Goal: Task Accomplishment & Management: Use online tool/utility

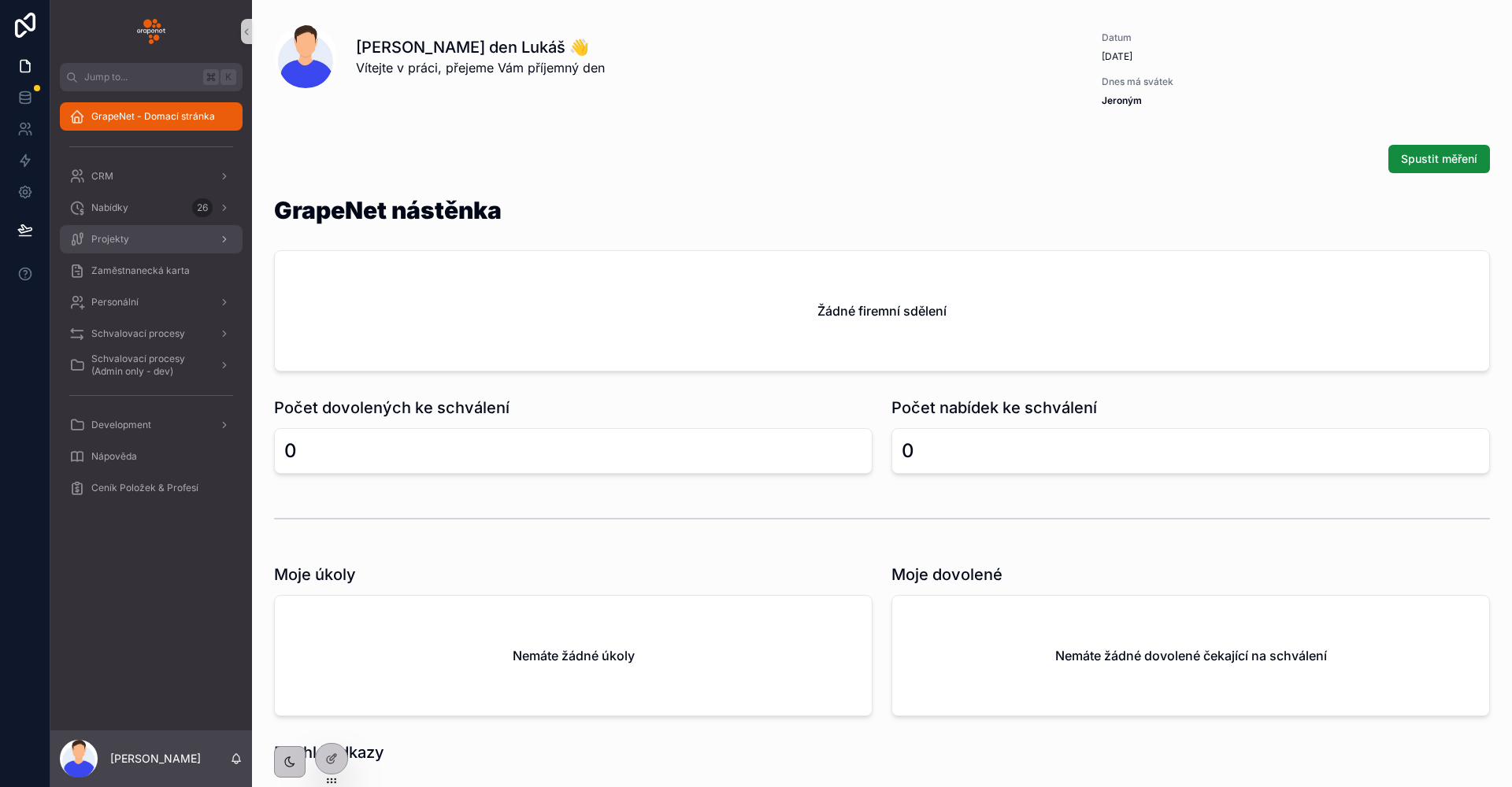
click at [154, 229] on div "Projekty" at bounding box center [151, 239] width 164 height 25
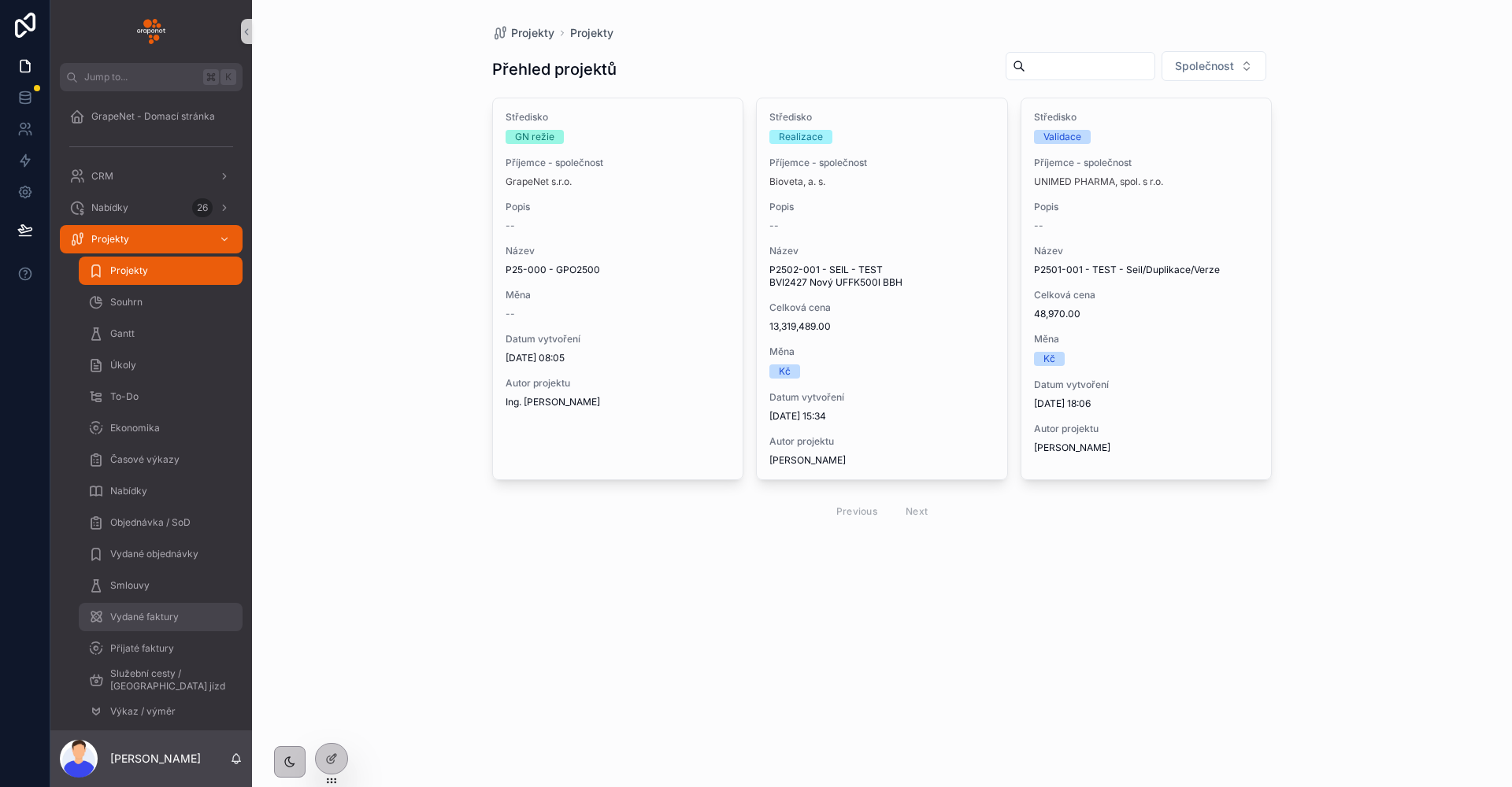
click at [154, 606] on div "Vydané faktury" at bounding box center [161, 617] width 145 height 25
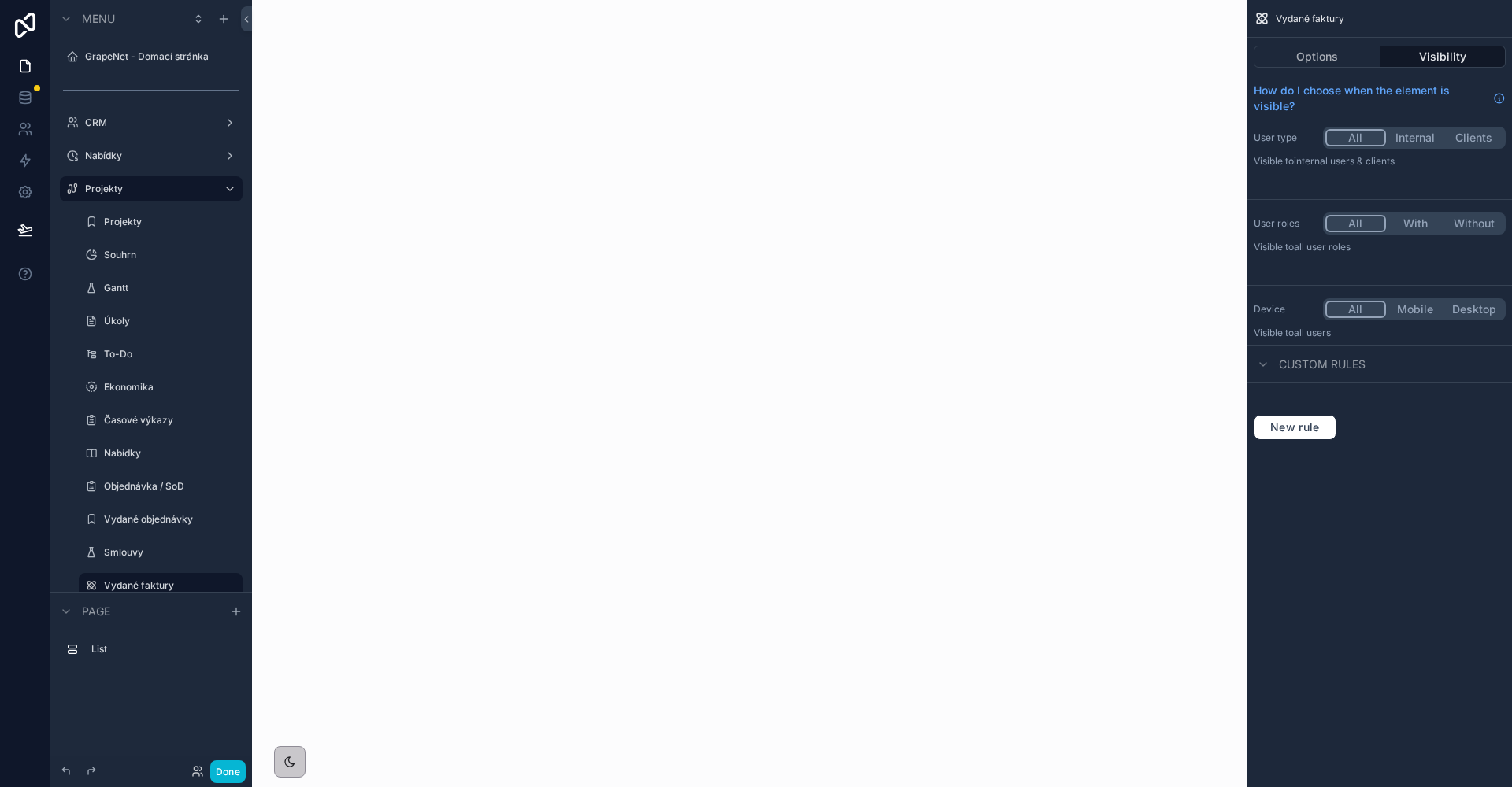
click at [497, 149] on div "scrollable content" at bounding box center [749, 393] width 995 height 787
click at [1312, 61] on button "Options" at bounding box center [1317, 56] width 127 height 22
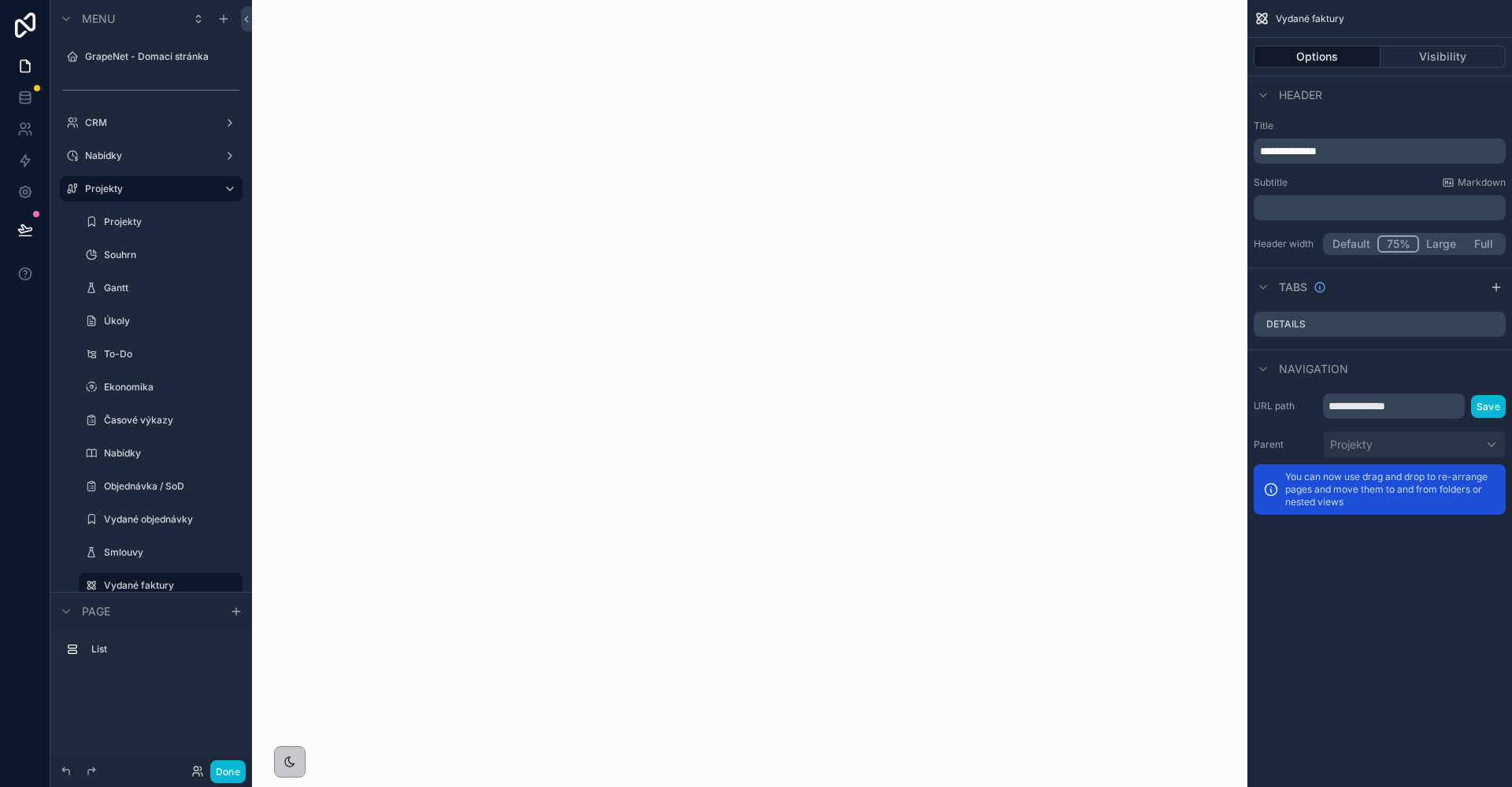
click at [1404, 241] on button "75%" at bounding box center [1398, 244] width 42 height 18
click at [1366, 244] on button "Default" at bounding box center [1351, 244] width 52 height 18
click at [1473, 325] on icon "scrollable content" at bounding box center [1474, 325] width 13 height 13
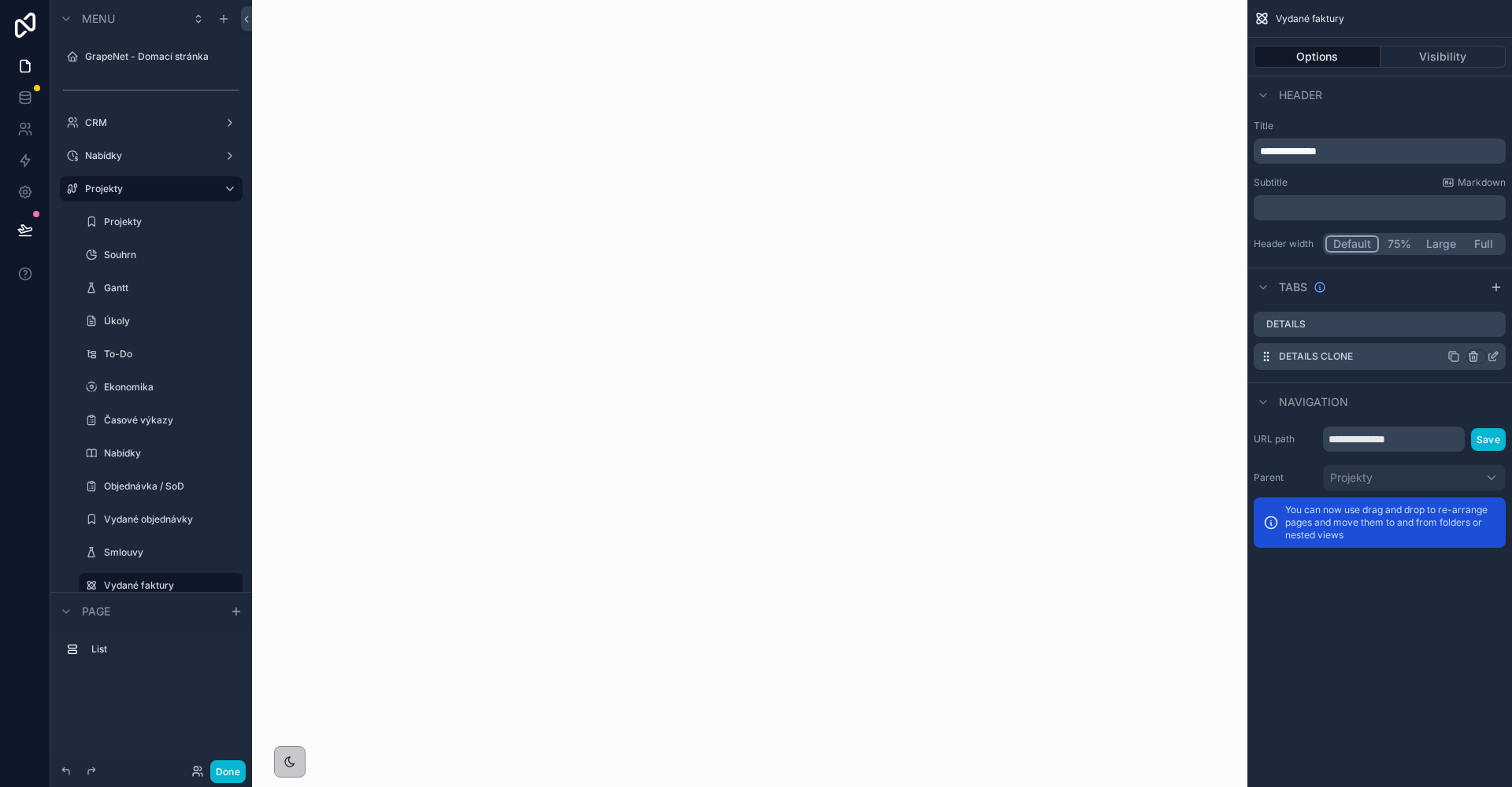
click at [1473, 359] on icon "scrollable content" at bounding box center [1473, 357] width 13 height 13
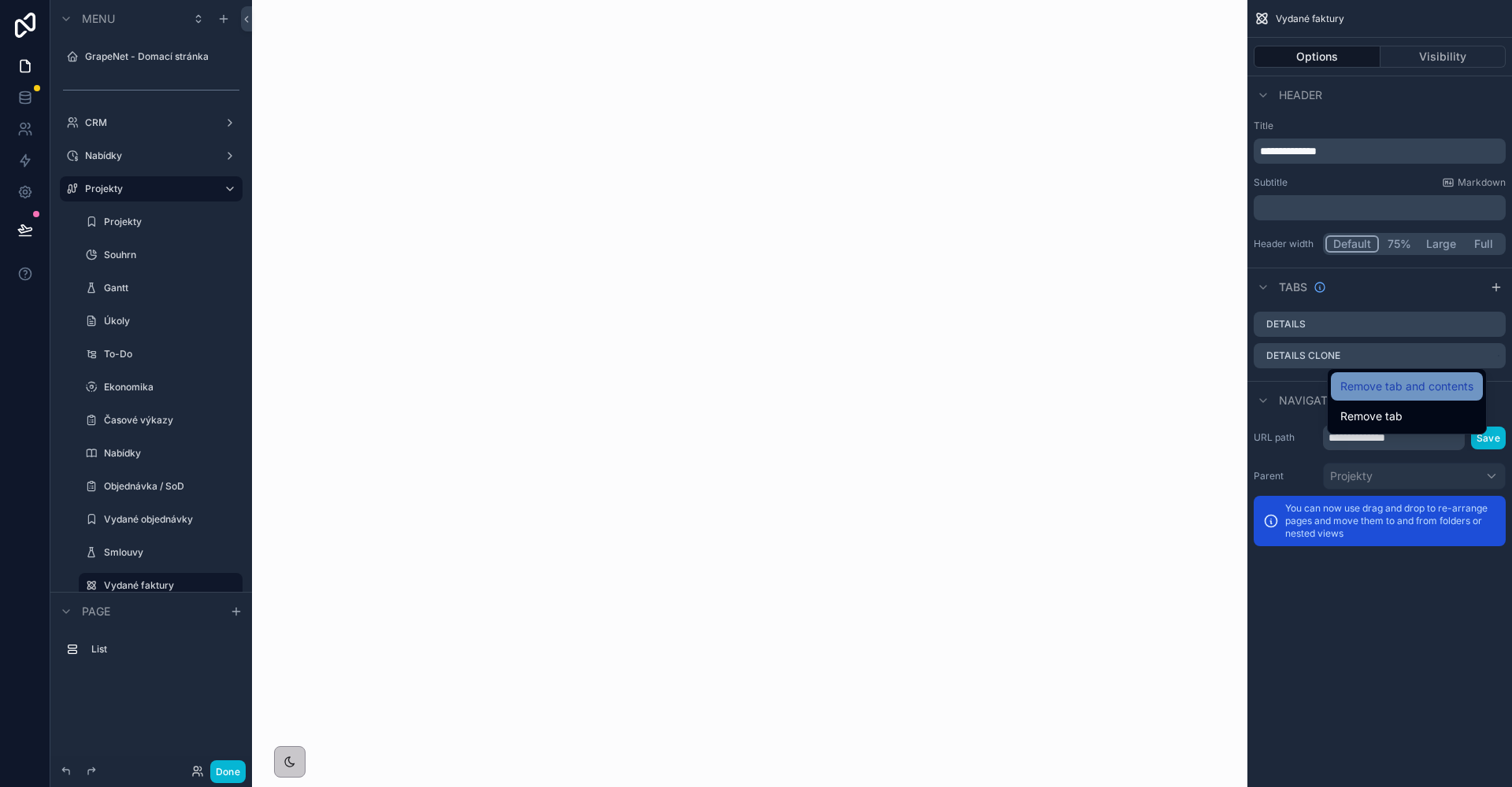
click at [1411, 395] on span "Remove tab and contents" at bounding box center [1406, 386] width 133 height 18
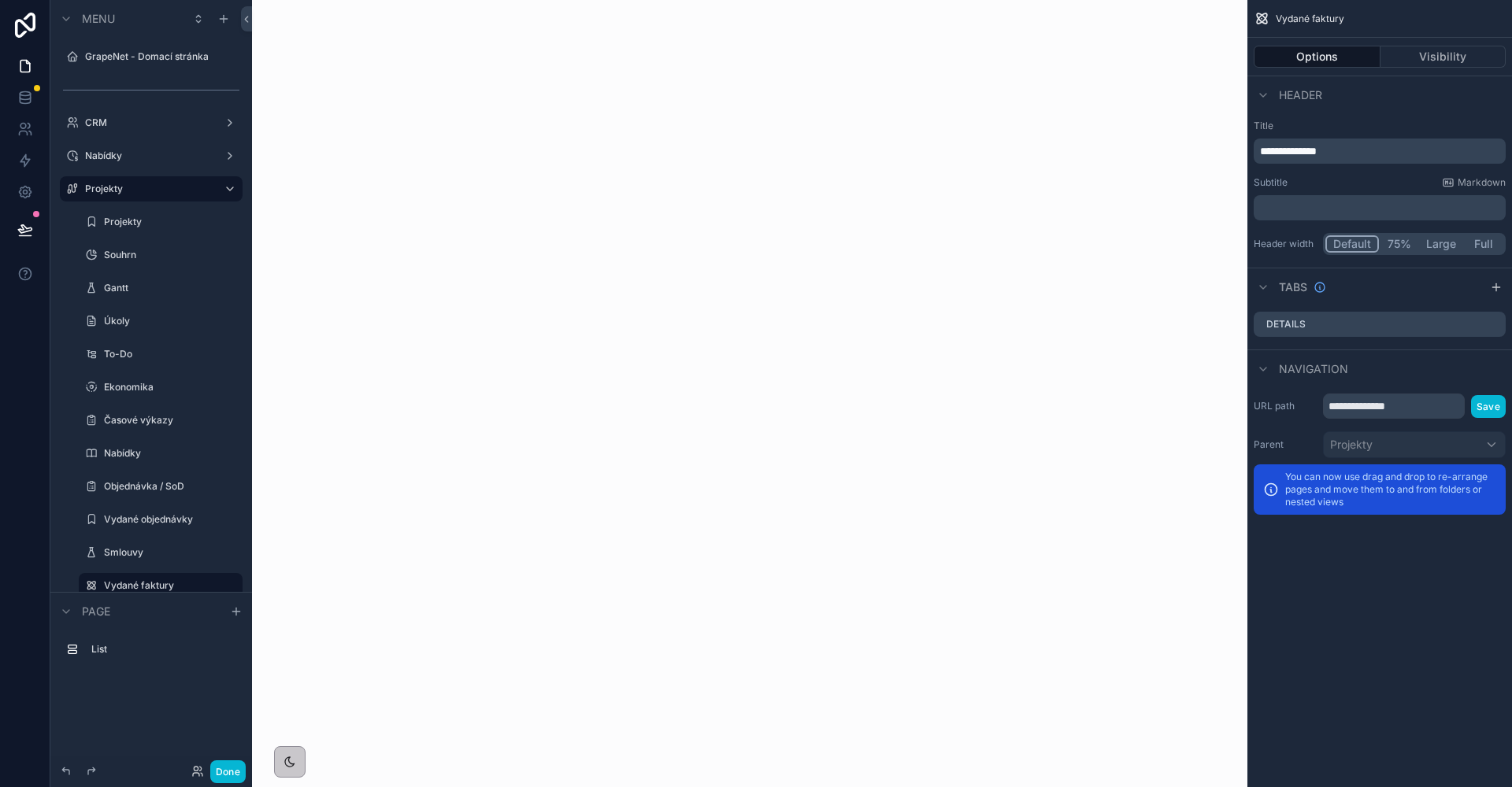
scroll to position [100, 0]
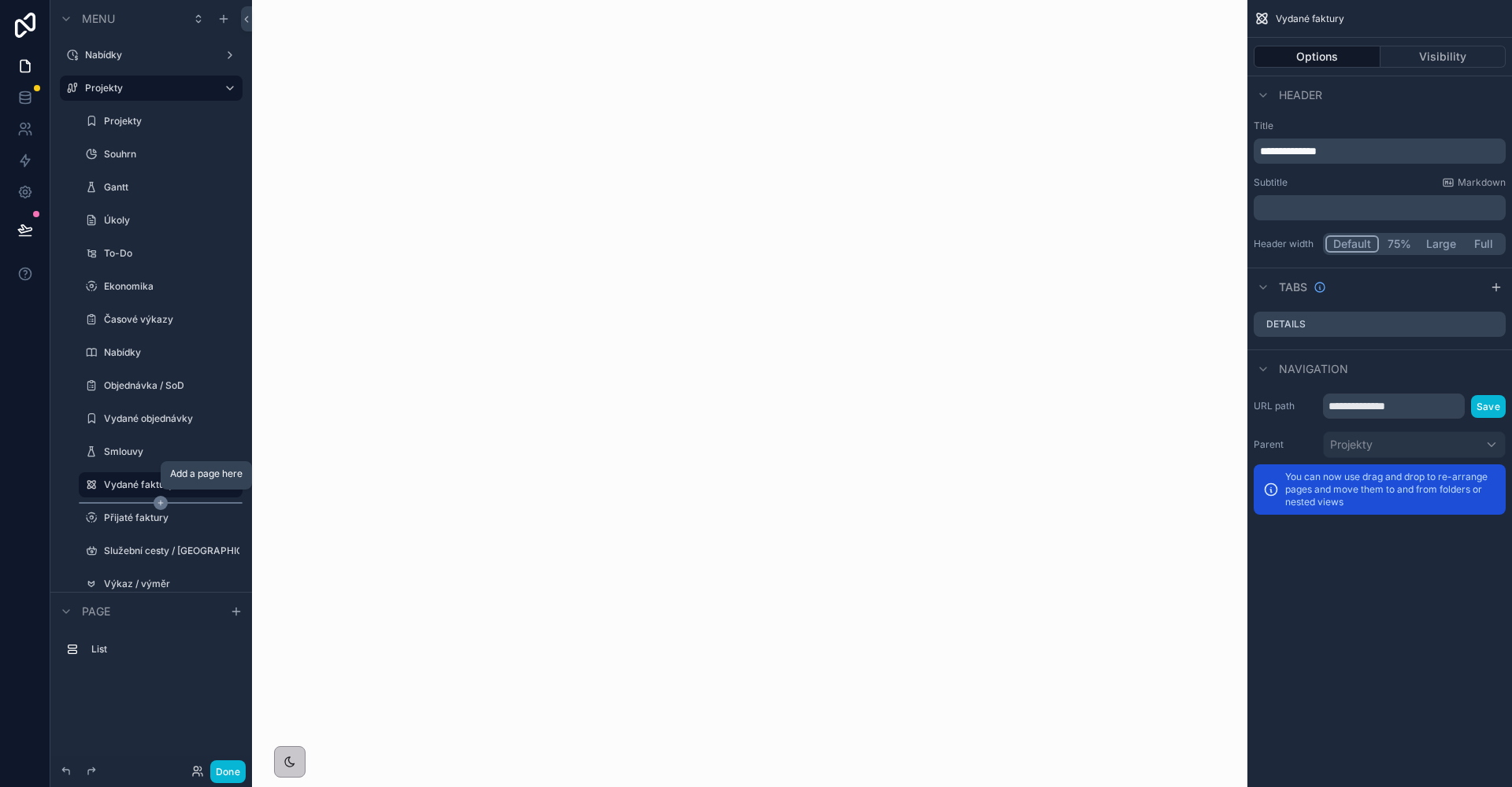
click at [158, 503] on icon "scrollable content" at bounding box center [161, 503] width 5 height 0
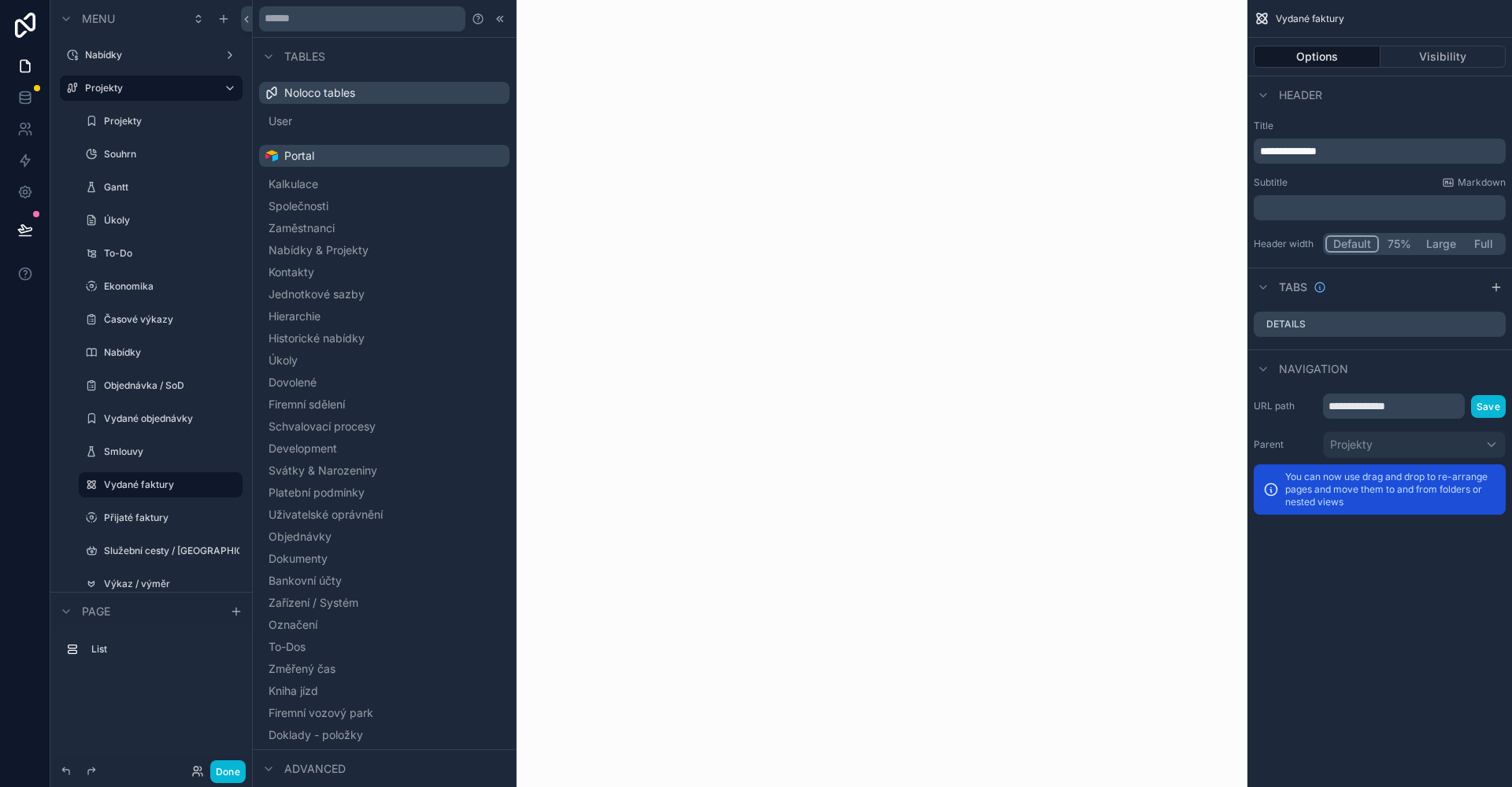
click at [306, 33] on div at bounding box center [384, 18] width 263 height 38
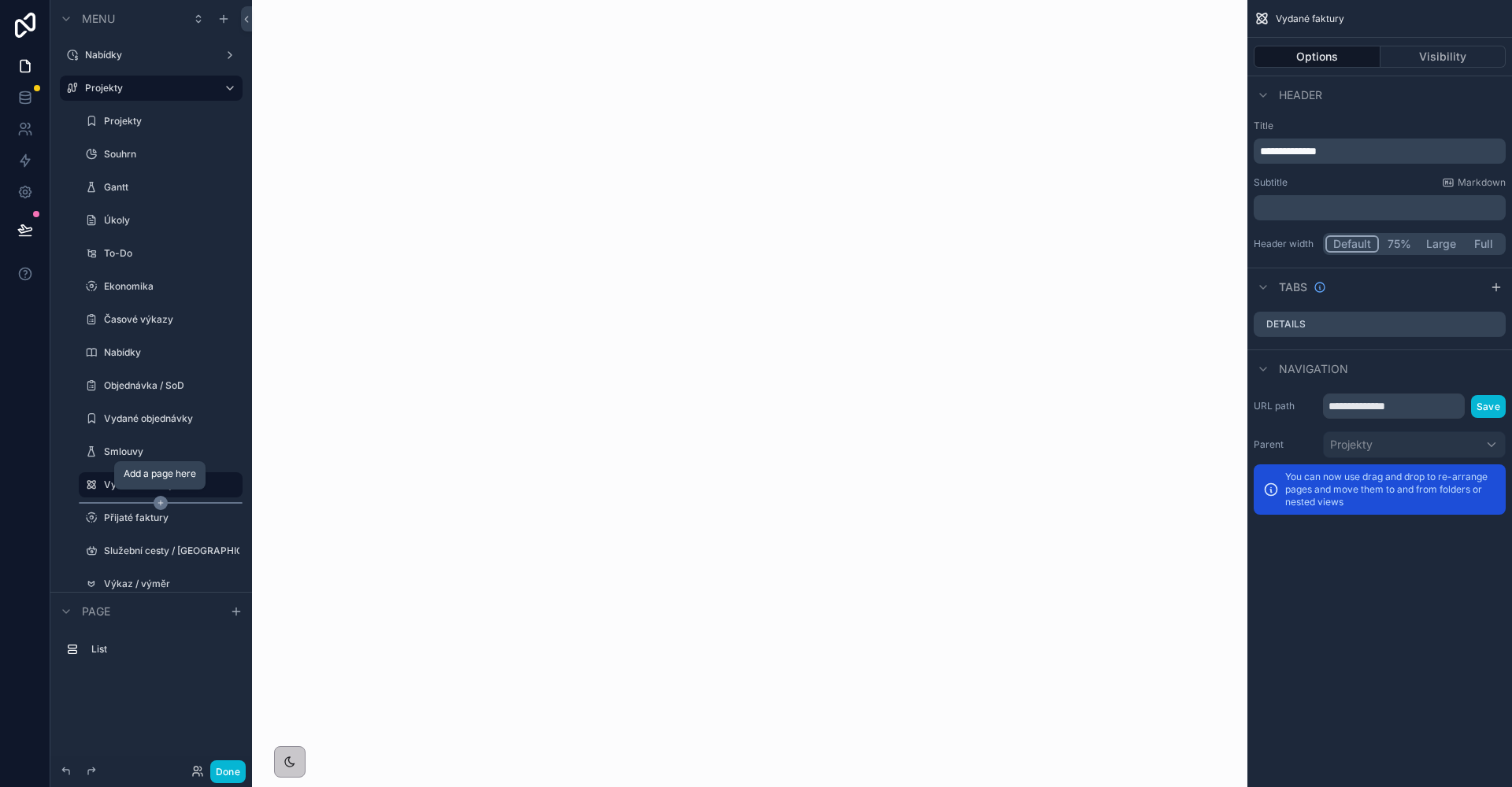
click at [159, 506] on icon "scrollable content" at bounding box center [161, 503] width 14 height 14
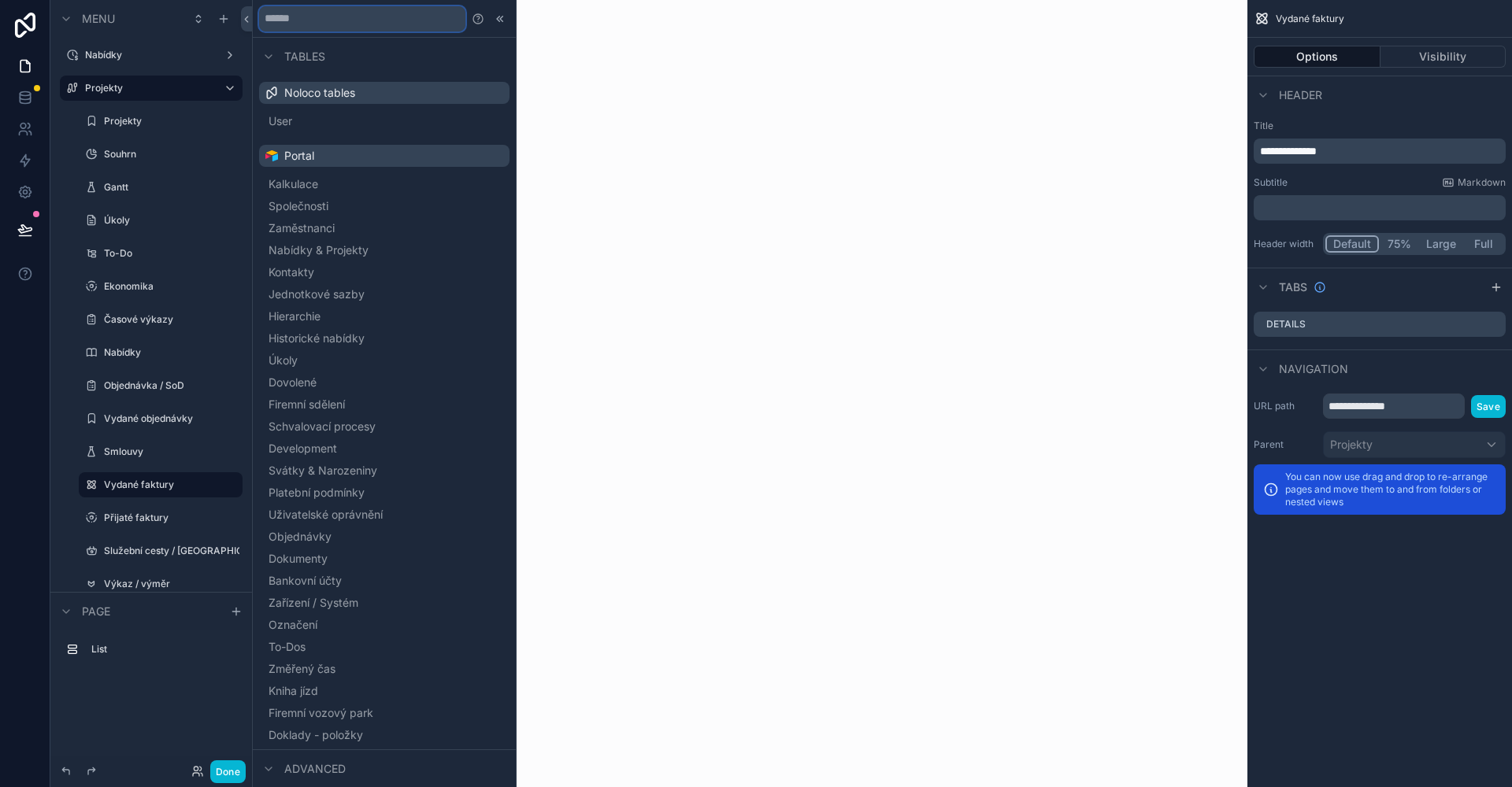
click at [305, 18] on input "text" at bounding box center [362, 18] width 207 height 25
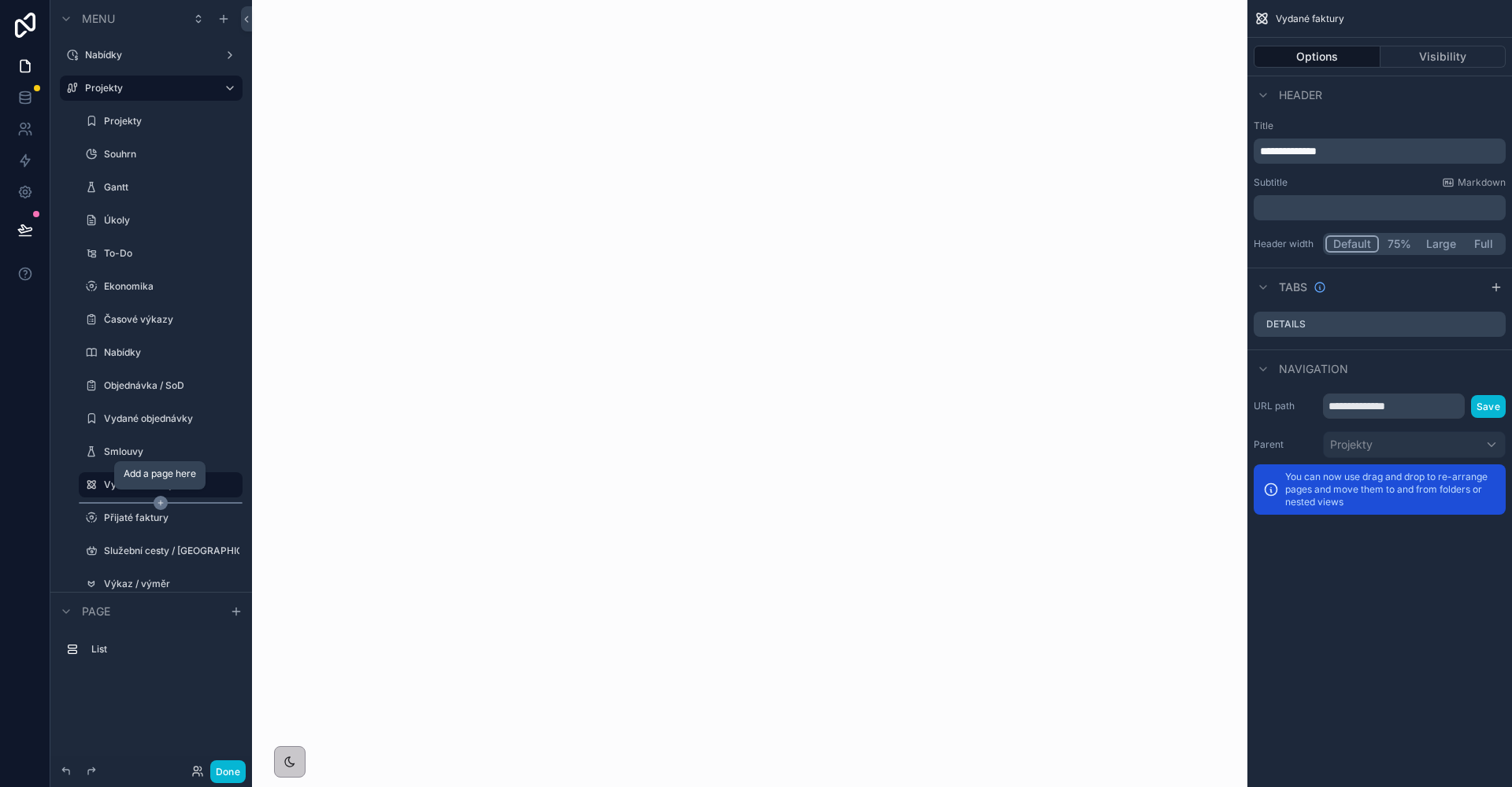
click at [164, 502] on icon "scrollable content" at bounding box center [161, 503] width 14 height 14
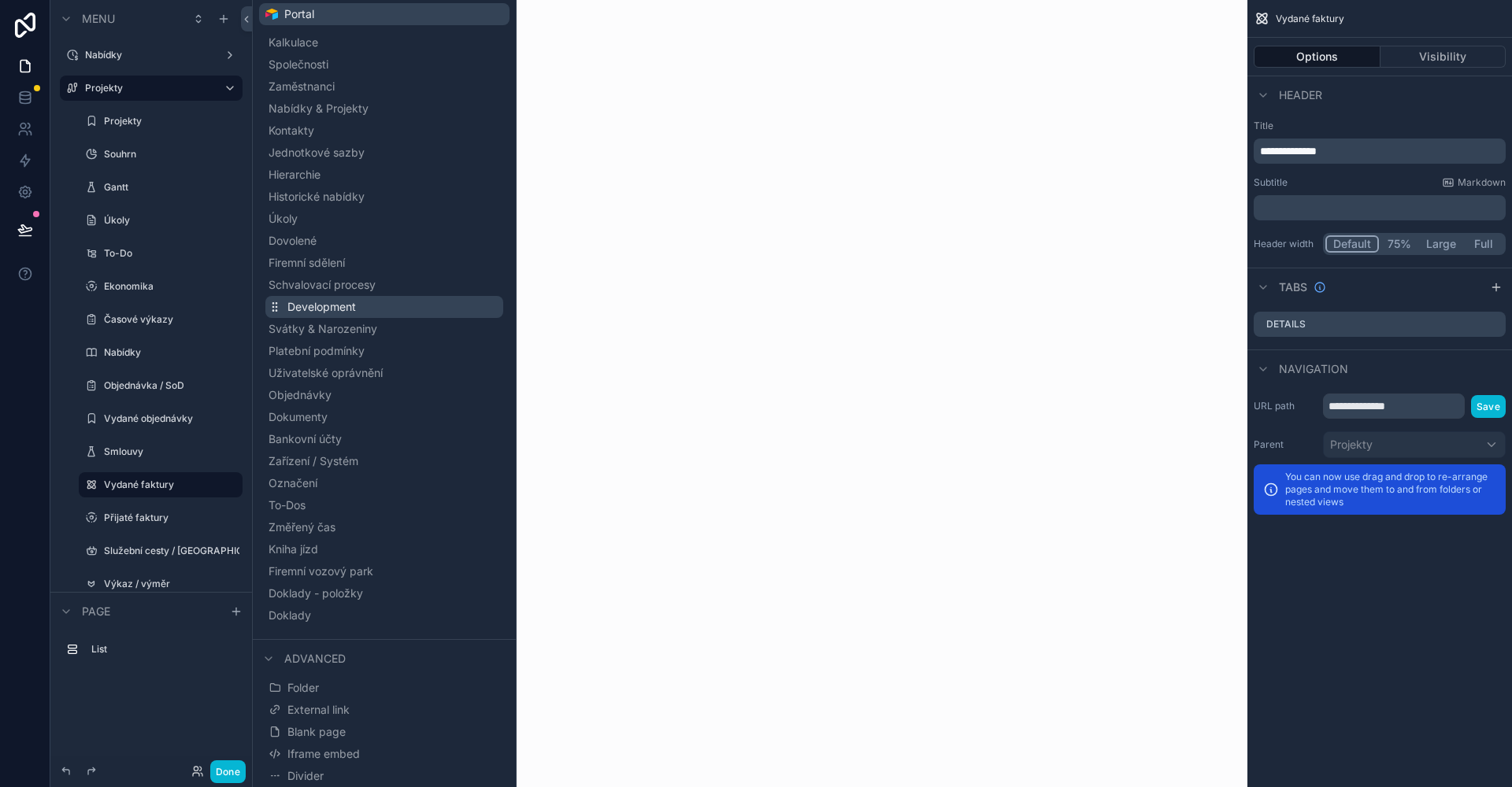
scroll to position [141, 0]
click at [313, 728] on span "Blank page" at bounding box center [316, 732] width 58 height 16
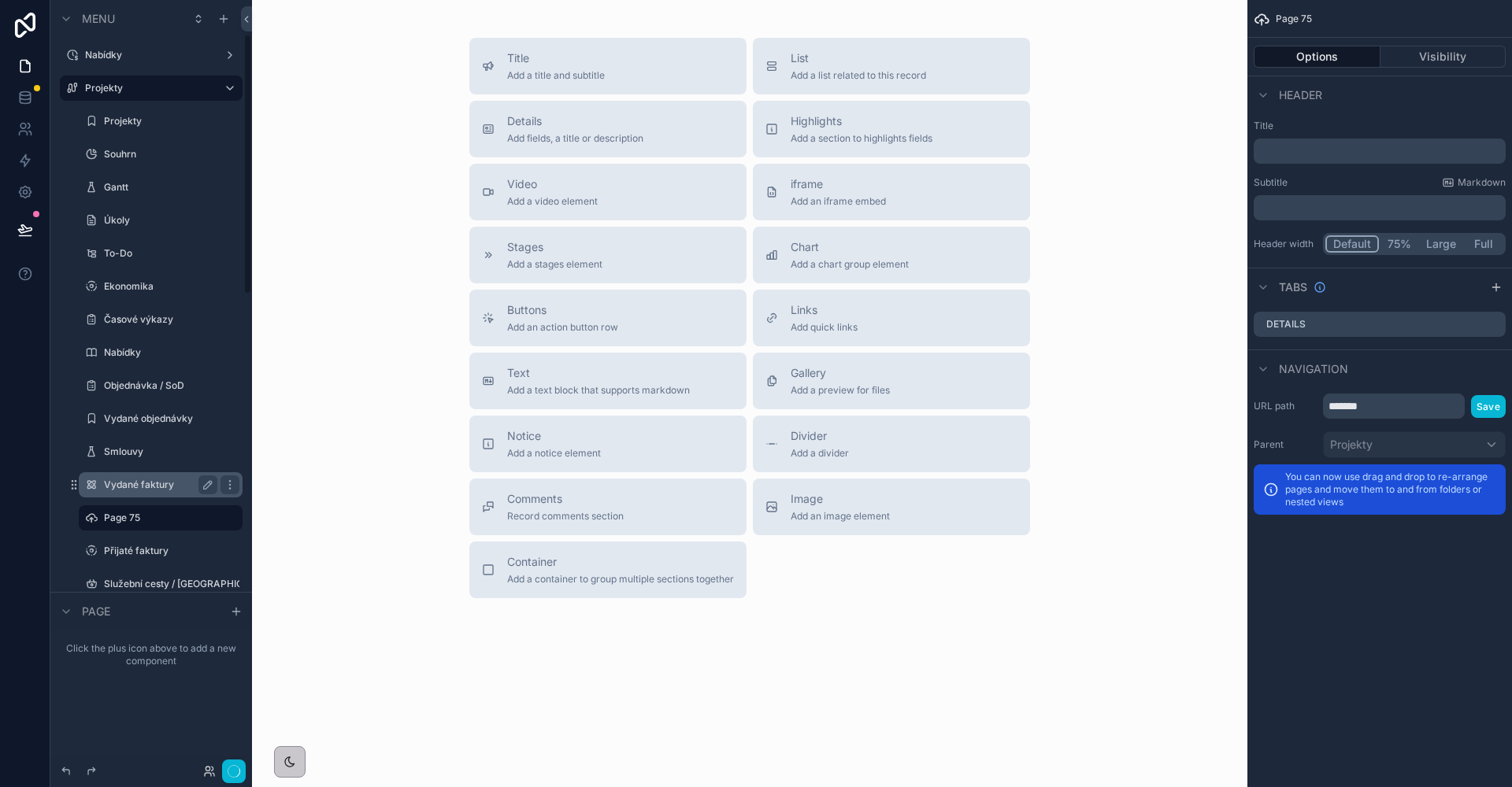
click at [161, 489] on label "Vydané faktury" at bounding box center [157, 485] width 107 height 13
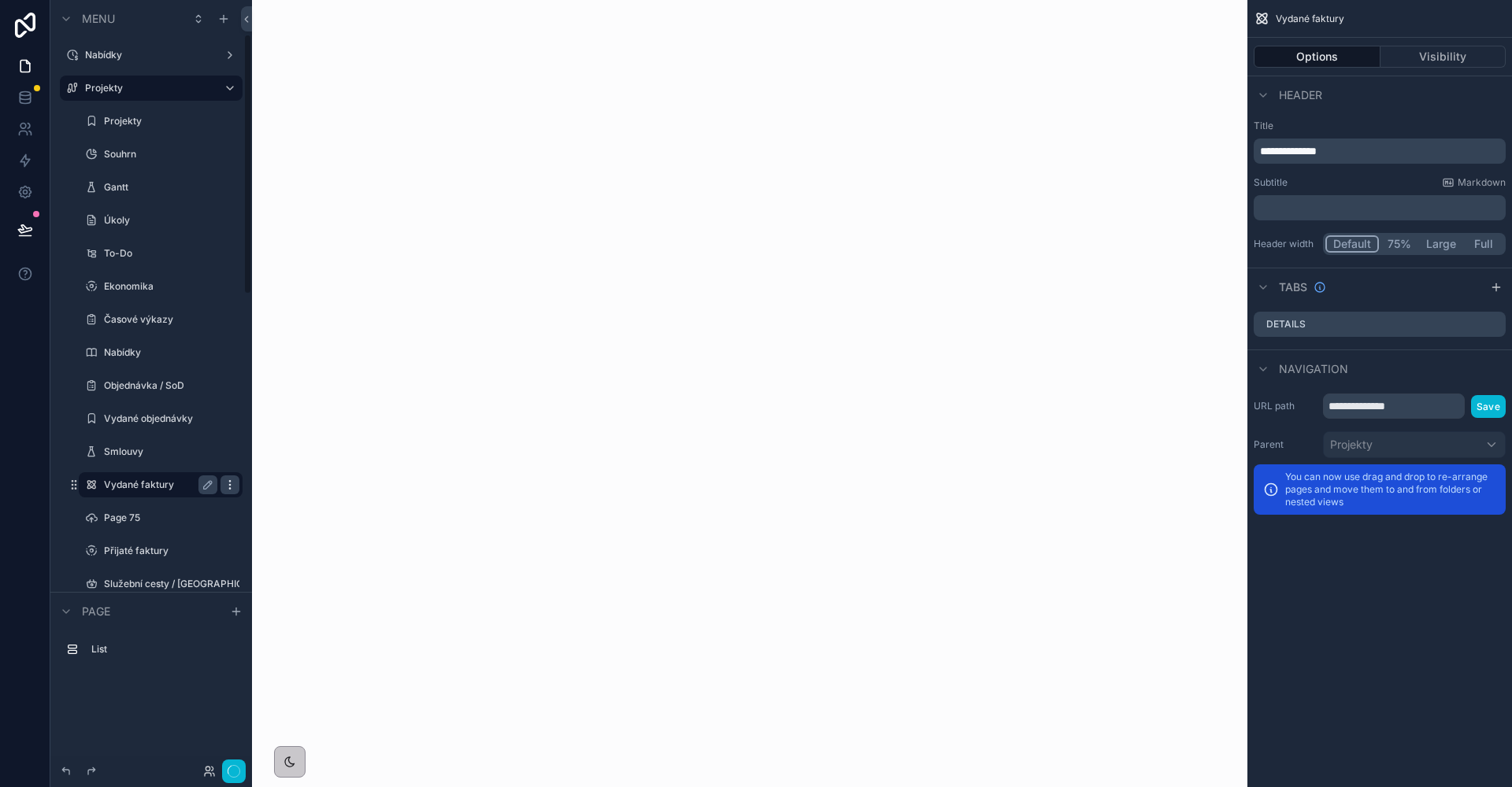
click at [227, 486] on icon "scrollable content" at bounding box center [230, 485] width 13 height 13
click at [269, 498] on icon at bounding box center [269, 497] width 0 height 3
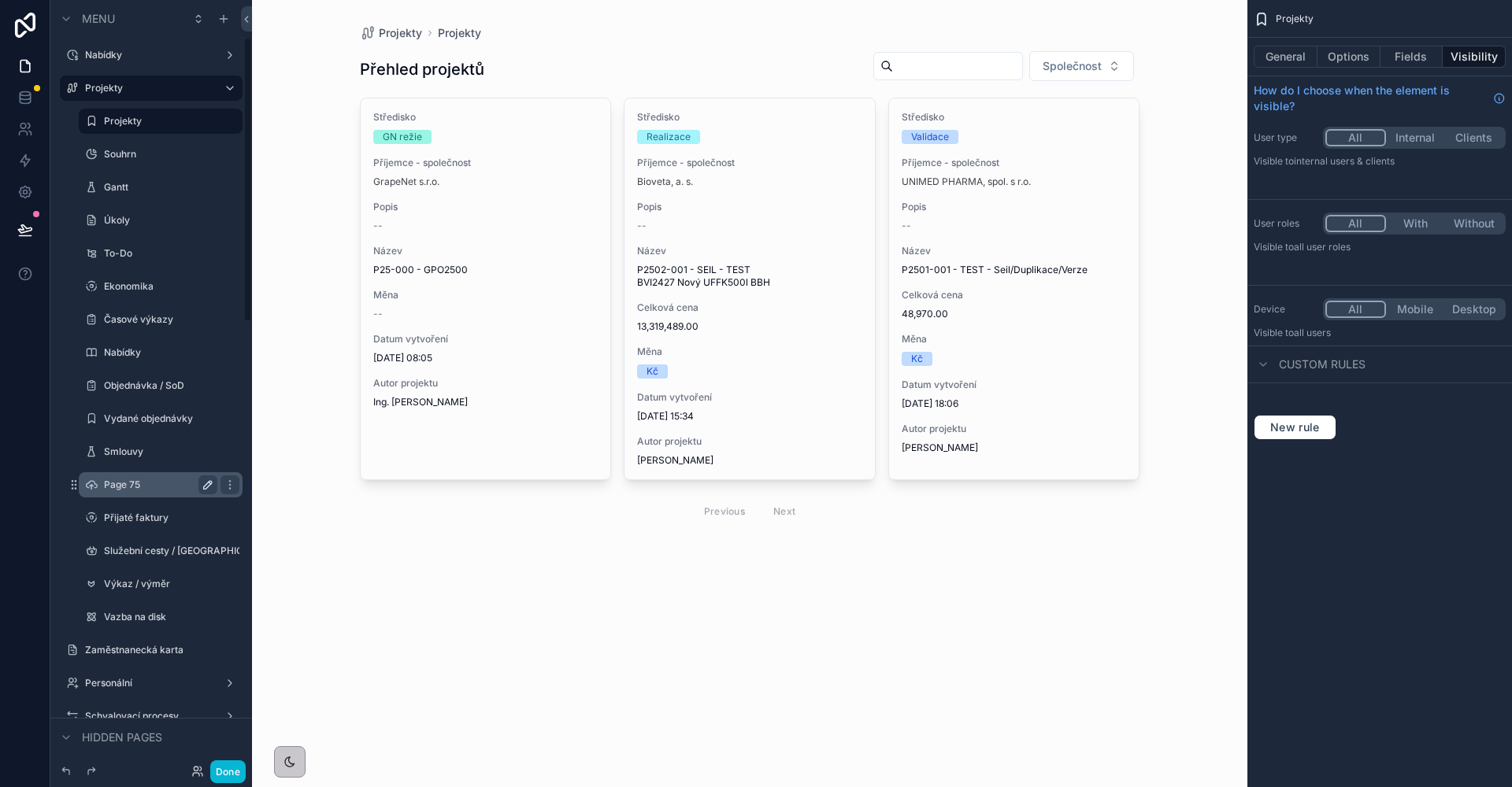
click at [209, 489] on icon "scrollable content" at bounding box center [208, 485] width 13 height 13
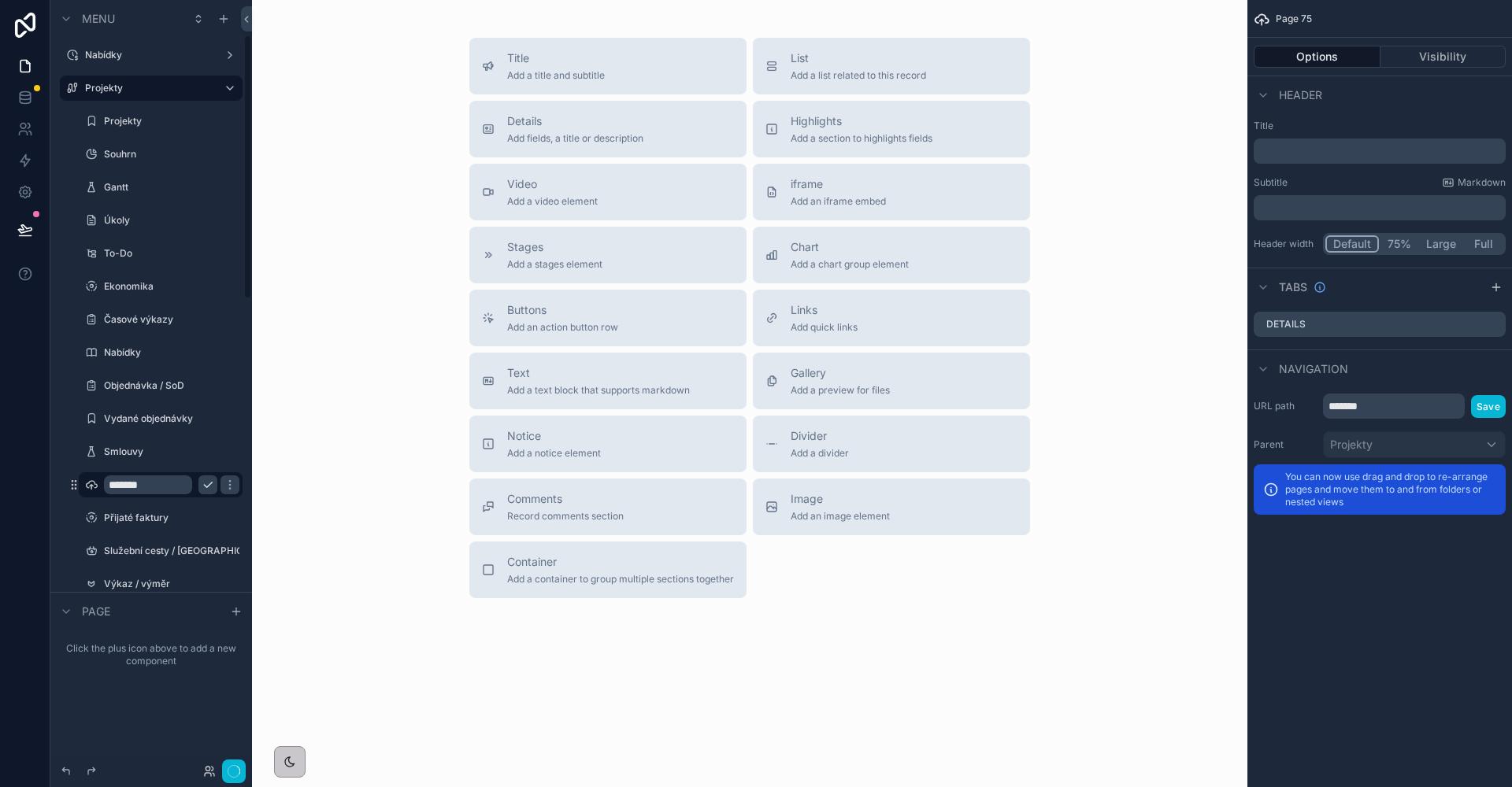
click at [178, 487] on input "*******" at bounding box center [148, 484] width 88 height 18
type input "**********"
click at [206, 486] on icon "scrollable content" at bounding box center [208, 485] width 8 height 6
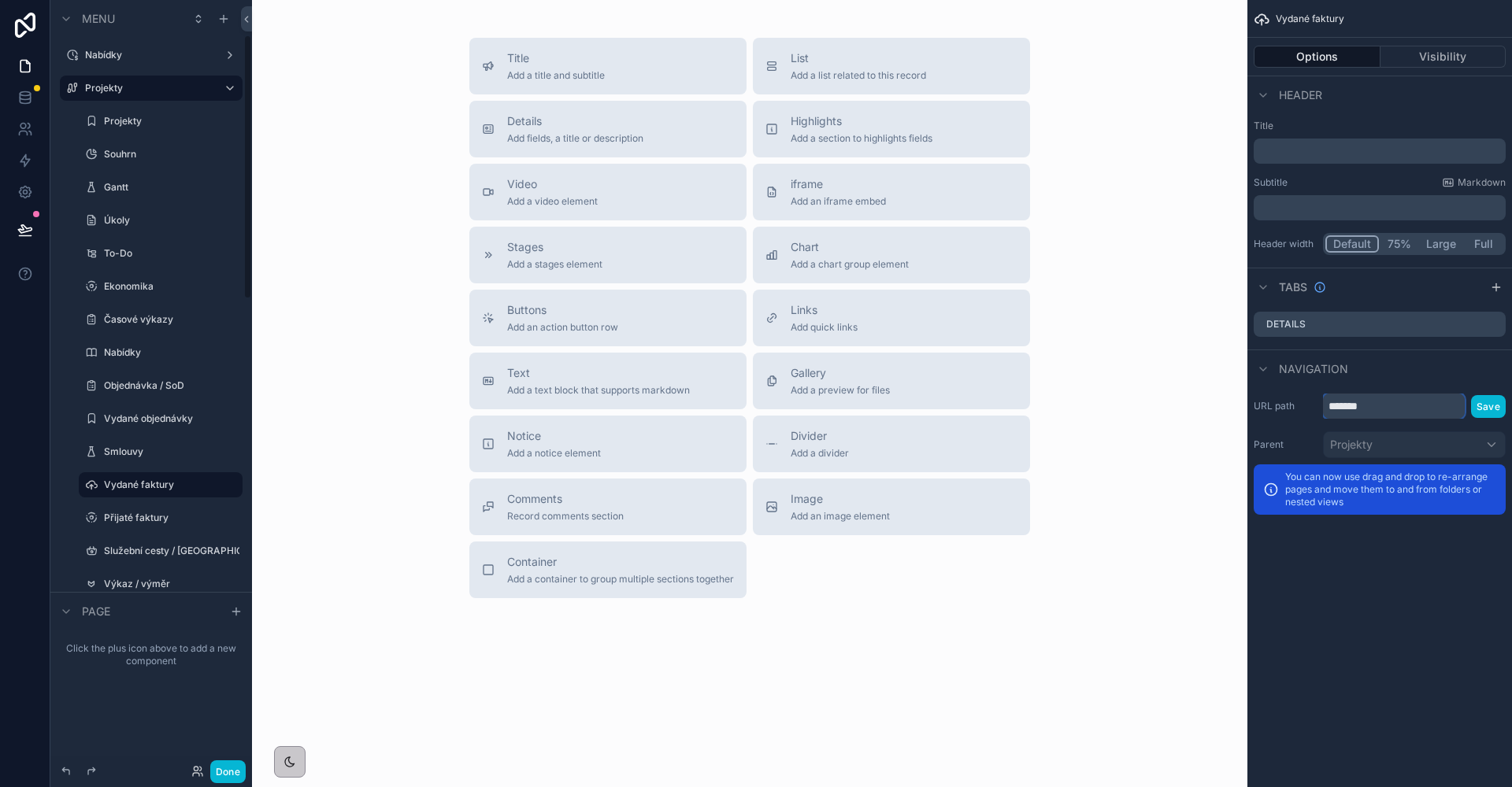
click at [1394, 408] on input "*******" at bounding box center [1394, 406] width 142 height 25
type input "**********"
click at [1494, 408] on button "Save" at bounding box center [1488, 406] width 35 height 23
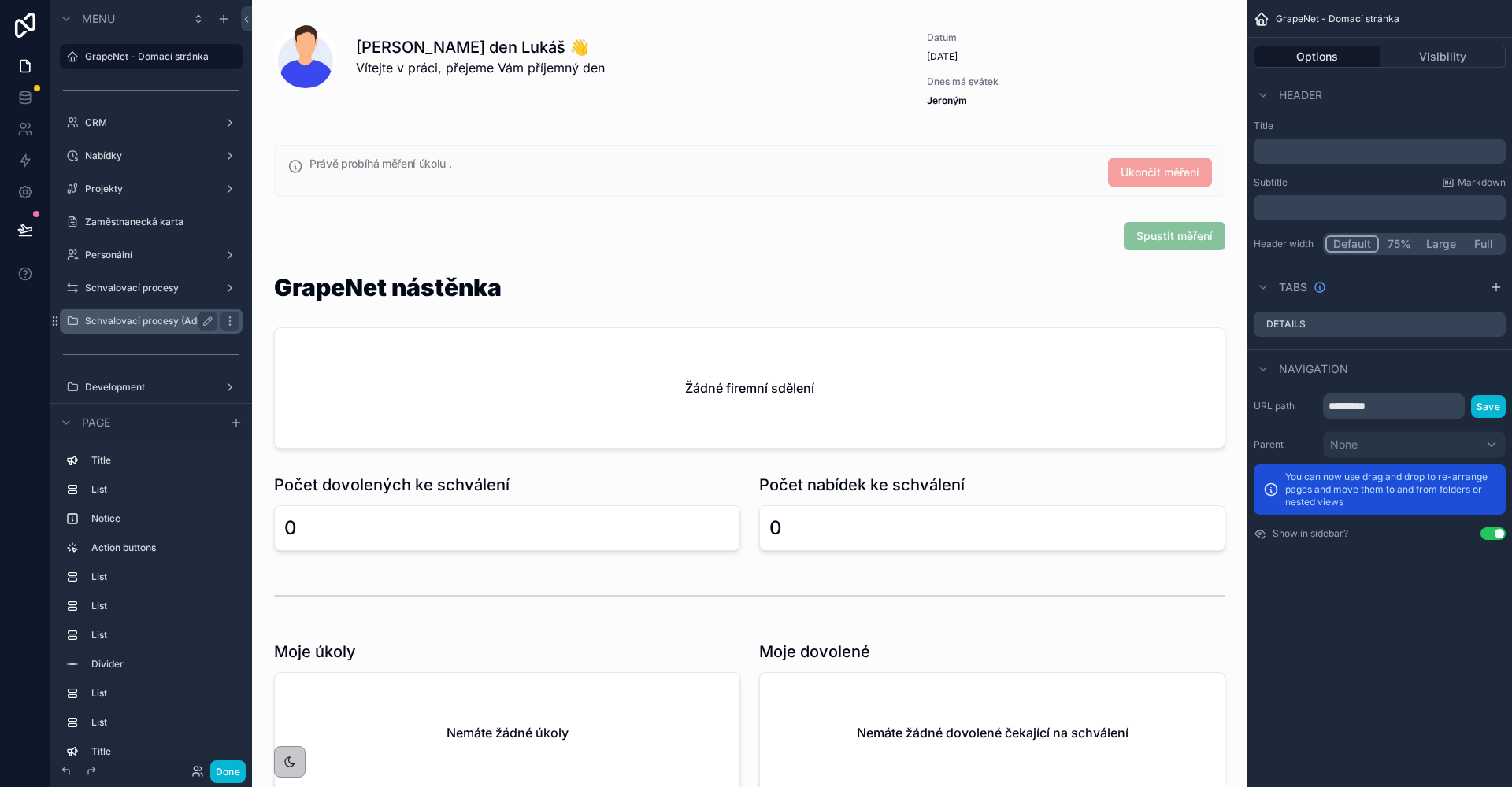
click at [149, 319] on label "Schvalovací procesy (Admin only - dev)" at bounding box center [151, 322] width 132 height 13
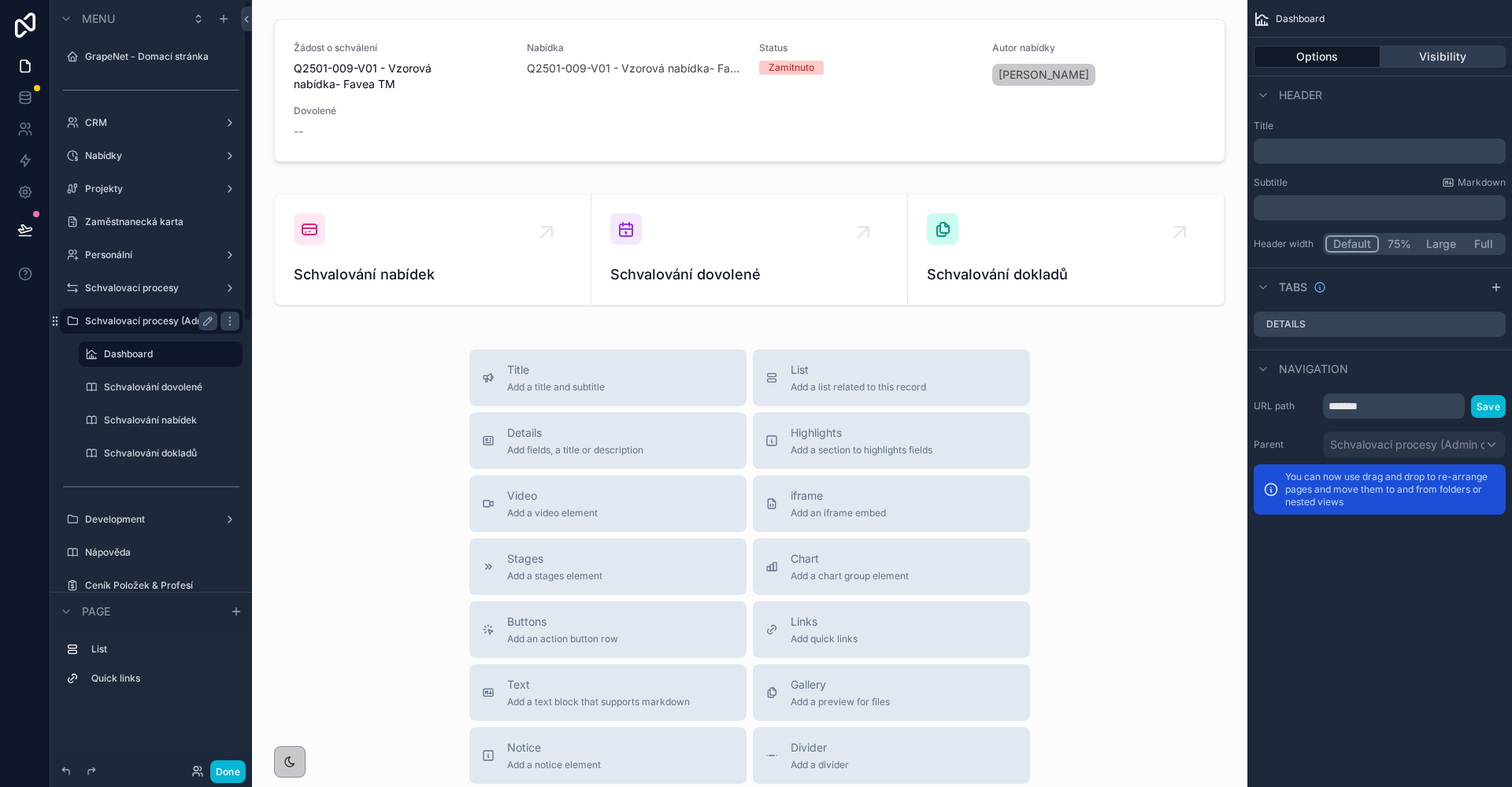
click at [1428, 59] on button "Visibility" at bounding box center [1443, 56] width 126 height 22
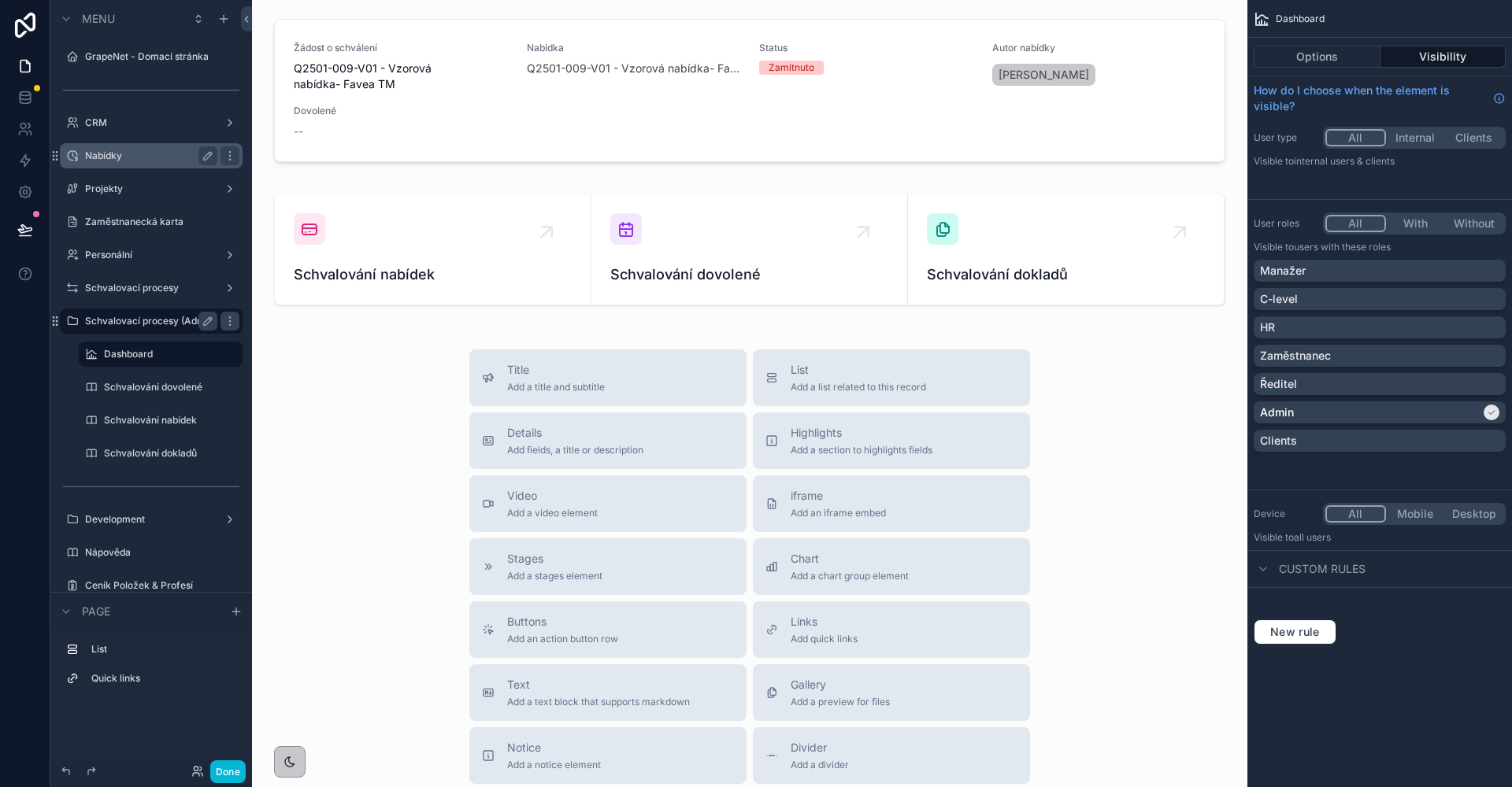
click at [150, 158] on label "Nabídky" at bounding box center [148, 156] width 126 height 13
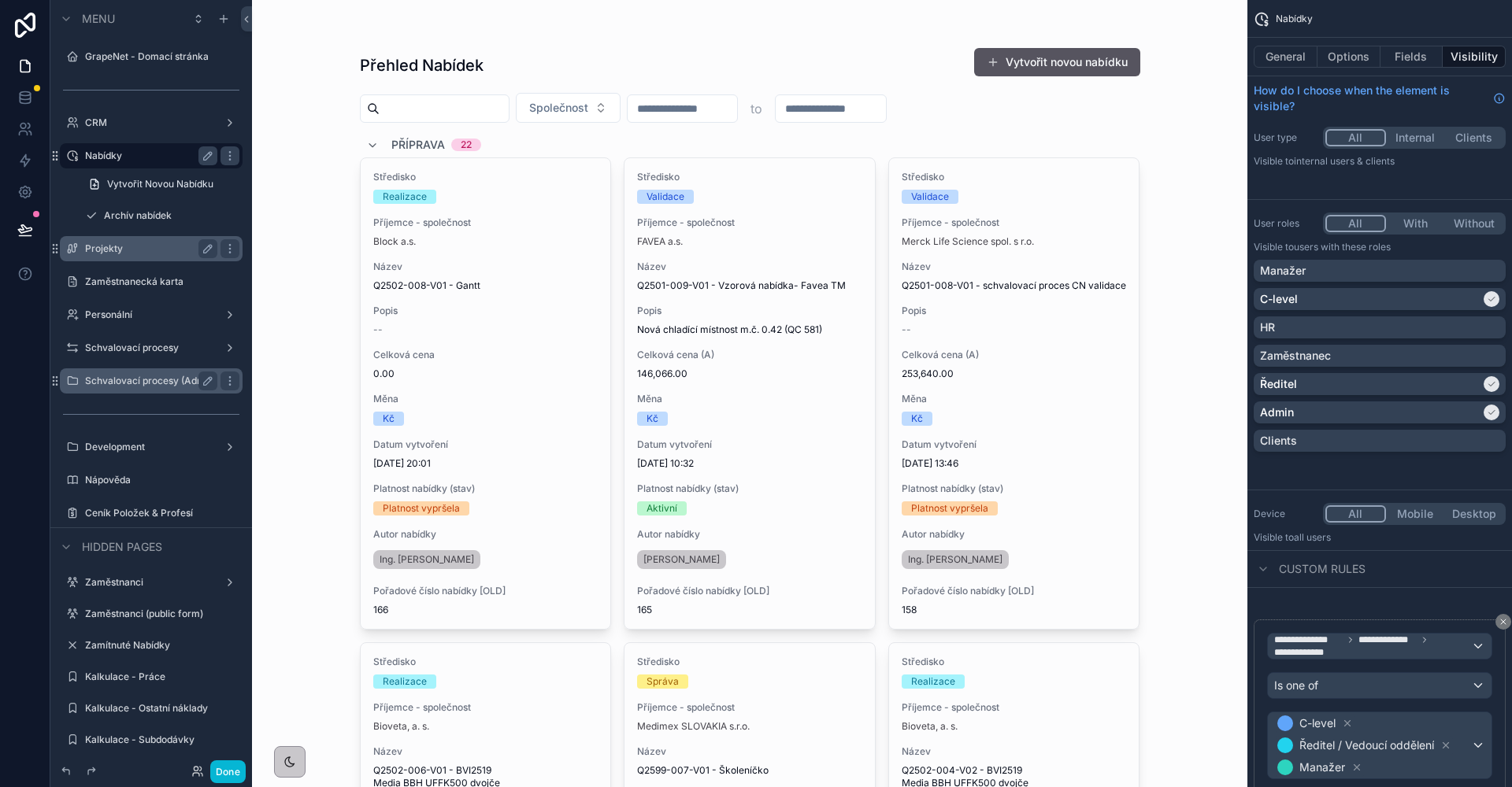
click at [161, 253] on label "Projekty" at bounding box center [148, 249] width 126 height 13
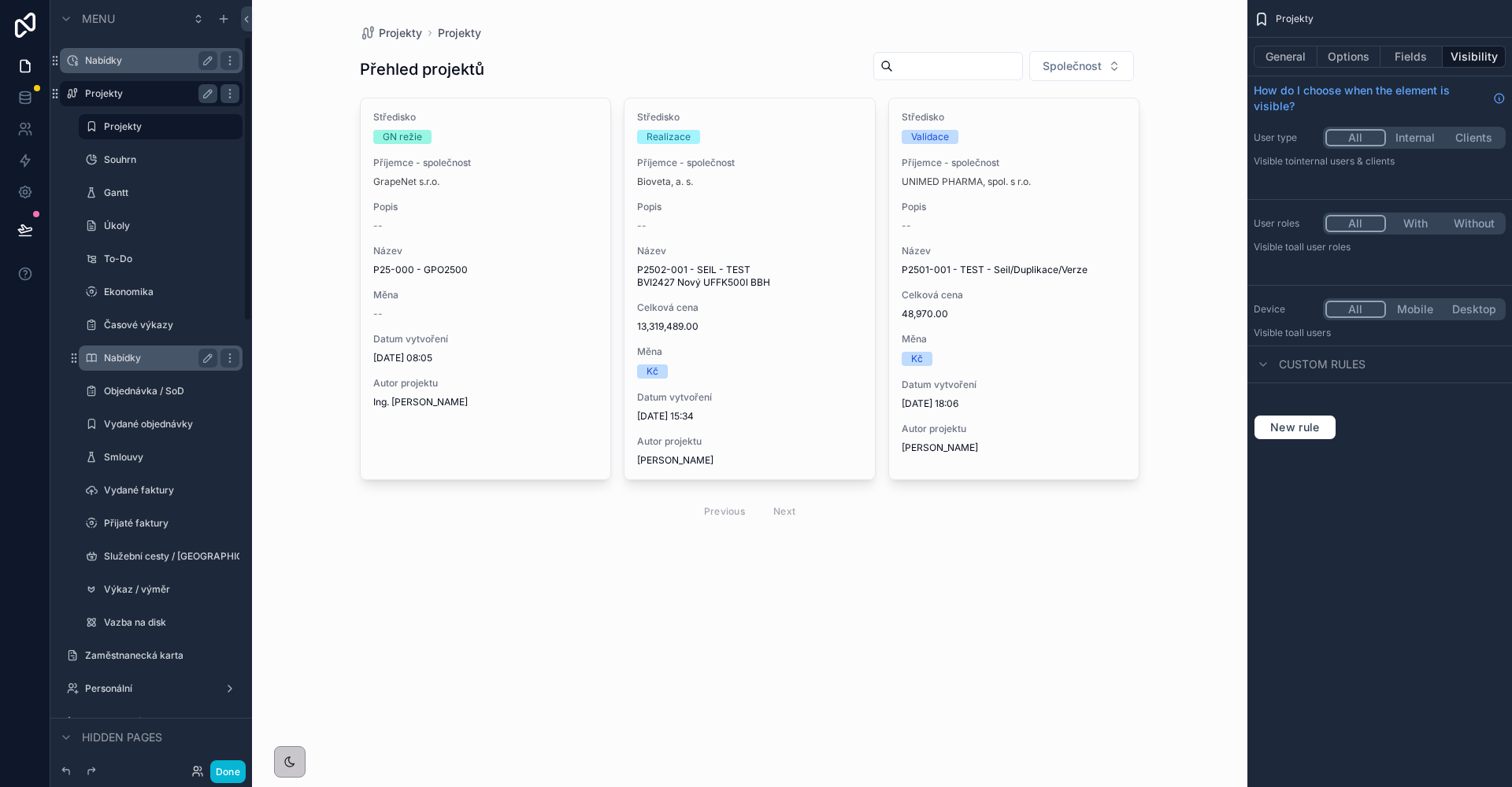
scroll to position [98, 0]
click at [169, 411] on div "Vydané objednávky" at bounding box center [161, 420] width 158 height 25
click at [172, 419] on label "Vydané objednávky" at bounding box center [157, 421] width 107 height 13
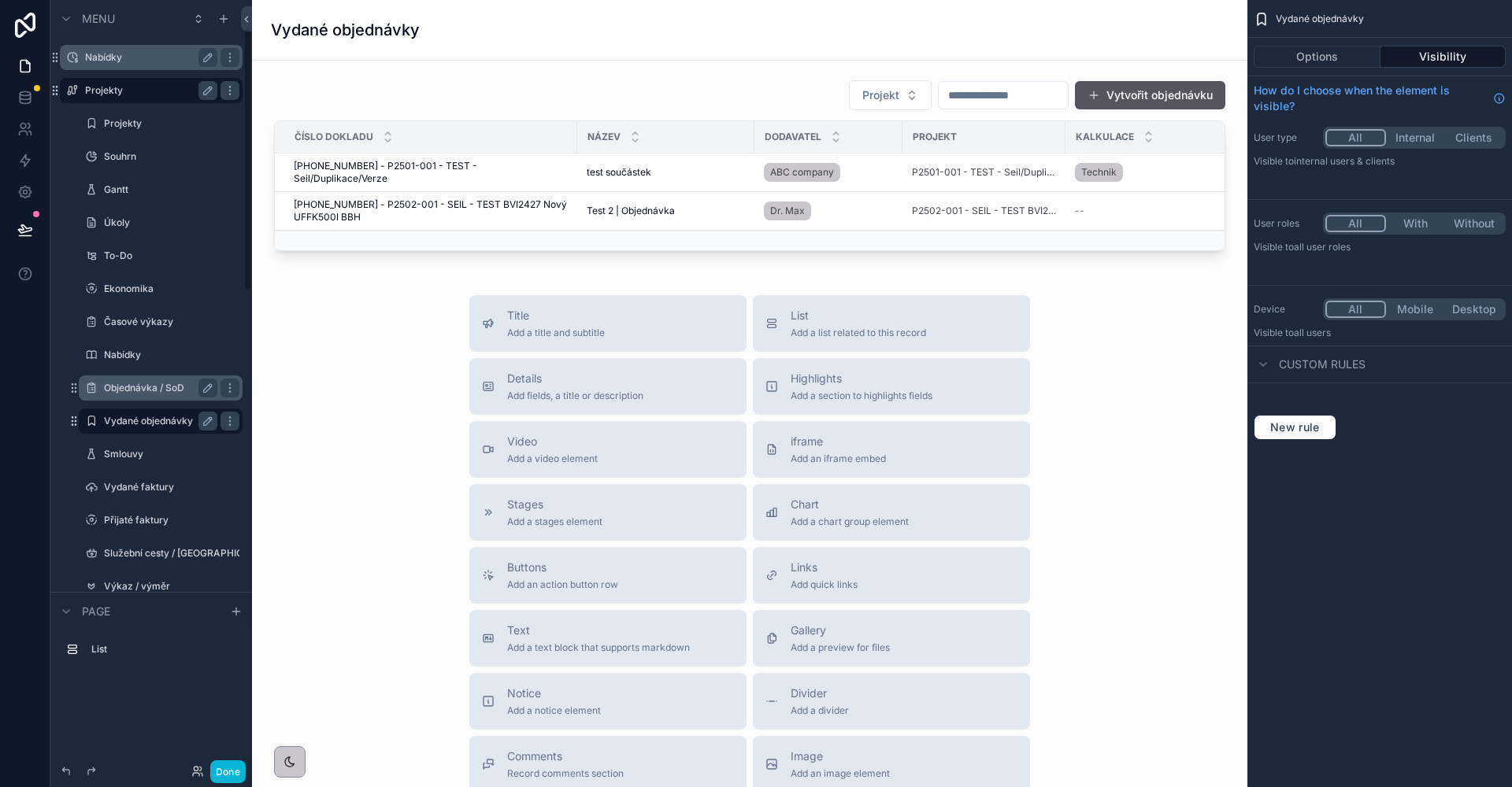
scroll to position [78, 0]
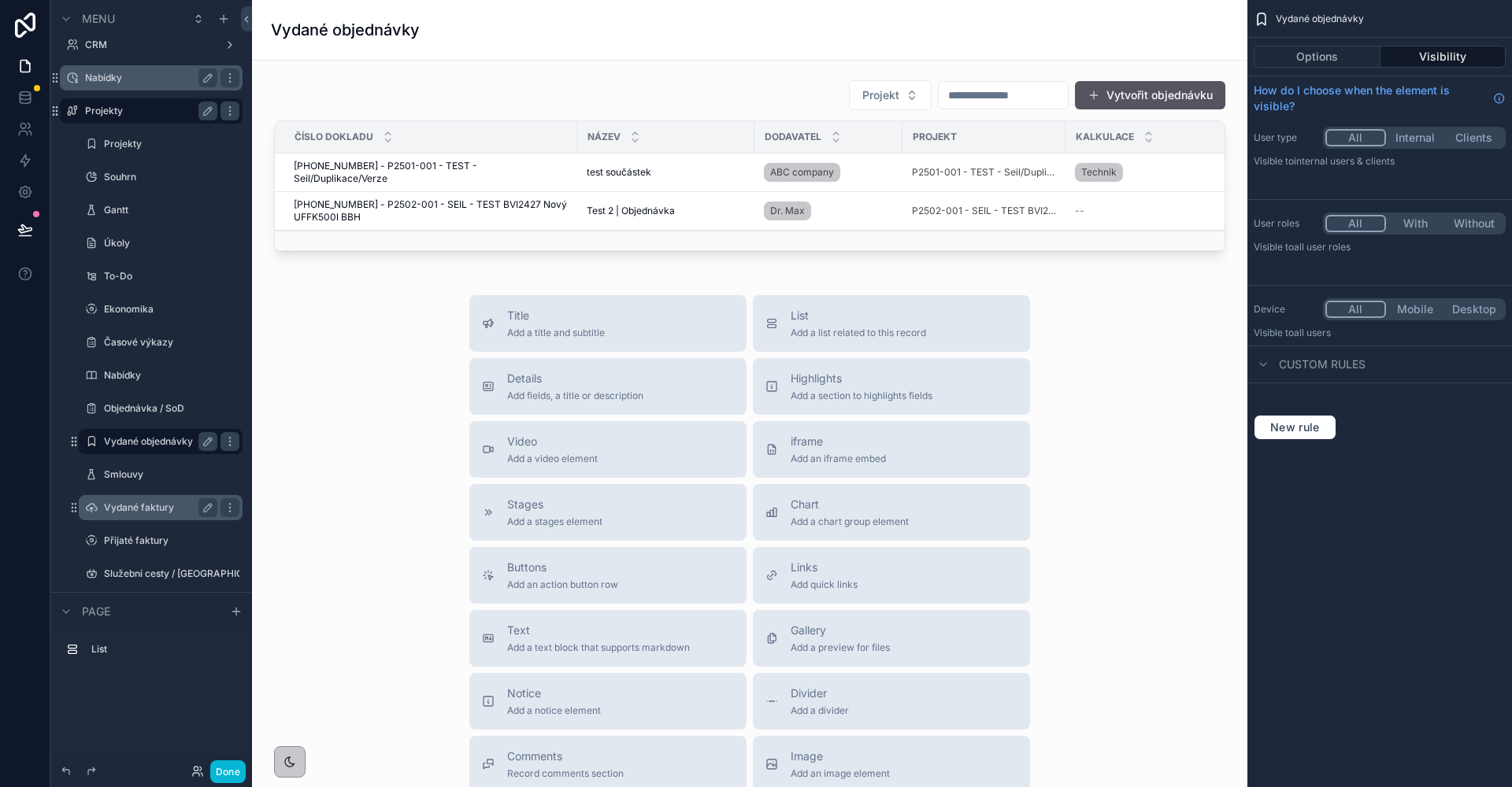
click at [162, 506] on label "Vydané faktury" at bounding box center [157, 508] width 107 height 13
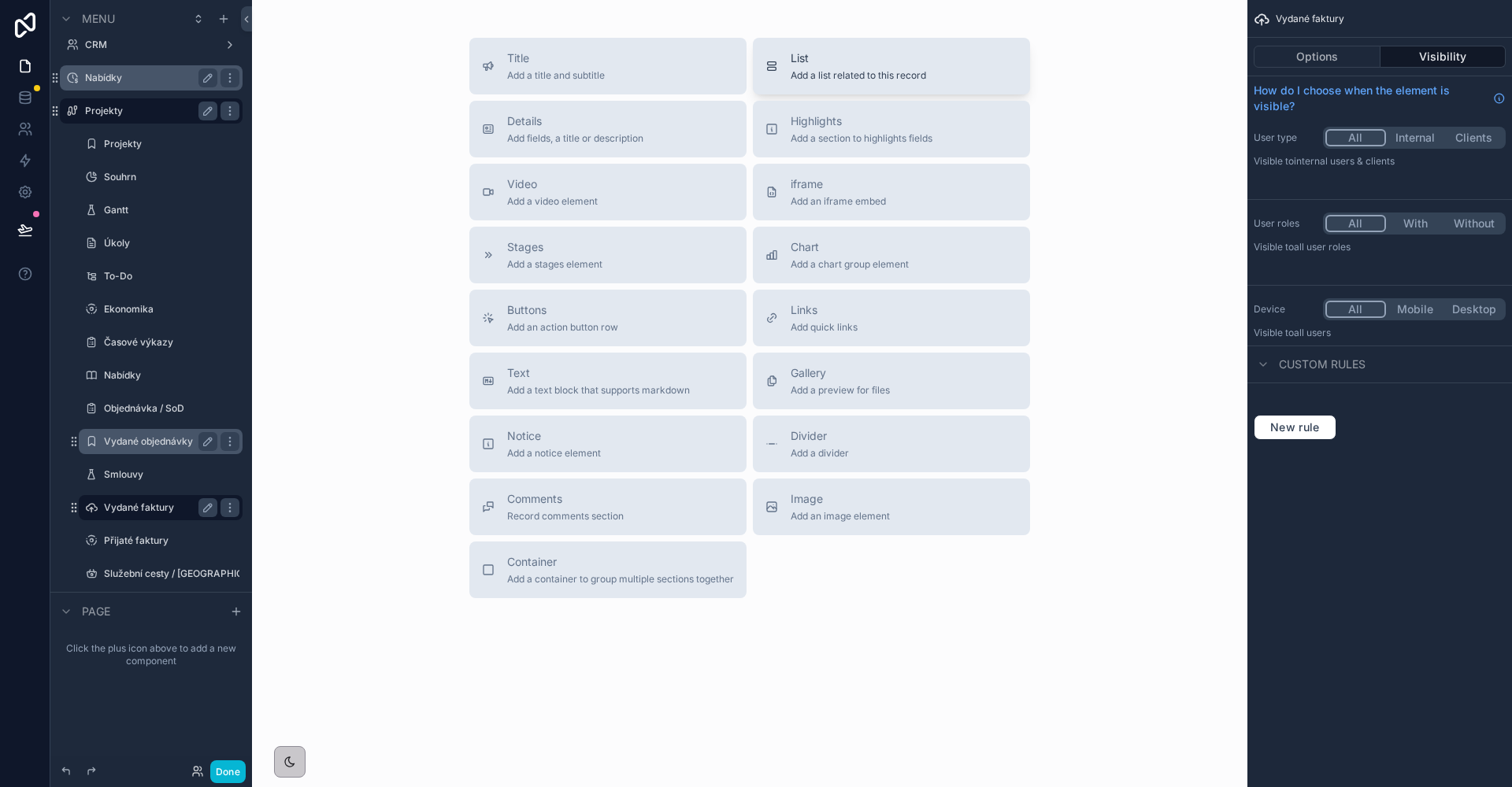
click at [809, 61] on span "List" at bounding box center [858, 59] width 135 height 16
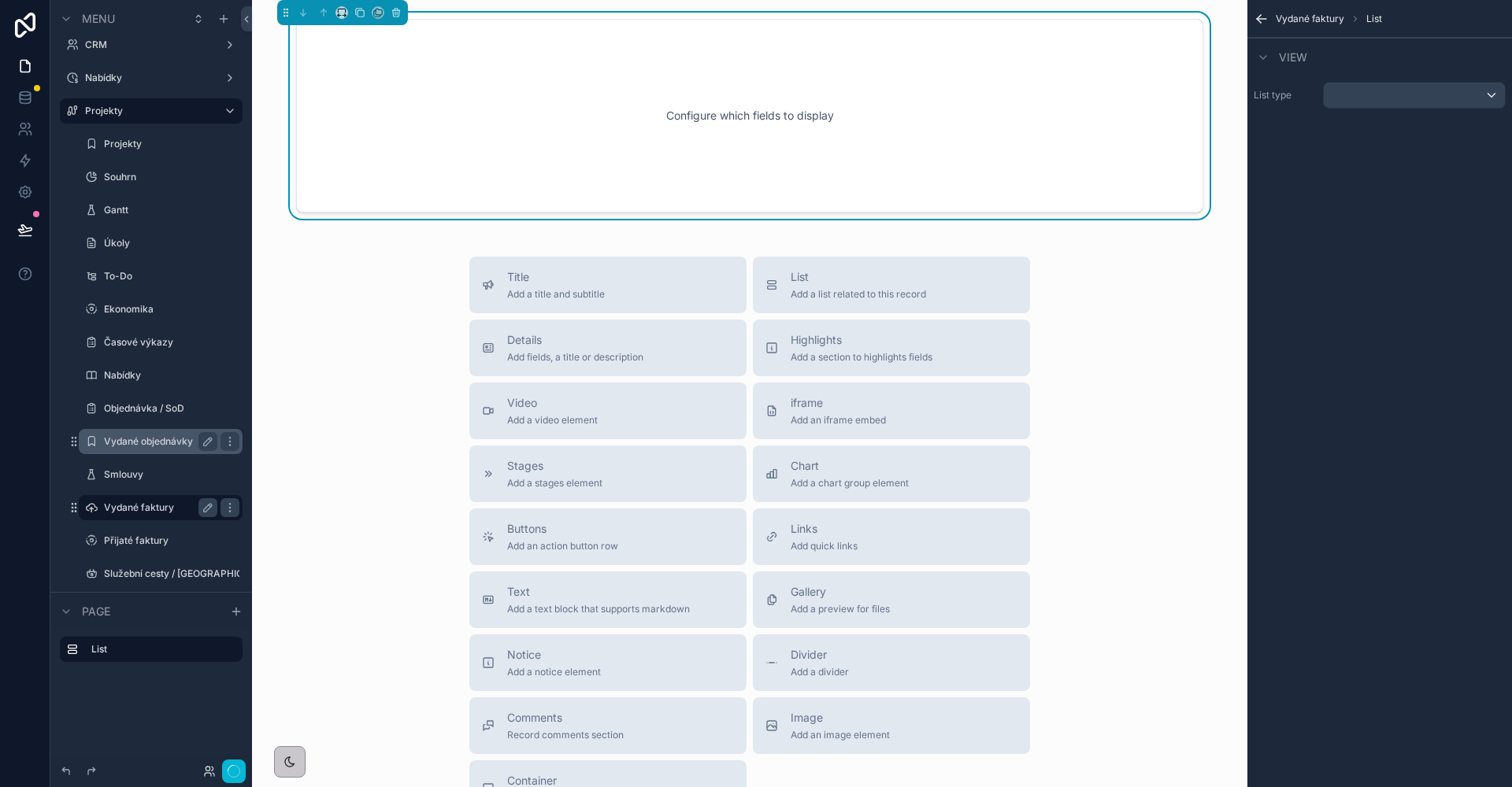
click at [1127, 333] on div "Title Add a title and subtitle List Add a list related to this record Details A…" at bounding box center [750, 536] width 970 height 560
click at [343, 10] on icon "scrollable content" at bounding box center [342, 13] width 11 height 11
click at [377, 221] on span "Full width" at bounding box center [373, 220] width 49 height 18
click at [1354, 100] on div "scrollable content" at bounding box center [1414, 95] width 181 height 25
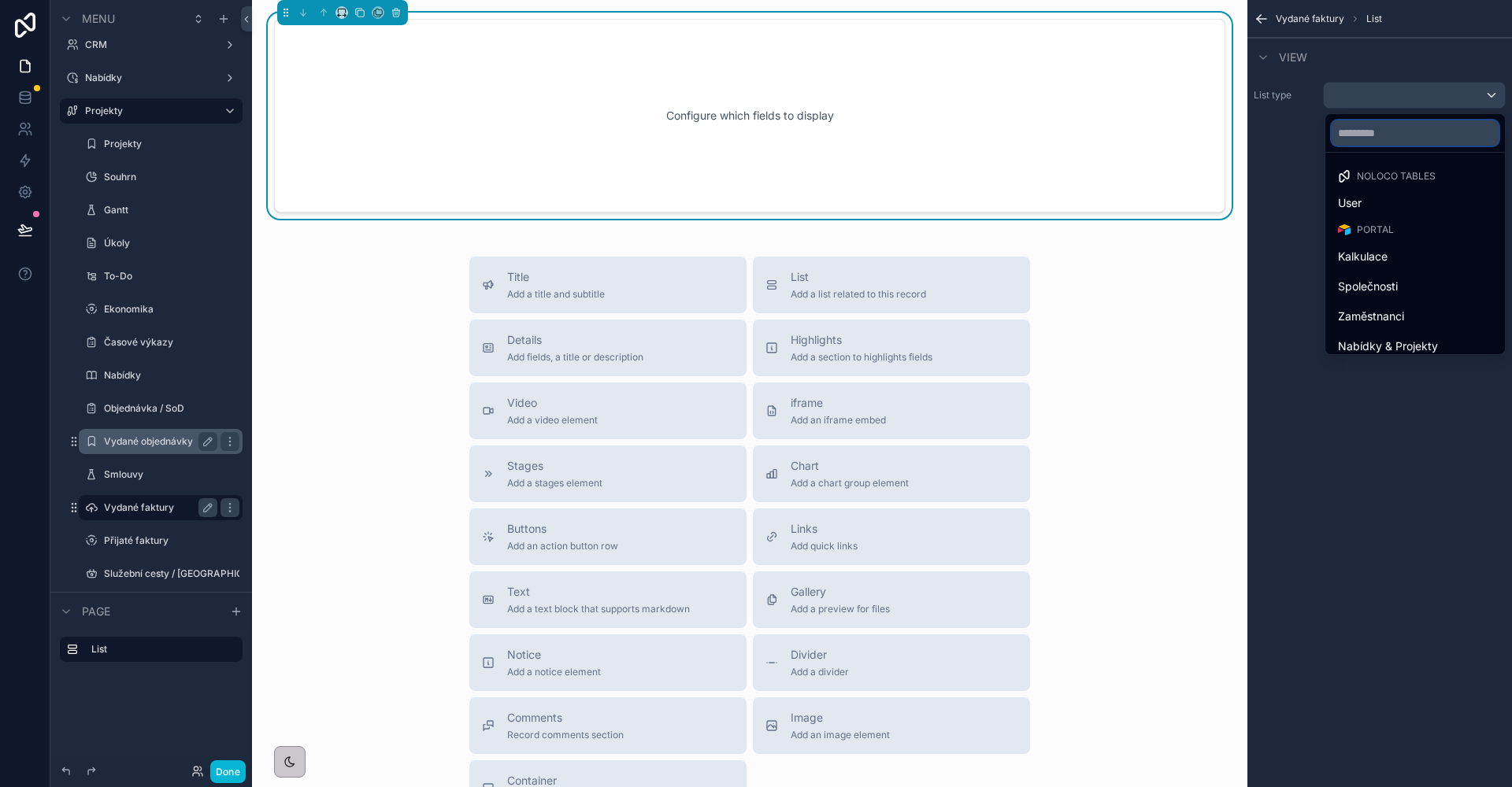
click at [1350, 136] on input "text" at bounding box center [1415, 133] width 167 height 25
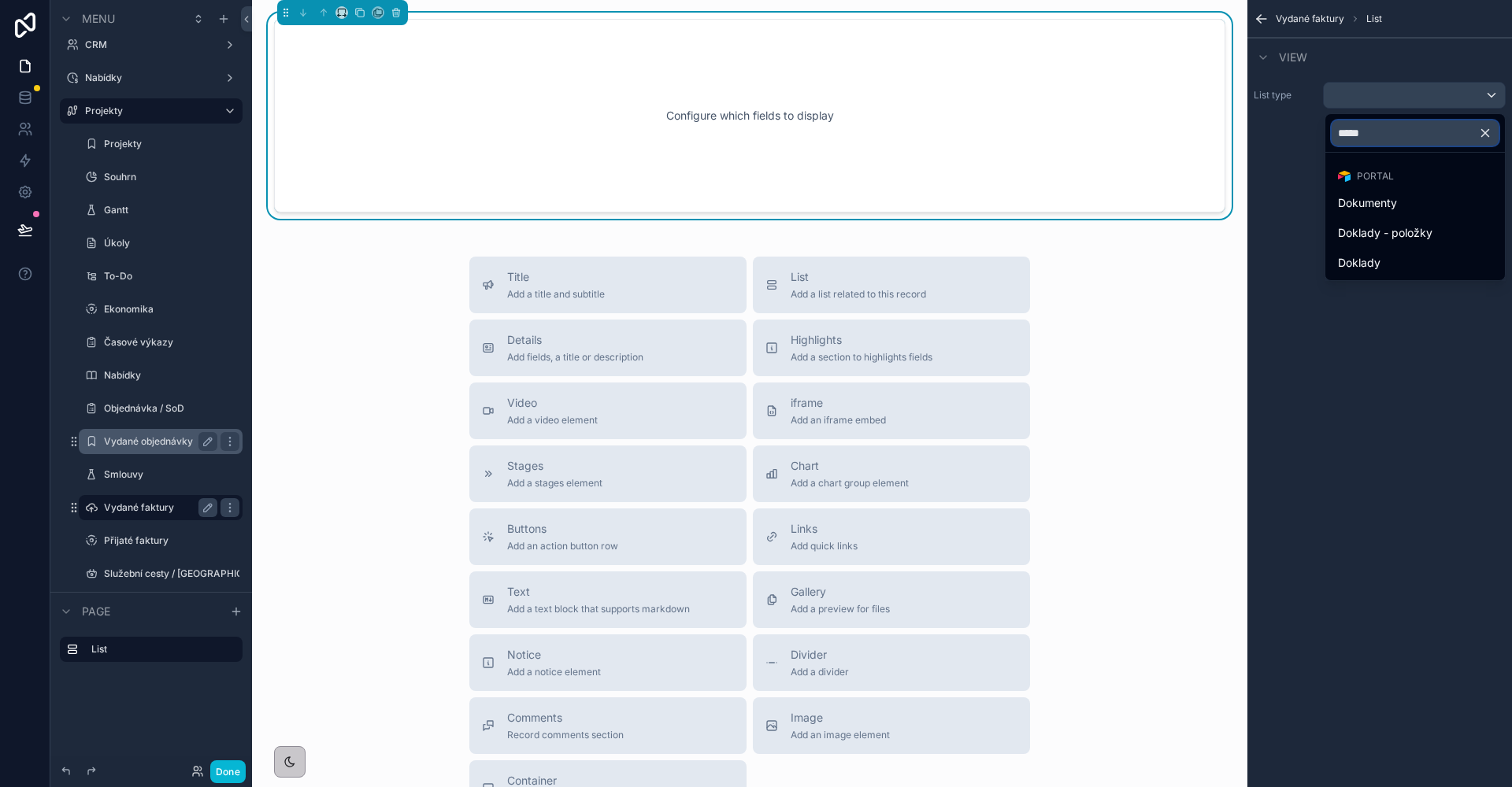
type input "******"
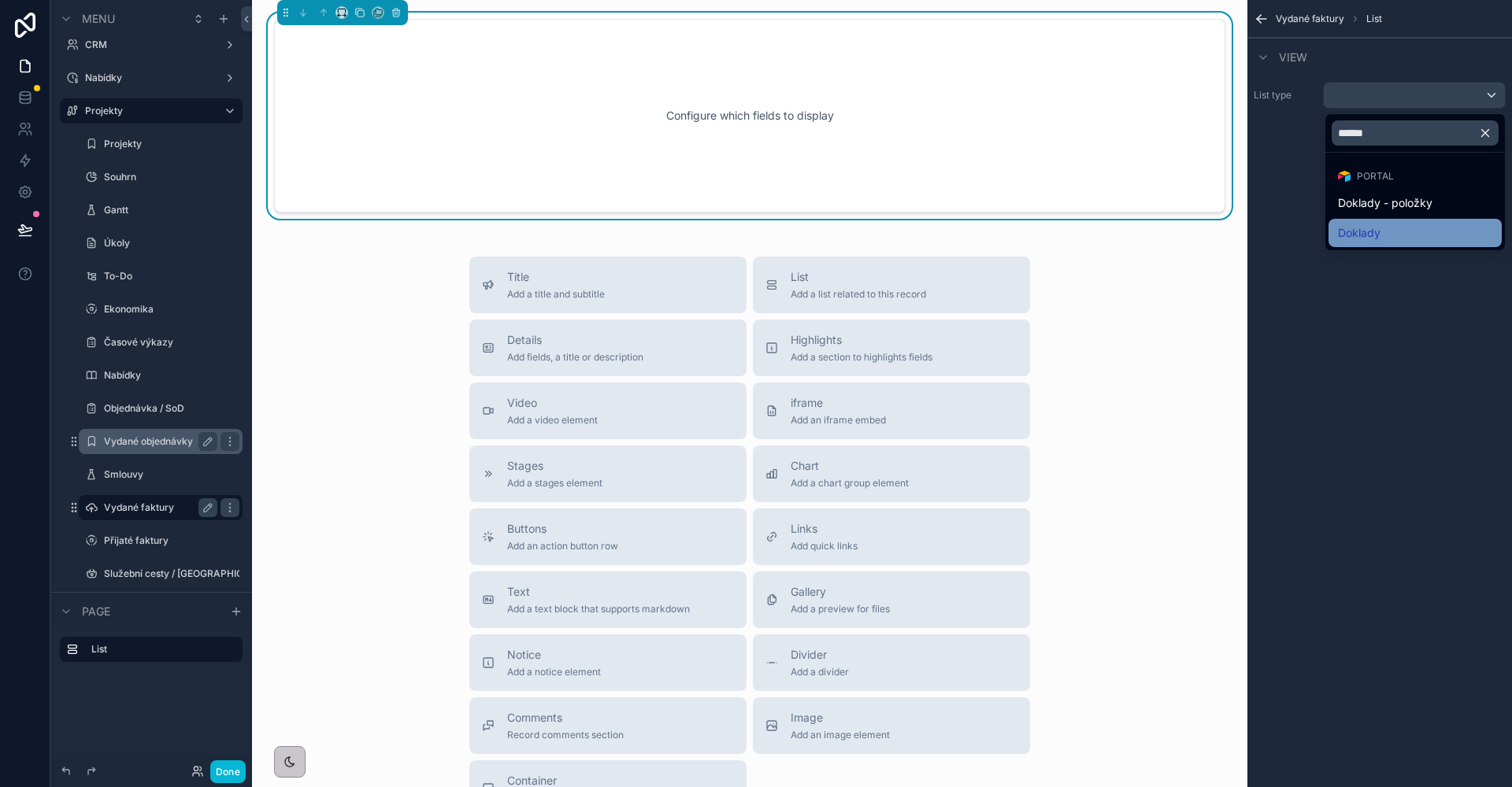
click at [1342, 227] on span "Doklady" at bounding box center [1358, 232] width 43 height 18
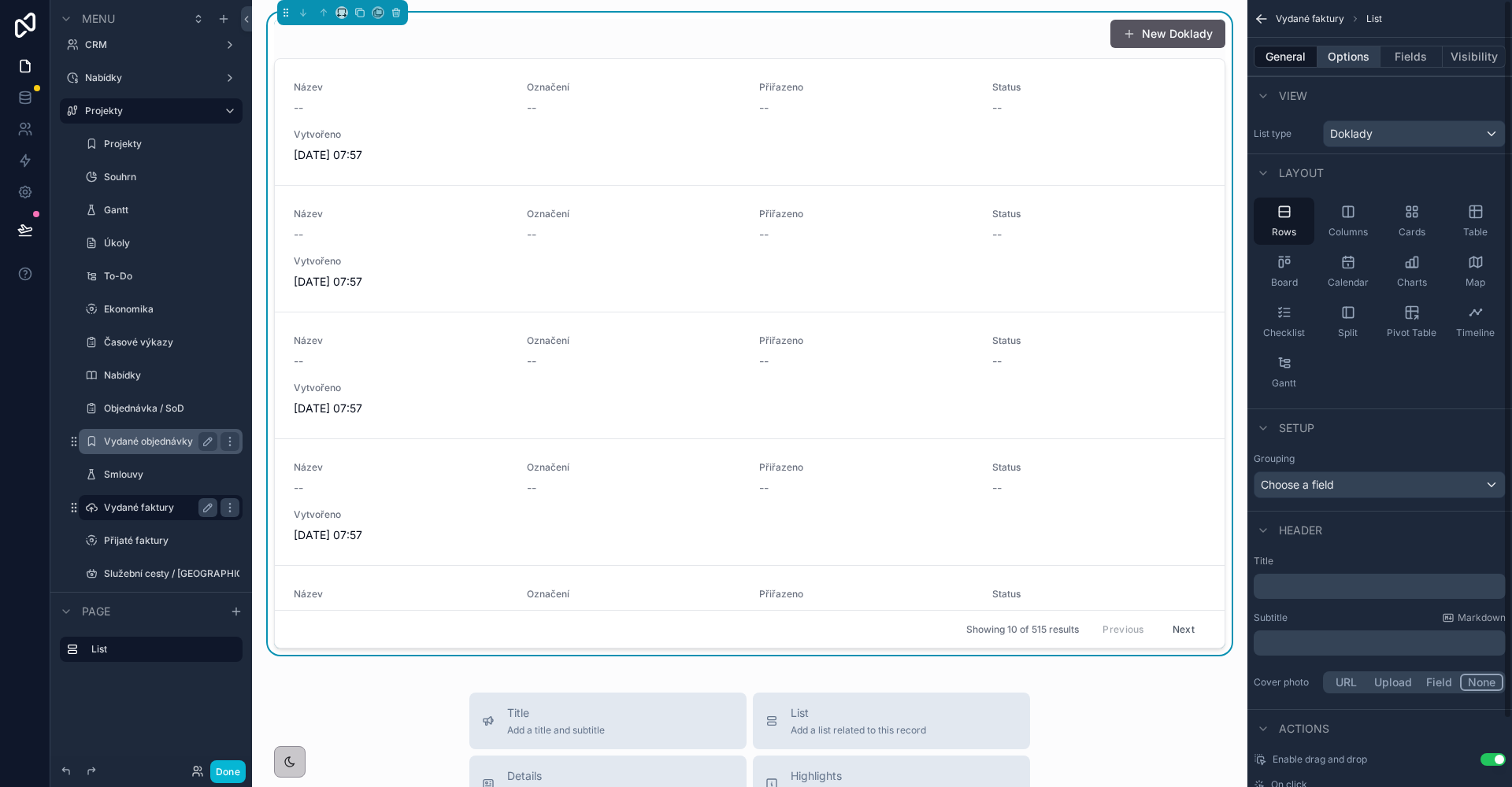
click at [1364, 62] on button "Options" at bounding box center [1349, 56] width 63 height 22
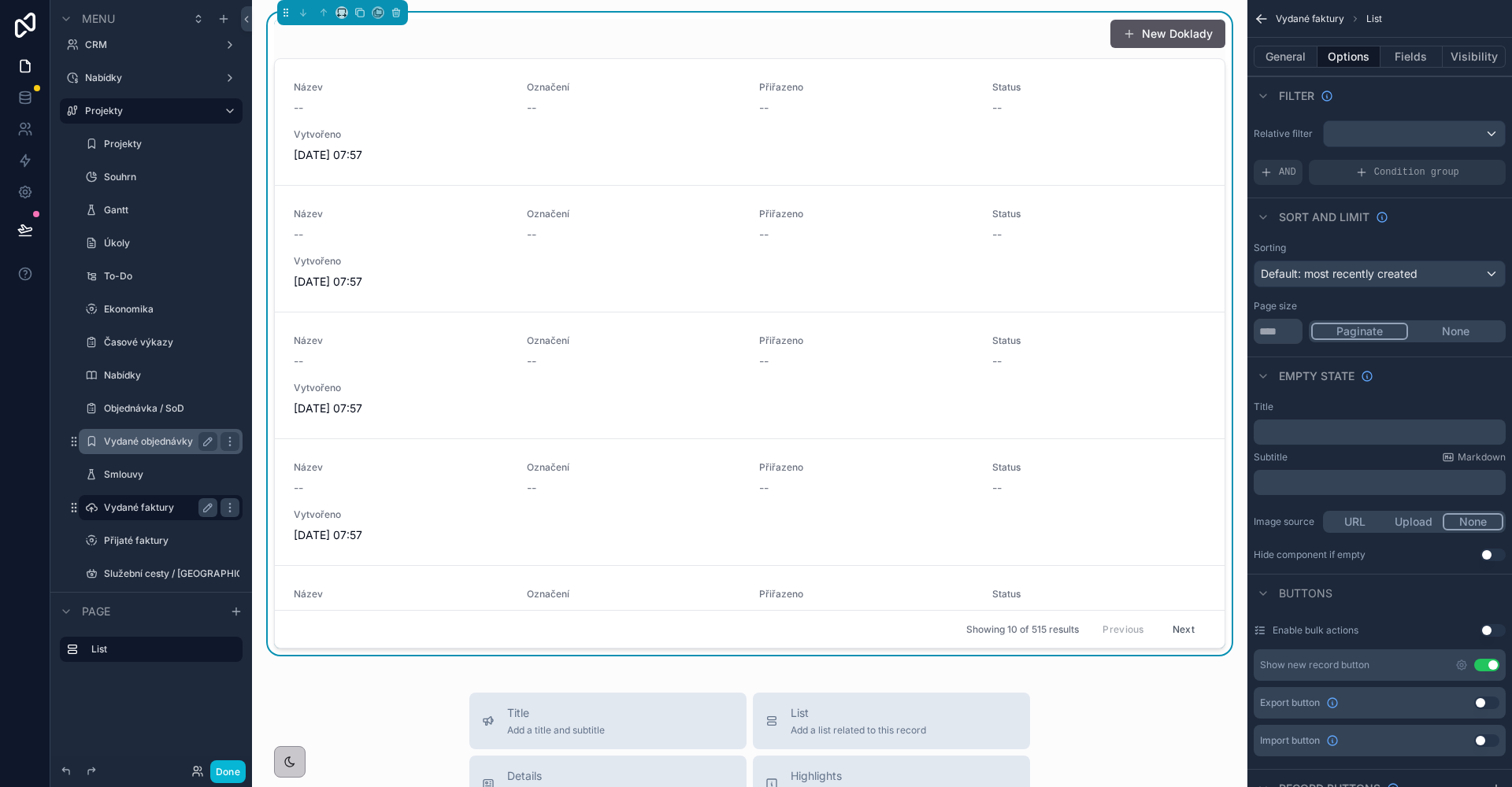
click at [1461, 135] on div "scrollable content" at bounding box center [1414, 133] width 181 height 25
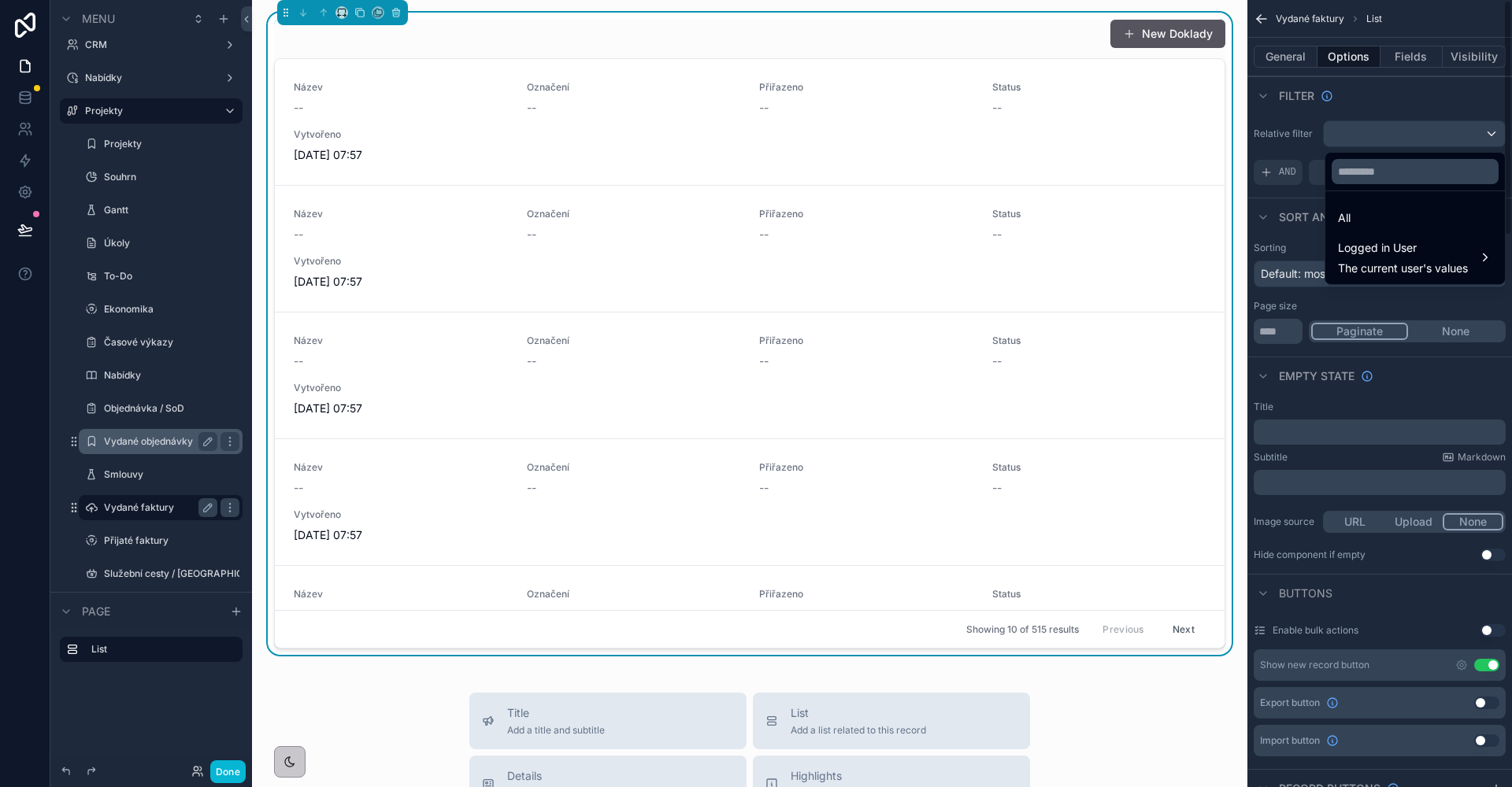
click at [1374, 82] on div "scrollable content" at bounding box center [756, 393] width 1512 height 787
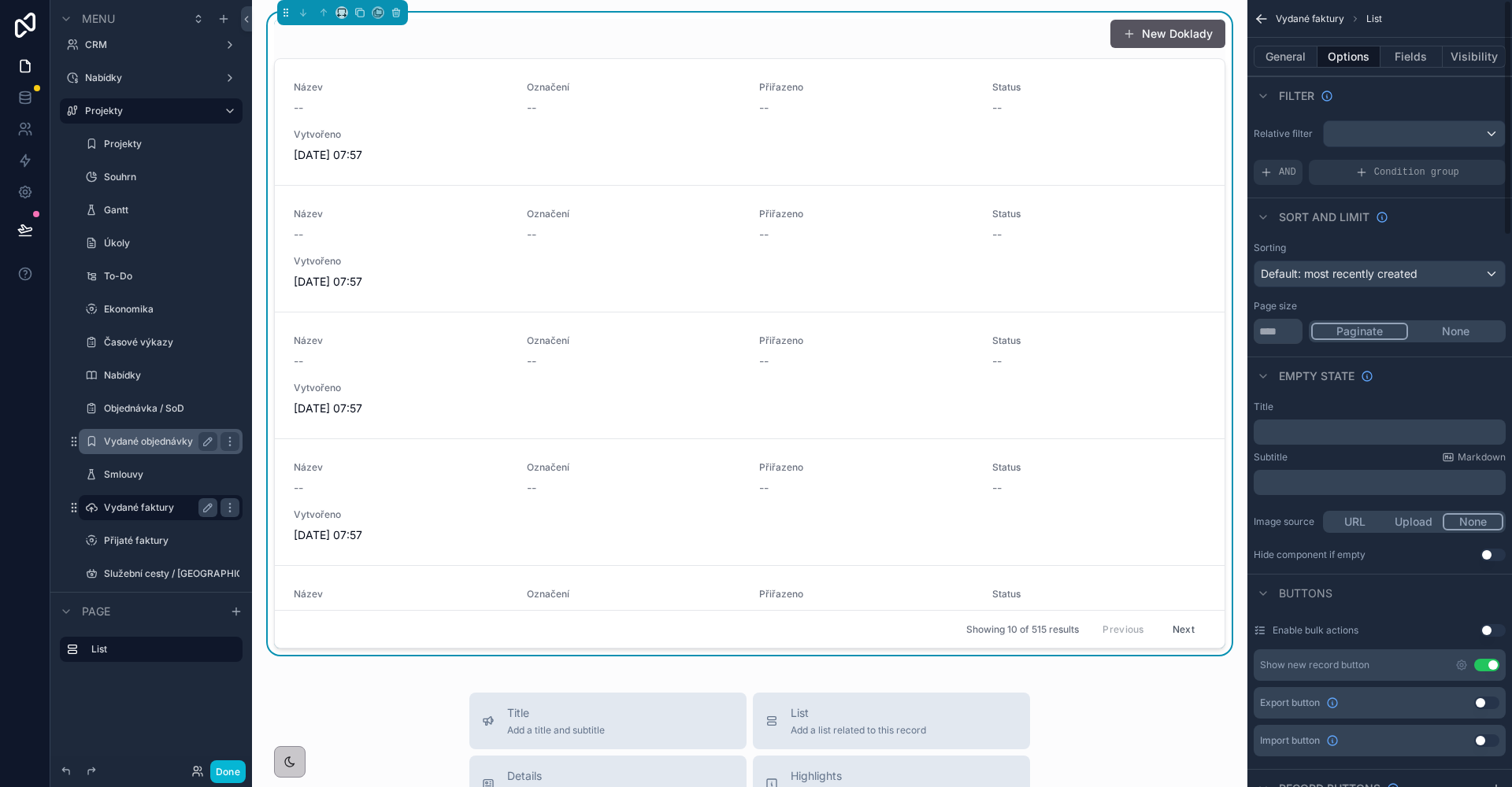
click at [1284, 27] on div "Vydané faktury List" at bounding box center [1379, 18] width 265 height 38
click at [1284, 64] on button "General" at bounding box center [1285, 56] width 64 height 22
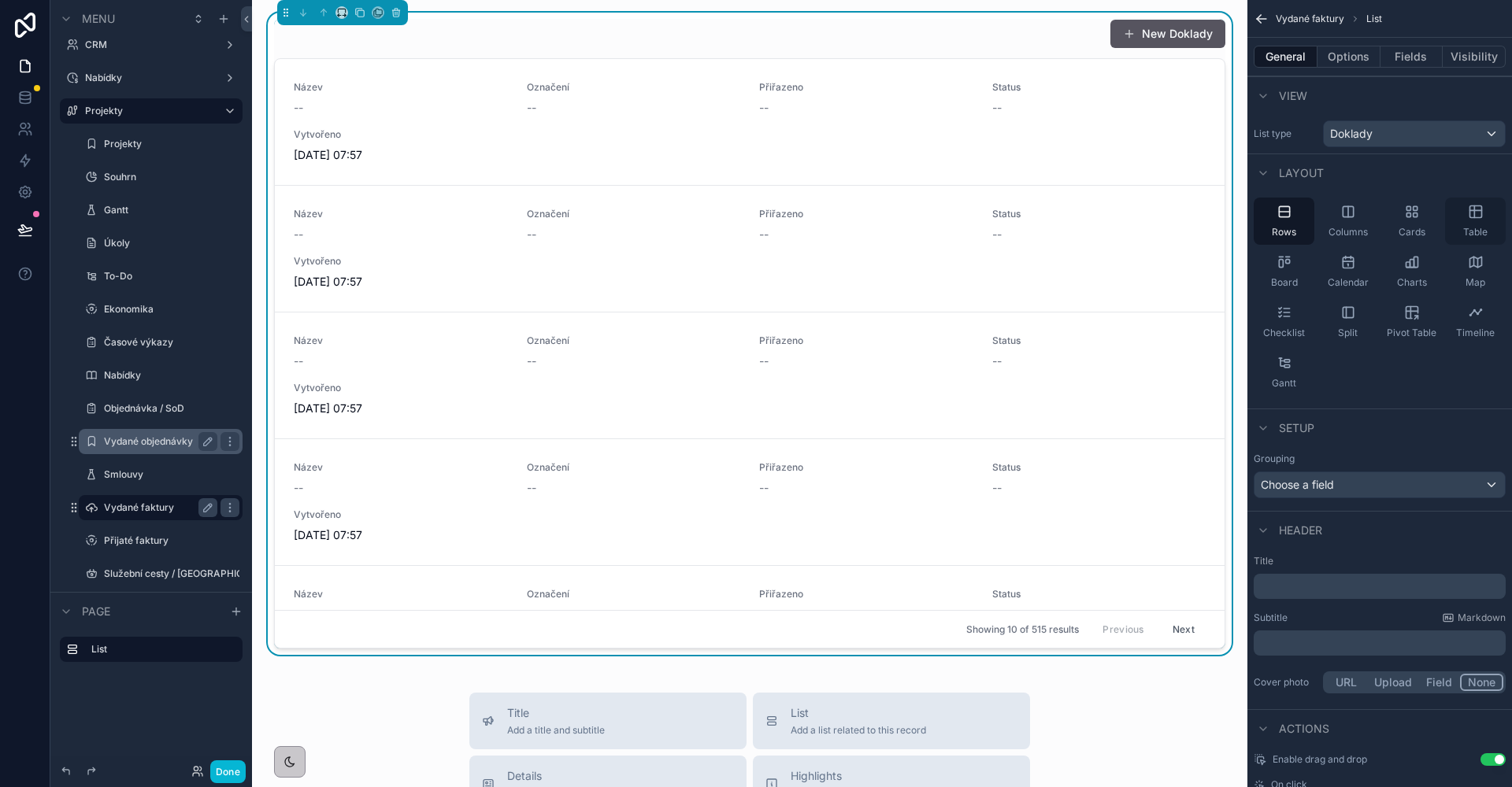
click at [1463, 216] on div "Table" at bounding box center [1474, 221] width 60 height 47
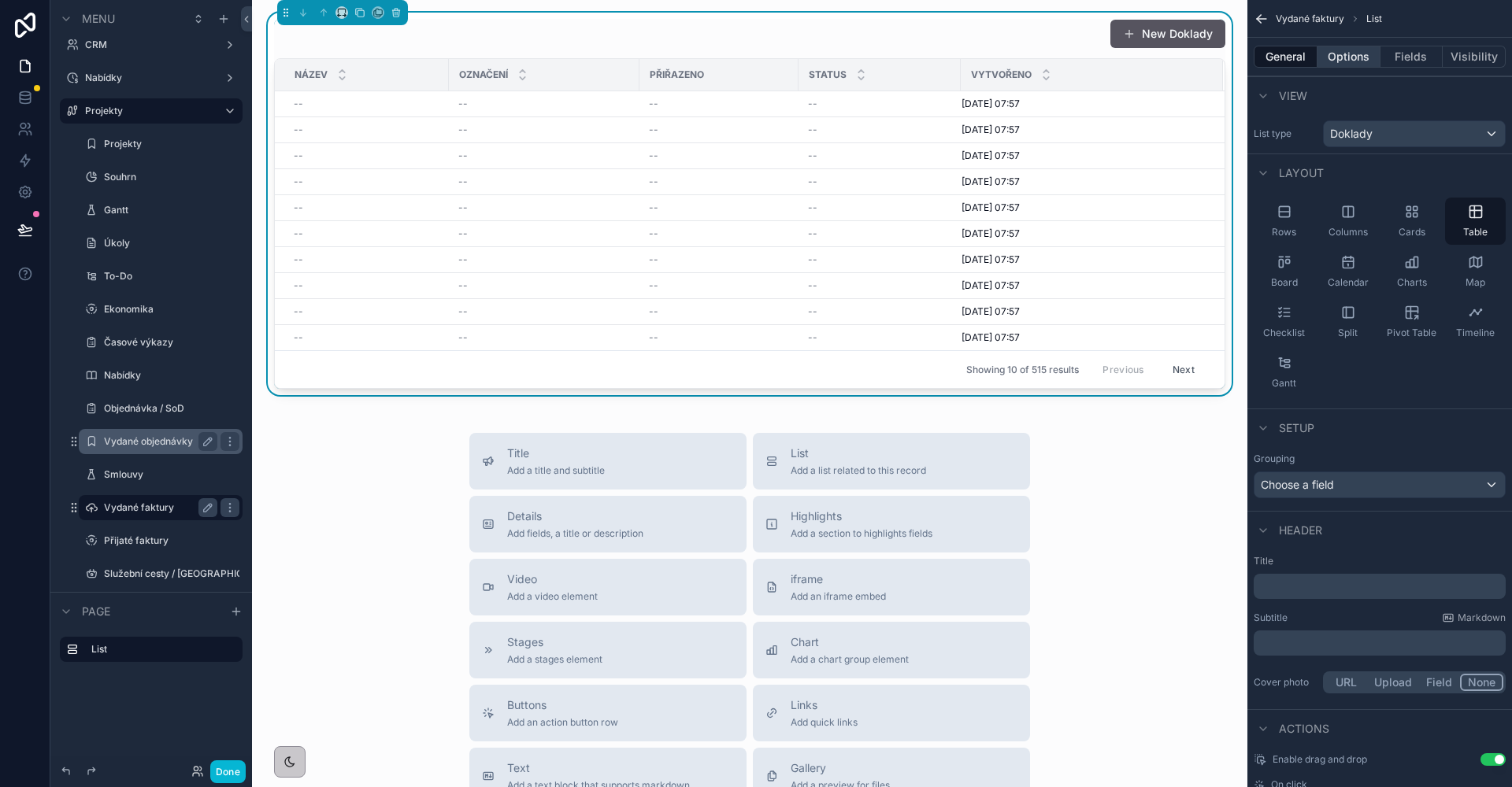
click at [1354, 60] on button "Options" at bounding box center [1349, 56] width 63 height 22
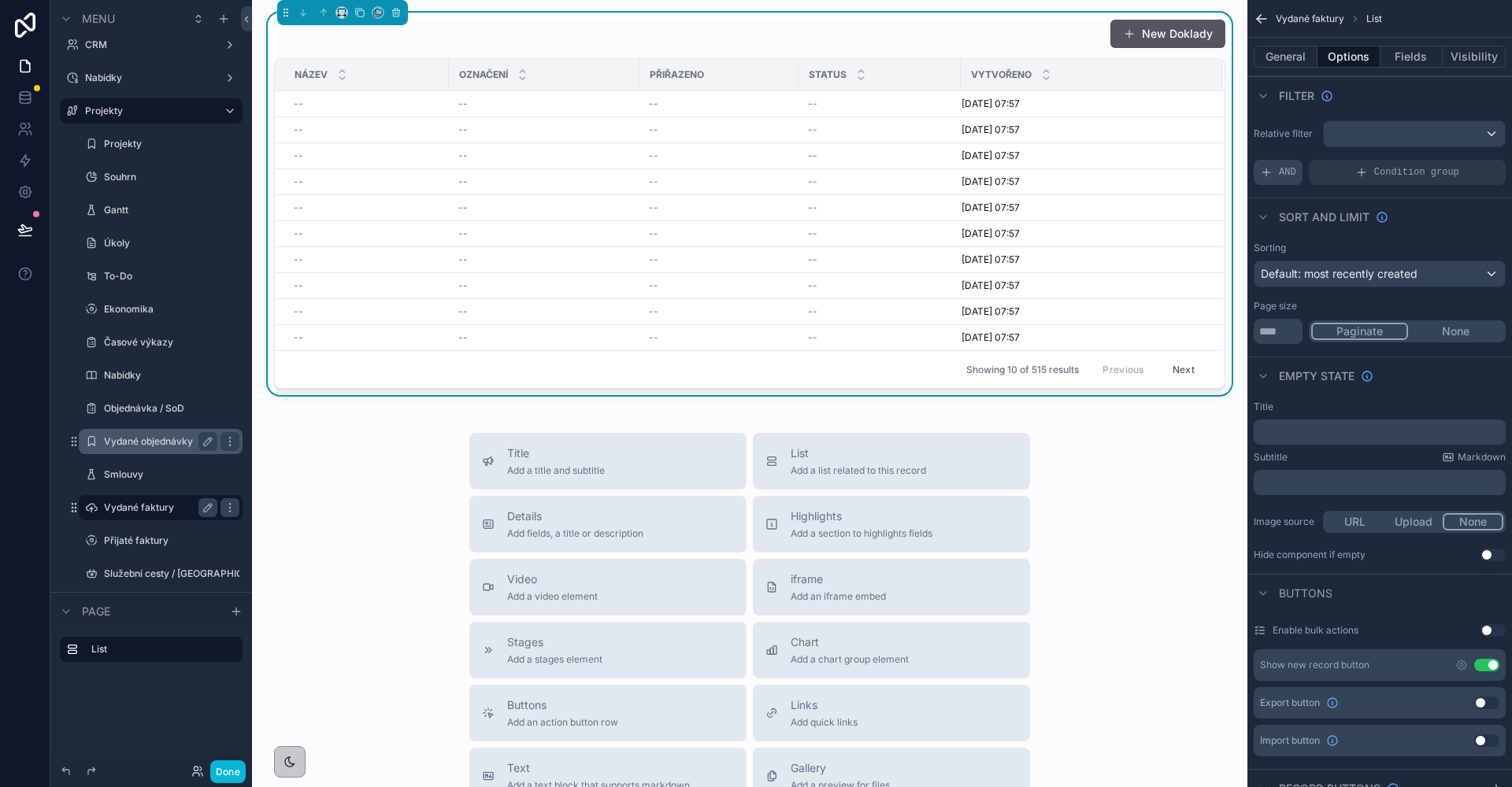
click at [1287, 179] on div "AND" at bounding box center [1278, 172] width 49 height 25
click at [1461, 157] on div "Relative filter Add a filter" at bounding box center [1379, 153] width 265 height 77
click at [1467, 168] on div "scrollable content" at bounding box center [1465, 161] width 22 height 22
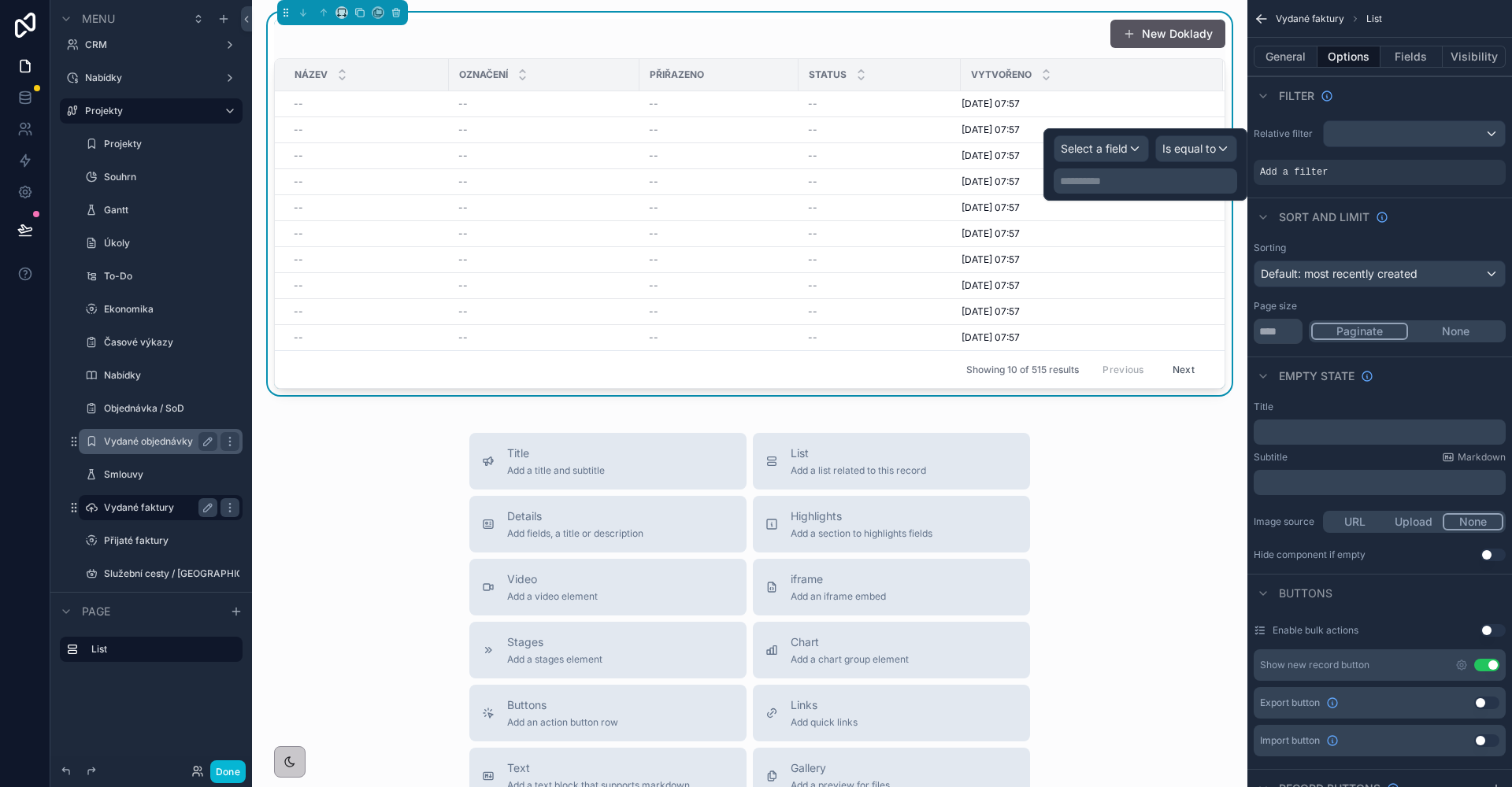
click at [1087, 145] on span "Select a field" at bounding box center [1094, 148] width 67 height 14
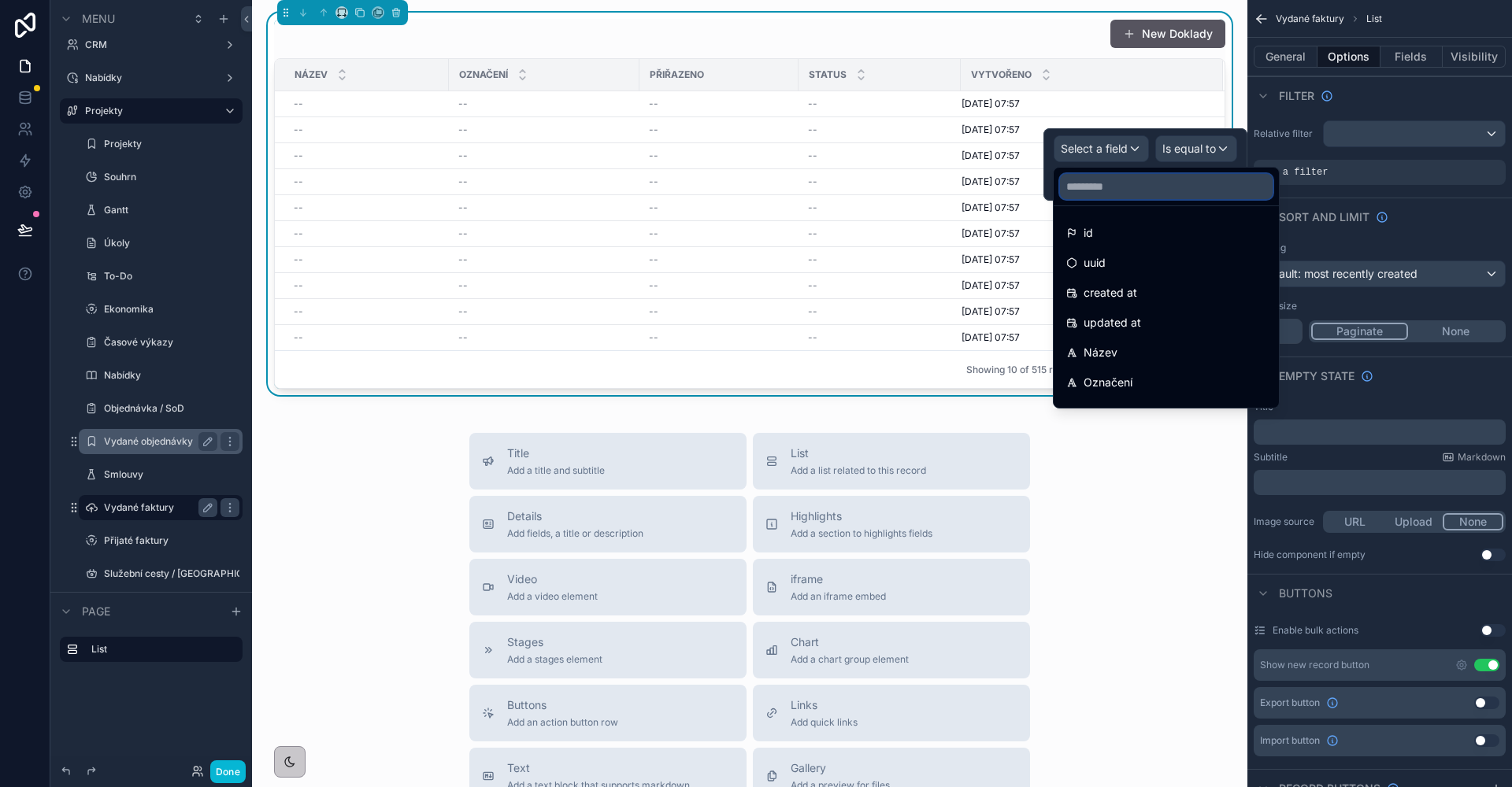
click at [1100, 180] on input "text" at bounding box center [1166, 186] width 212 height 25
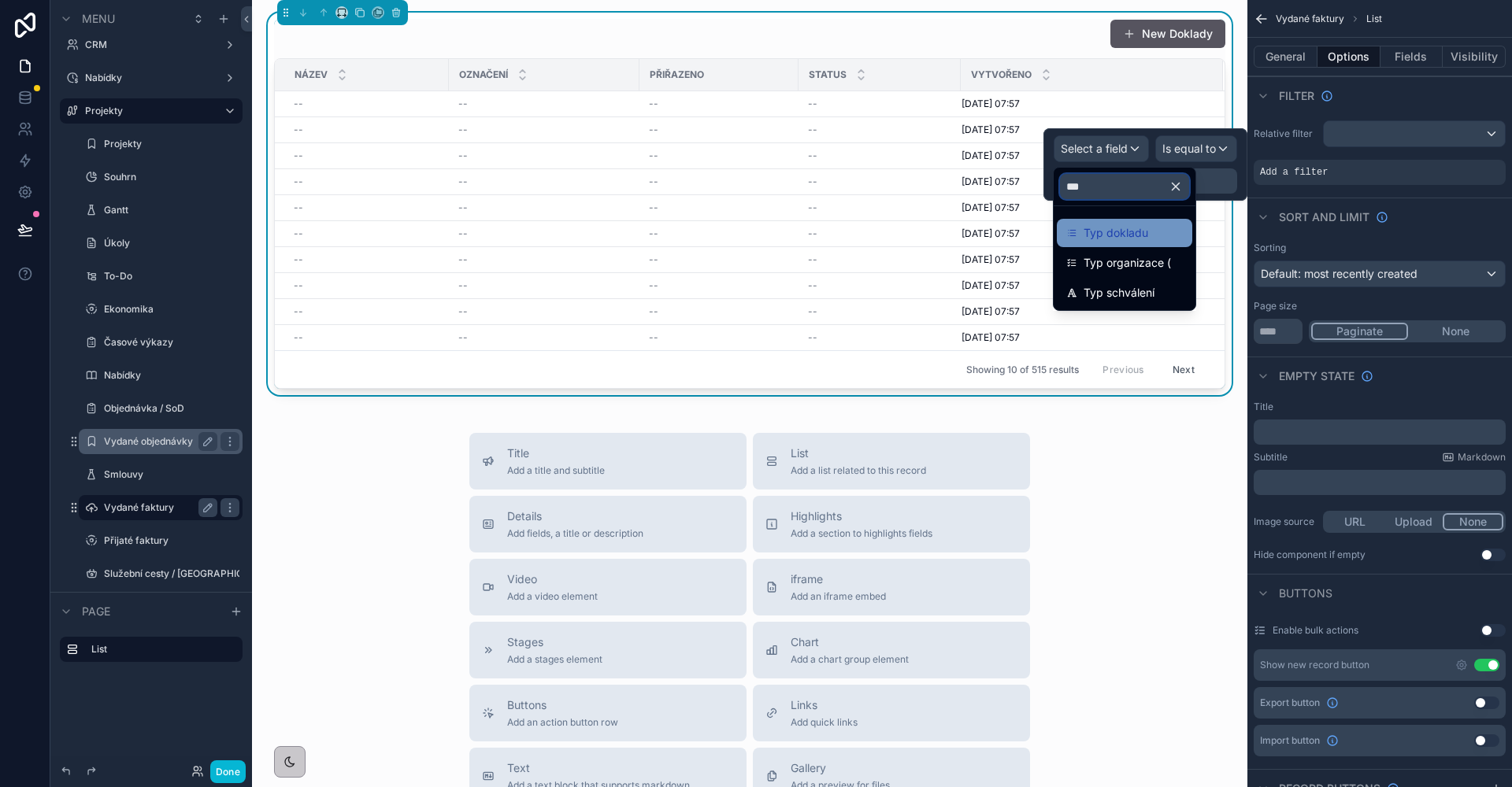
type input "***"
click at [1160, 226] on div "Typ dokladu" at bounding box center [1124, 232] width 117 height 18
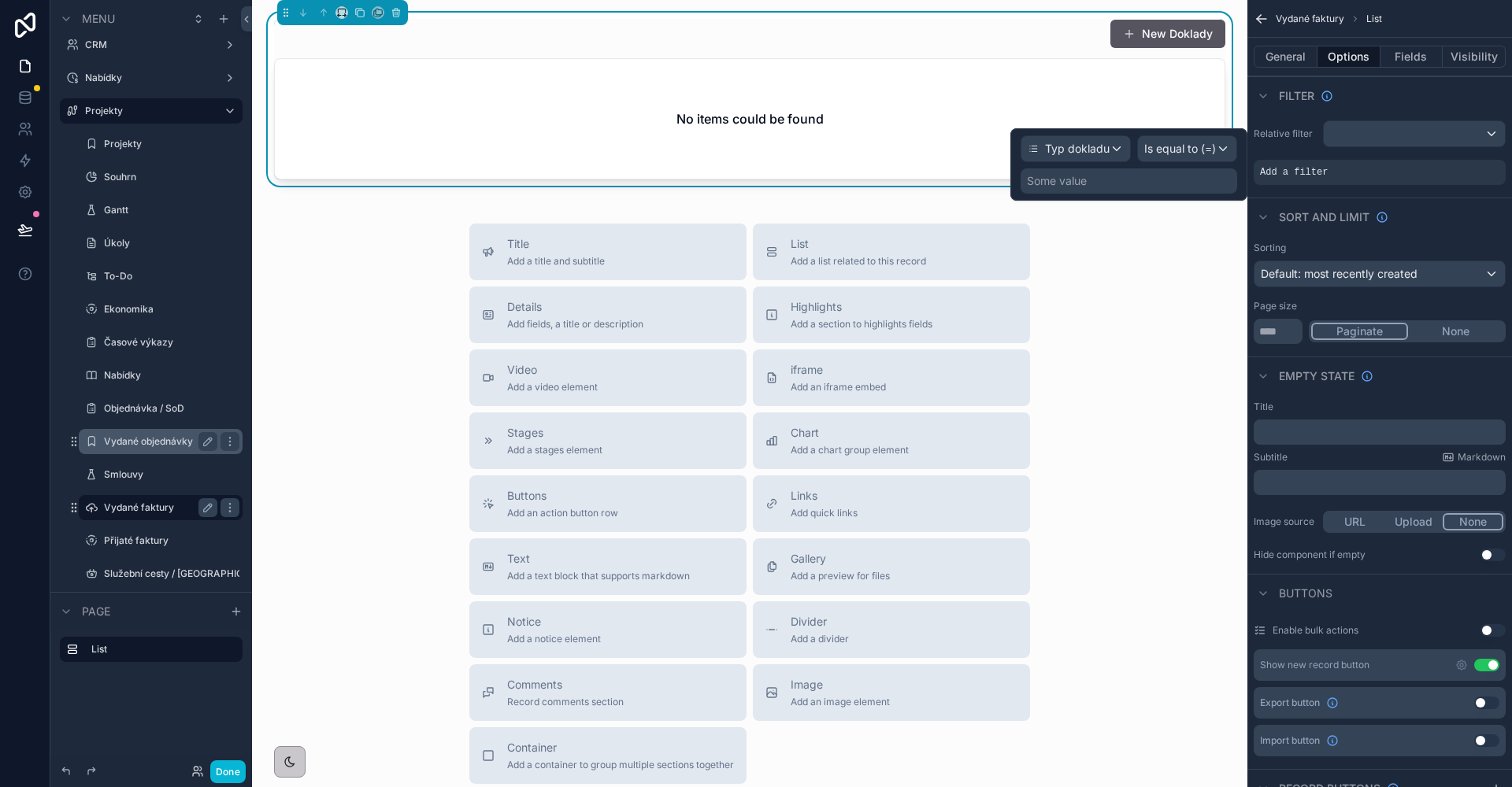
click at [1107, 195] on div "Typ dokladu Is equal to (=) Some value" at bounding box center [1128, 165] width 237 height 72
click at [1079, 182] on div "Some value" at bounding box center [1057, 181] width 60 height 16
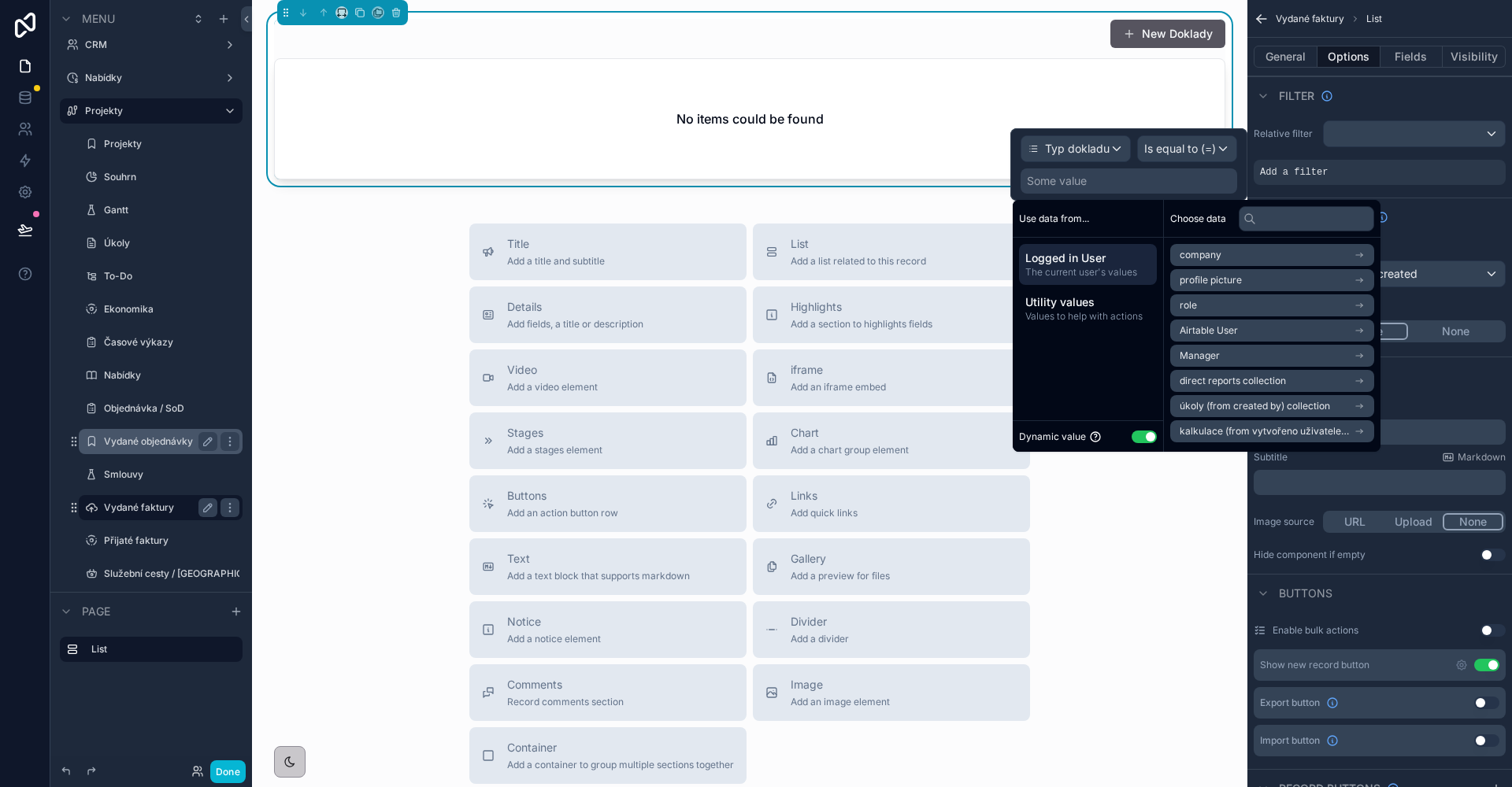
click at [1142, 436] on button "Use setting" at bounding box center [1144, 437] width 25 height 13
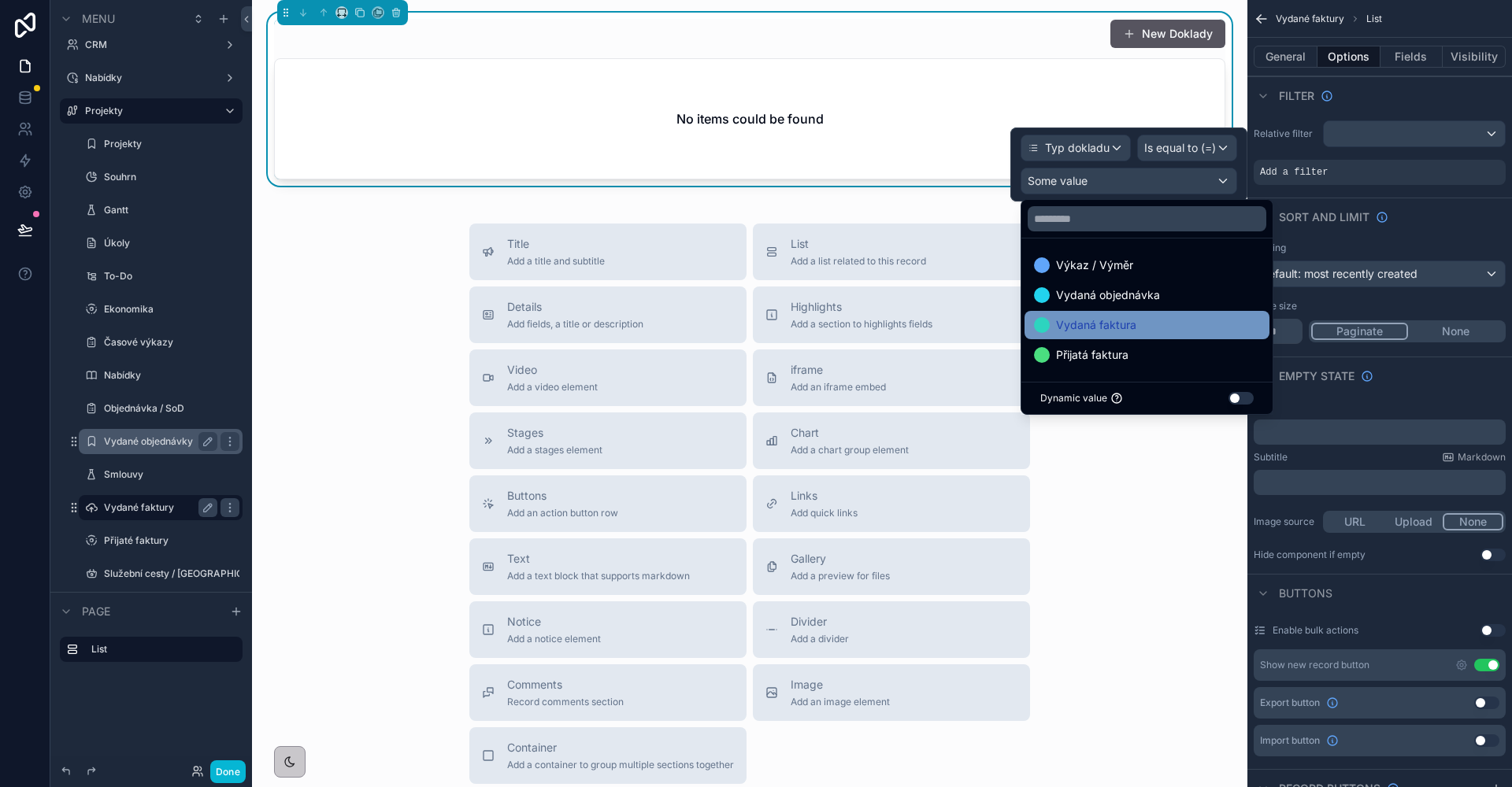
click at [1152, 332] on div "Vydaná faktura" at bounding box center [1146, 325] width 226 height 18
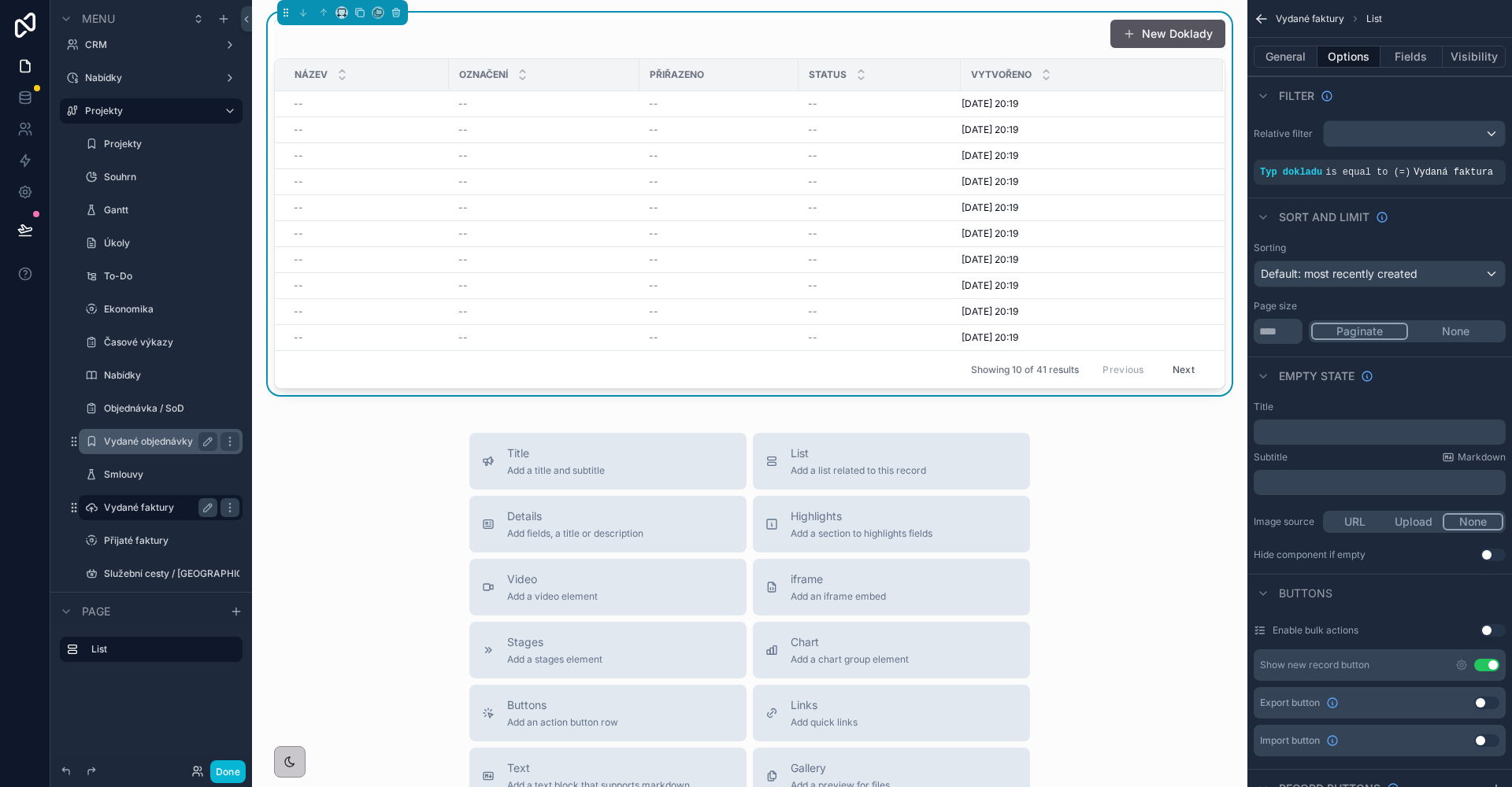
click at [1370, 105] on div "Filter" at bounding box center [1379, 95] width 265 height 38
click at [1283, 344] on input "**" at bounding box center [1278, 331] width 49 height 25
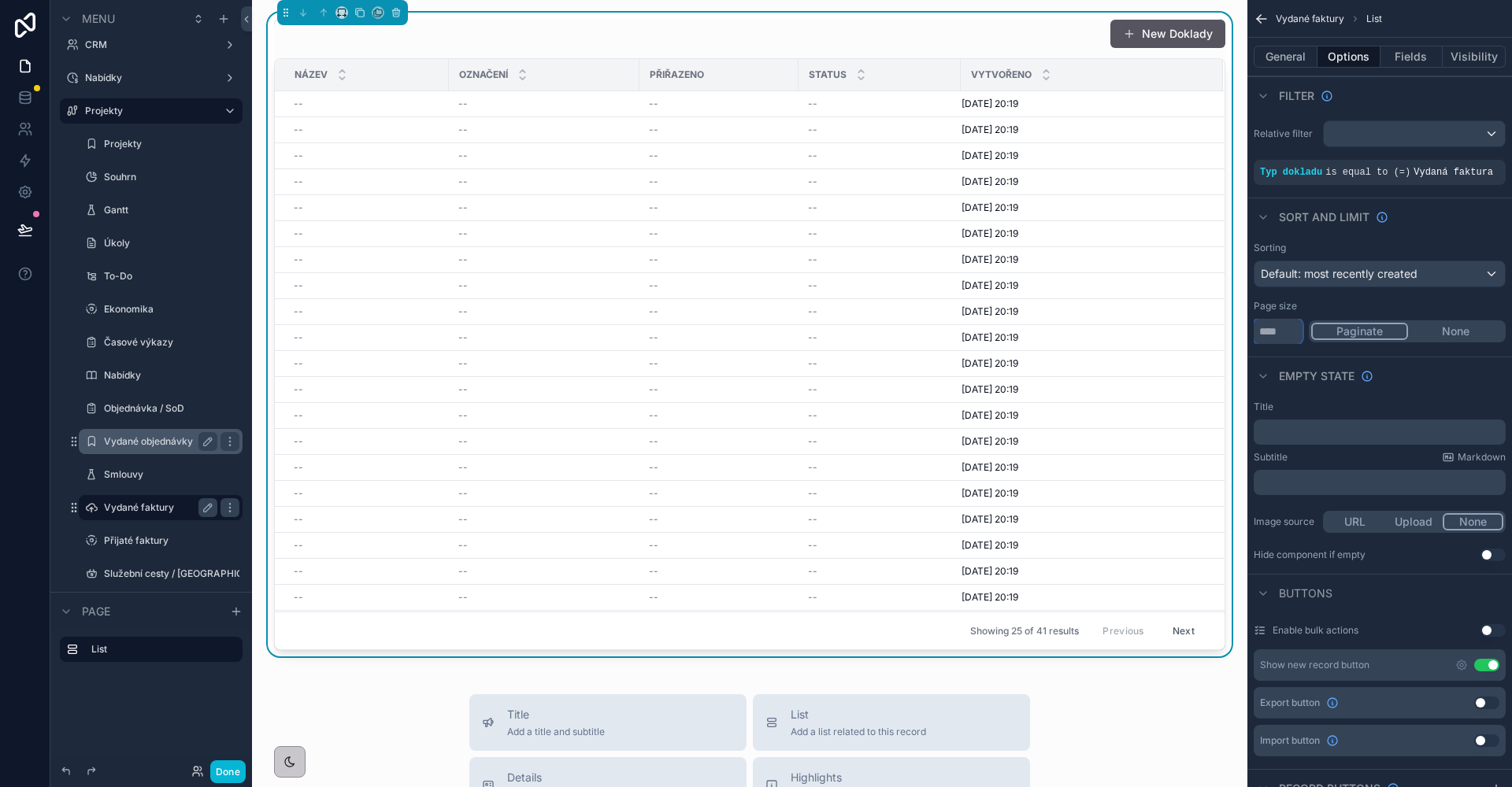
type input "**"
click at [1491, 671] on button "Use setting" at bounding box center [1486, 665] width 25 height 13
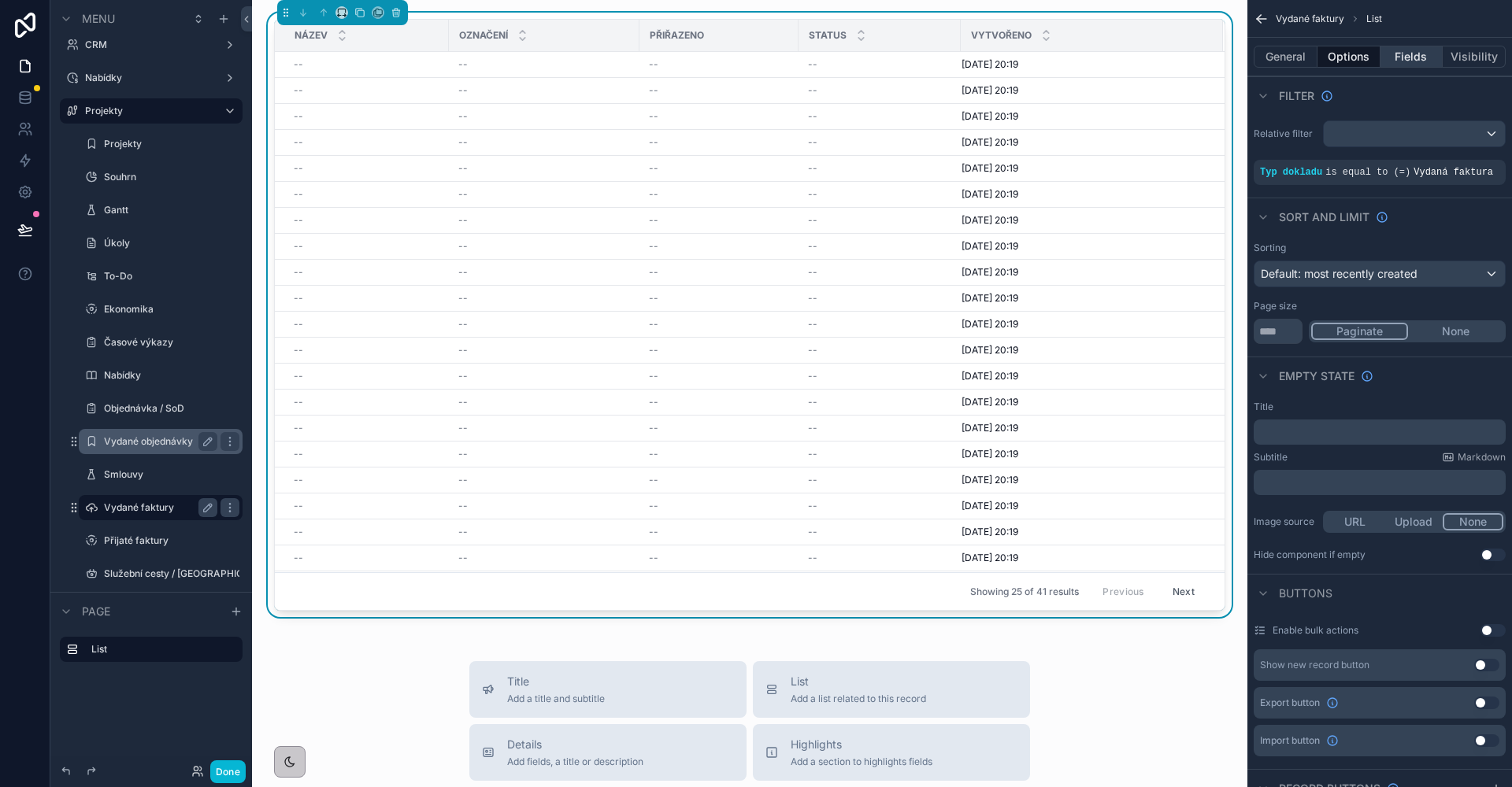
click at [1405, 46] on button "Fields" at bounding box center [1411, 56] width 63 height 22
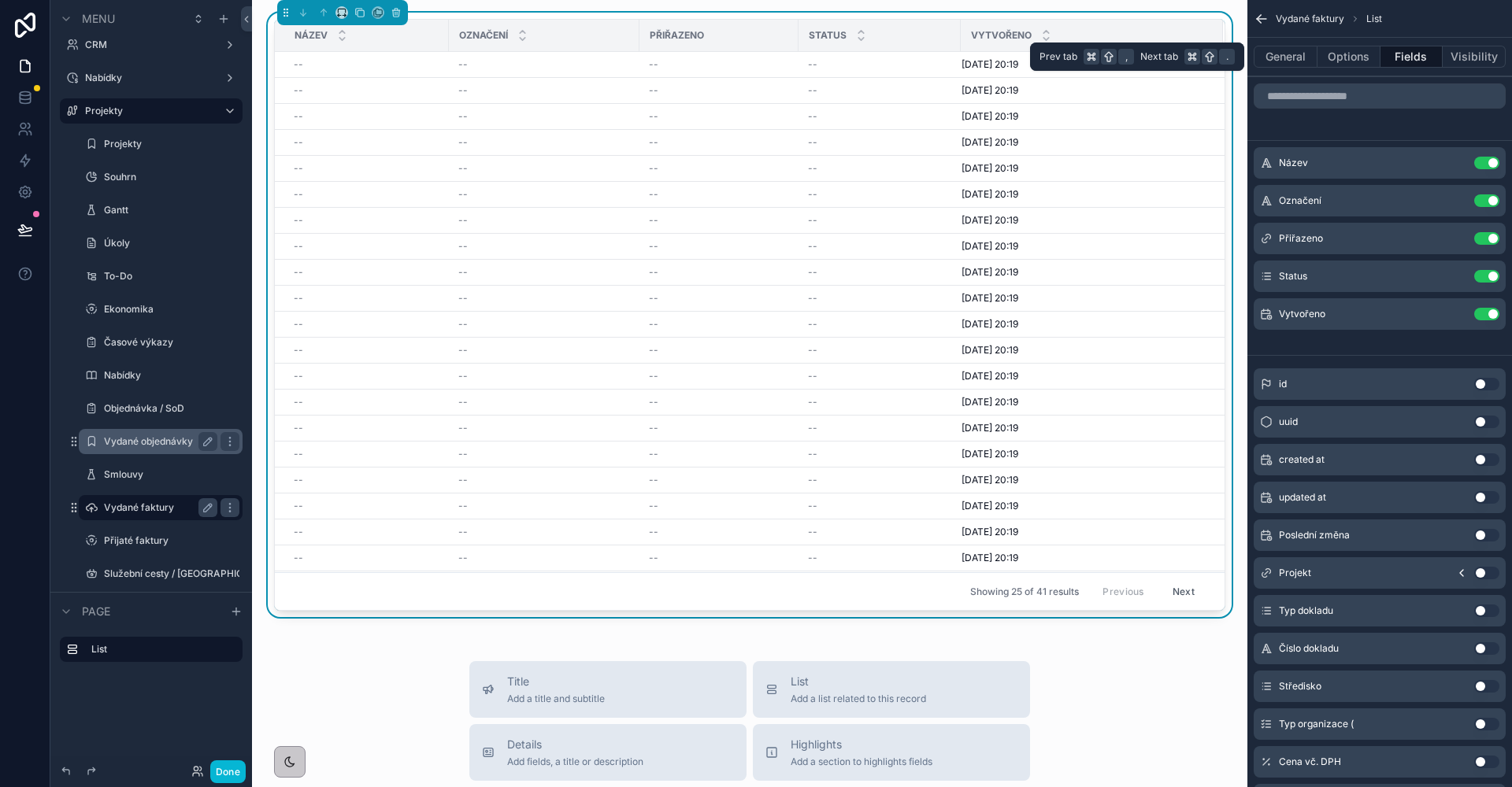
click at [1404, 55] on button "Fields" at bounding box center [1411, 56] width 63 height 22
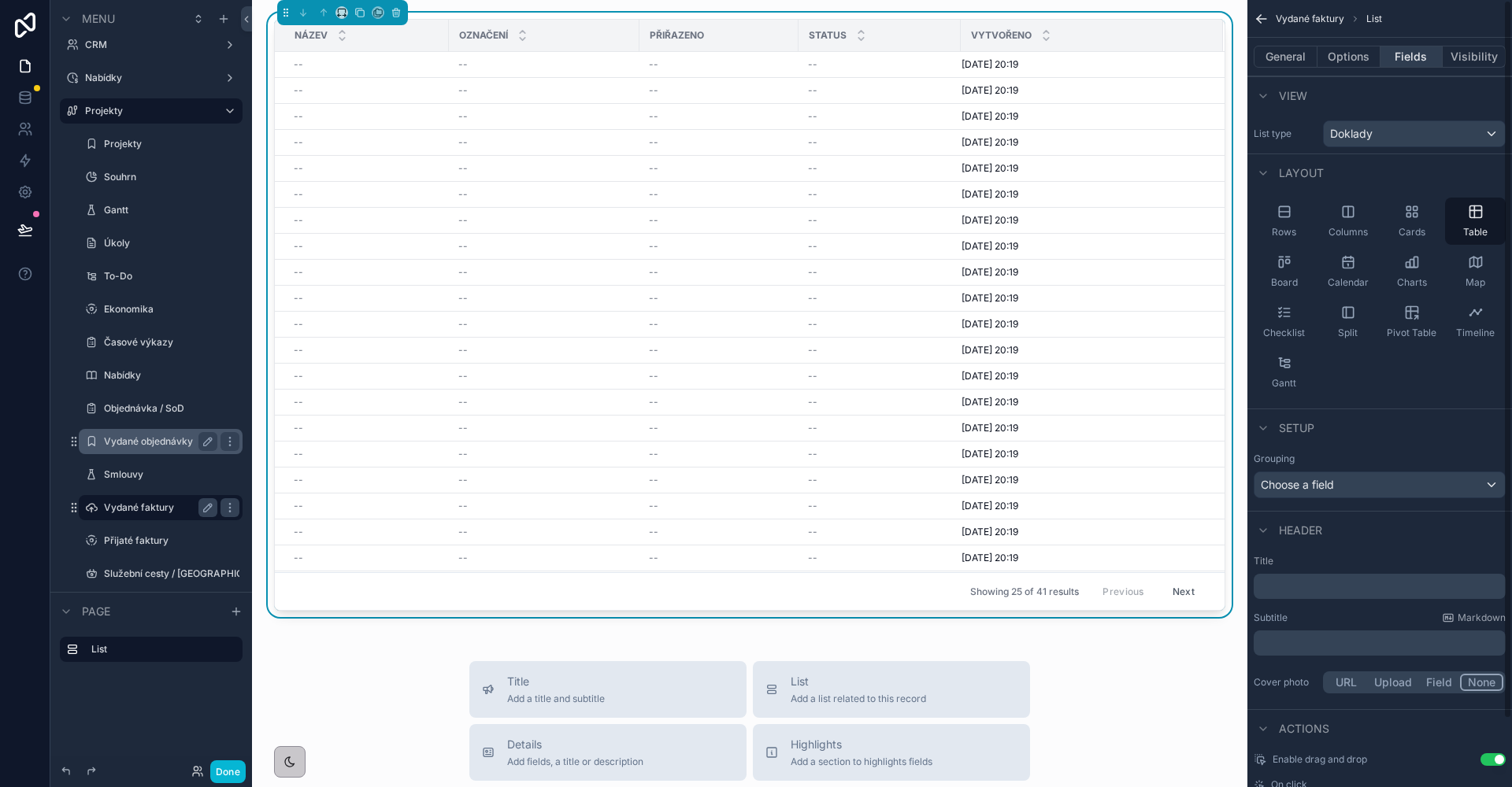
click at [1399, 57] on button "Fields" at bounding box center [1411, 56] width 63 height 22
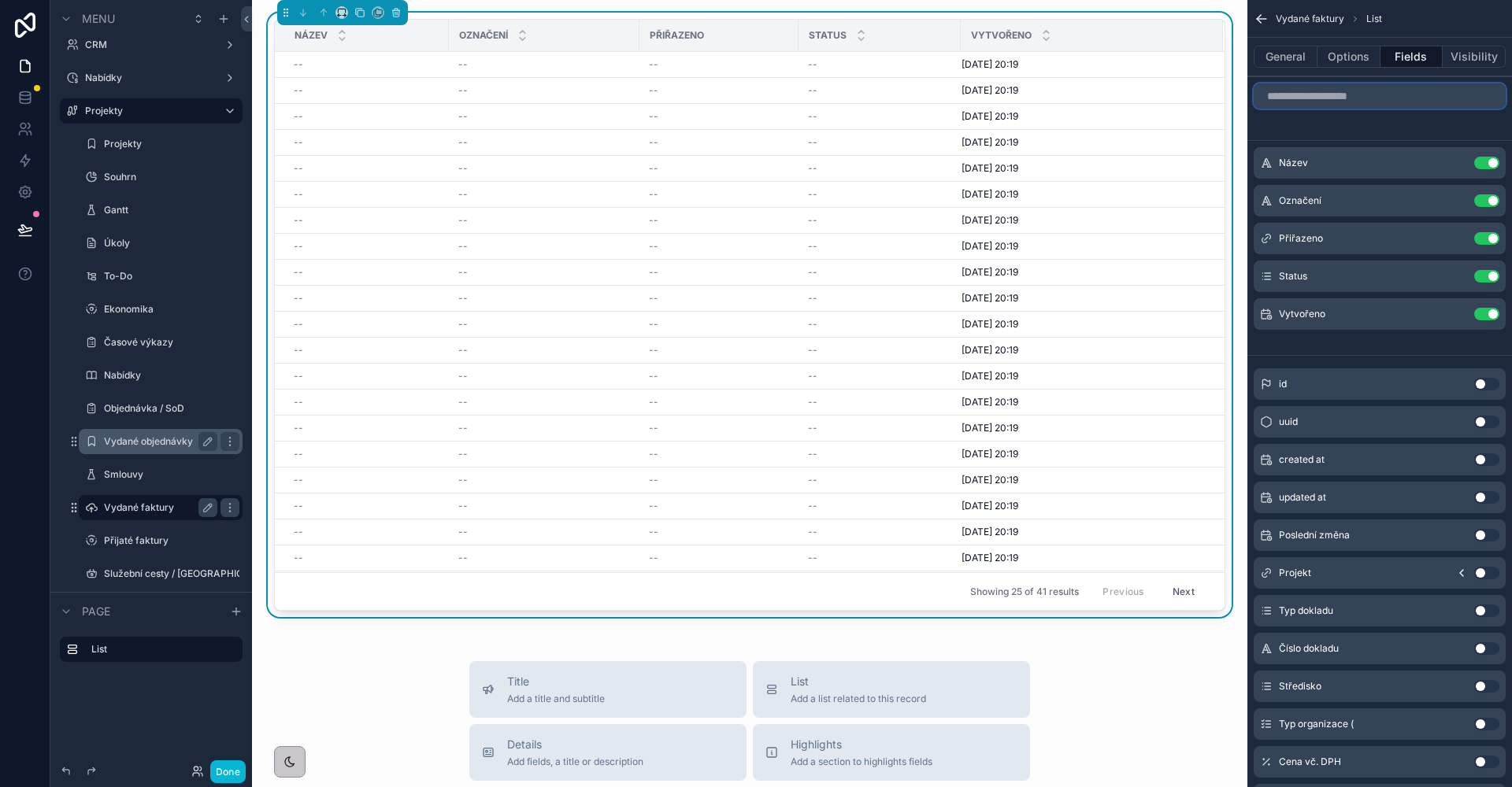
click at [1348, 94] on input "scrollable content" at bounding box center [1379, 96] width 252 height 25
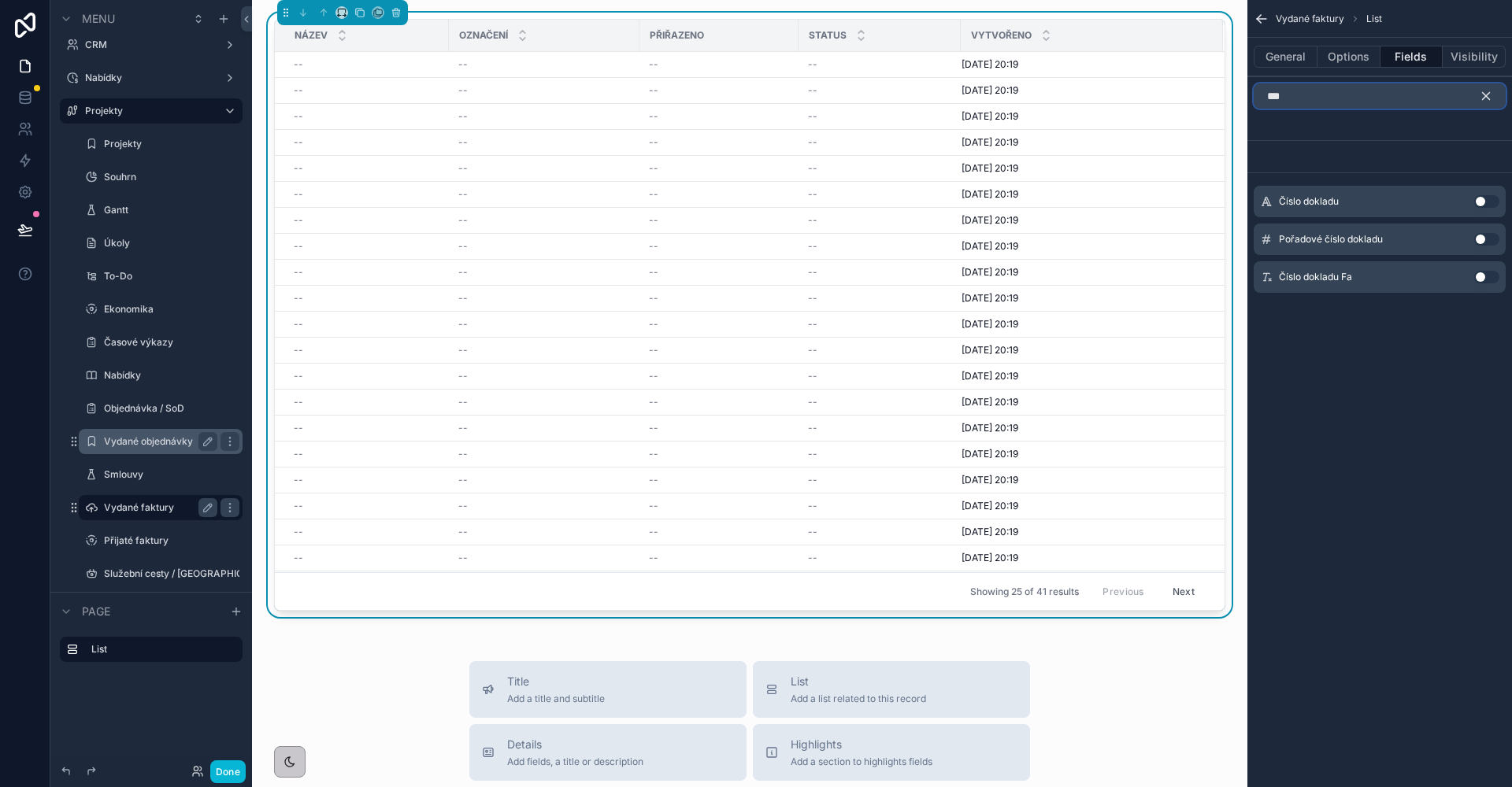
type input "***"
click at [1487, 196] on button "Use setting" at bounding box center [1486, 202] width 25 height 13
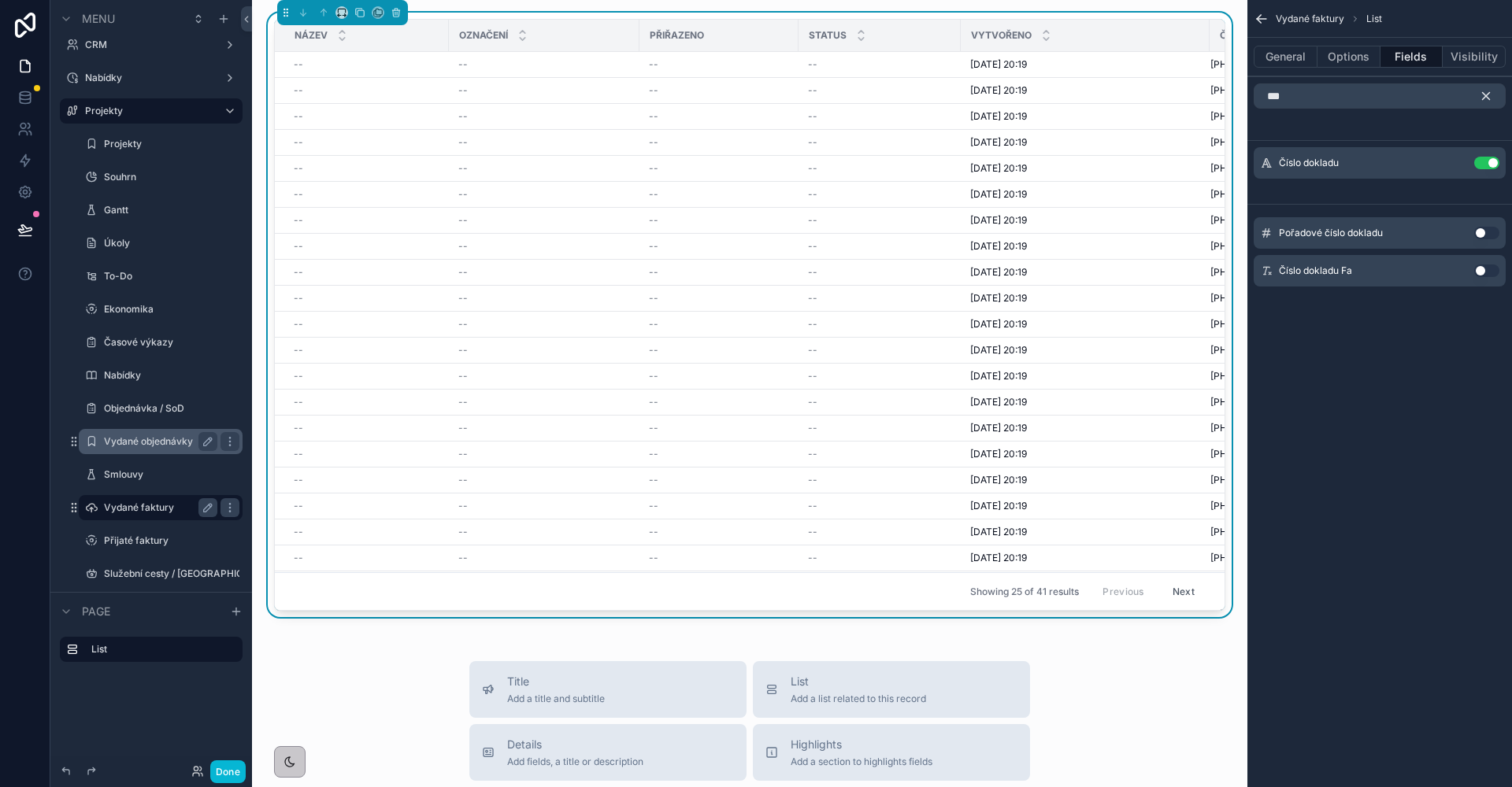
click at [1477, 275] on button "Use setting" at bounding box center [1486, 271] width 25 height 13
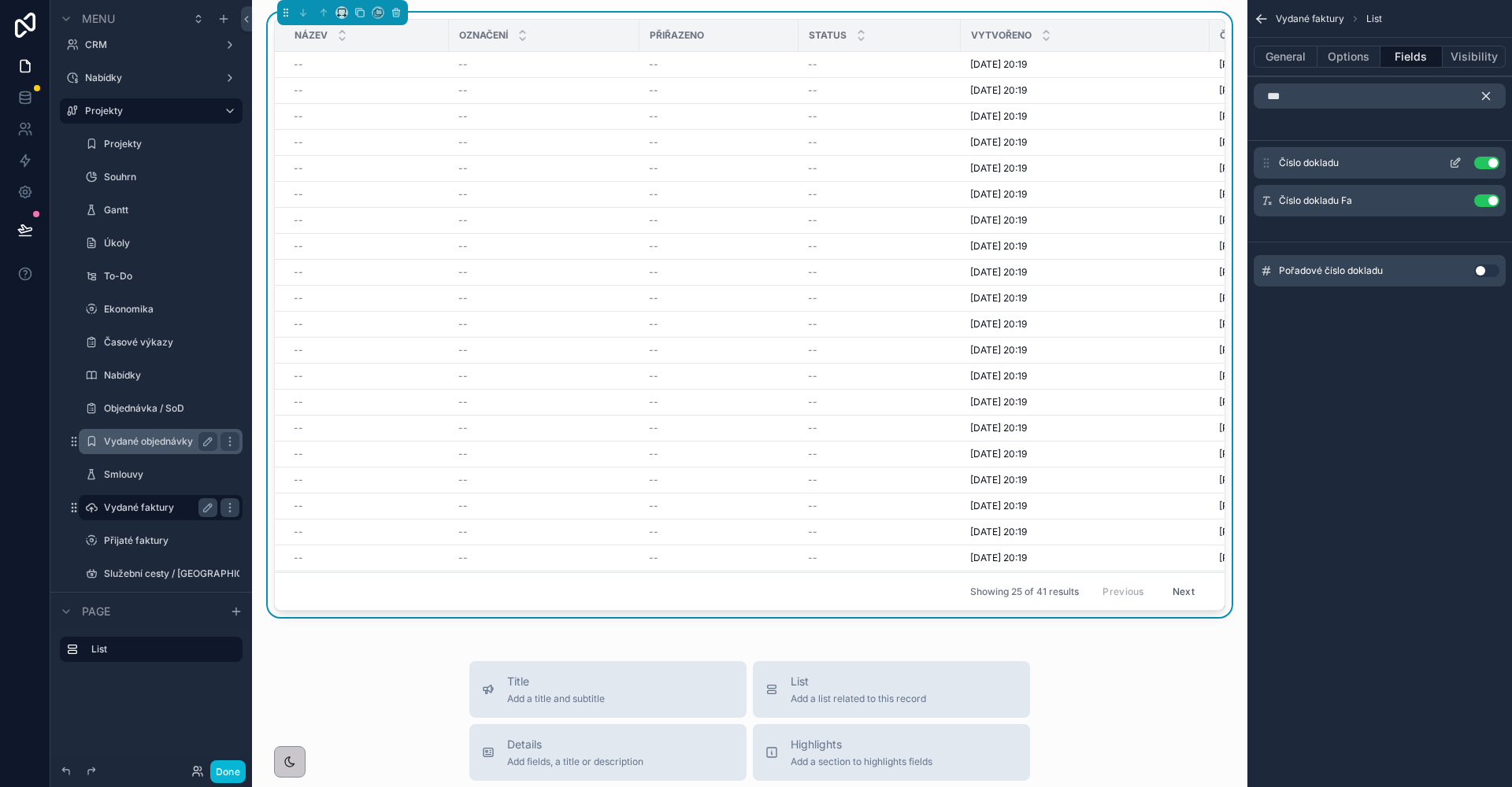
click at [1483, 164] on button "Use setting" at bounding box center [1486, 163] width 25 height 13
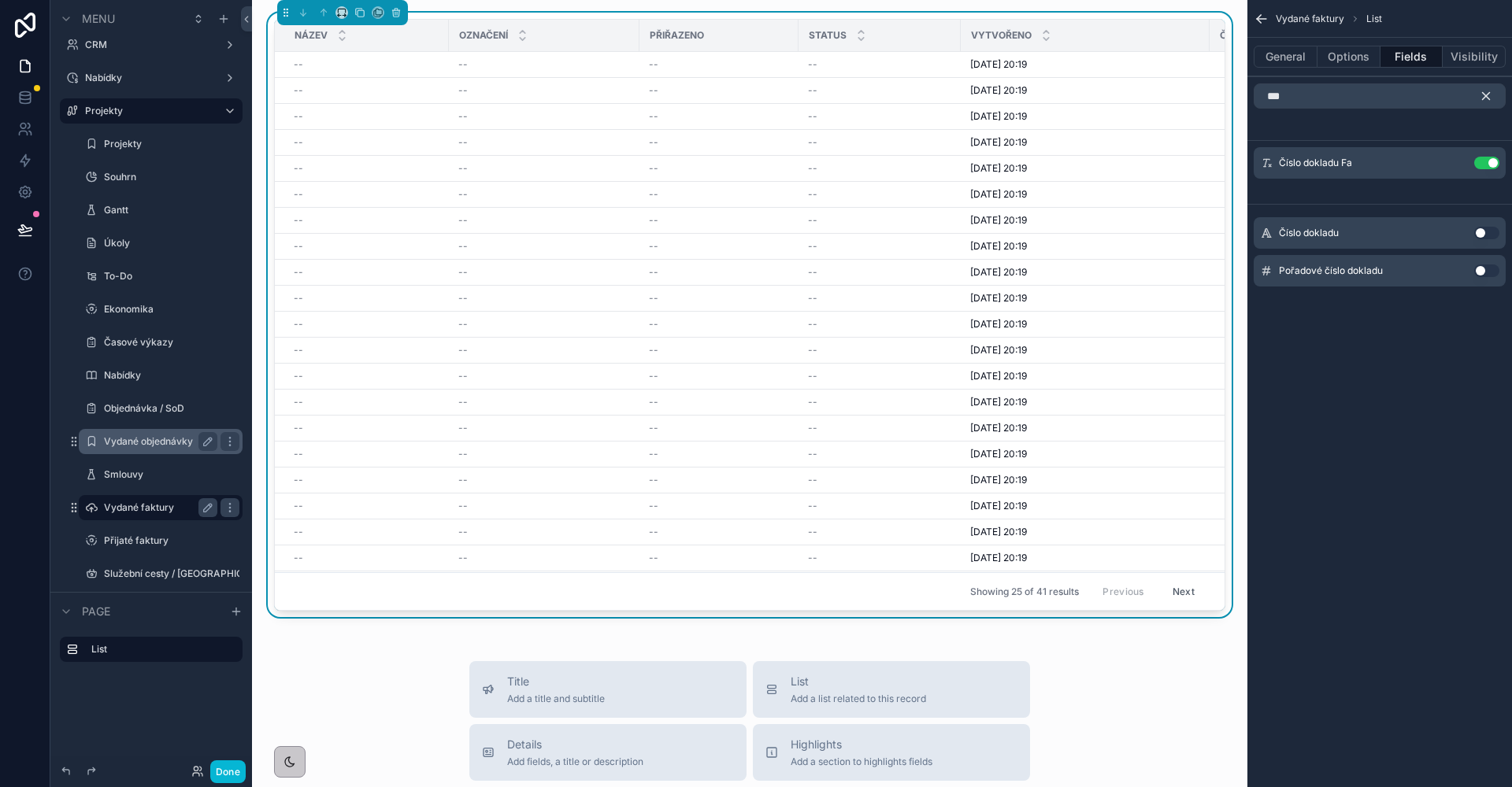
click at [1487, 96] on icon "scrollable content" at bounding box center [1485, 96] width 7 height 7
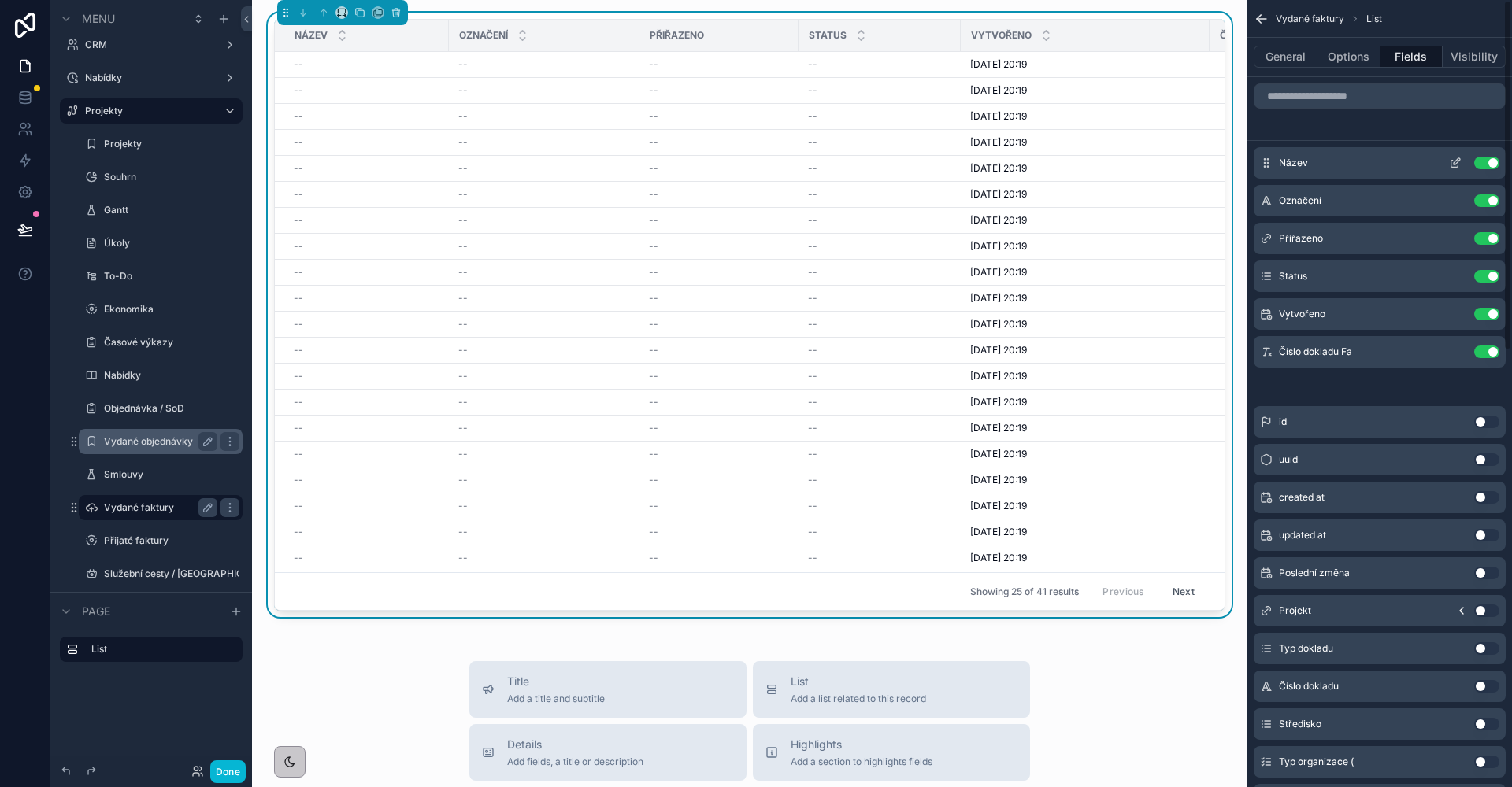
click at [1485, 167] on button "Use setting" at bounding box center [1486, 163] width 25 height 13
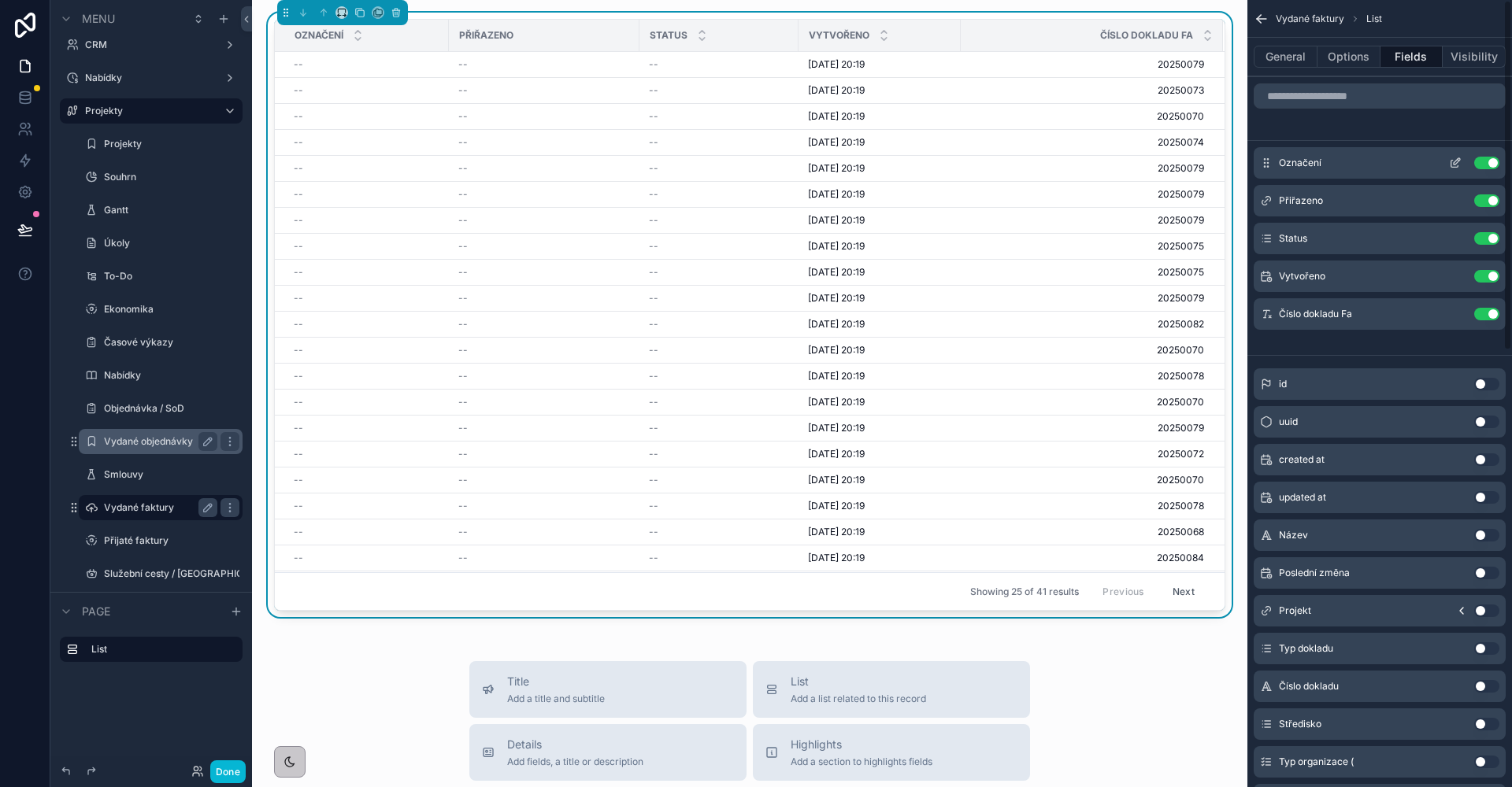
click at [1489, 158] on button "Use setting" at bounding box center [1486, 163] width 25 height 13
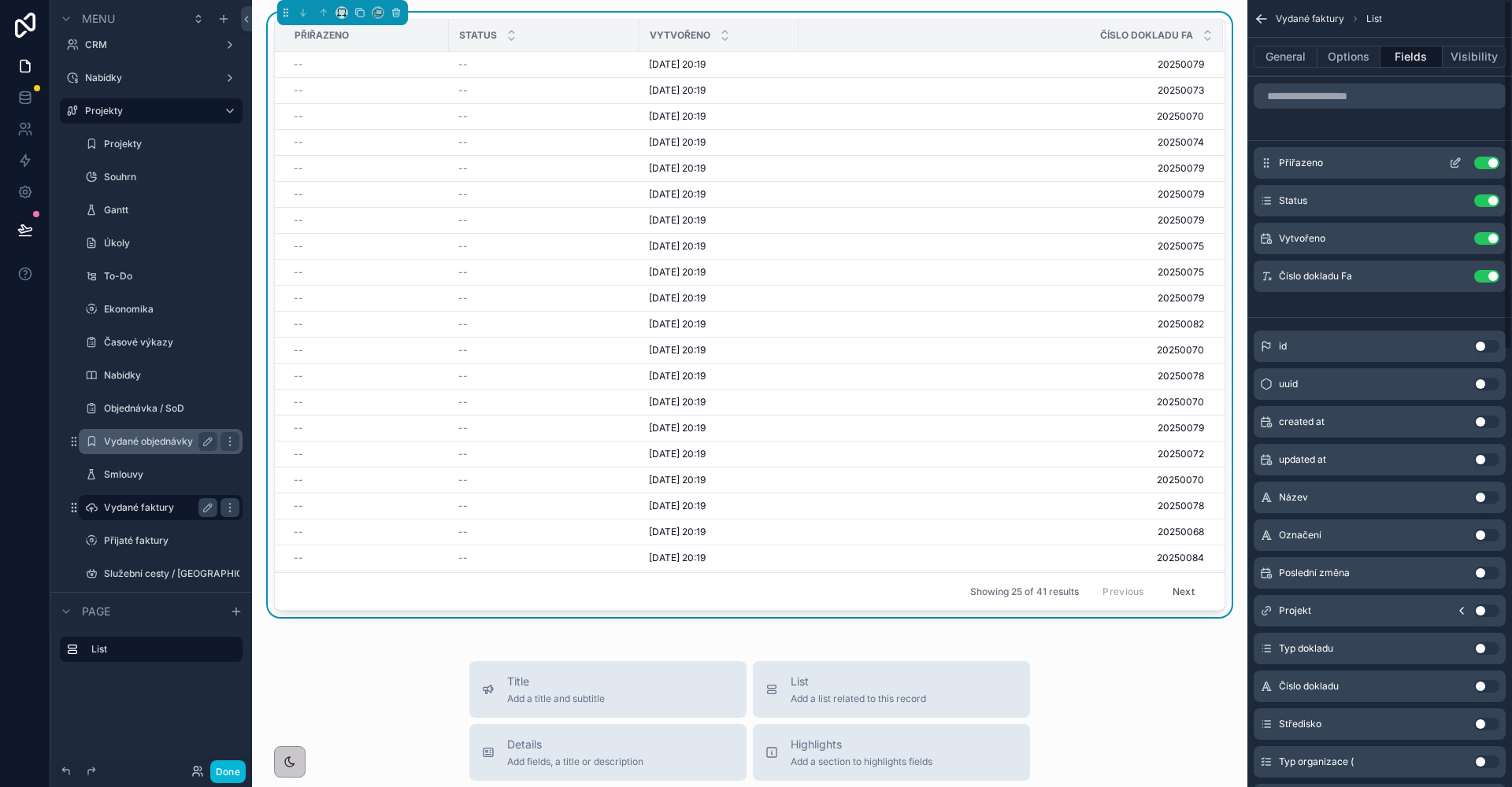
click at [1489, 162] on button "Use setting" at bounding box center [1486, 163] width 25 height 13
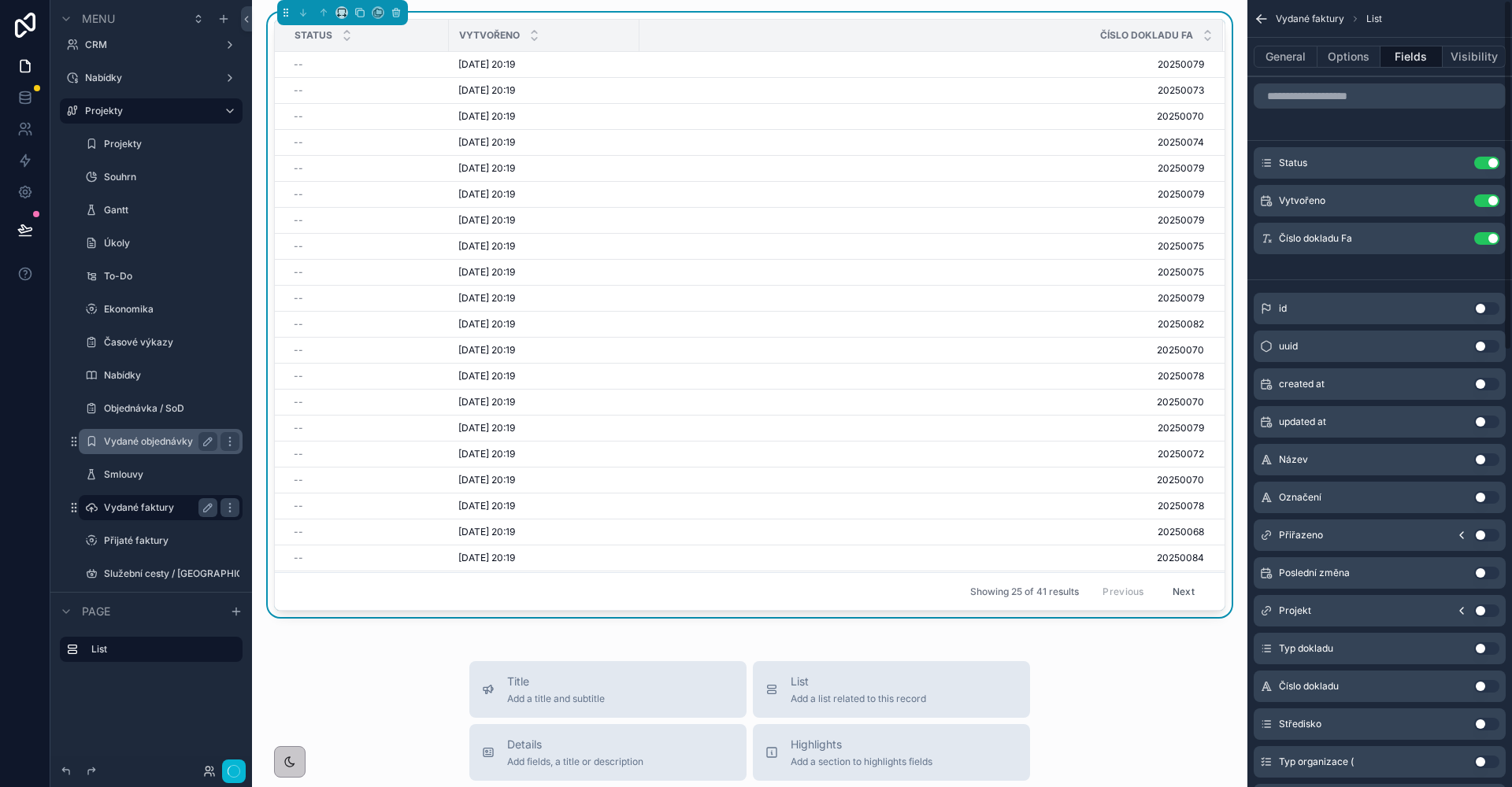
click at [1489, 162] on button "Use setting" at bounding box center [1486, 163] width 25 height 13
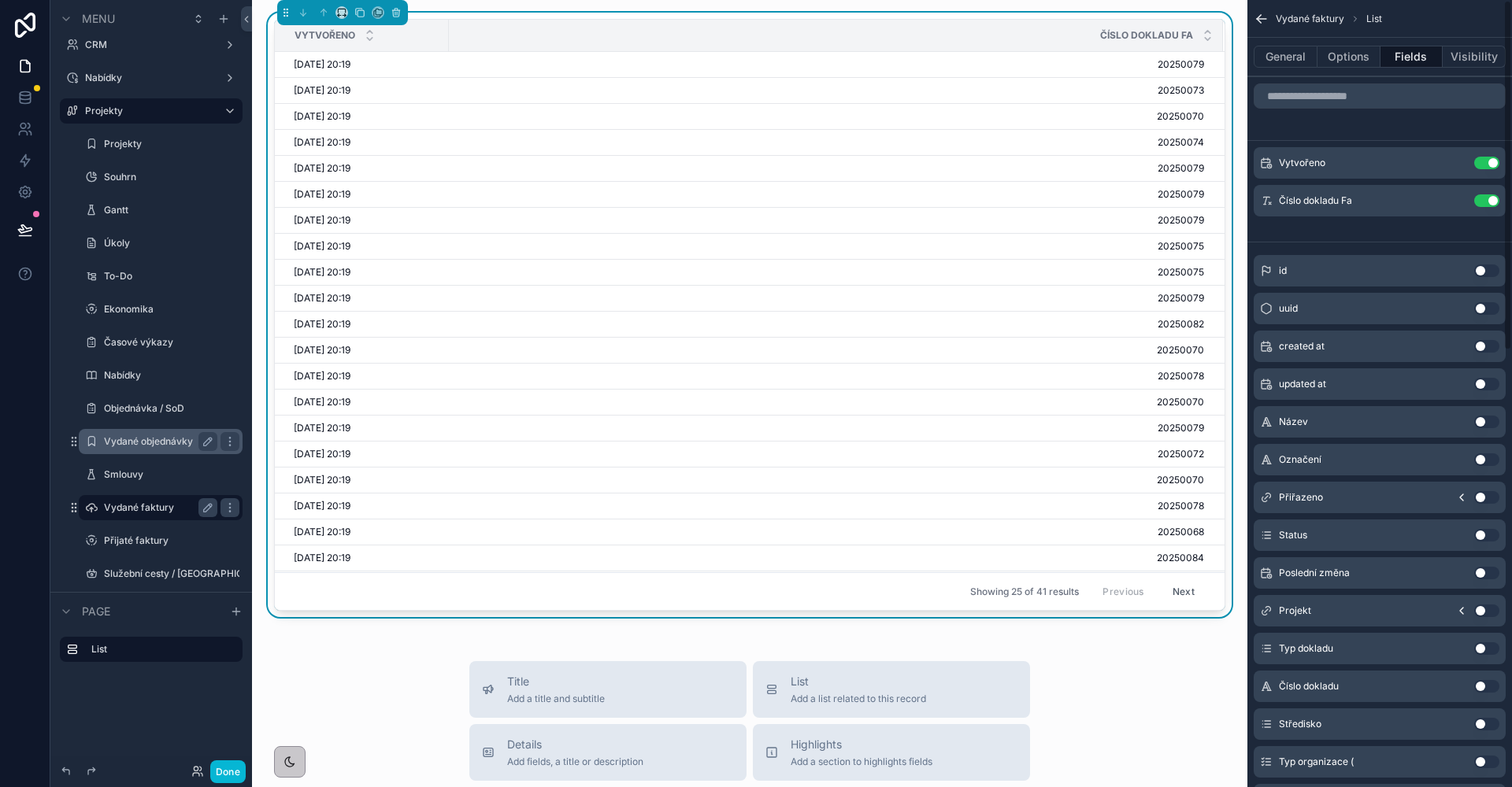
click at [1489, 162] on button "Use setting" at bounding box center [1486, 163] width 25 height 13
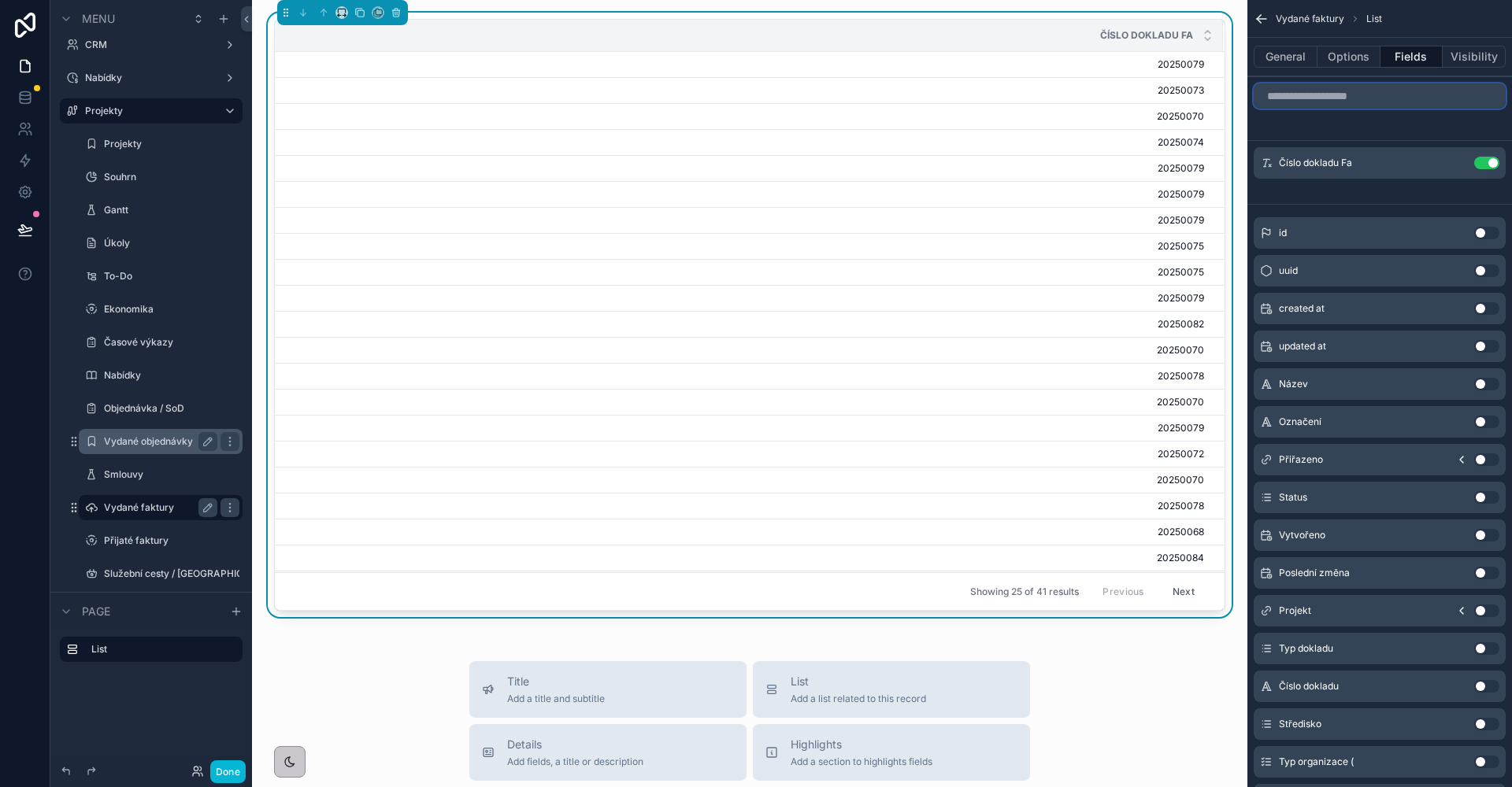
click at [1376, 99] on input "scrollable content" at bounding box center [1379, 96] width 252 height 25
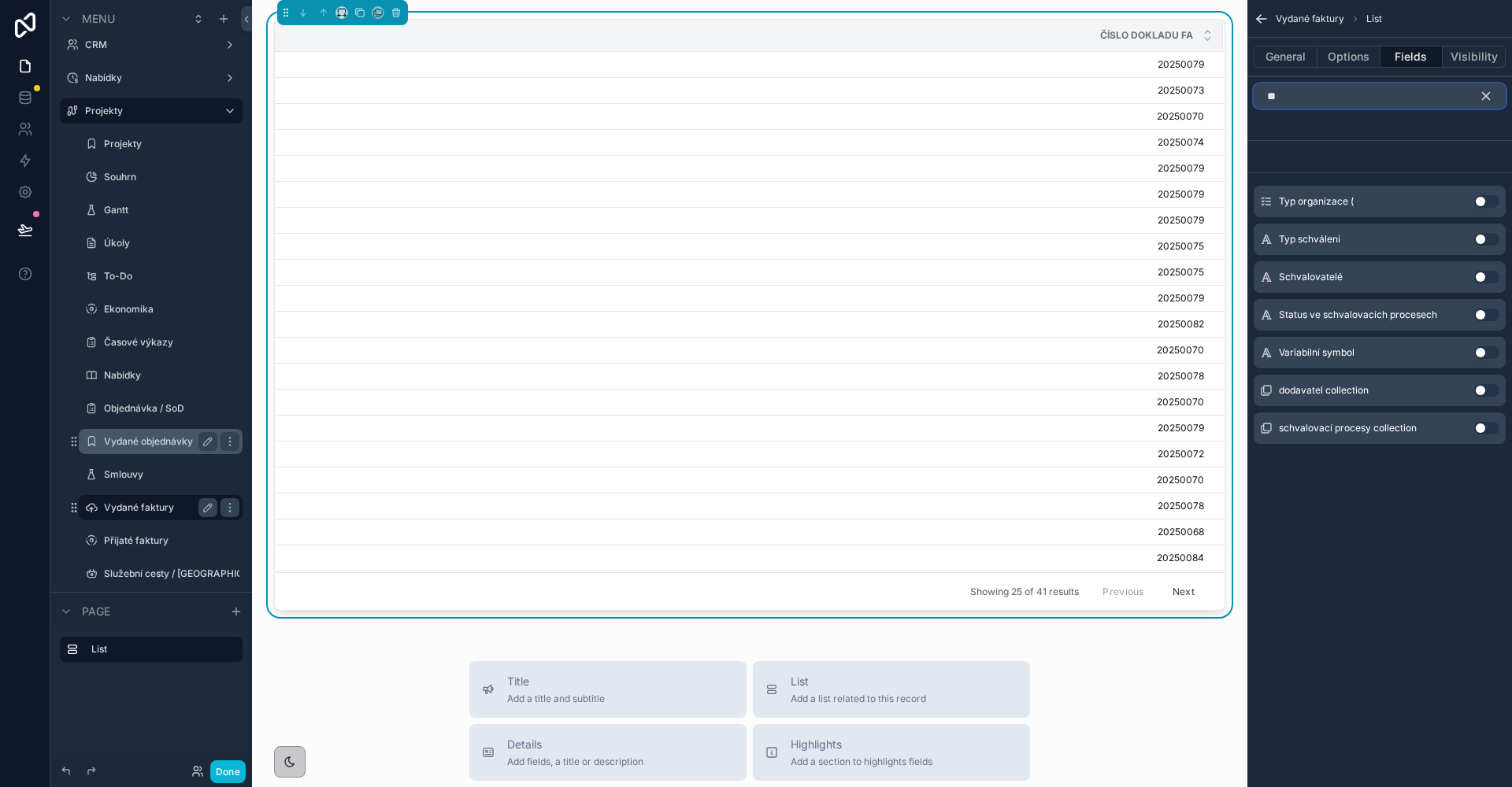
type input "*"
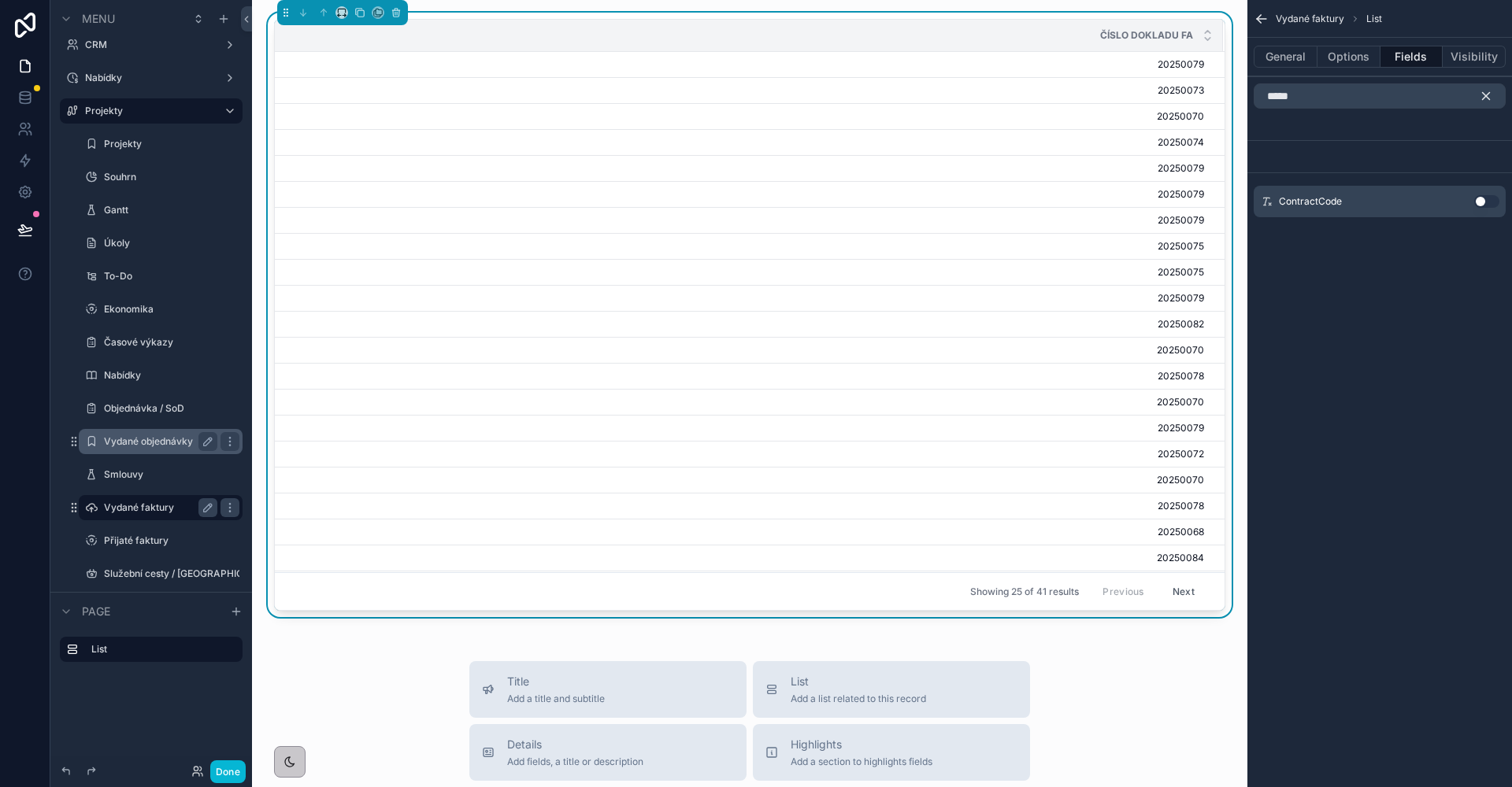
drag, startPoint x: 1376, startPoint y: 99, endPoint x: 1489, endPoint y: 208, distance: 157.0
click at [1489, 208] on div "ContractCode Use setting" at bounding box center [1379, 201] width 252 height 31
click at [1482, 199] on button "Use setting" at bounding box center [1486, 202] width 25 height 13
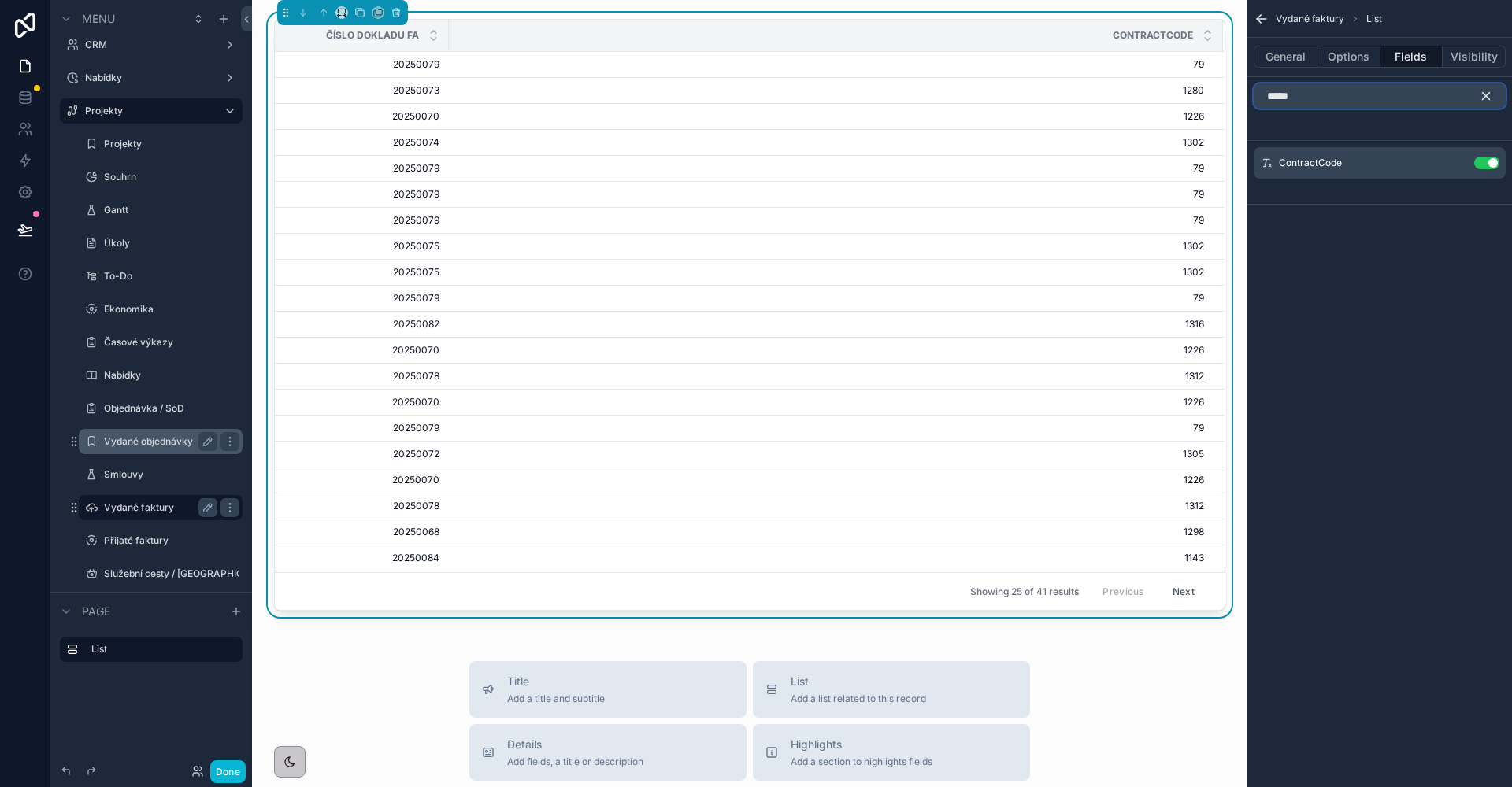
click at [1359, 105] on input "*****" at bounding box center [1379, 96] width 252 height 25
type input "****"
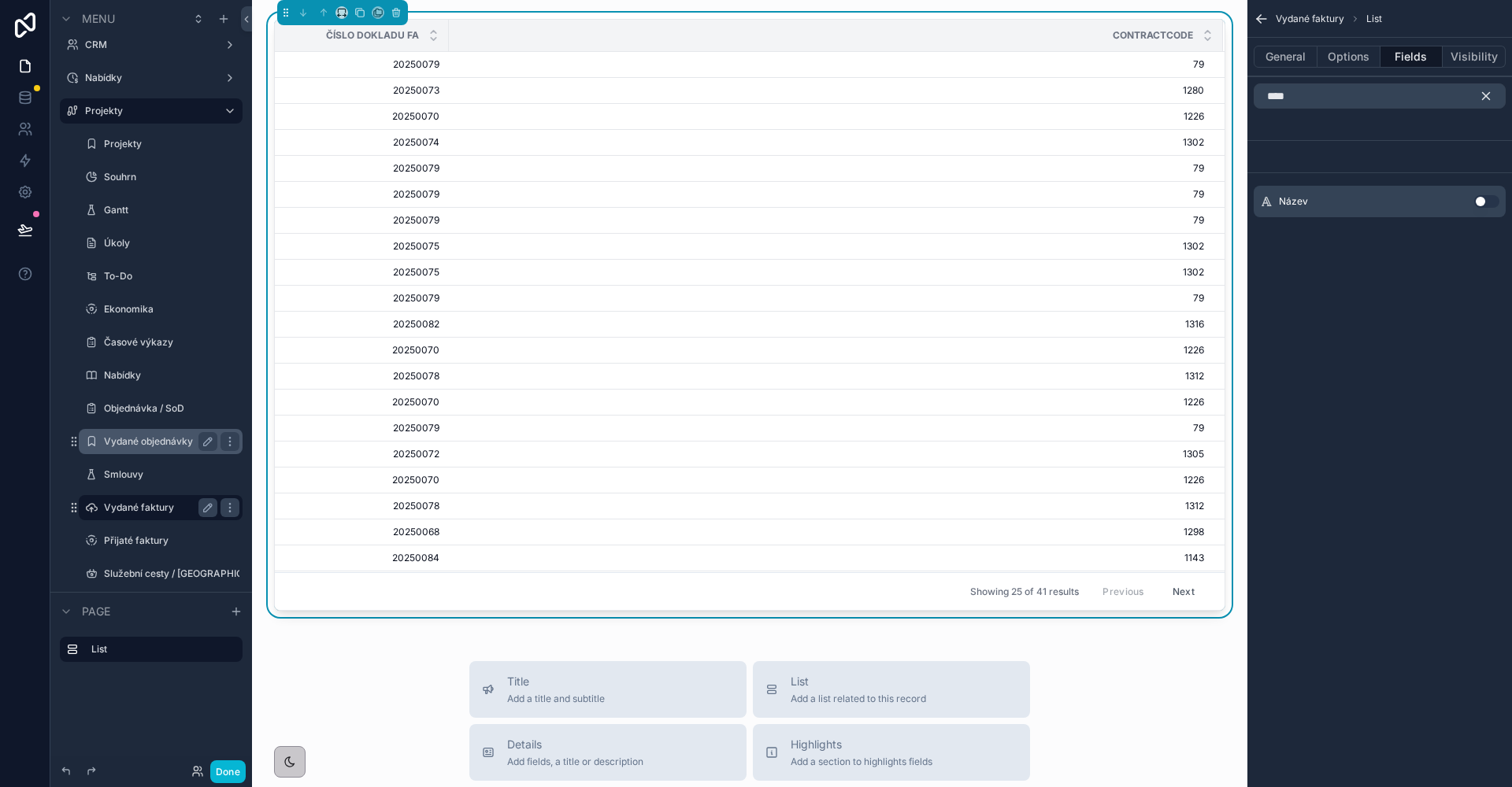
click at [1482, 199] on button "Use setting" at bounding box center [1486, 202] width 25 height 13
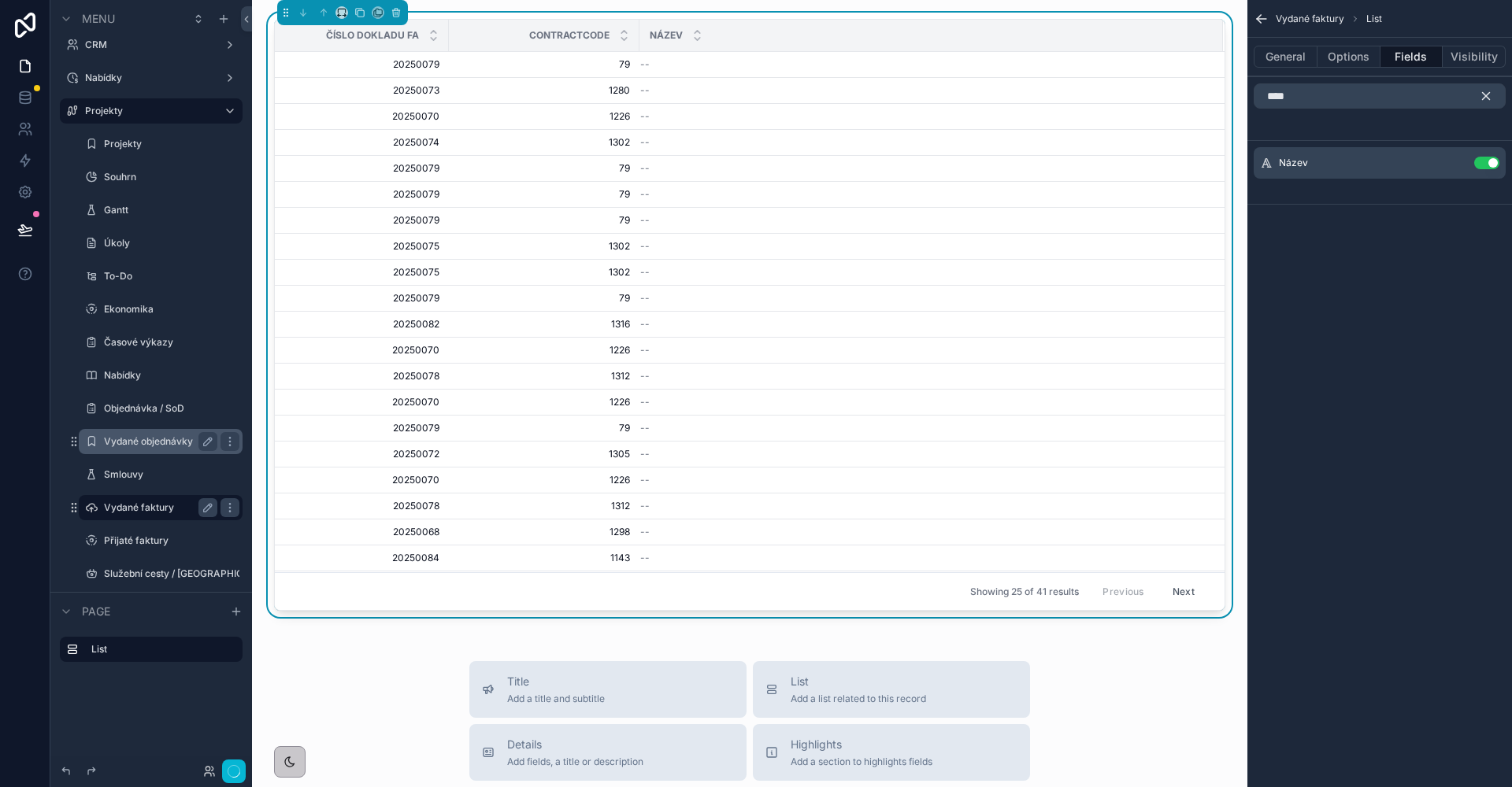
click at [1485, 99] on icon "scrollable content" at bounding box center [1486, 96] width 14 height 14
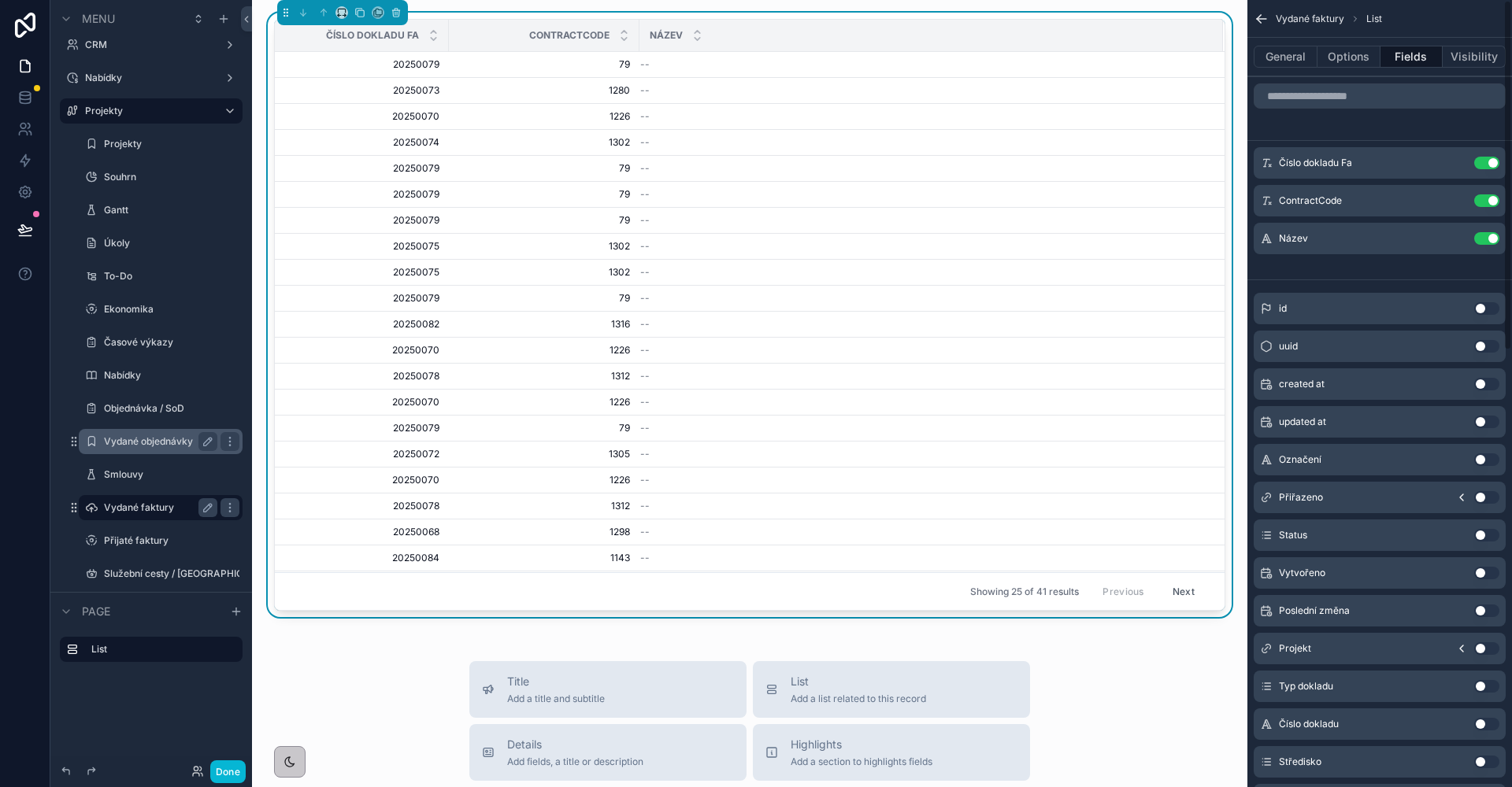
scroll to position [3, 0]
click at [1309, 93] on input "scrollable content" at bounding box center [1379, 94] width 252 height 25
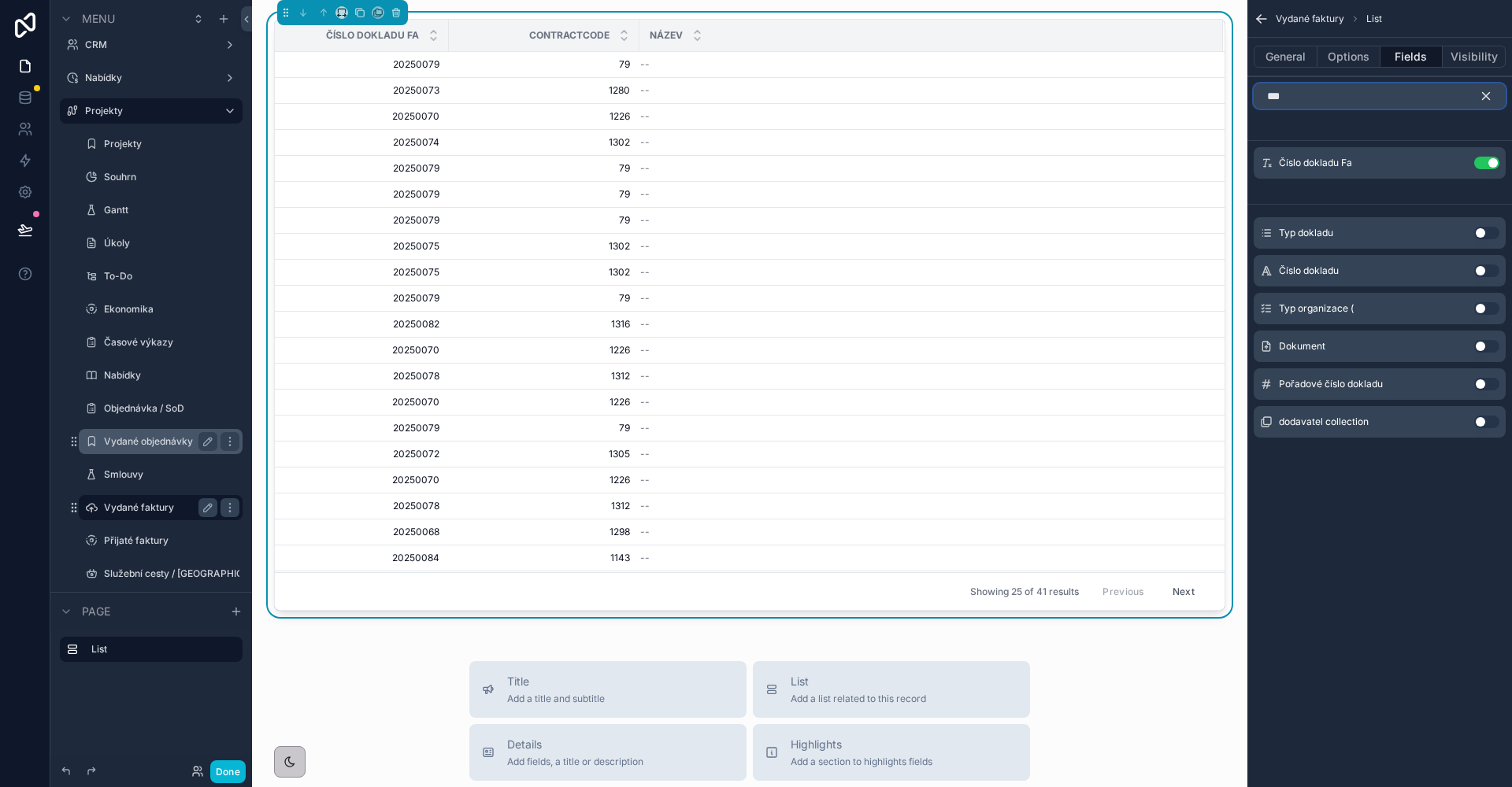
scroll to position [0, 0]
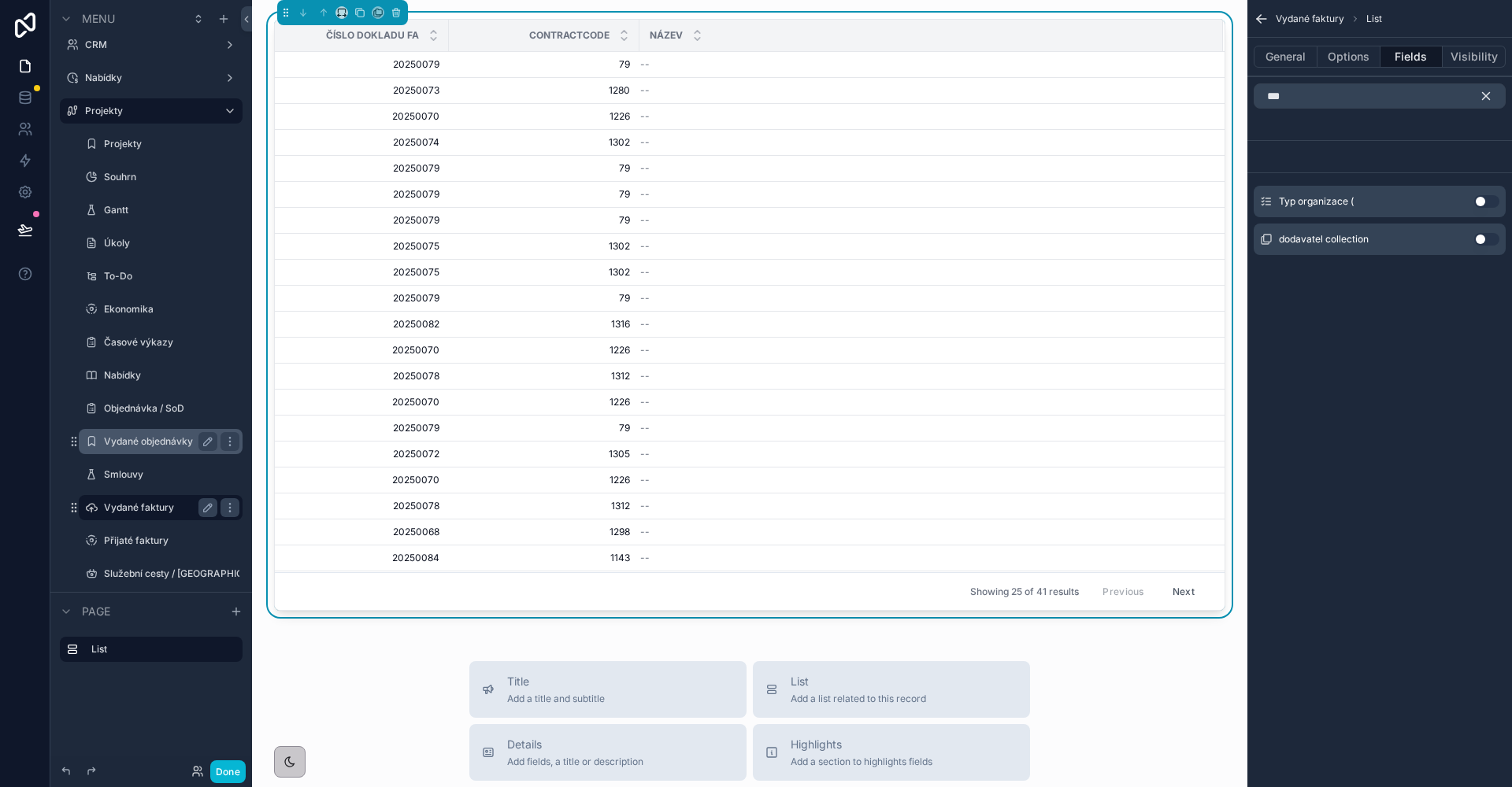
click at [1485, 239] on button "Use setting" at bounding box center [1486, 240] width 25 height 13
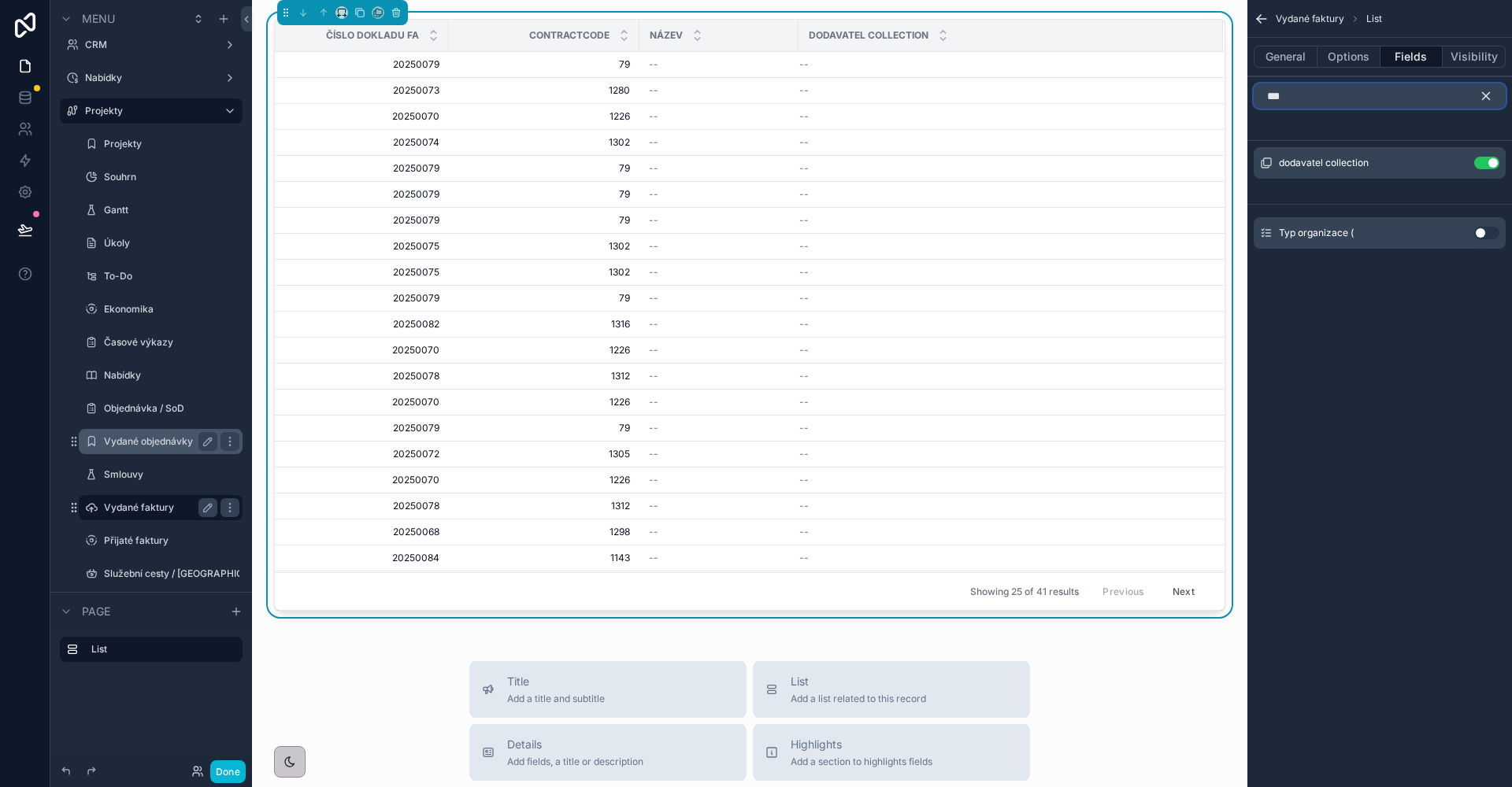
click at [1365, 99] on input "***" at bounding box center [1379, 96] width 252 height 25
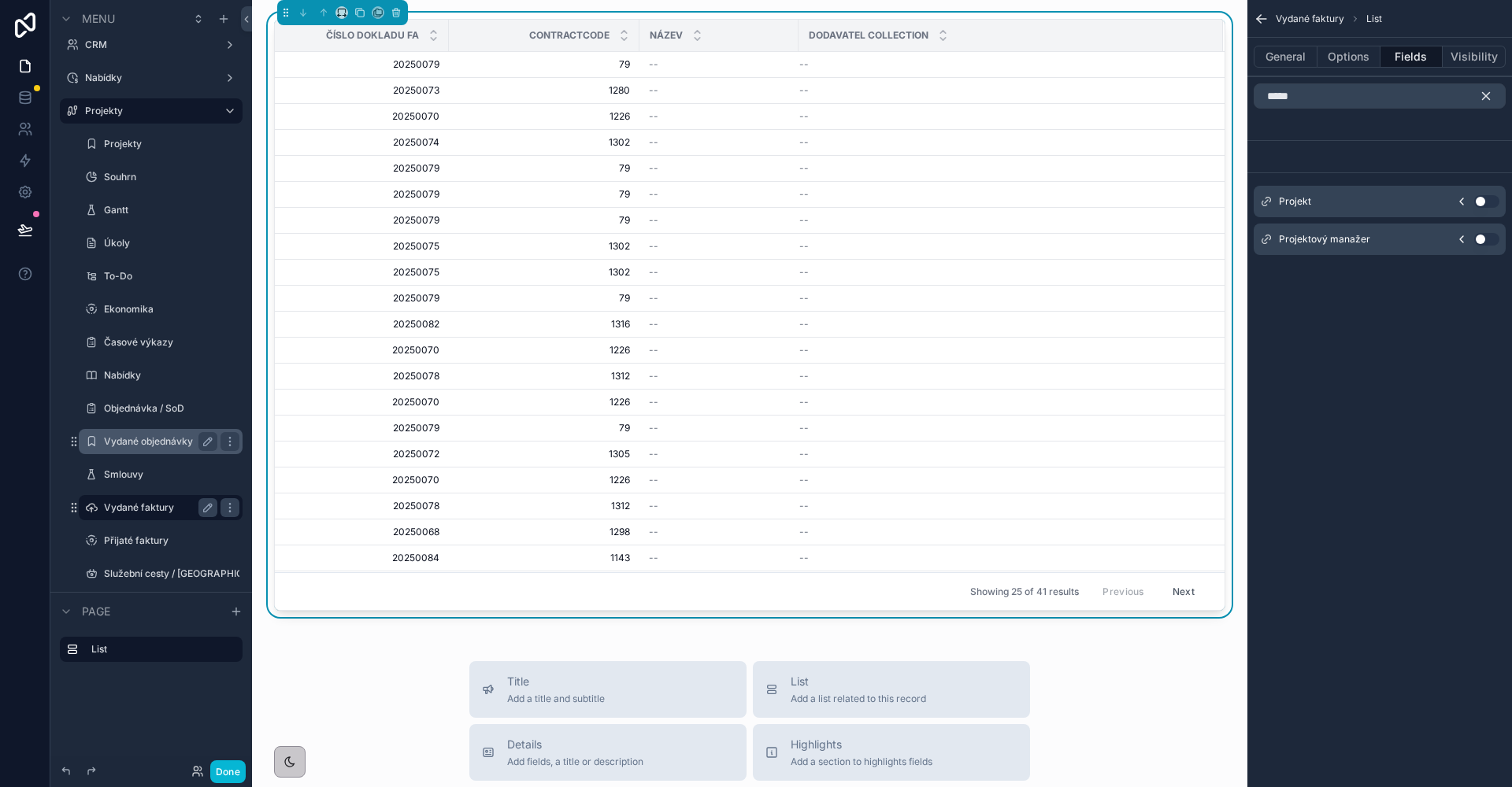
click at [1480, 207] on button "Use setting" at bounding box center [1486, 202] width 25 height 13
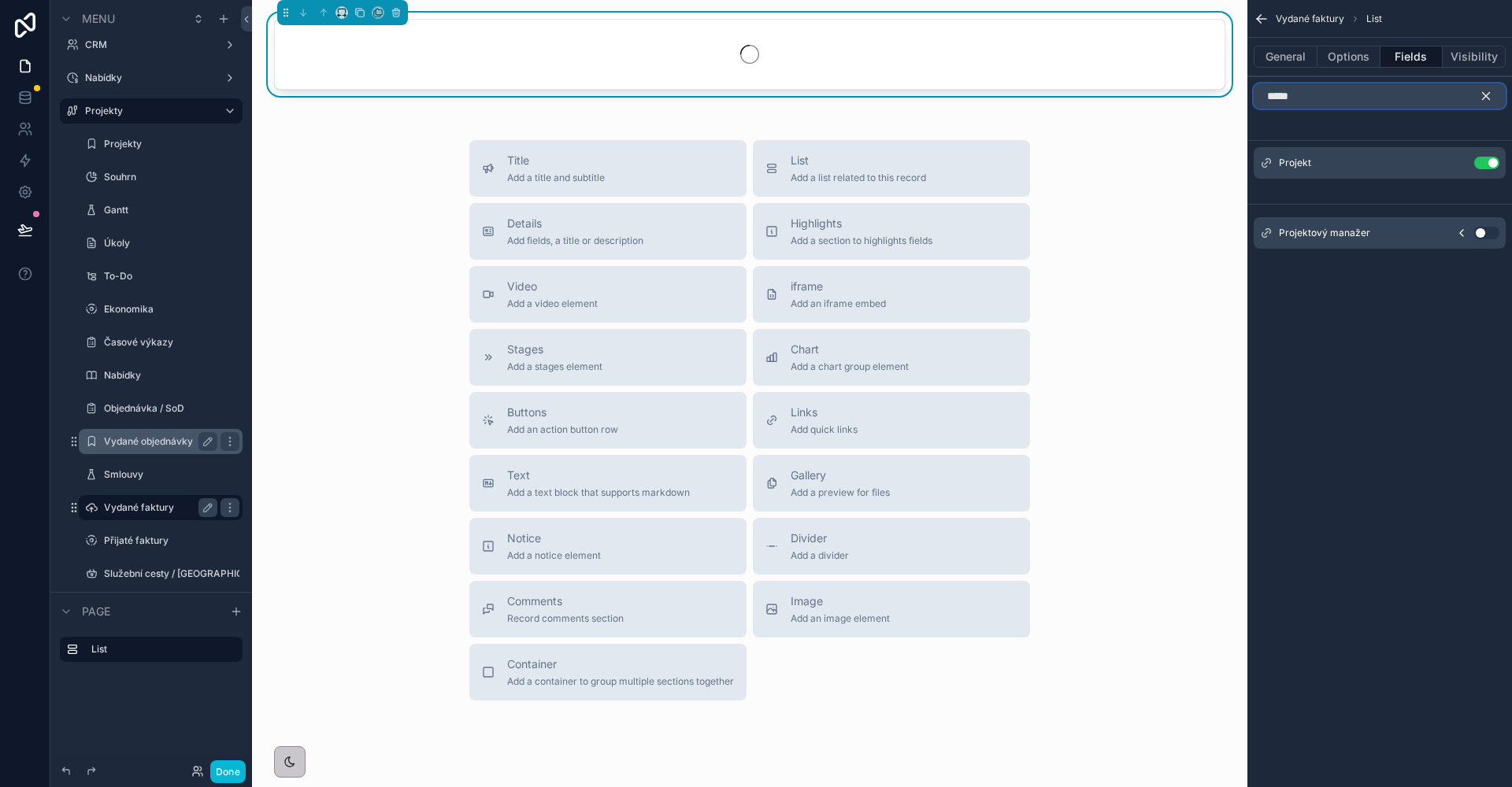
click at [1323, 102] on input "*****" at bounding box center [1379, 96] width 252 height 25
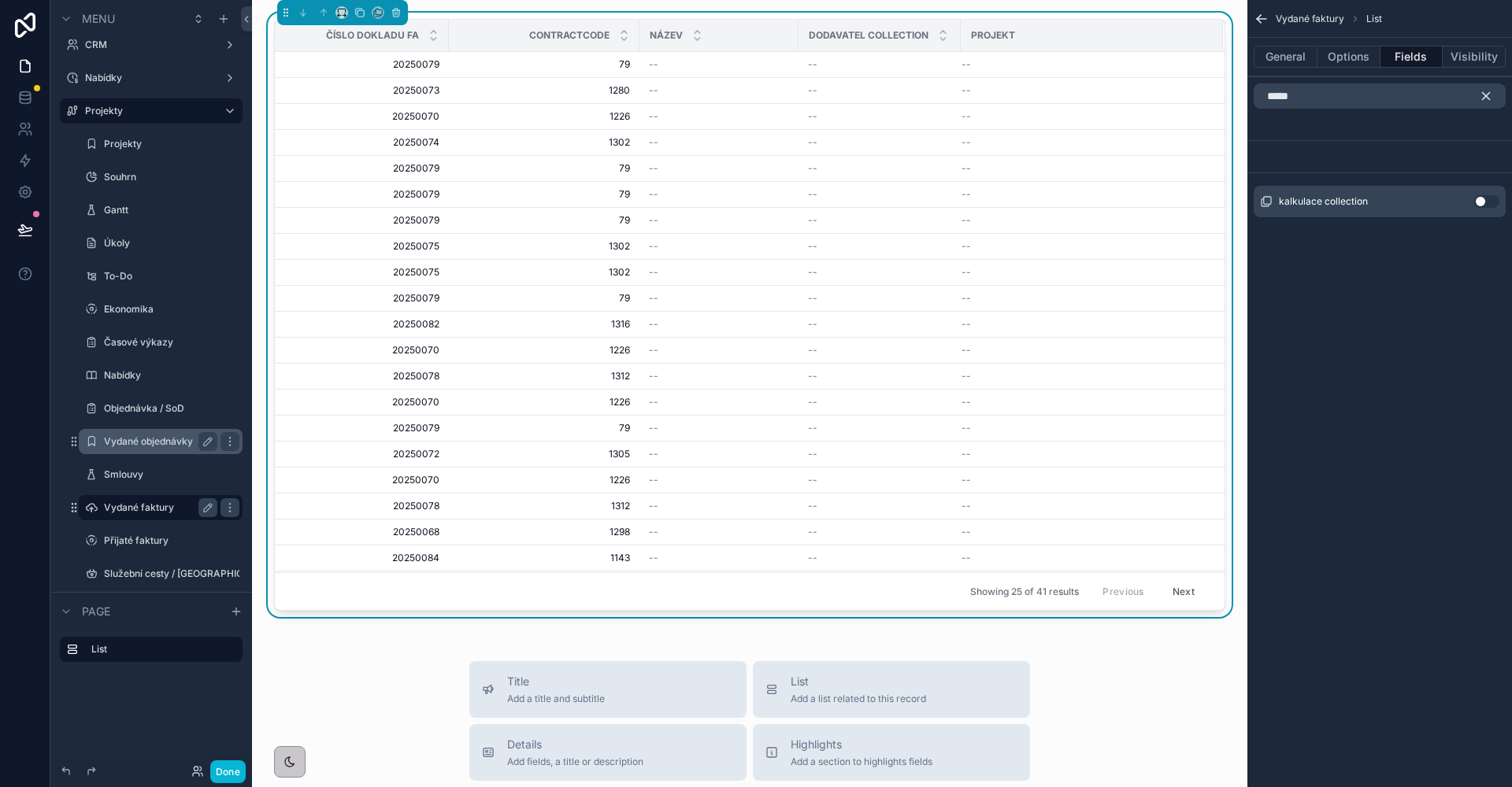
click at [1477, 204] on button "Use setting" at bounding box center [1486, 202] width 25 height 13
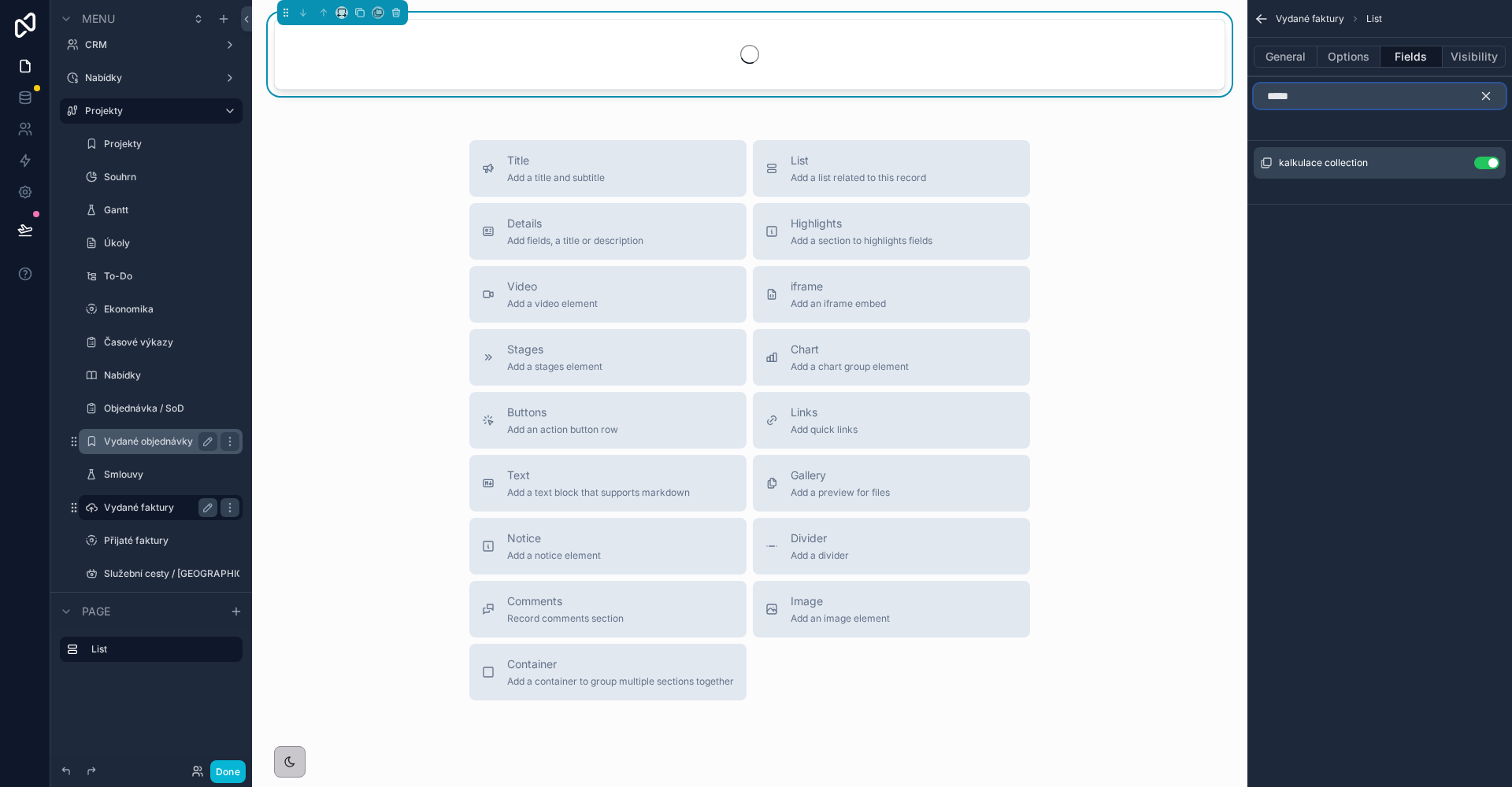
click at [1416, 104] on input "*****" at bounding box center [1379, 96] width 252 height 25
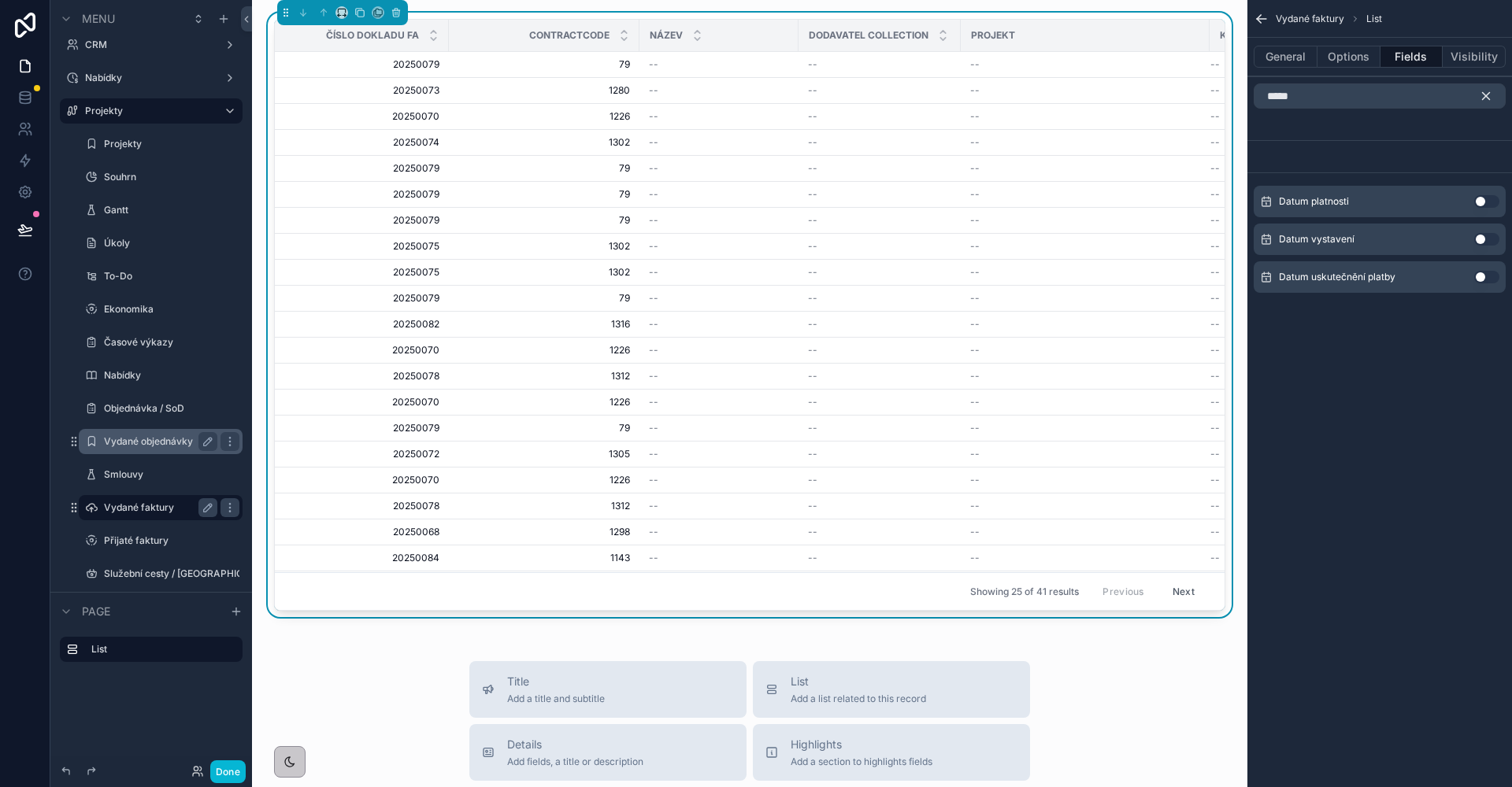
click at [1477, 278] on button "Use setting" at bounding box center [1486, 277] width 25 height 13
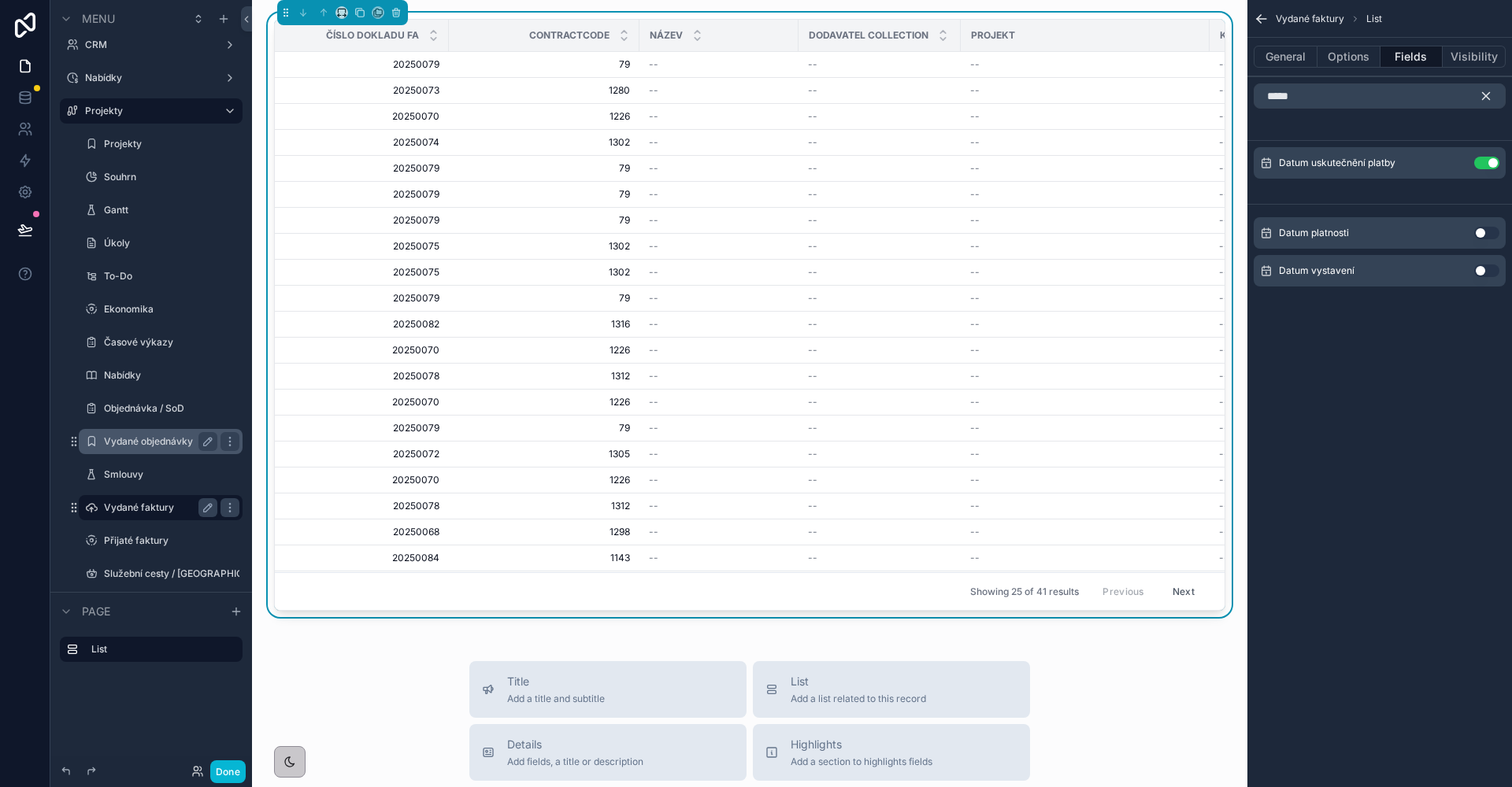
click at [1488, 270] on button "Use setting" at bounding box center [1486, 271] width 25 height 13
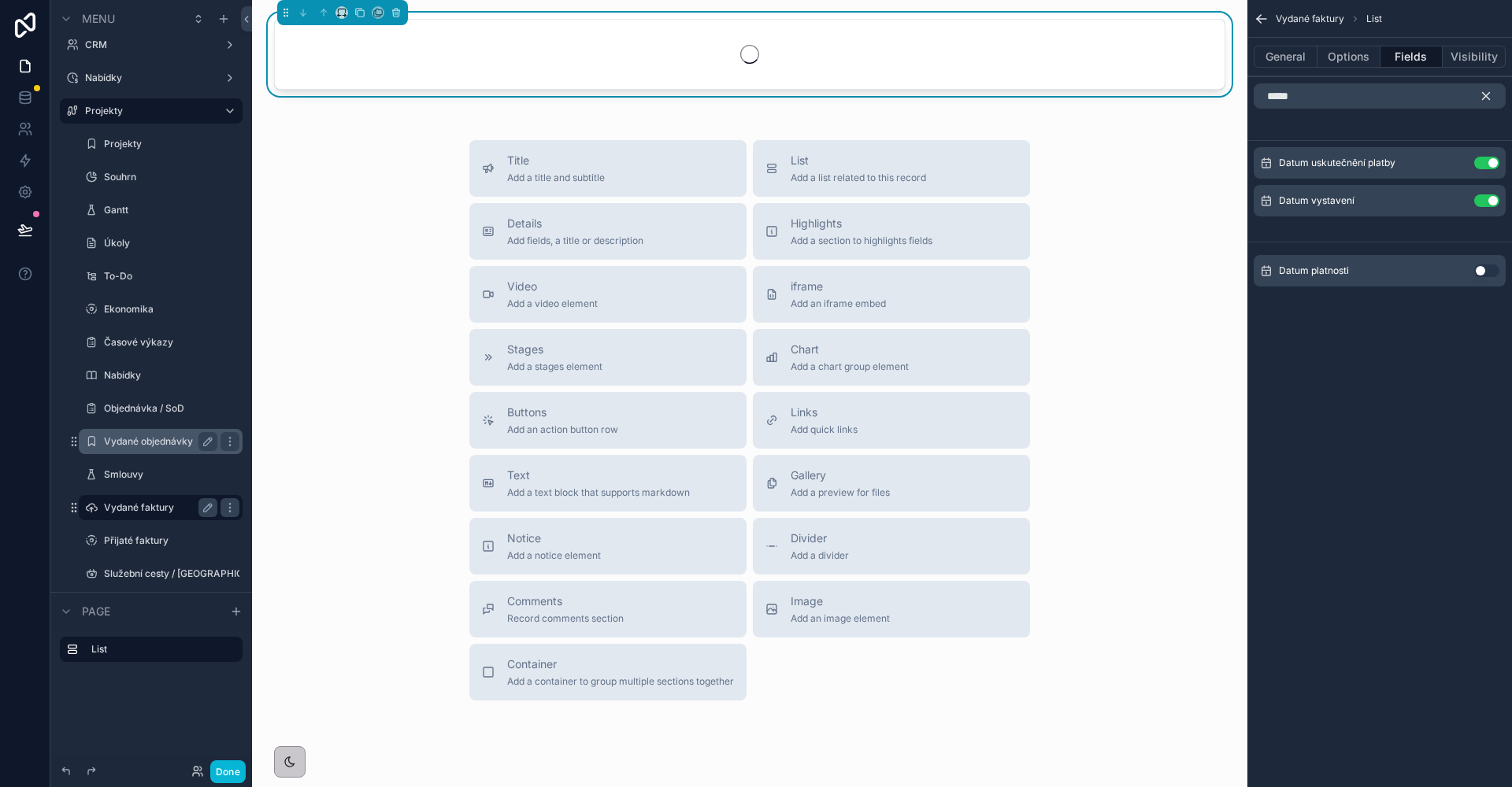
click at [1485, 270] on button "Use setting" at bounding box center [1486, 271] width 25 height 13
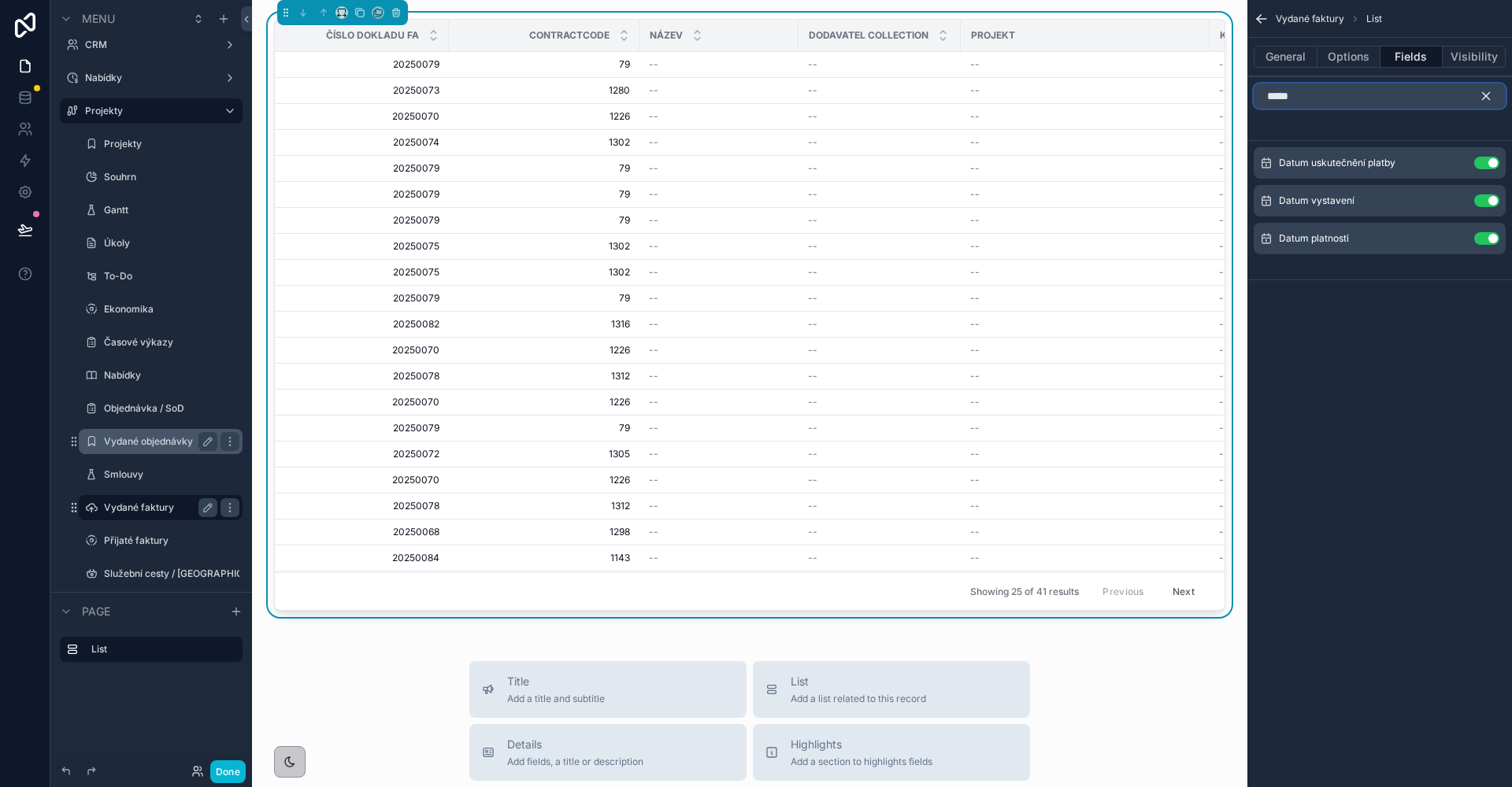
click at [1395, 104] on input "****" at bounding box center [1379, 96] width 252 height 25
type input "***"
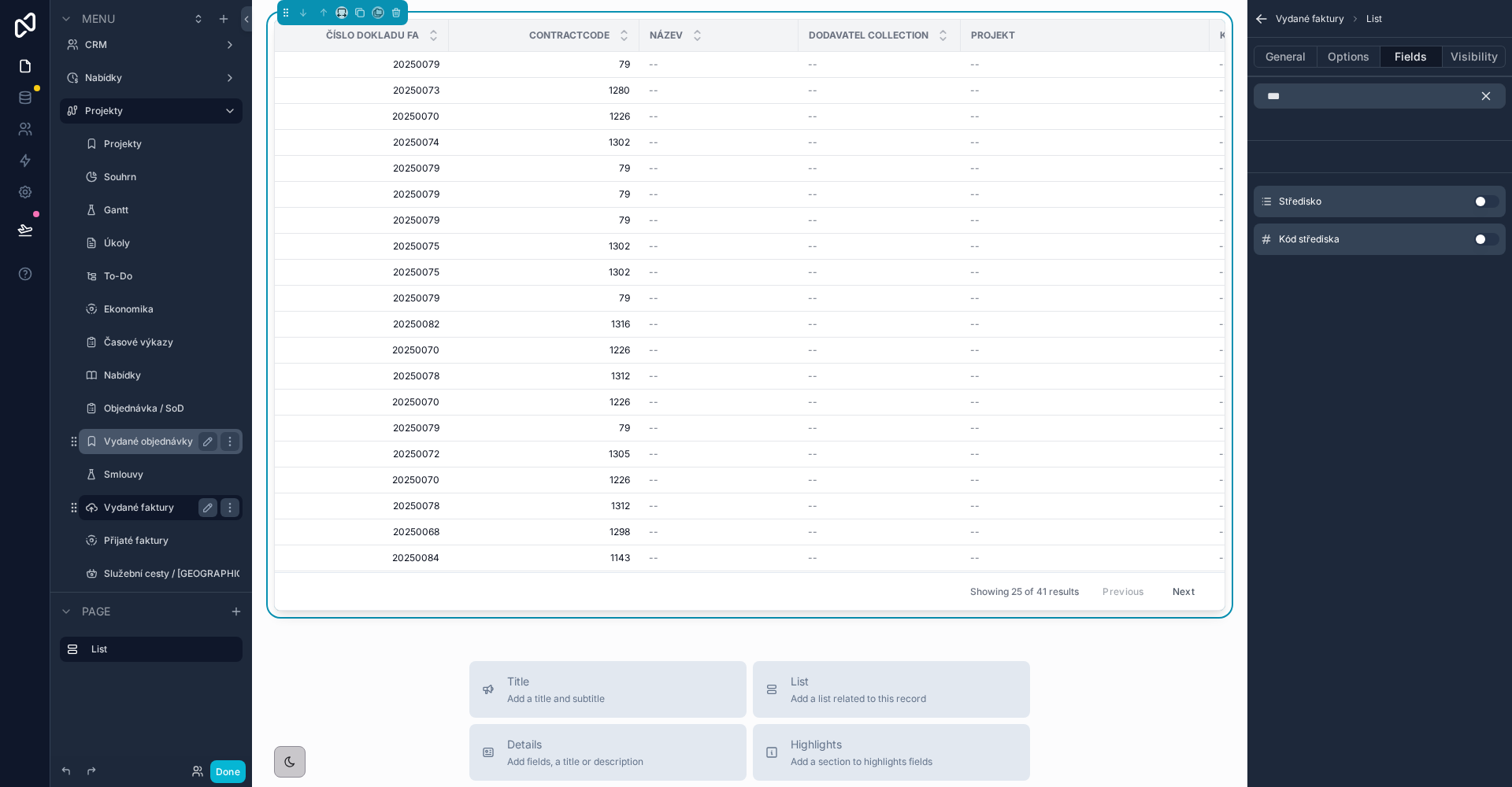
click at [1489, 96] on icon "scrollable content" at bounding box center [1486, 96] width 14 height 14
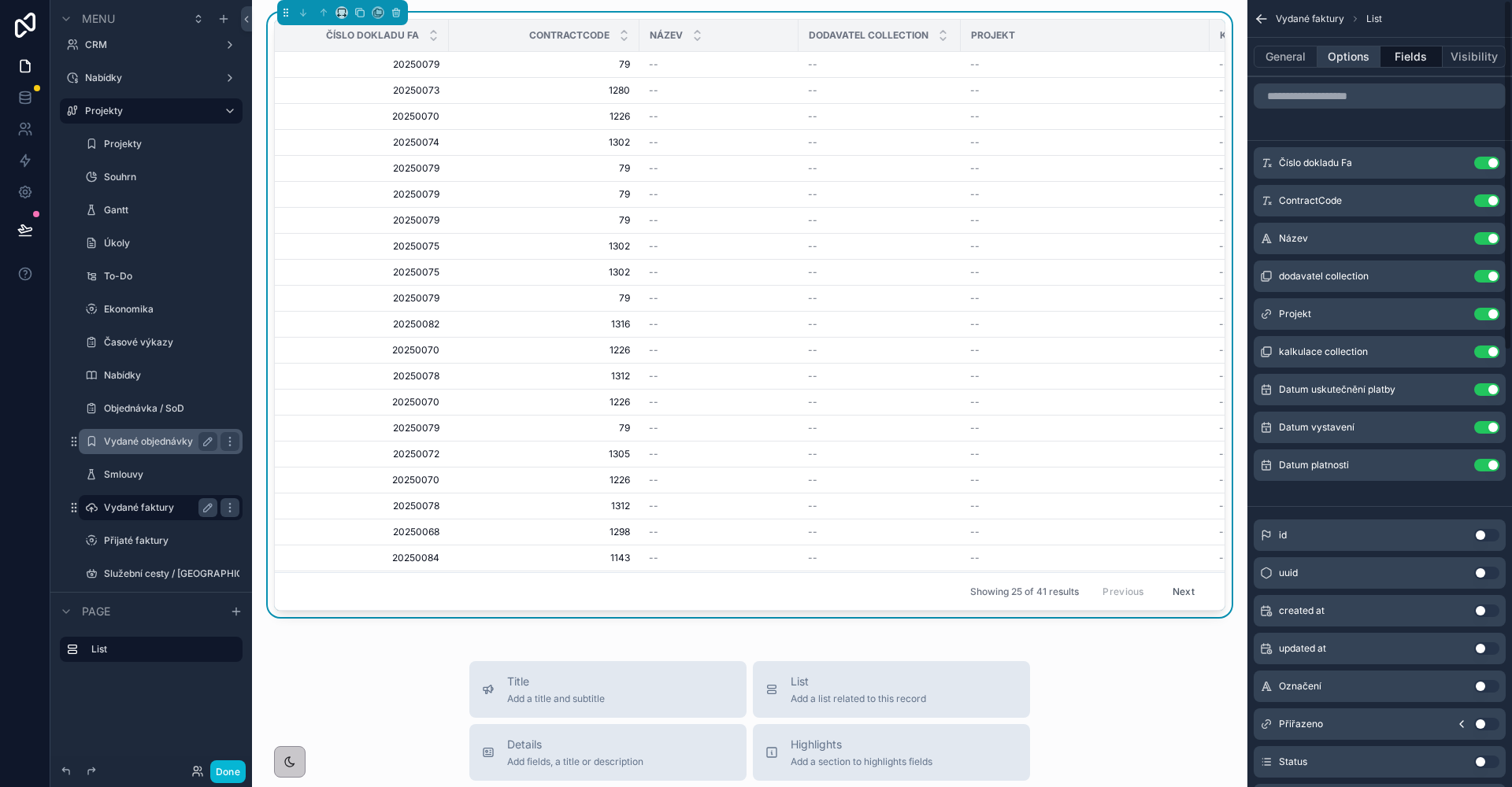
click at [1343, 59] on button "Options" at bounding box center [1349, 56] width 63 height 22
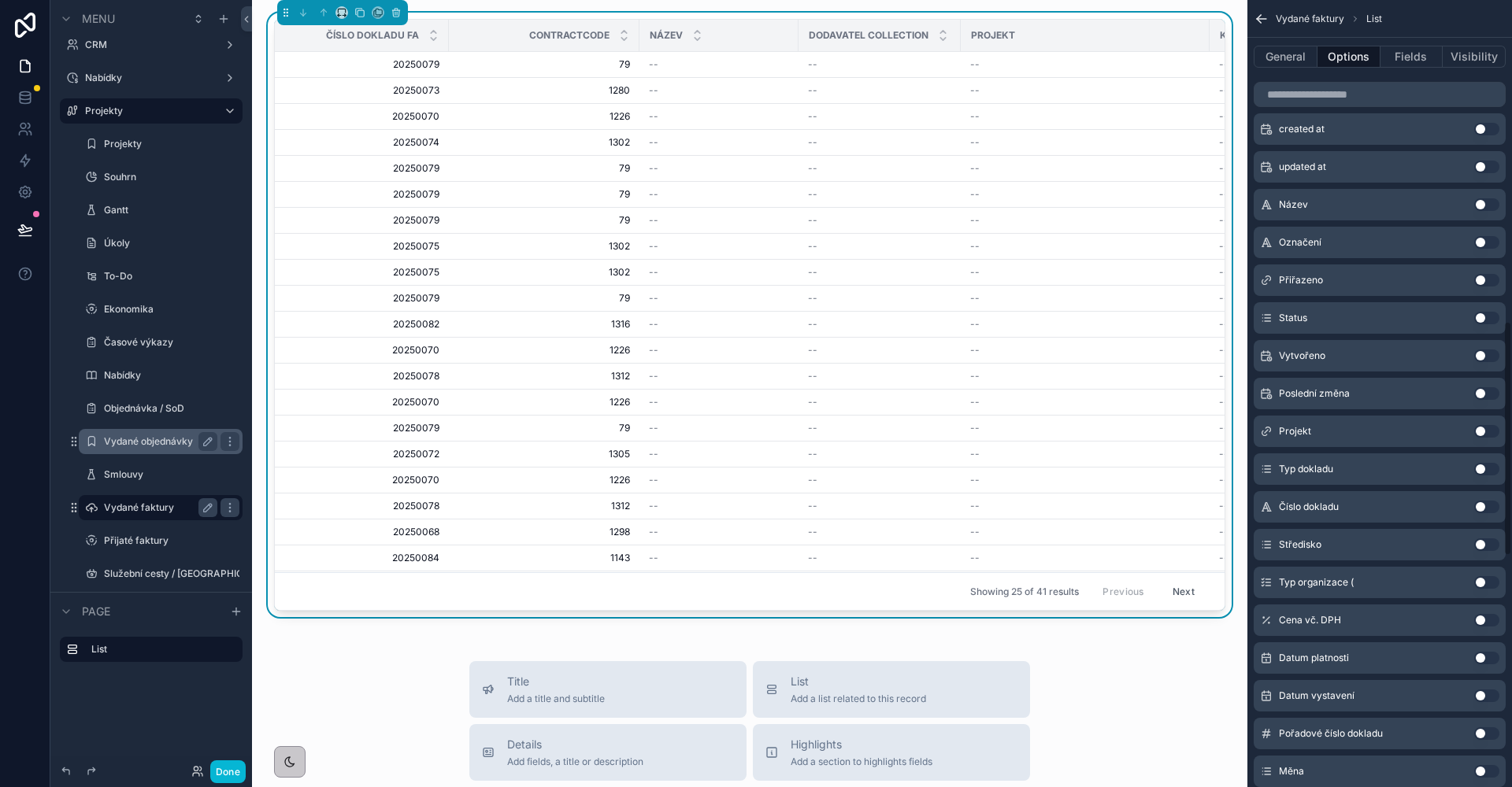
scroll to position [1058, 0]
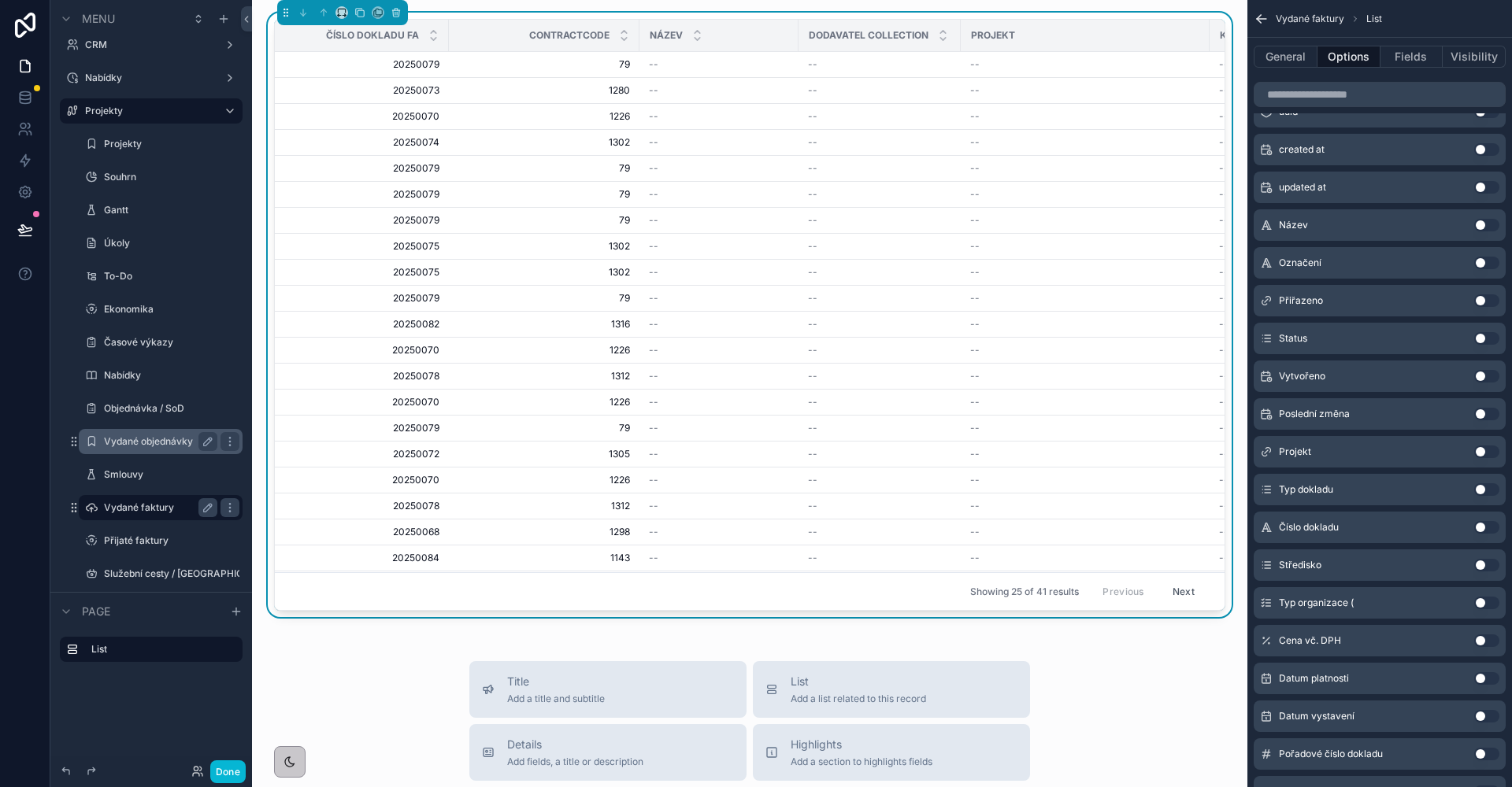
click at [1482, 458] on button "Use setting" at bounding box center [1486, 452] width 25 height 13
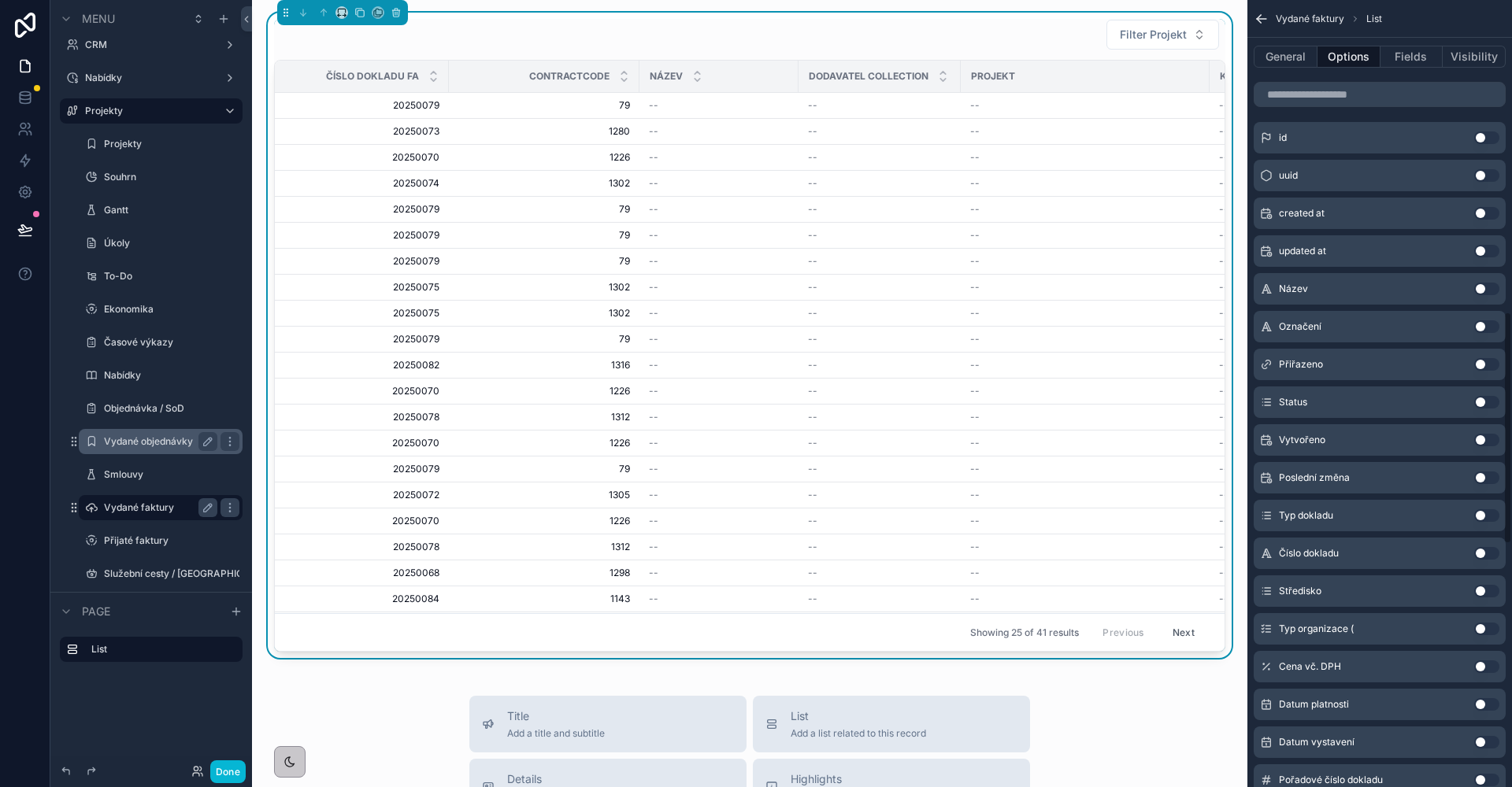
scroll to position [929, 0]
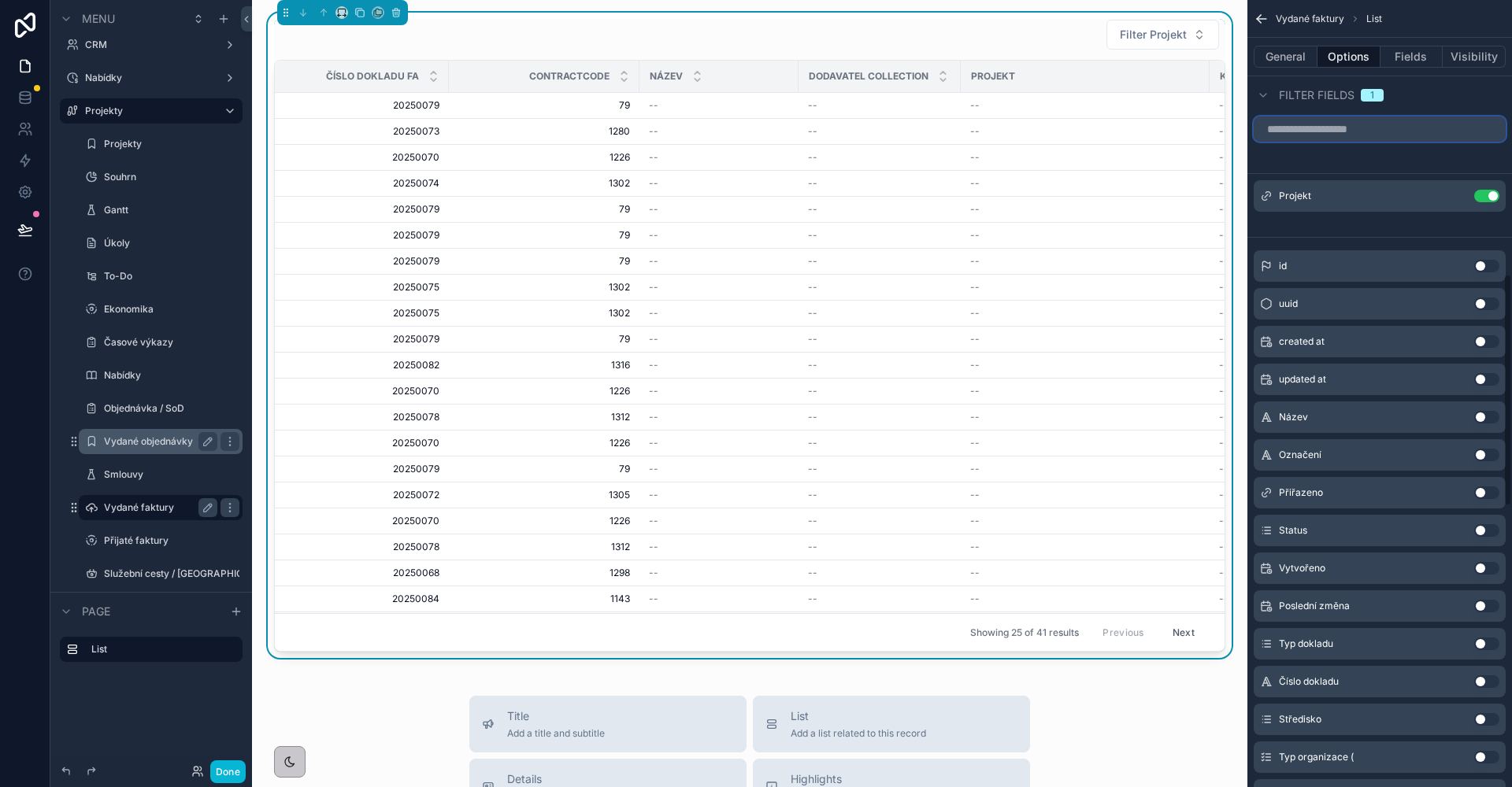
click at [1296, 141] on input "scrollable content" at bounding box center [1379, 129] width 252 height 25
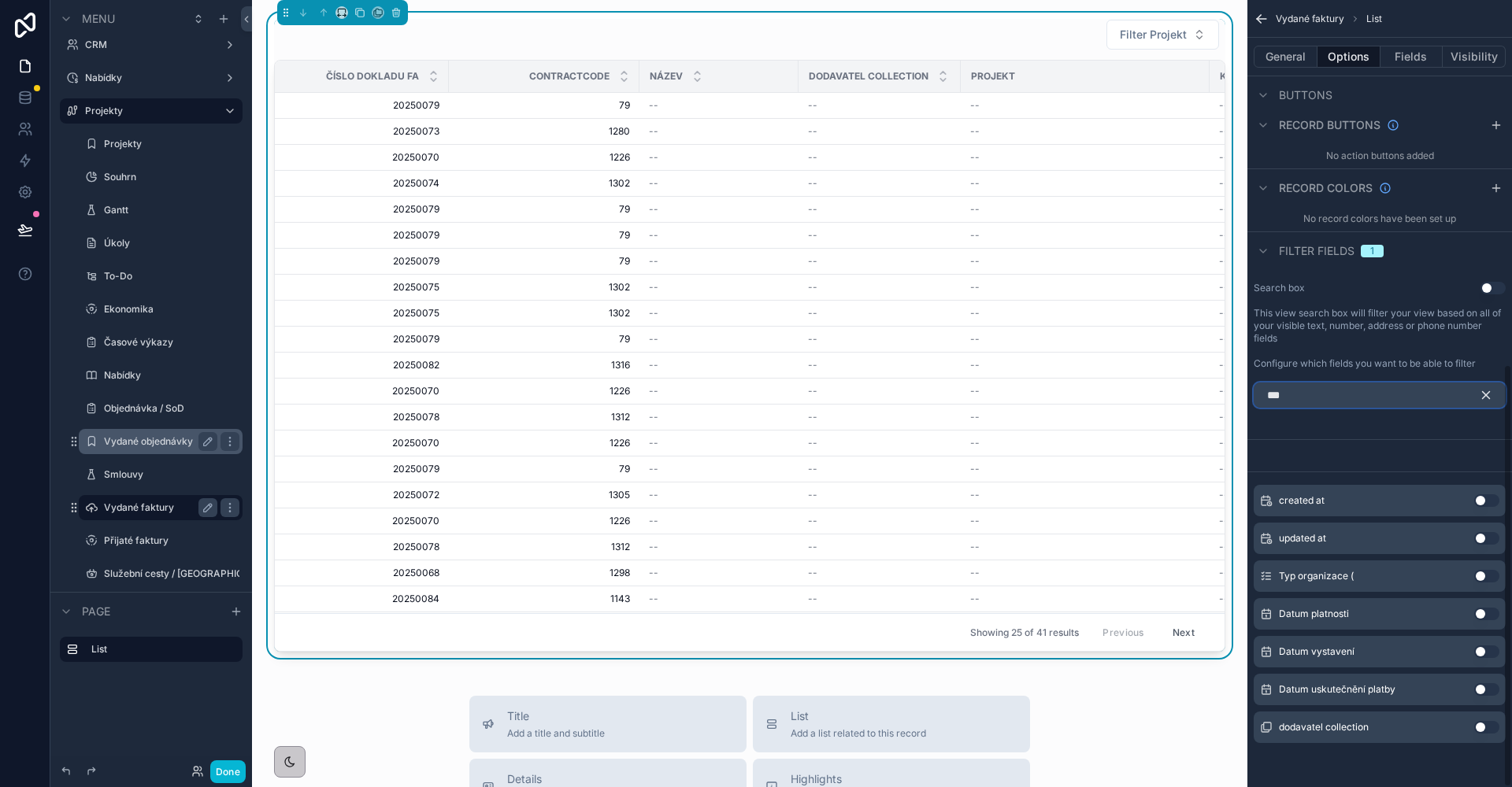
scroll to position [600, 0]
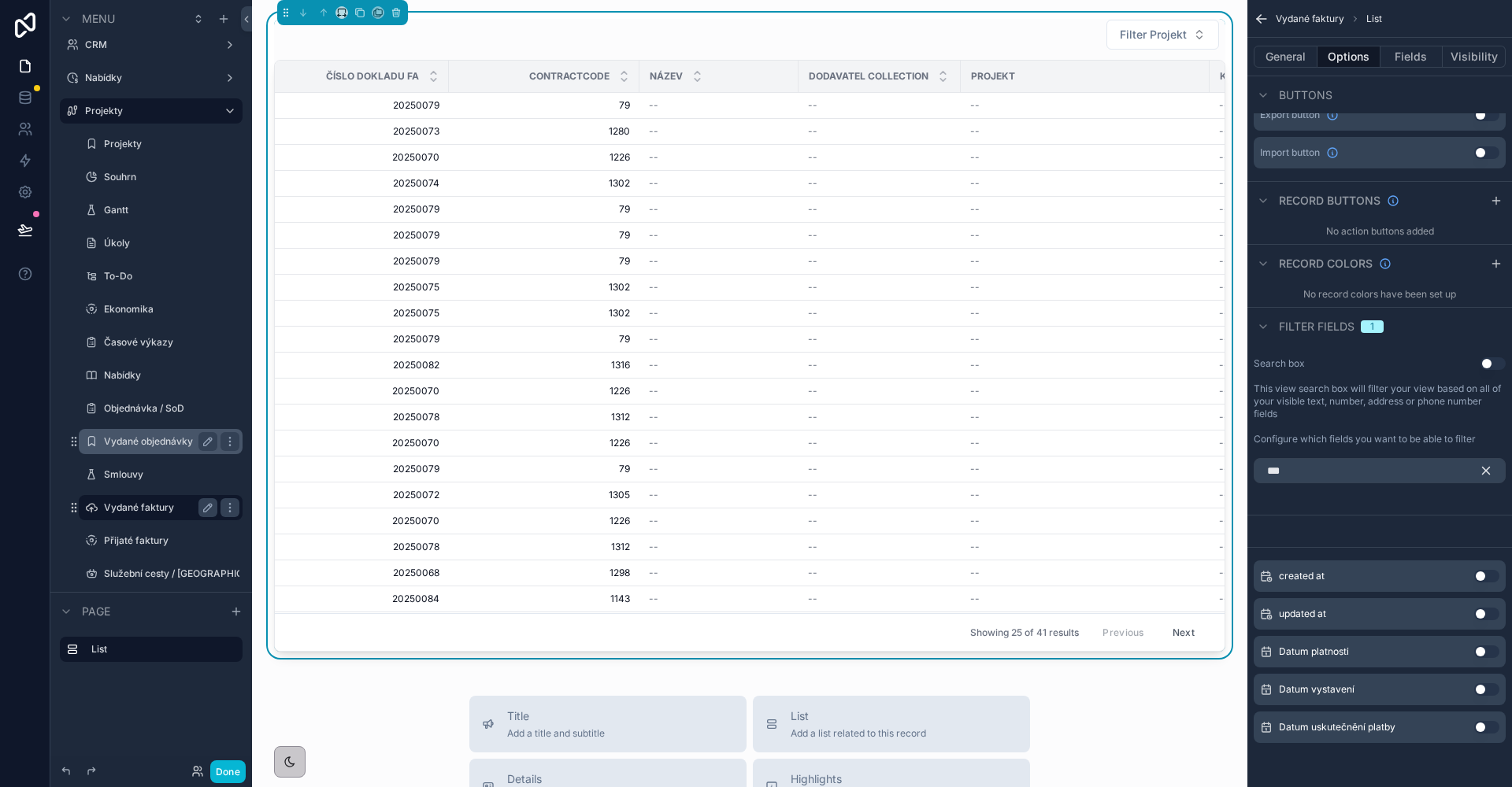
click at [1486, 693] on button "Use setting" at bounding box center [1486, 690] width 25 height 13
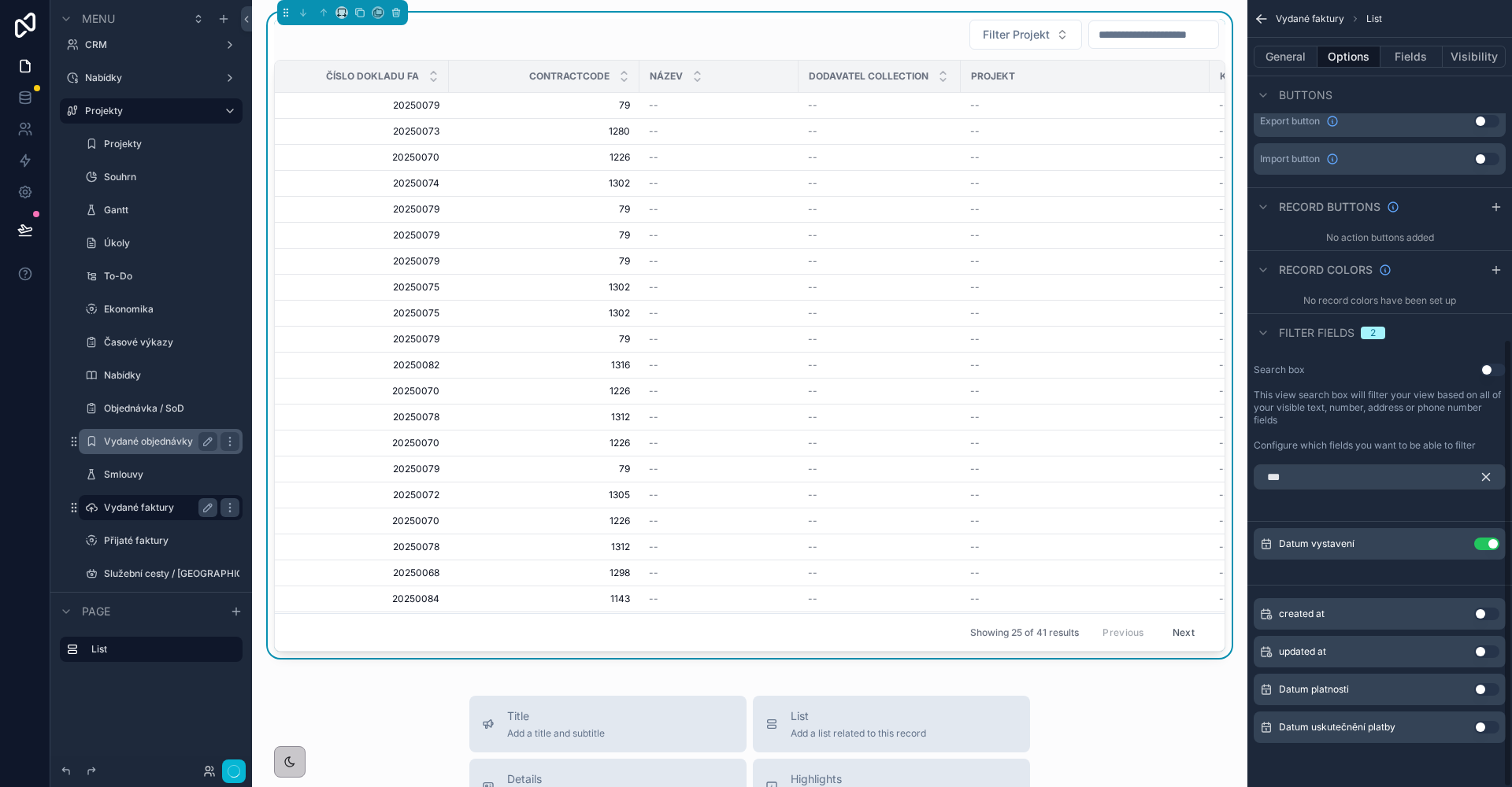
scroll to position [594, 0]
click at [1333, 461] on div "***" at bounding box center [1379, 477] width 265 height 38
click at [1328, 469] on input "***" at bounding box center [1379, 477] width 252 height 25
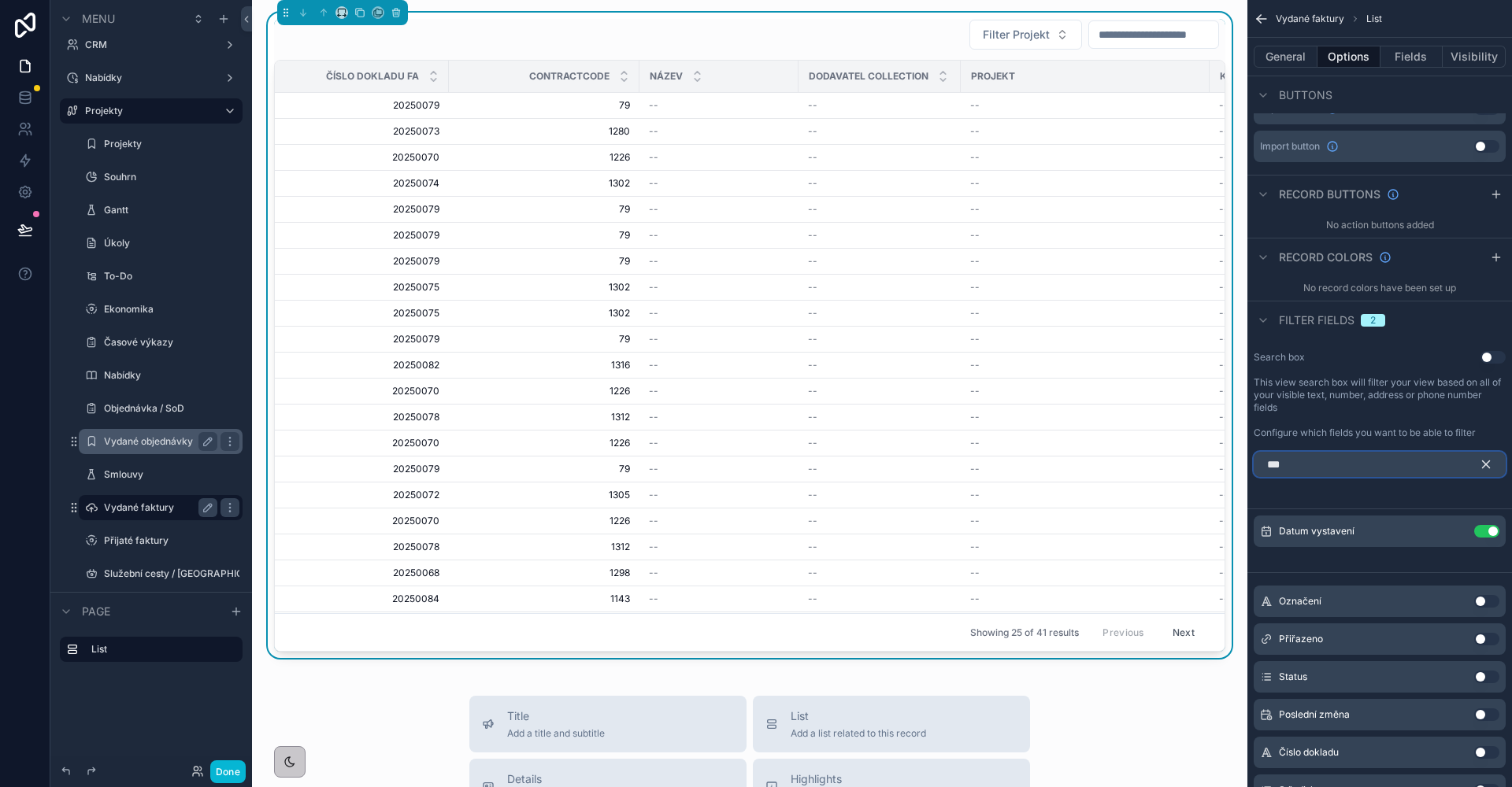
scroll to position [487, 0]
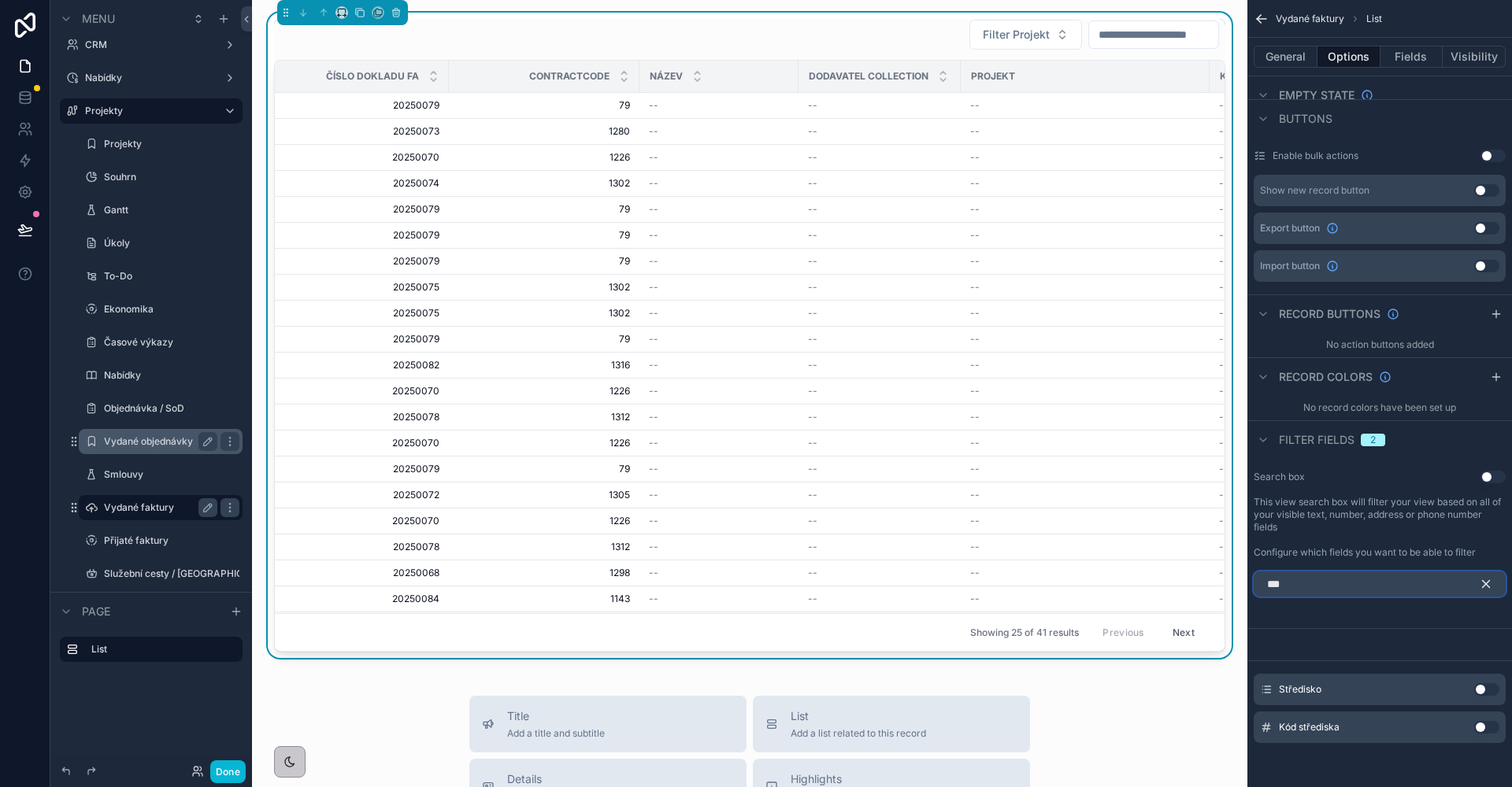
type input "***"
click at [1471, 685] on div "Středisko Use setting" at bounding box center [1379, 689] width 252 height 31
click at [1475, 687] on button "Use setting" at bounding box center [1486, 690] width 25 height 13
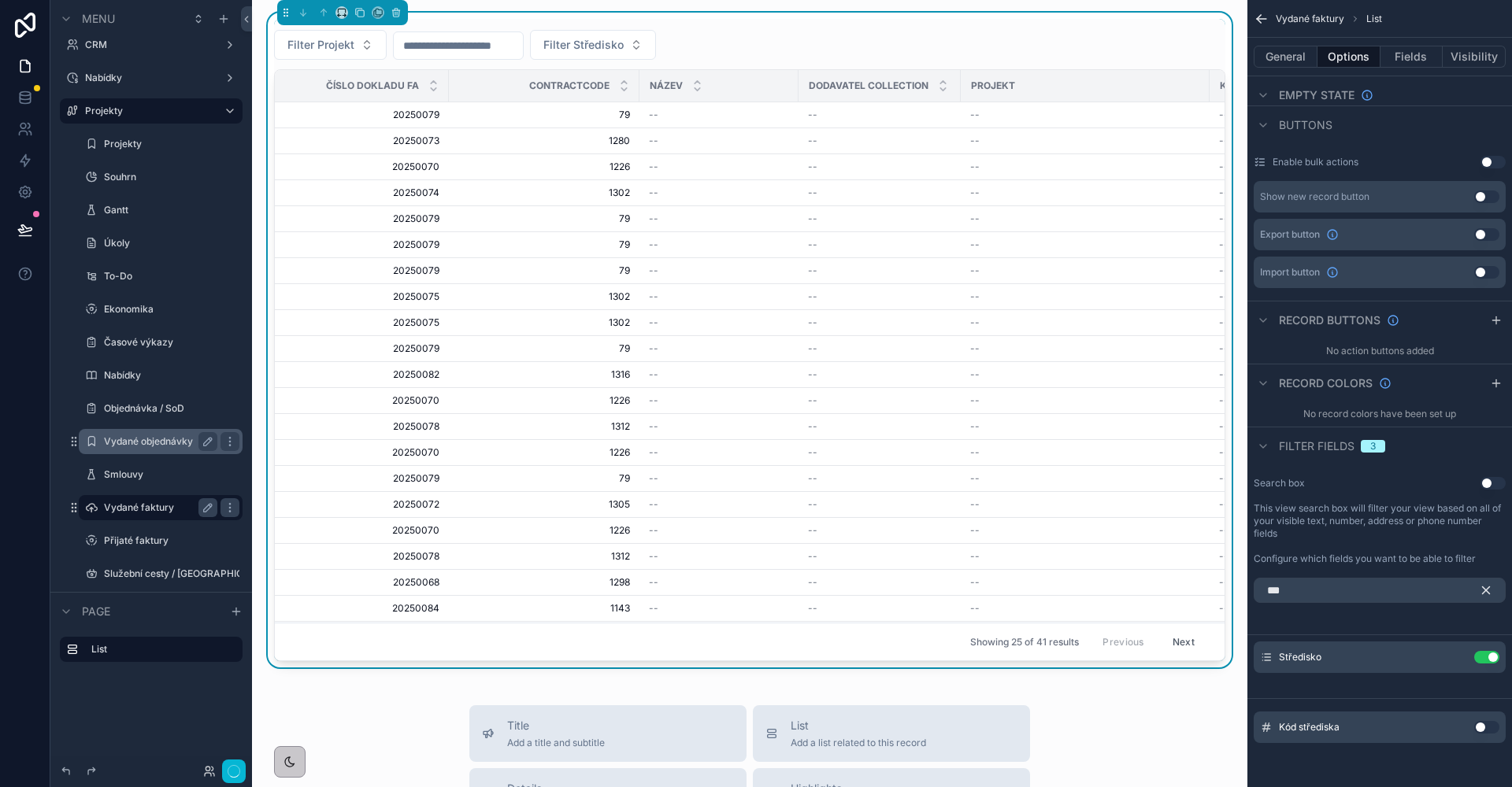
scroll to position [481, 0]
click at [1456, 658] on icon "scrollable content" at bounding box center [1455, 658] width 13 height 13
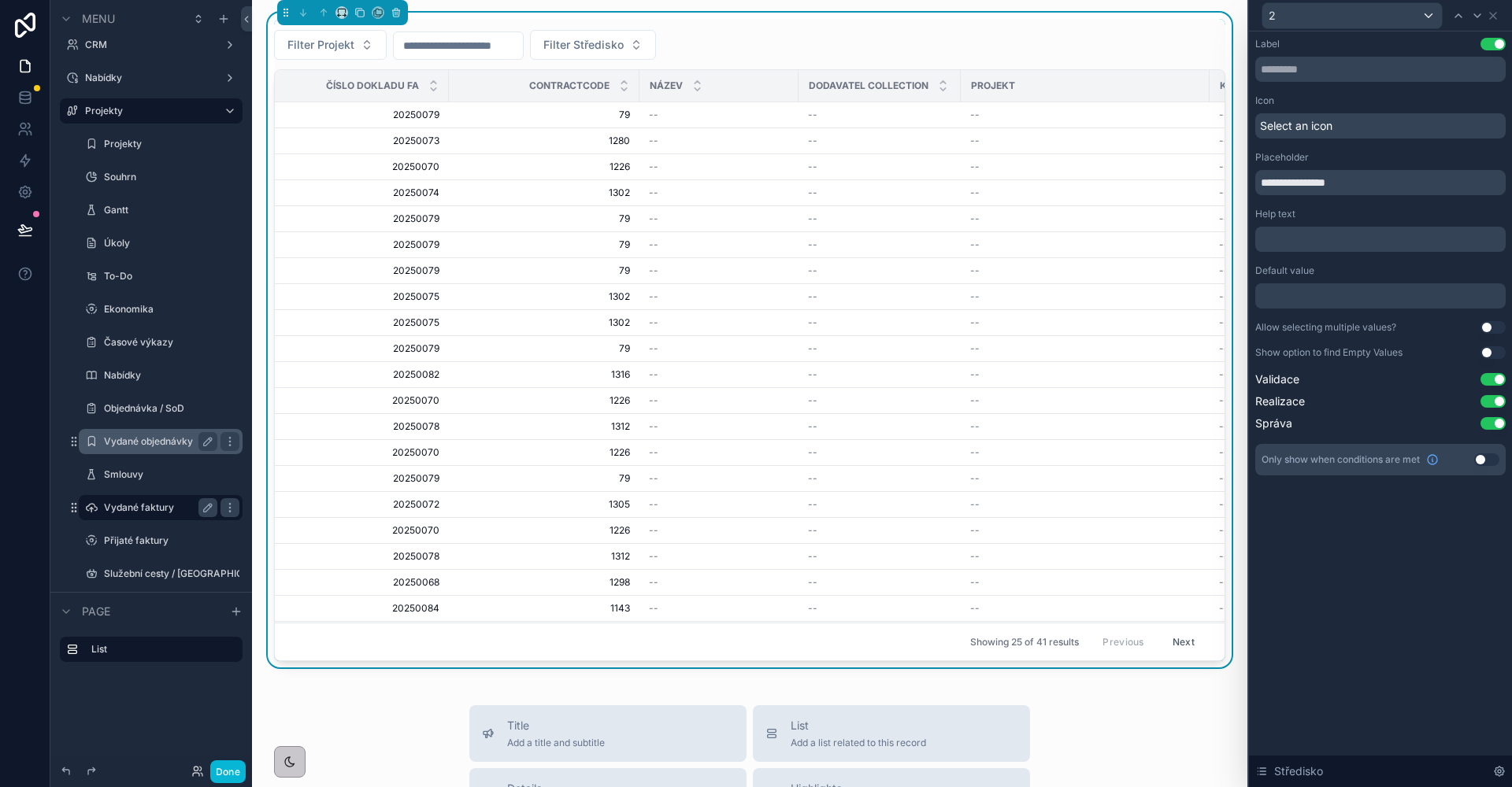
click at [1492, 461] on button "Use setting" at bounding box center [1486, 460] width 25 height 13
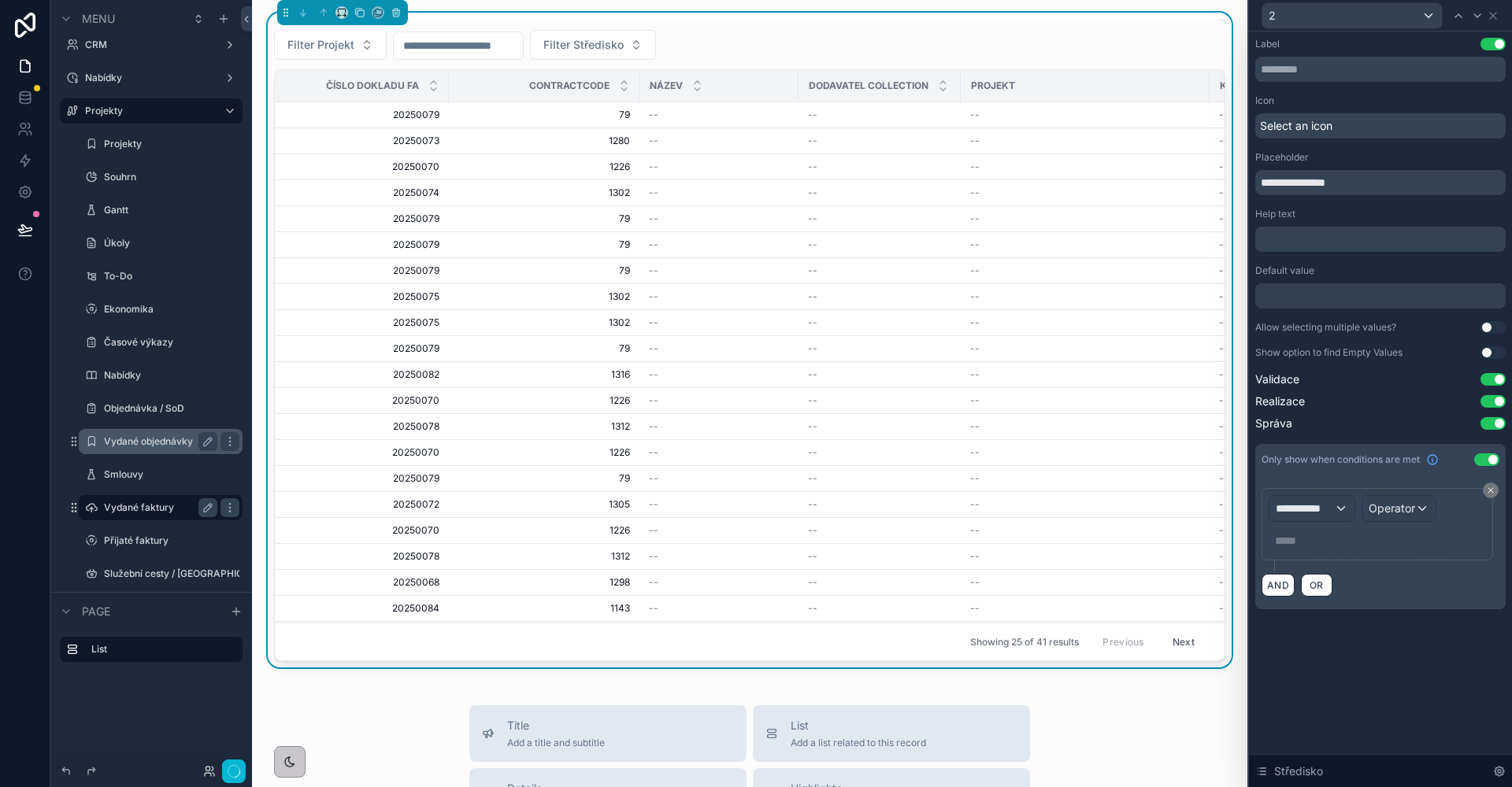
click at [1318, 506] on span "**********" at bounding box center [1305, 509] width 58 height 16
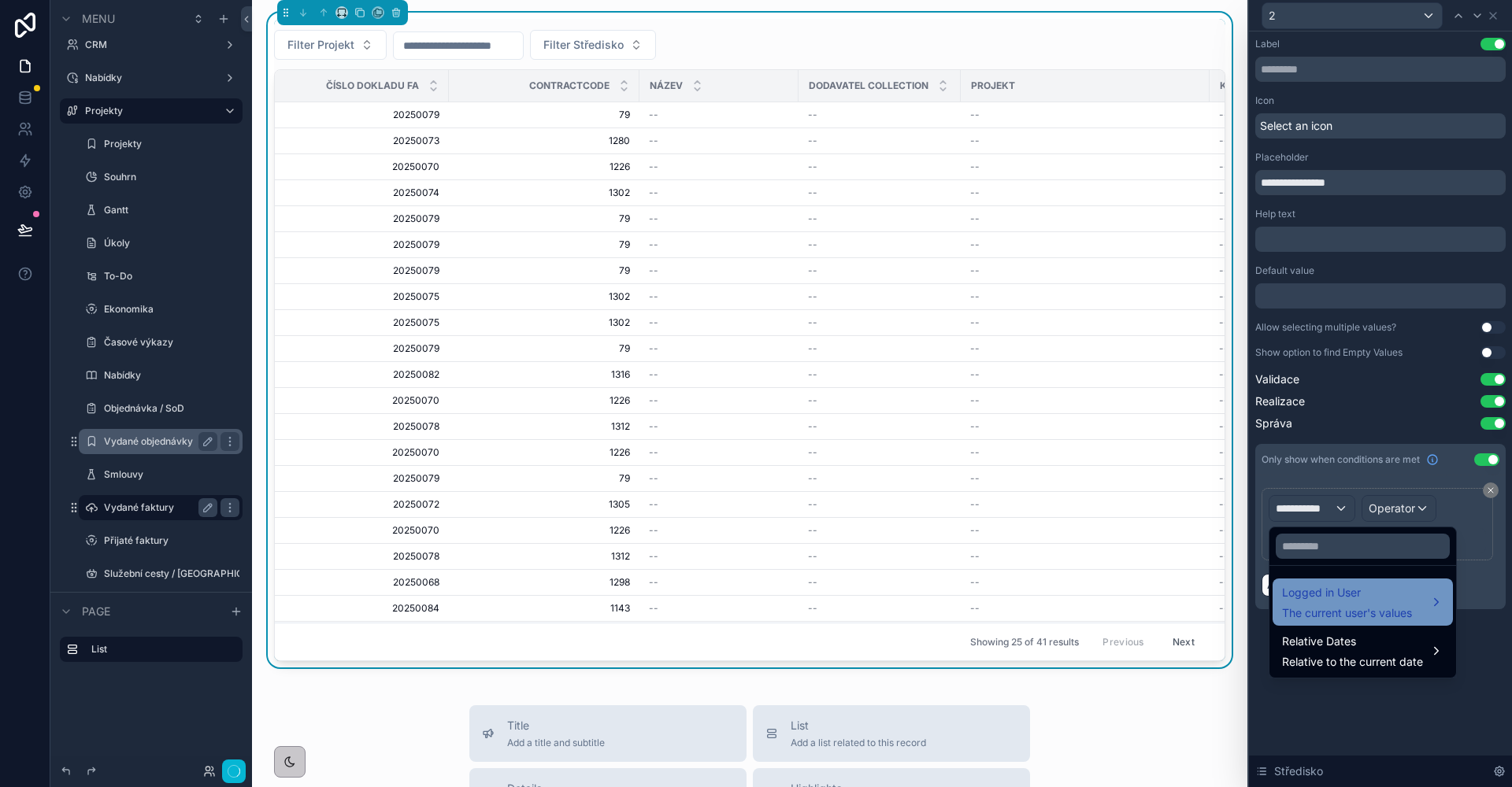
click at [1337, 617] on span "The current user's values" at bounding box center [1347, 613] width 130 height 16
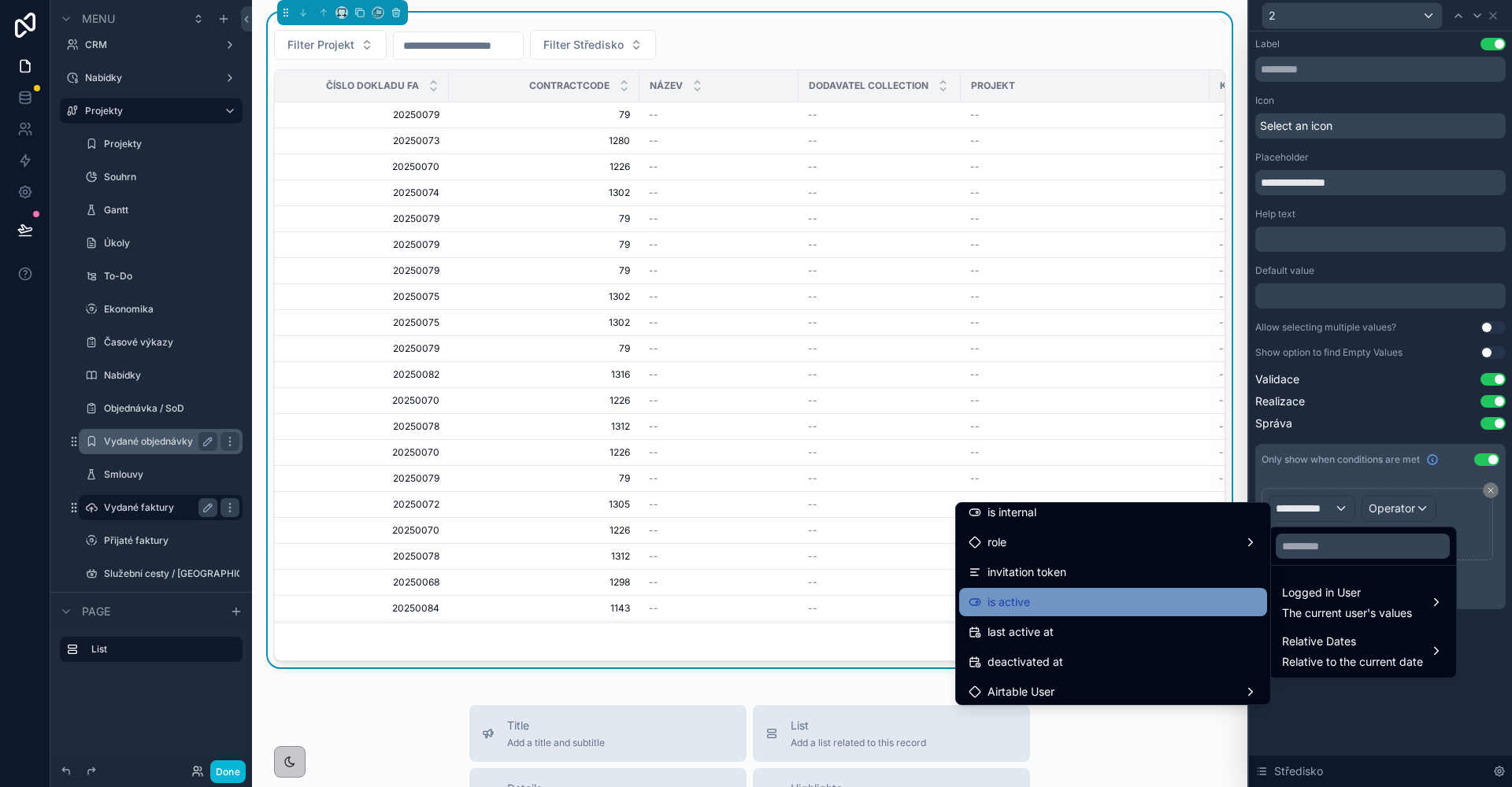
scroll to position [191, 0]
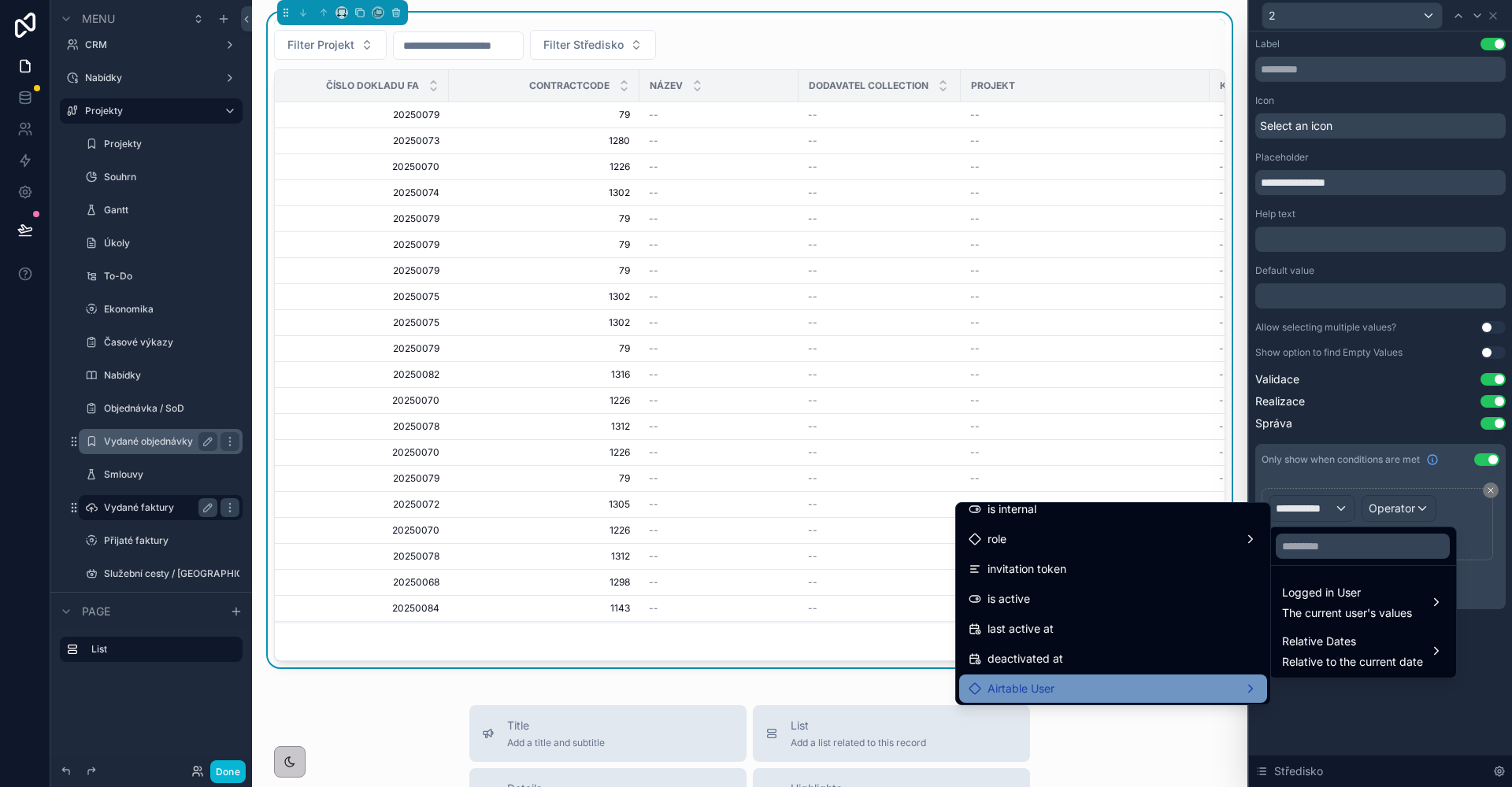
click at [1062, 680] on div "Airtable User" at bounding box center [1112, 688] width 289 height 18
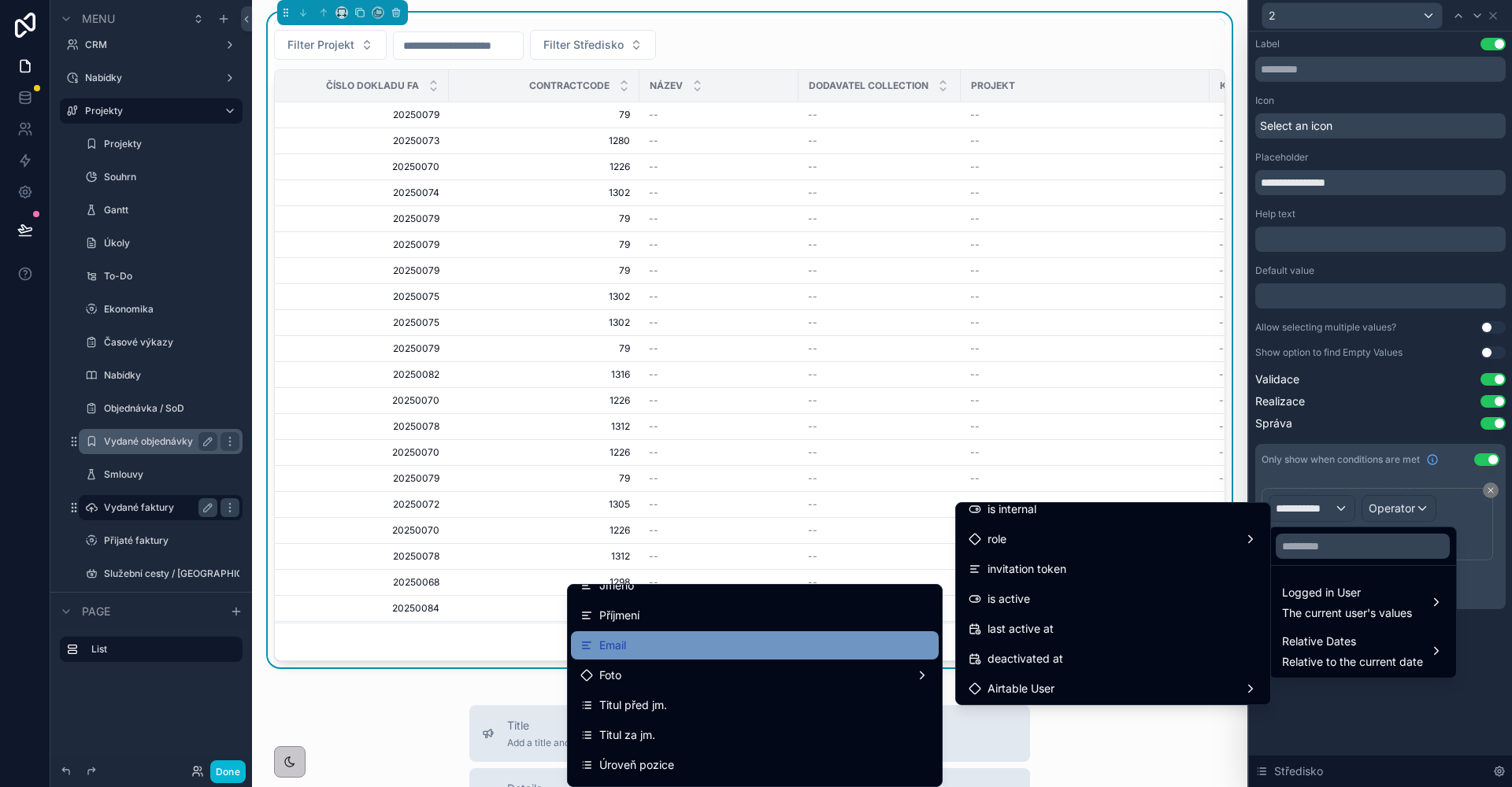
scroll to position [102, 0]
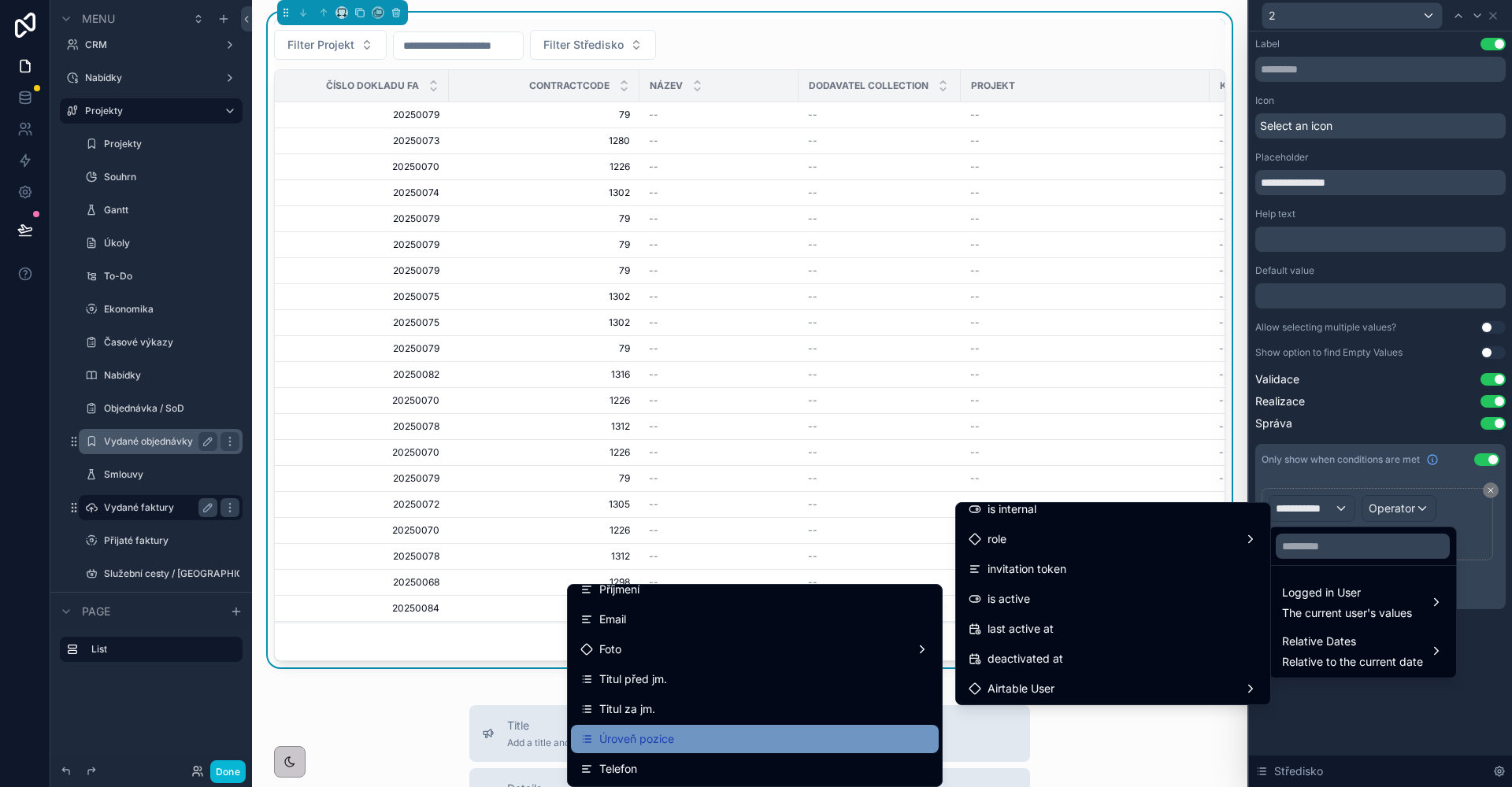
click at [688, 731] on div "Úroveň pozice" at bounding box center [755, 739] width 349 height 18
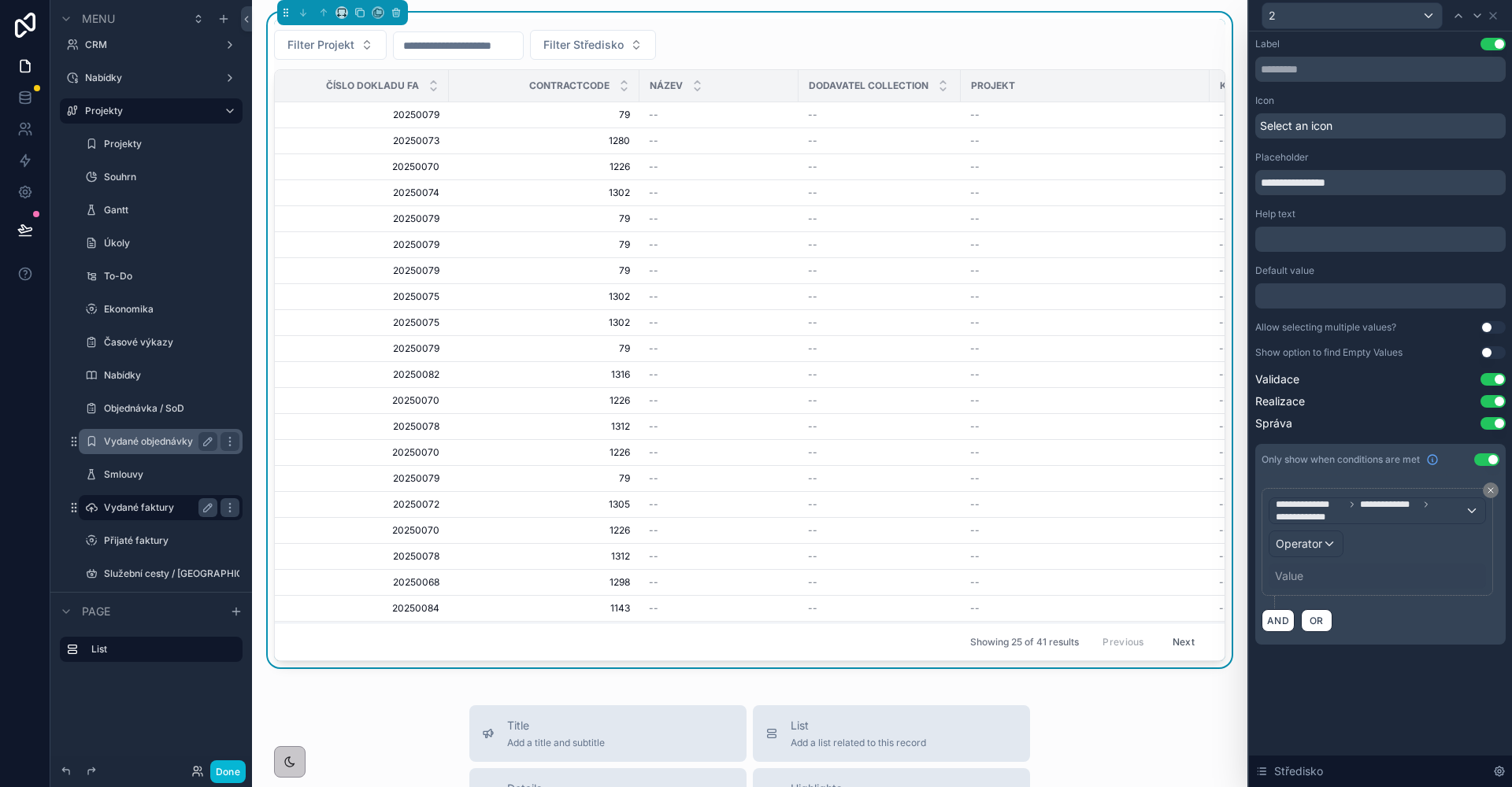
click at [1321, 551] on div "Operator" at bounding box center [1305, 543] width 73 height 25
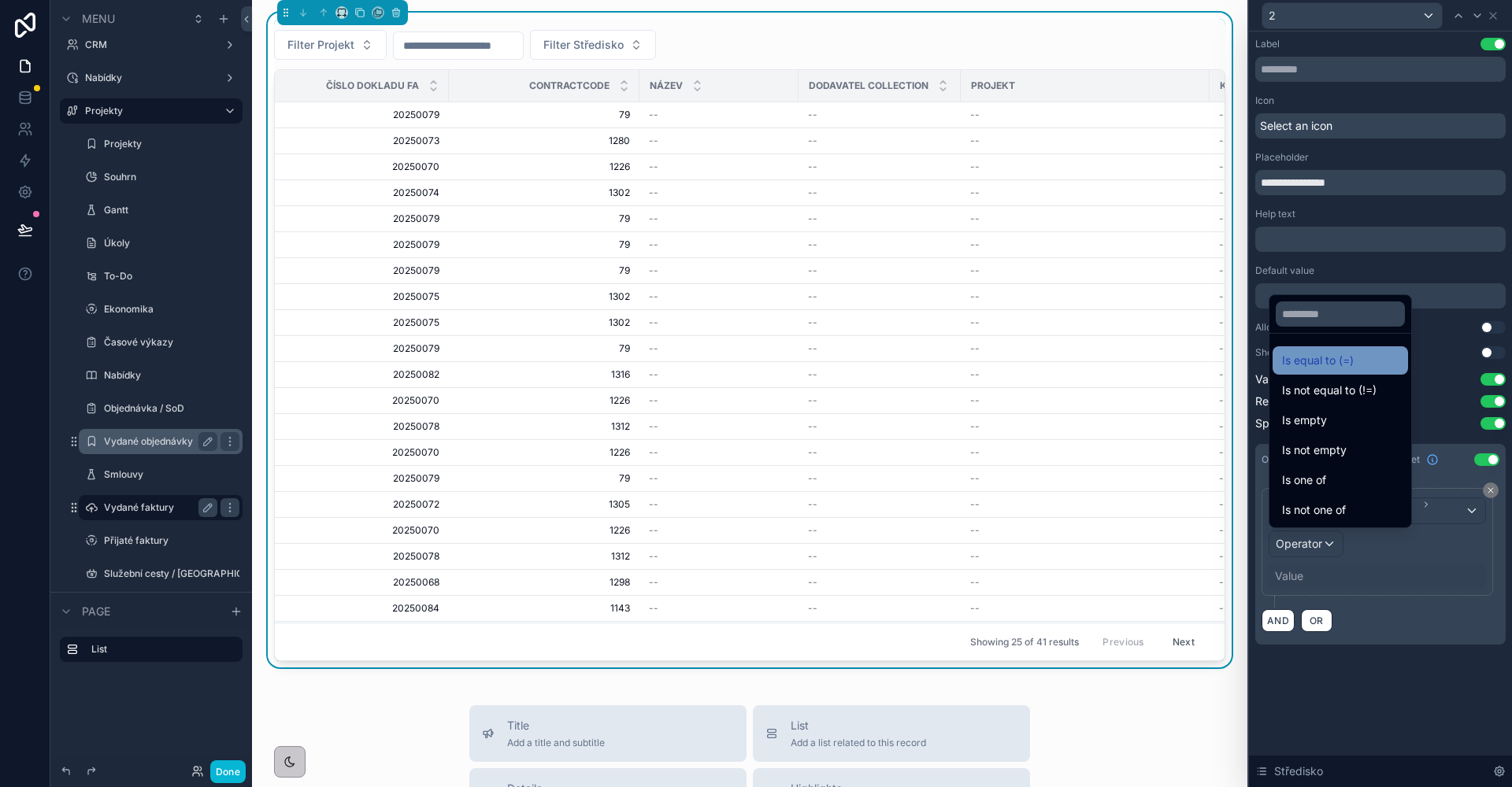
click at [1347, 367] on span "Is equal to (=)" at bounding box center [1317, 360] width 72 height 18
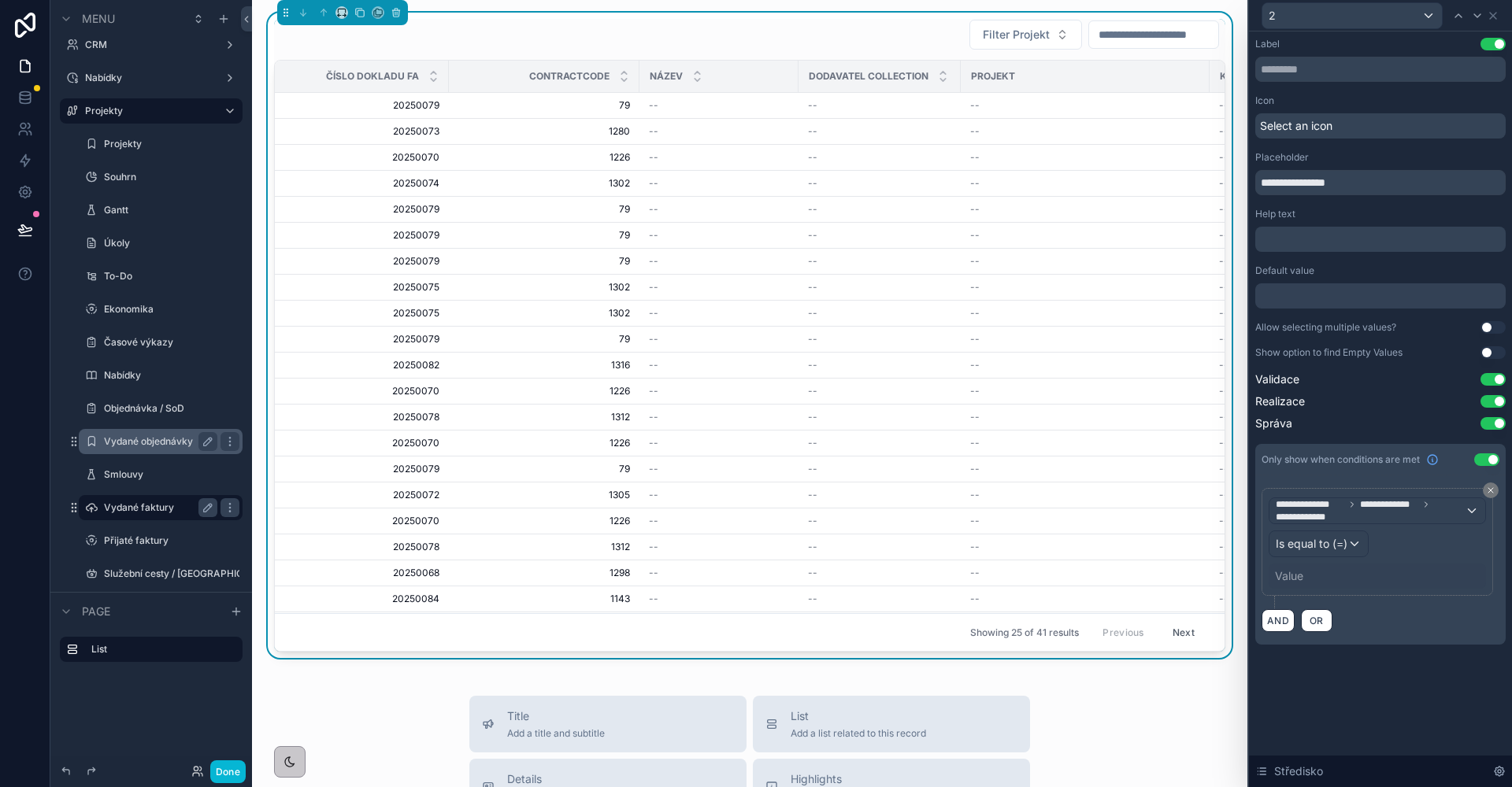
click at [1292, 573] on div "Value" at bounding box center [1288, 576] width 28 height 16
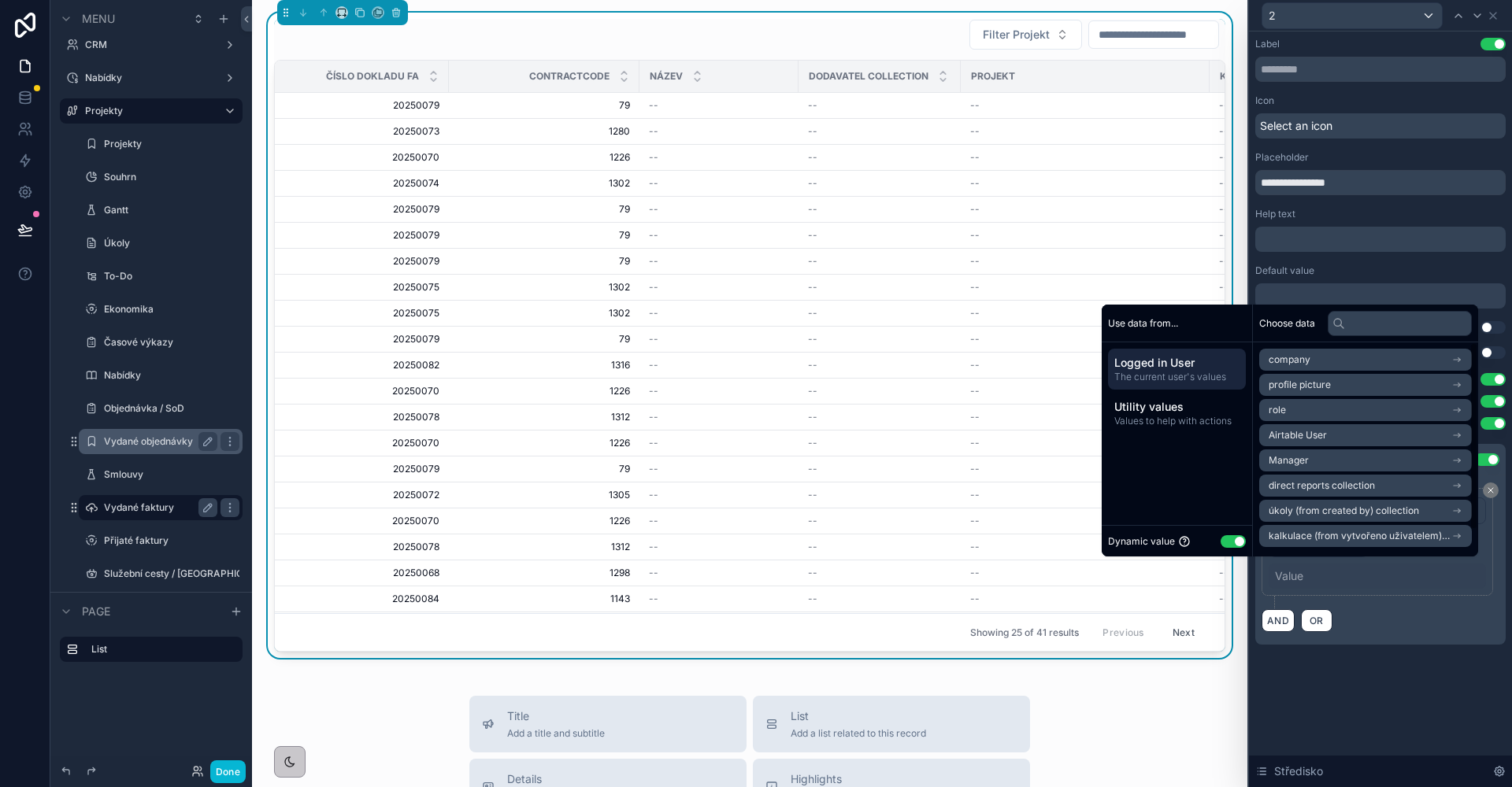
click at [1224, 540] on button "Use setting" at bounding box center [1232, 542] width 25 height 13
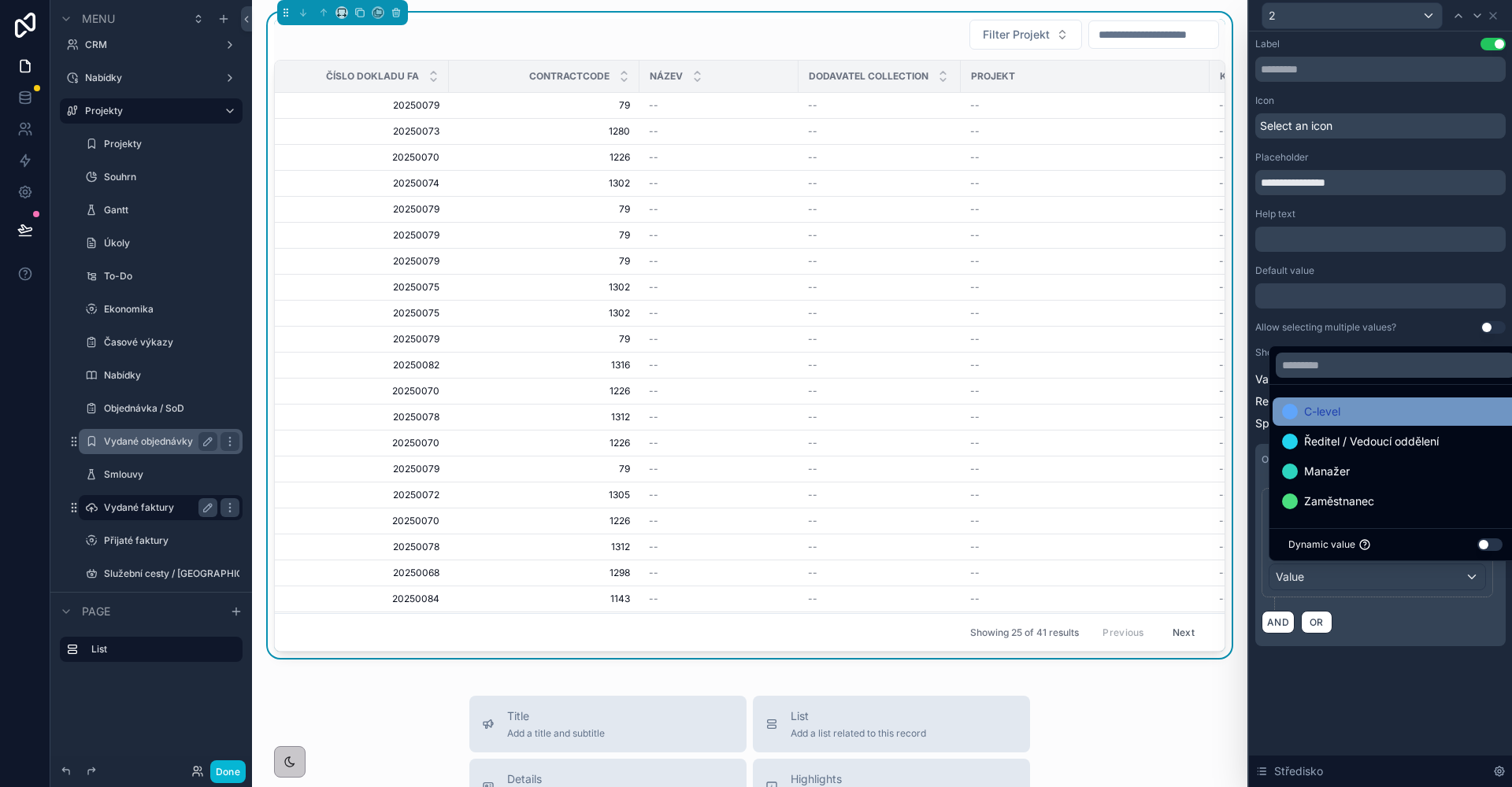
click at [1316, 412] on span "C-level" at bounding box center [1321, 411] width 36 height 18
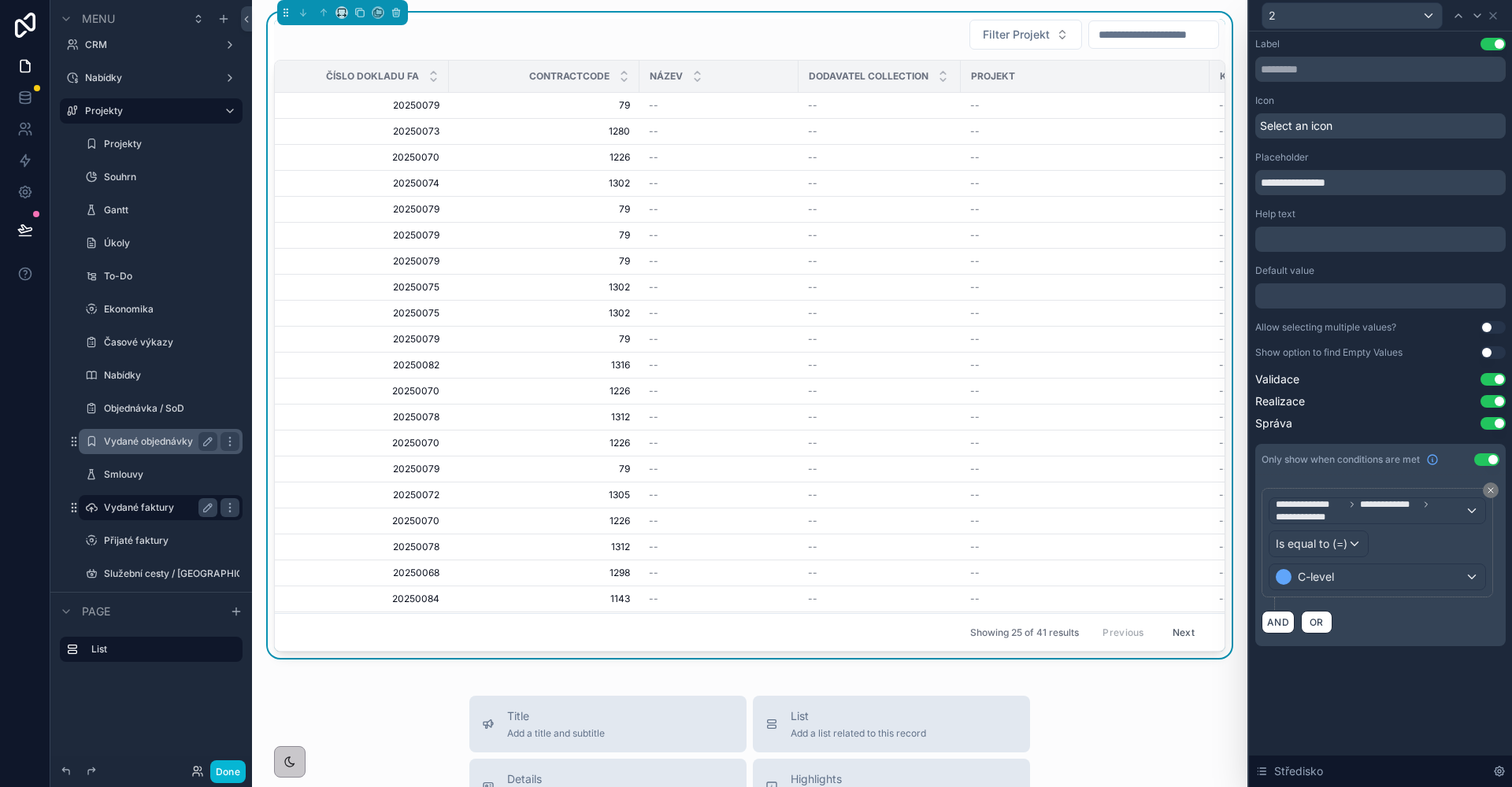
click at [1391, 724] on div "**********" at bounding box center [1380, 409] width 263 height 756
click at [1487, 18] on icon at bounding box center [1493, 16] width 13 height 13
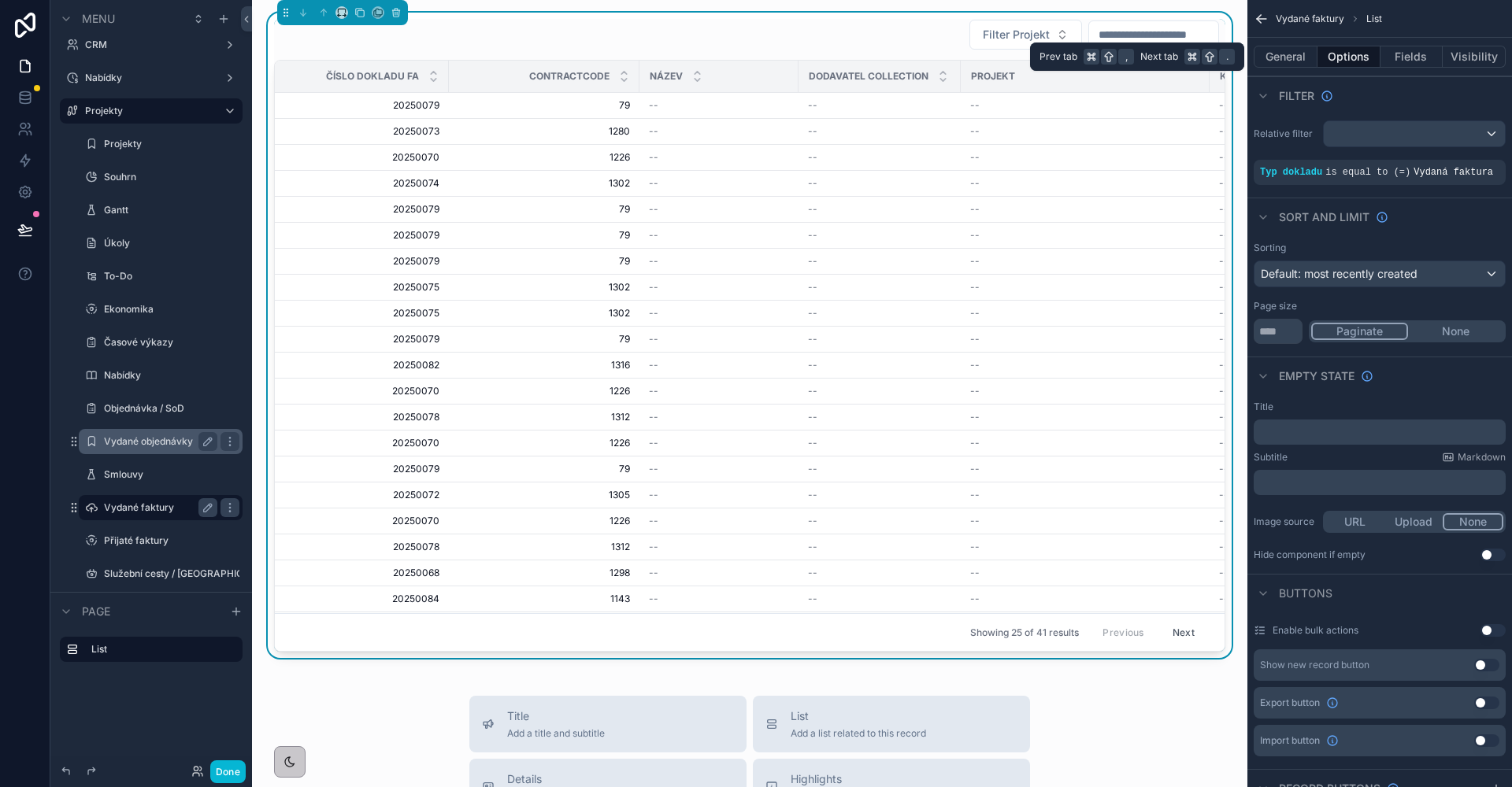
click at [1318, 57] on button "Options" at bounding box center [1349, 56] width 63 height 22
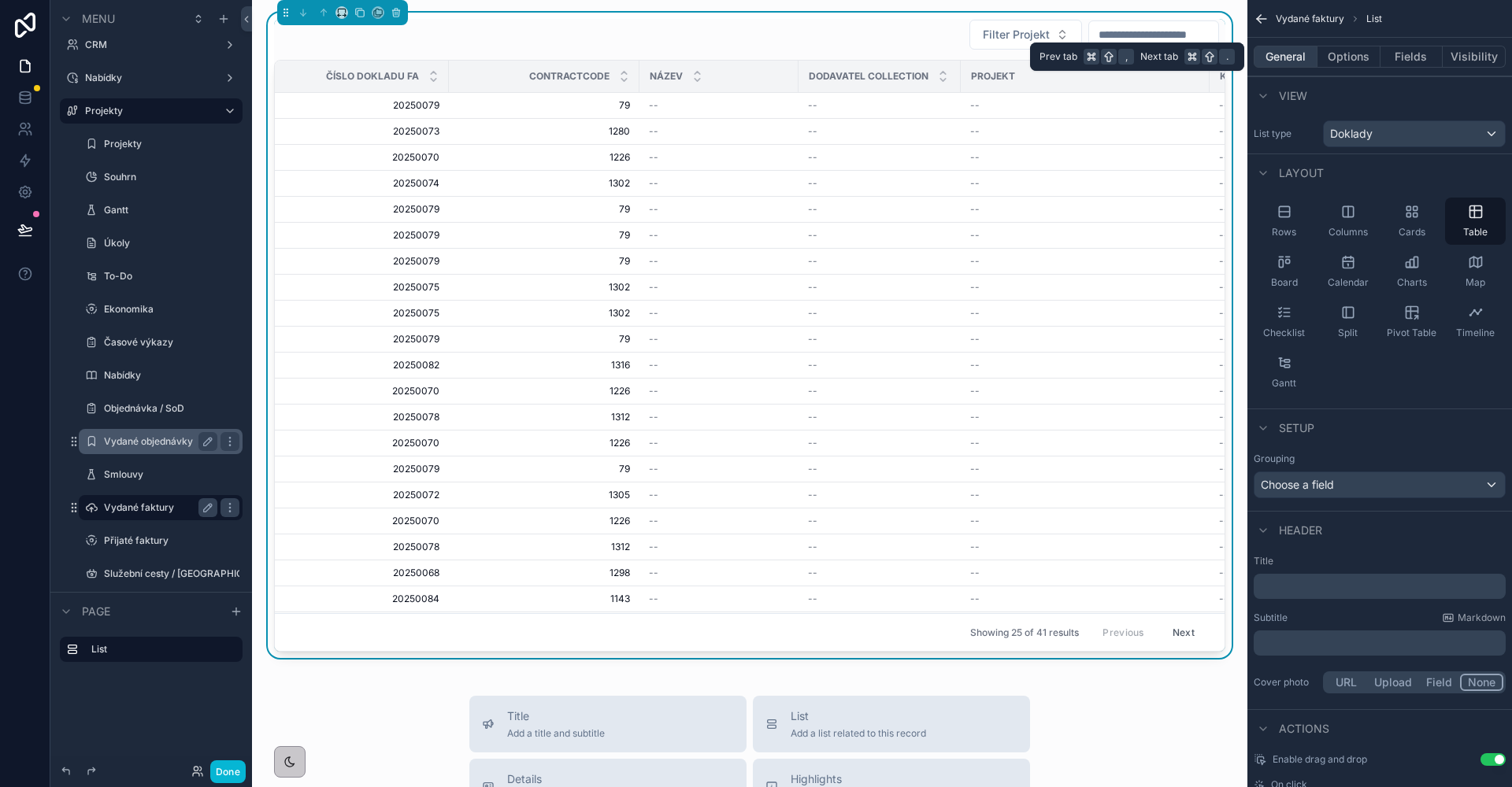
click at [1302, 55] on button "General" at bounding box center [1285, 56] width 64 height 22
click at [1350, 55] on button "Options" at bounding box center [1349, 56] width 63 height 22
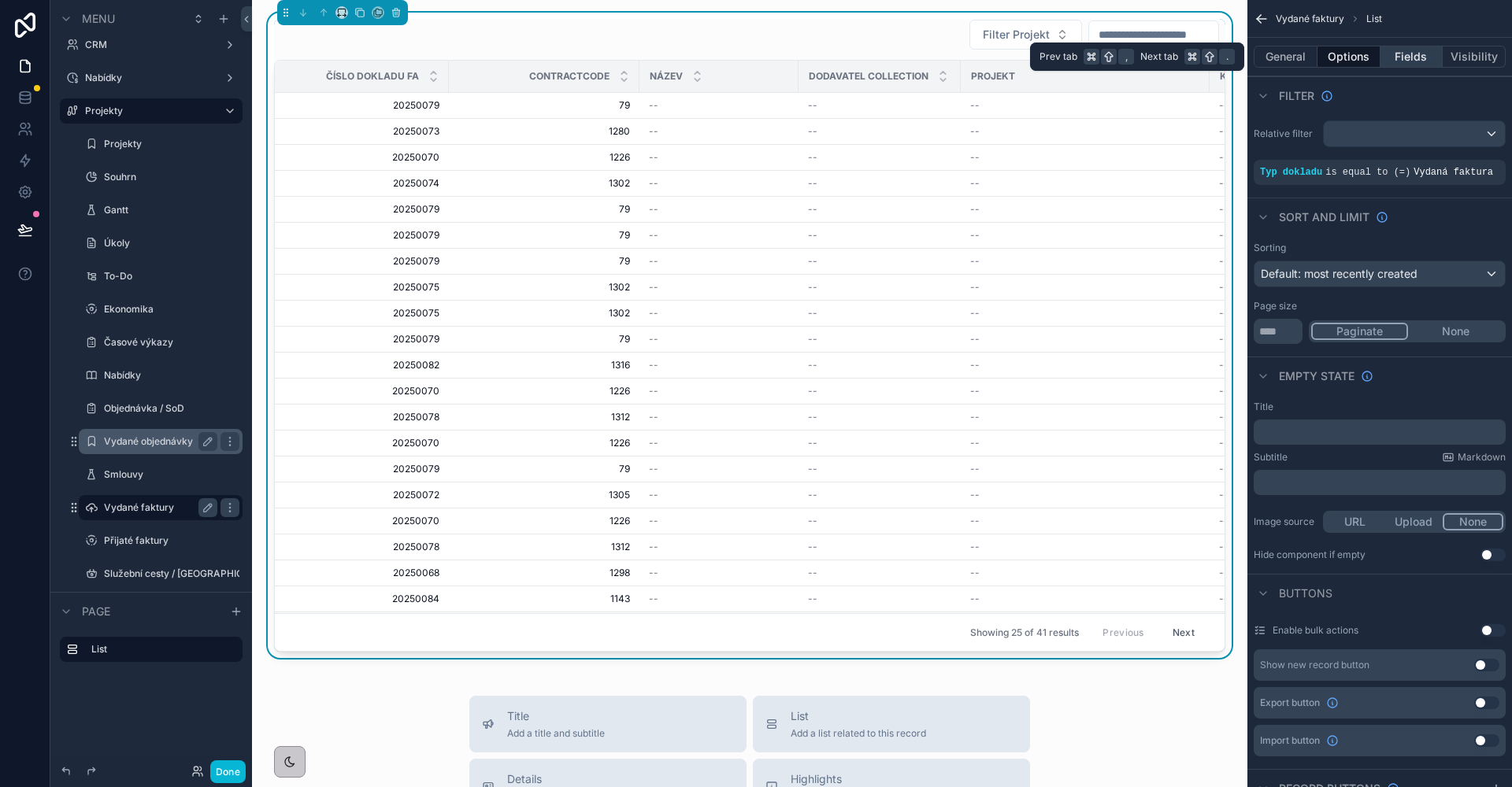
click at [1402, 53] on button "Fields" at bounding box center [1411, 56] width 63 height 22
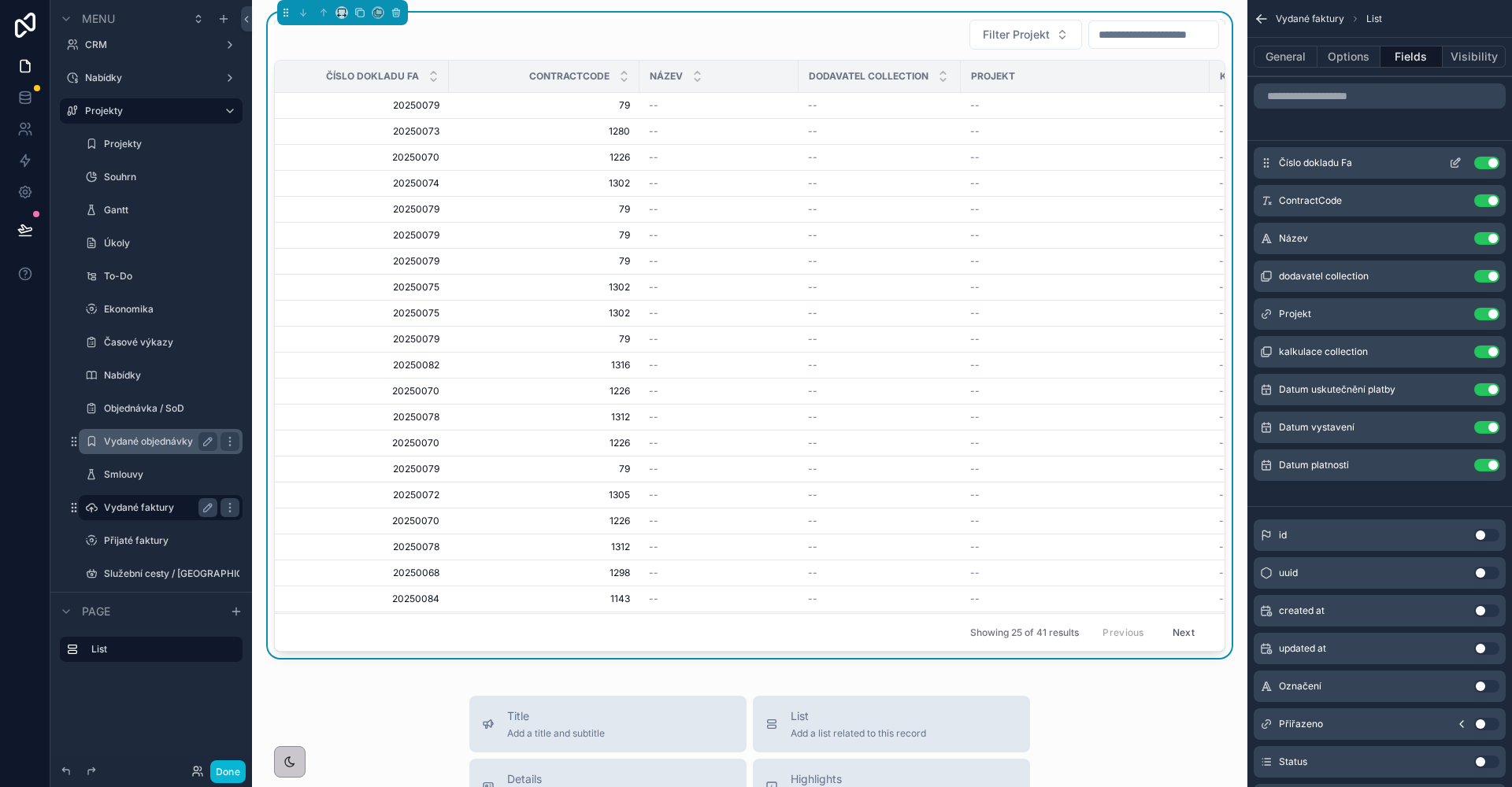
click at [1457, 164] on icon "scrollable content" at bounding box center [1455, 163] width 13 height 13
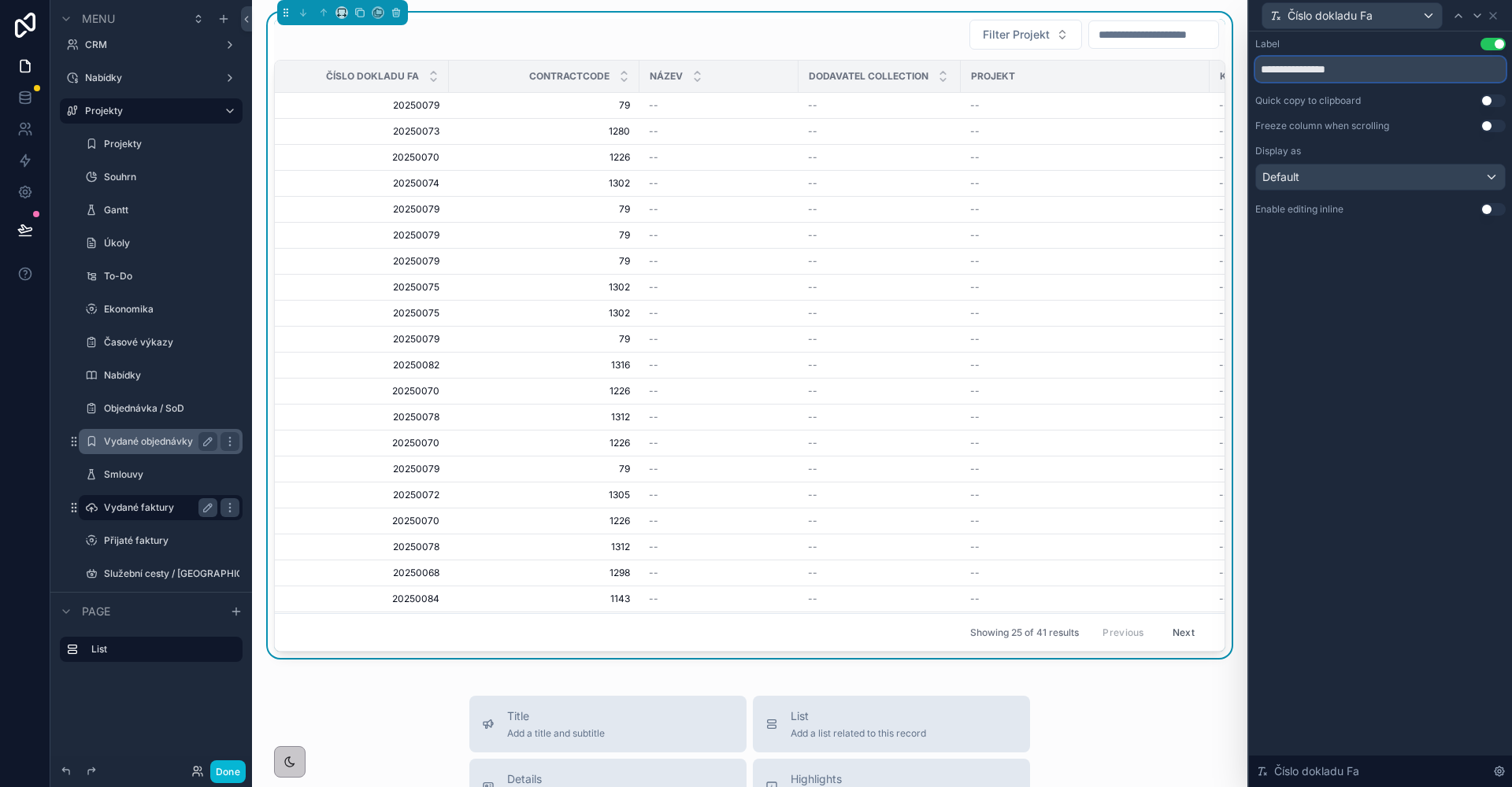
drag, startPoint x: 1333, startPoint y: 72, endPoint x: 1434, endPoint y: 70, distance: 101.0
click at [1434, 70] on input "**********" at bounding box center [1380, 68] width 250 height 25
type input "**********"
click at [1476, 10] on icon at bounding box center [1477, 16] width 13 height 13
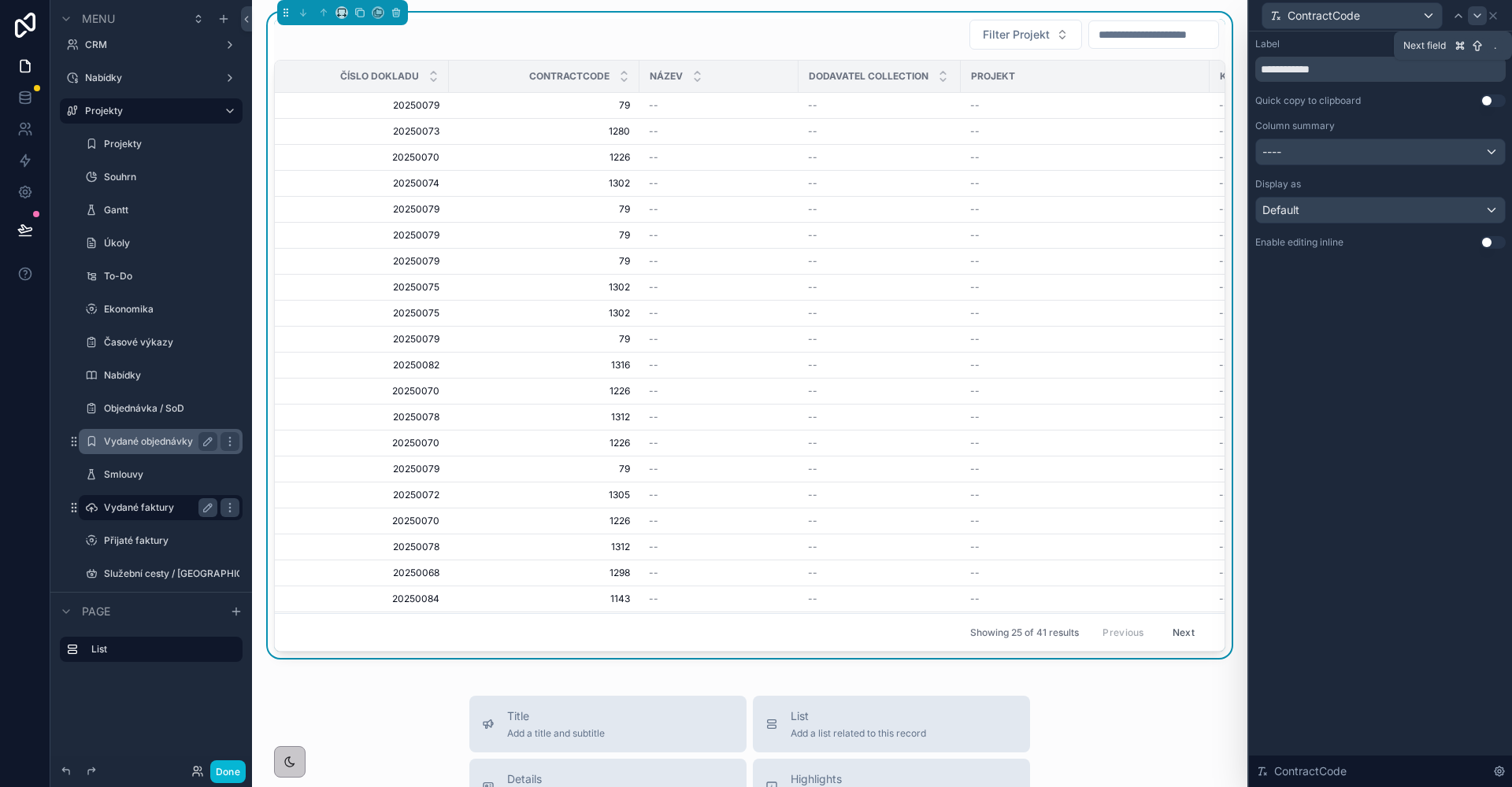
click at [1478, 15] on icon at bounding box center [1477, 16] width 13 height 13
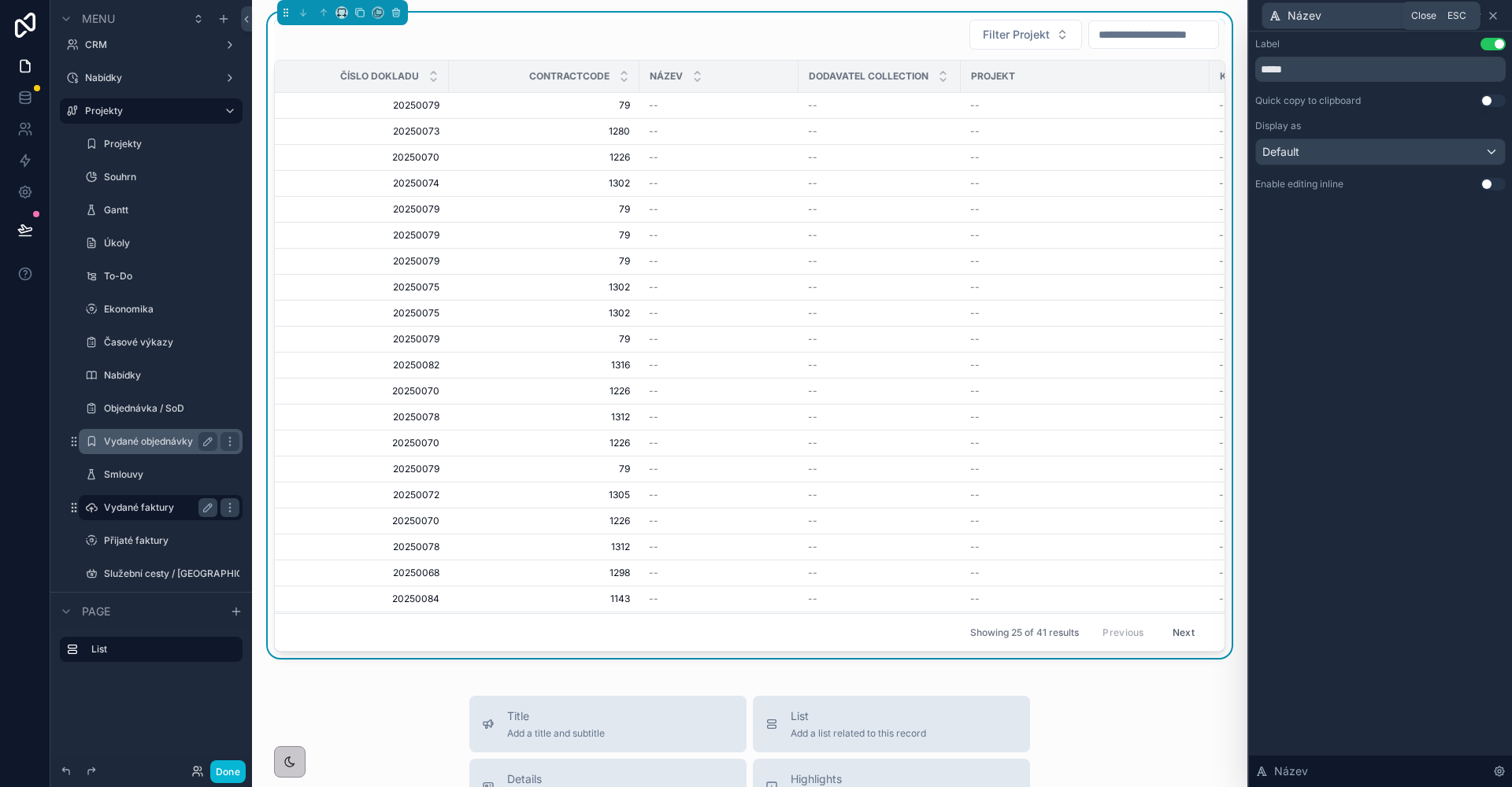
click at [1495, 14] on icon at bounding box center [1493, 16] width 13 height 13
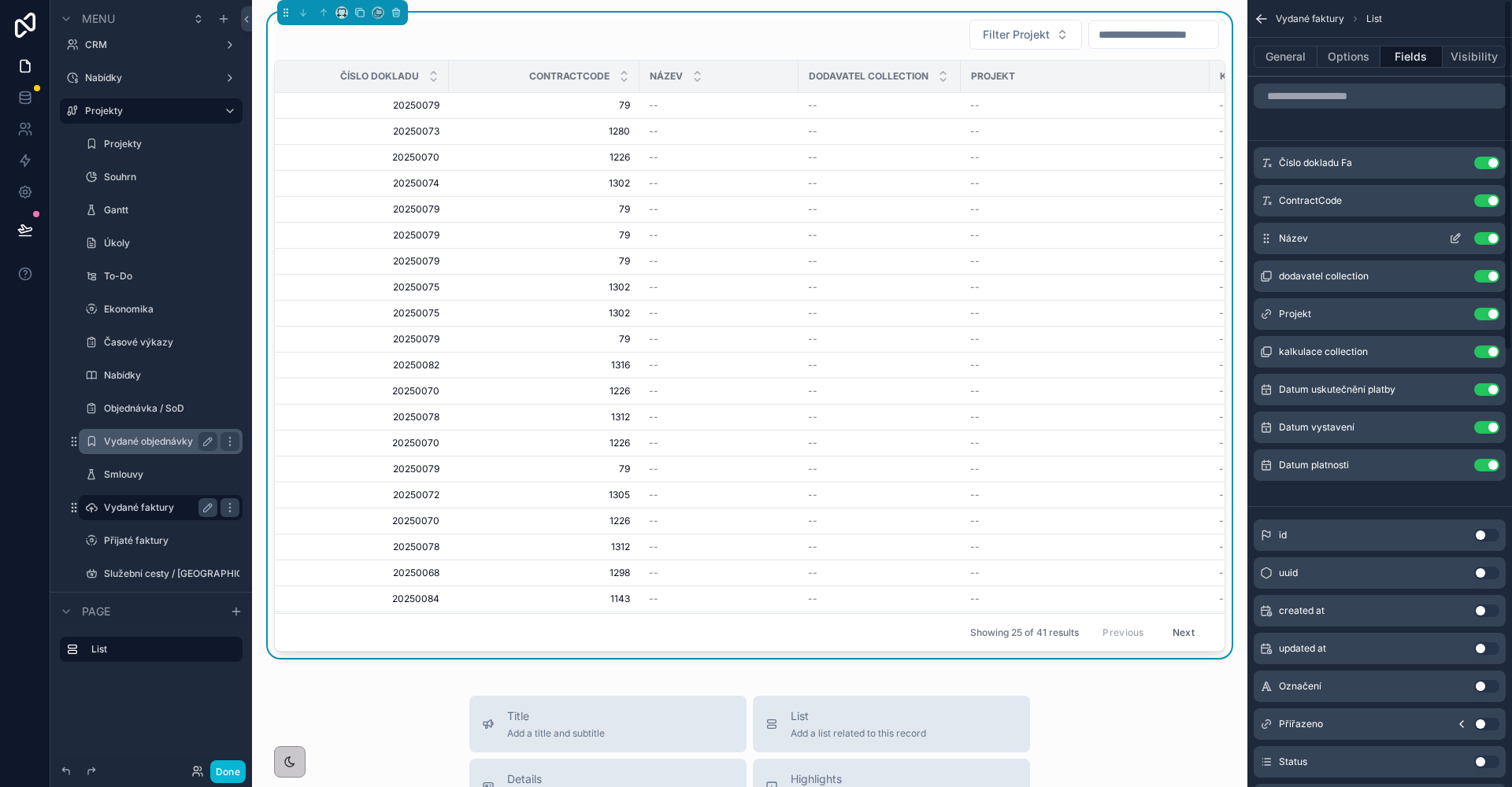
click at [1489, 236] on button "Use setting" at bounding box center [1486, 239] width 25 height 13
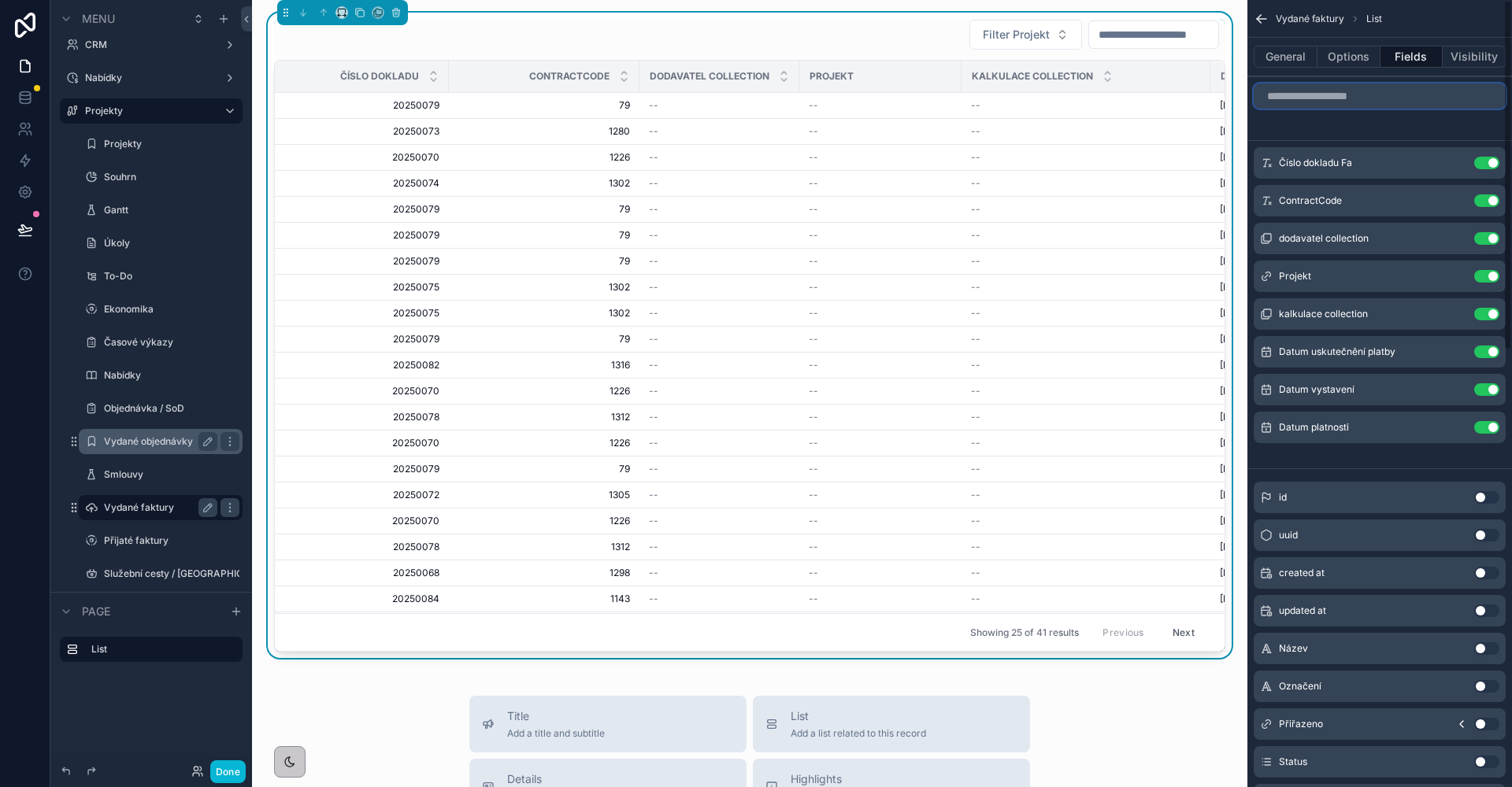
click at [1321, 97] on input "scrollable content" at bounding box center [1379, 96] width 252 height 25
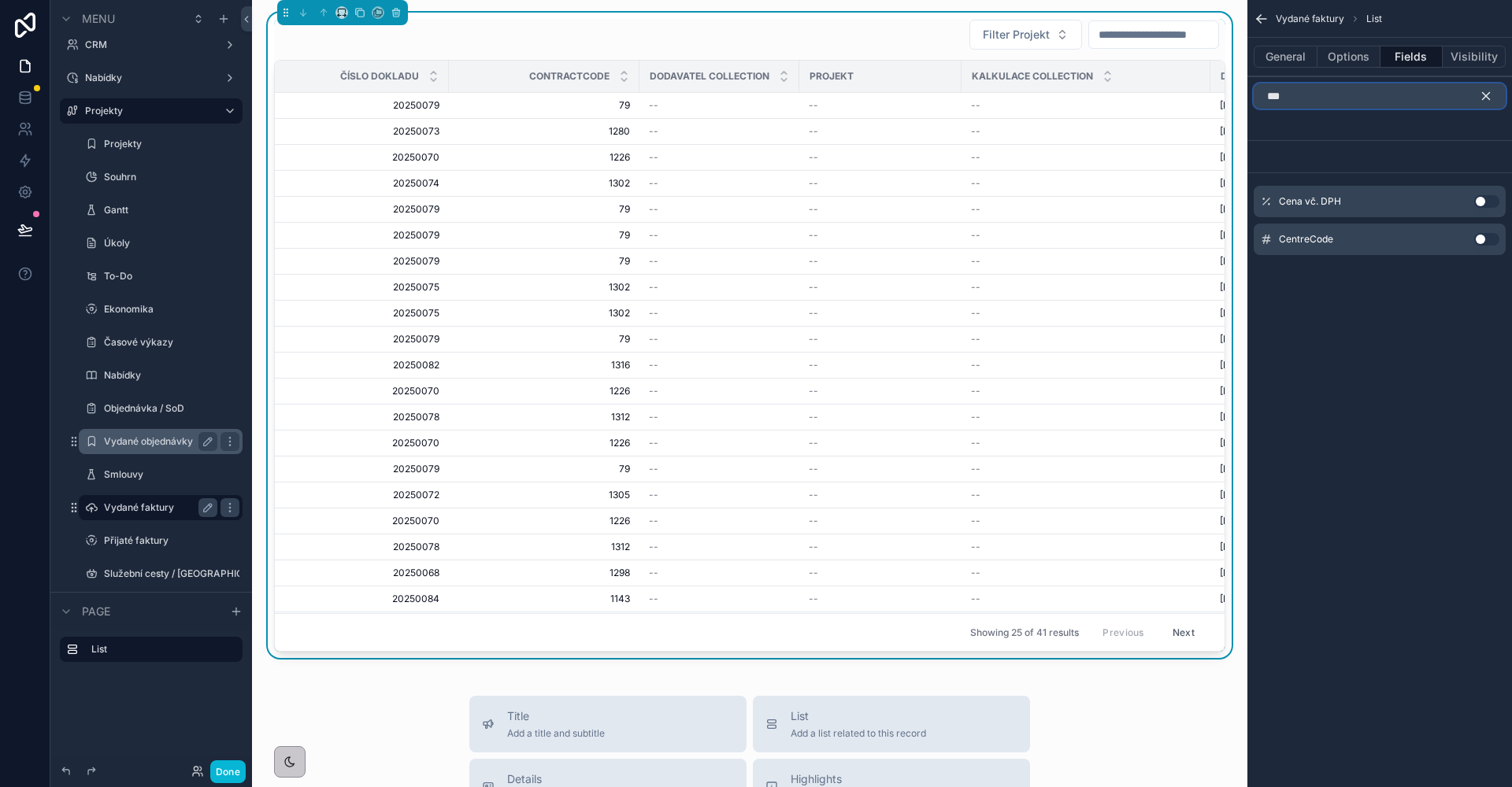
type input "***"
click at [1485, 197] on button "Use setting" at bounding box center [1486, 202] width 25 height 13
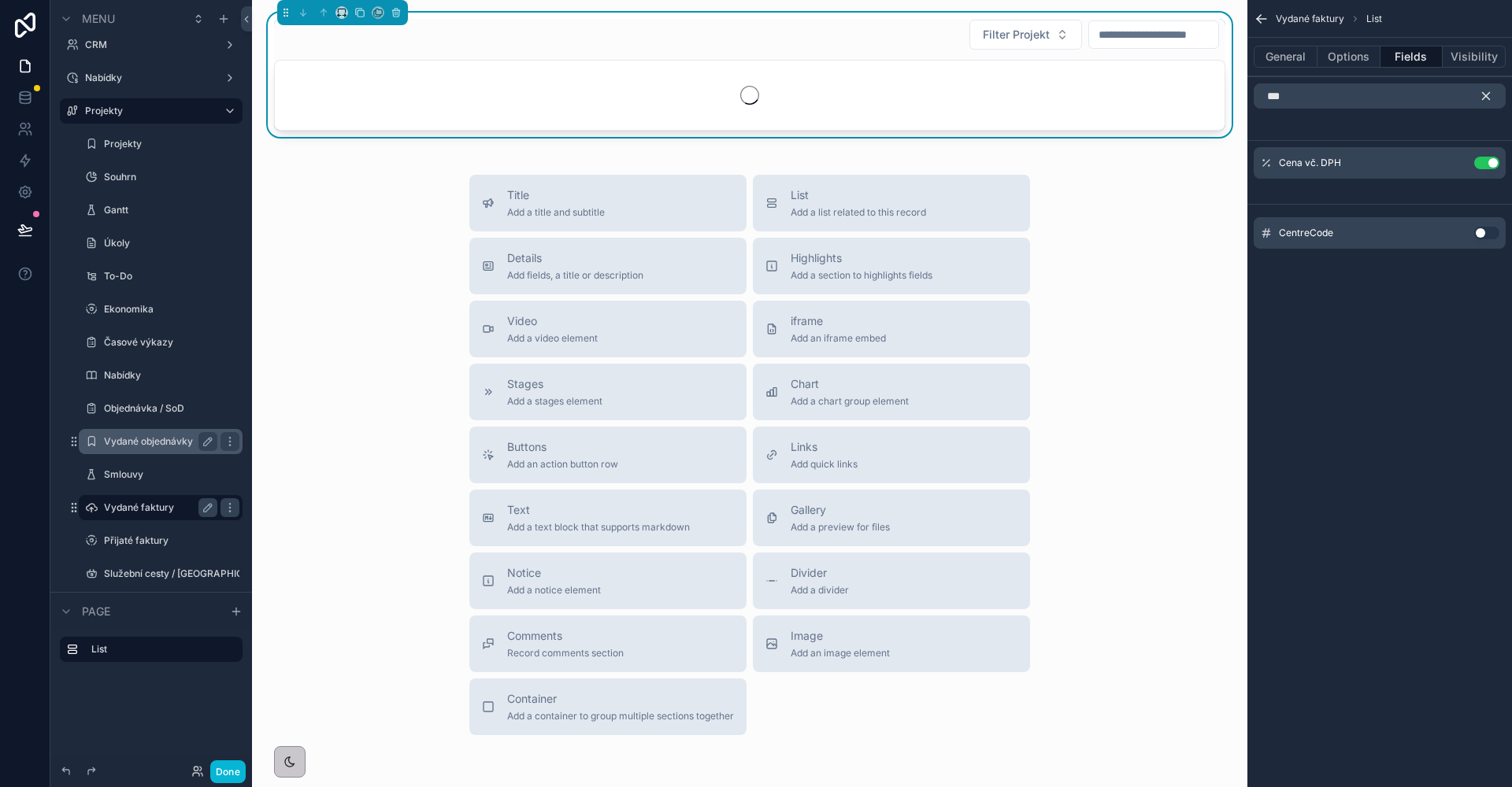
click at [1481, 101] on icon "scrollable content" at bounding box center [1486, 96] width 14 height 14
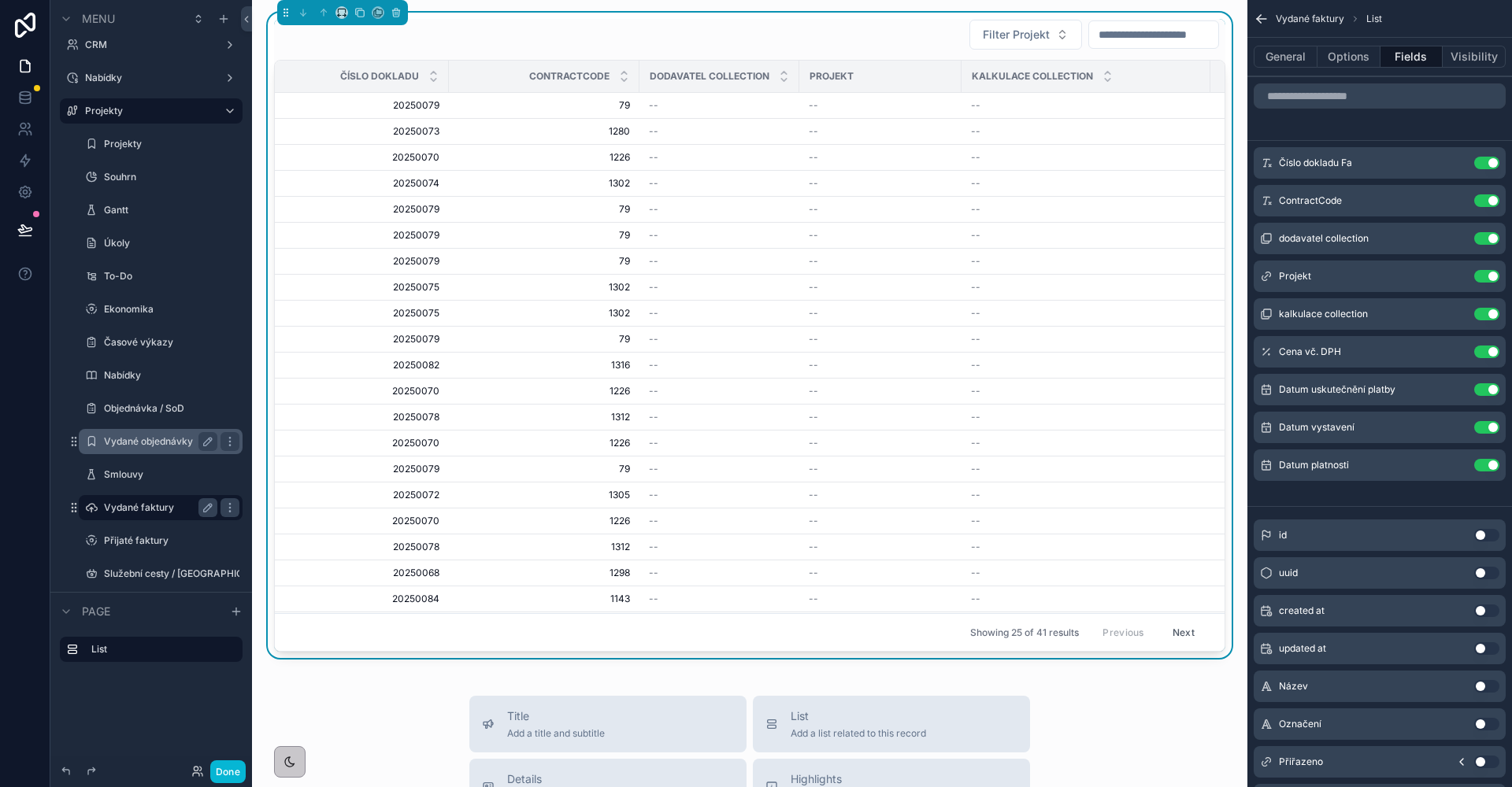
click at [1449, 313] on icon "scrollable content" at bounding box center [1455, 314] width 13 height 13
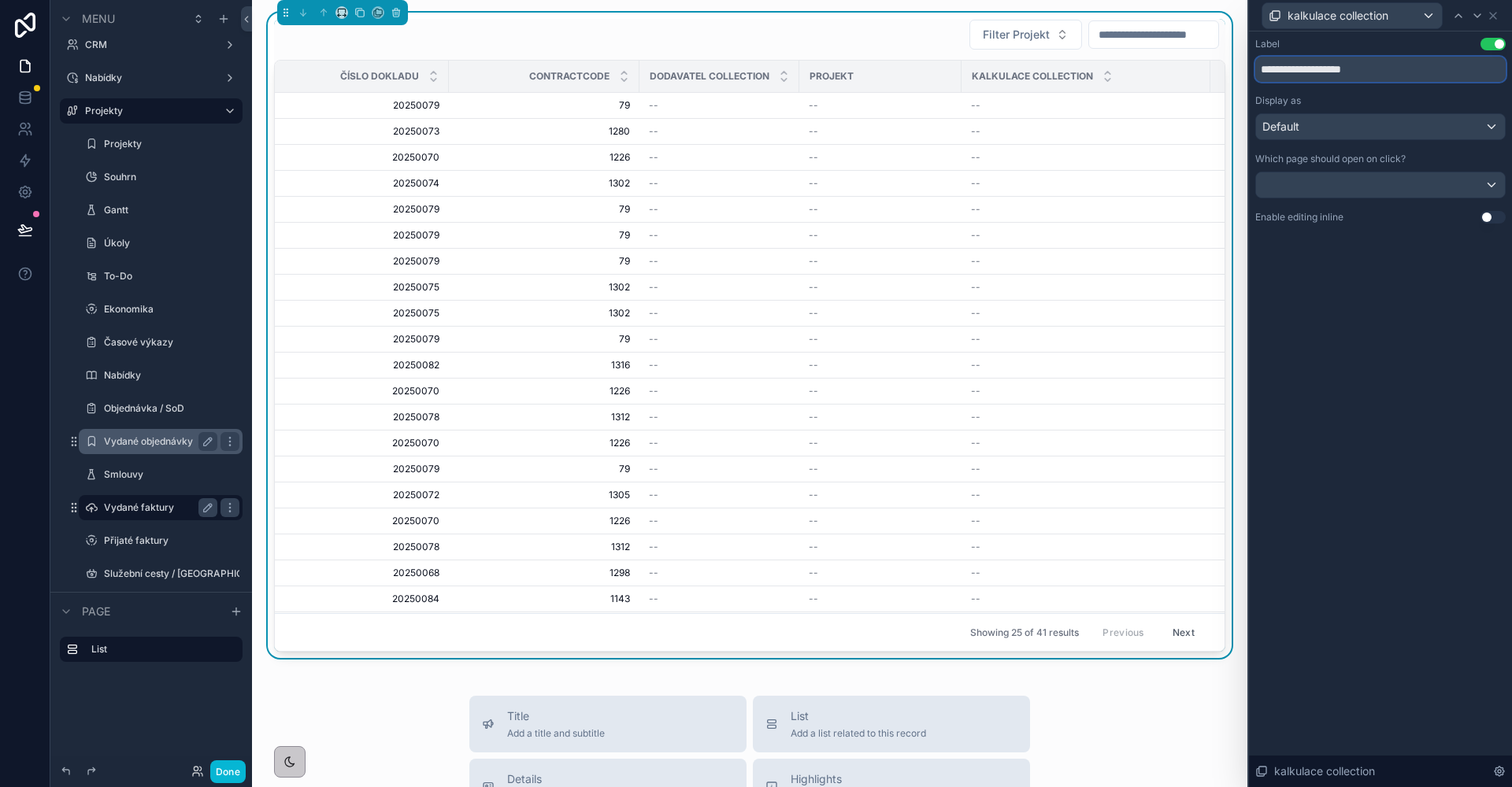
click at [1330, 72] on input "**********" at bounding box center [1380, 68] width 250 height 25
type input "*********"
click at [1482, 18] on icon at bounding box center [1477, 16] width 13 height 13
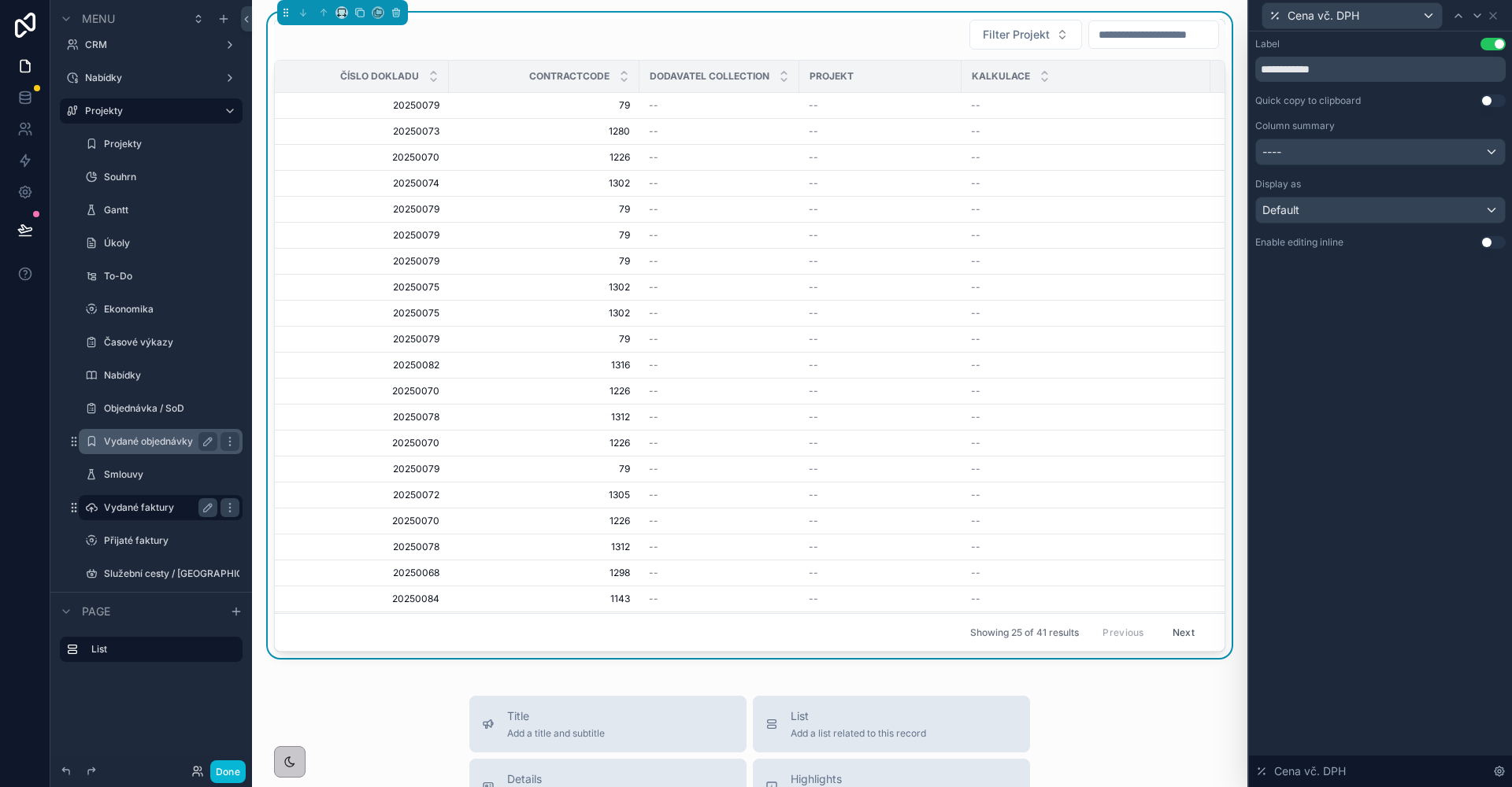
click at [1482, 18] on icon at bounding box center [1477, 16] width 13 height 13
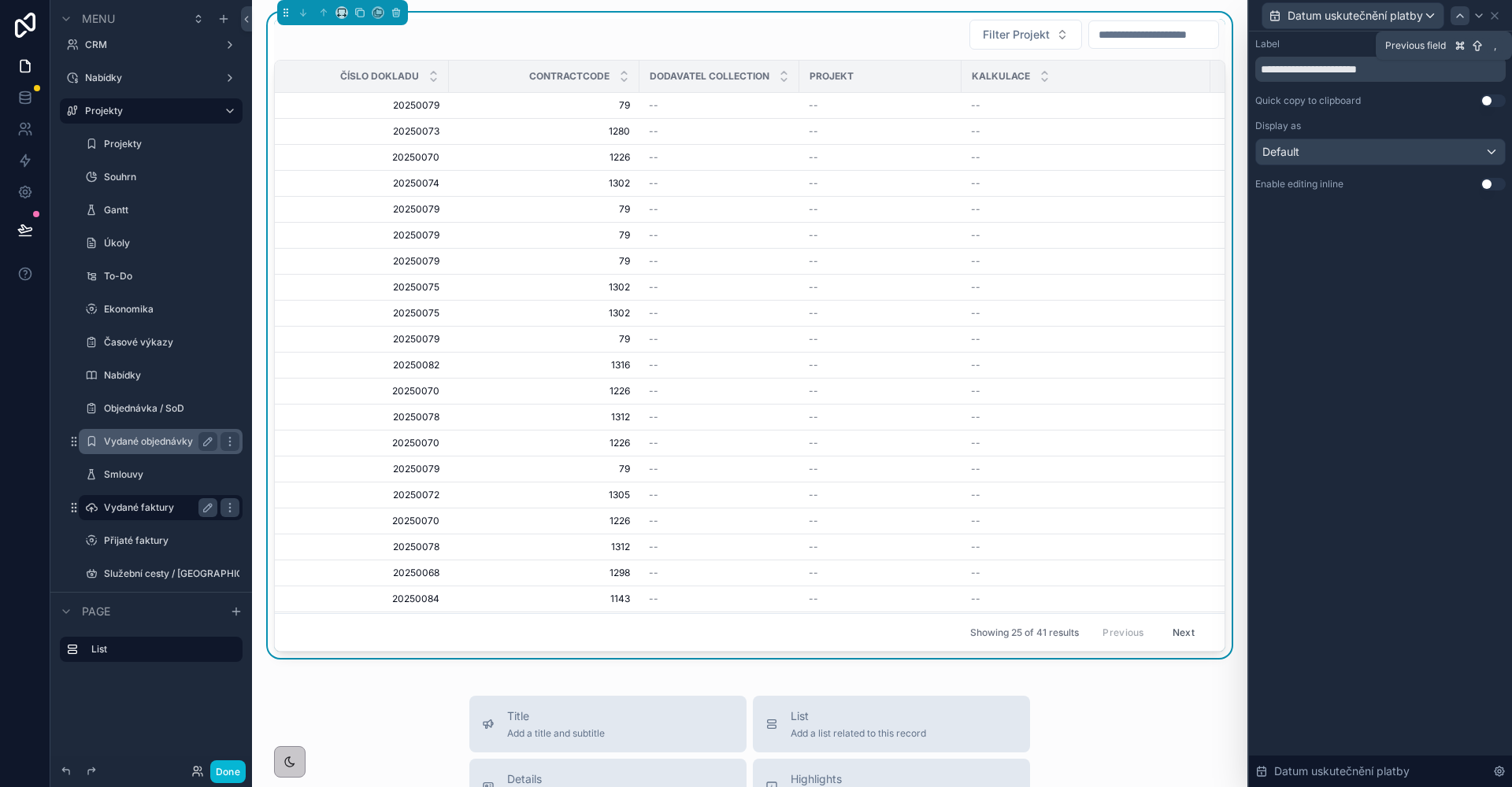
click at [1457, 14] on icon at bounding box center [1460, 16] width 13 height 13
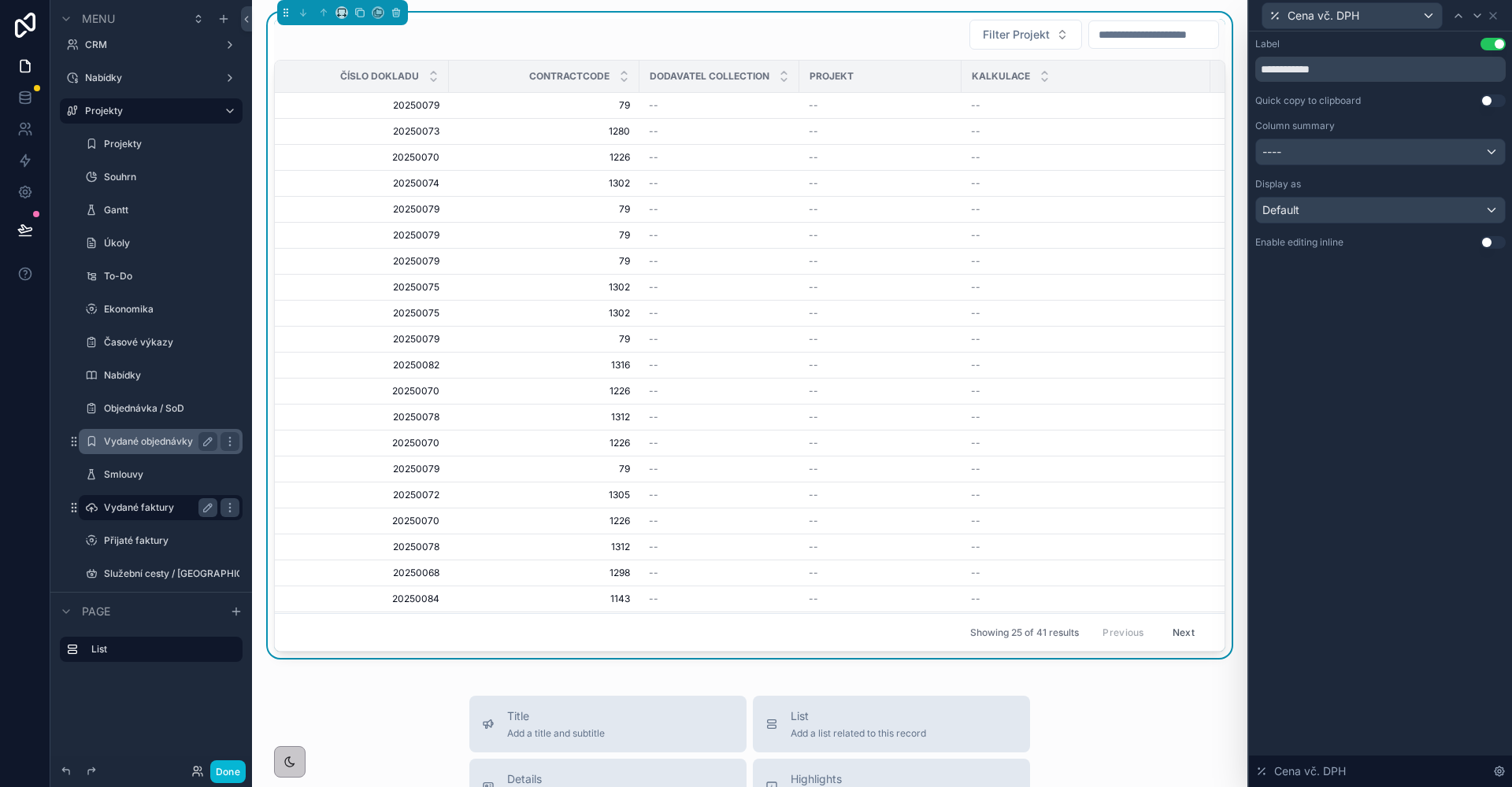
click at [1391, 158] on div "----" at bounding box center [1380, 151] width 249 height 25
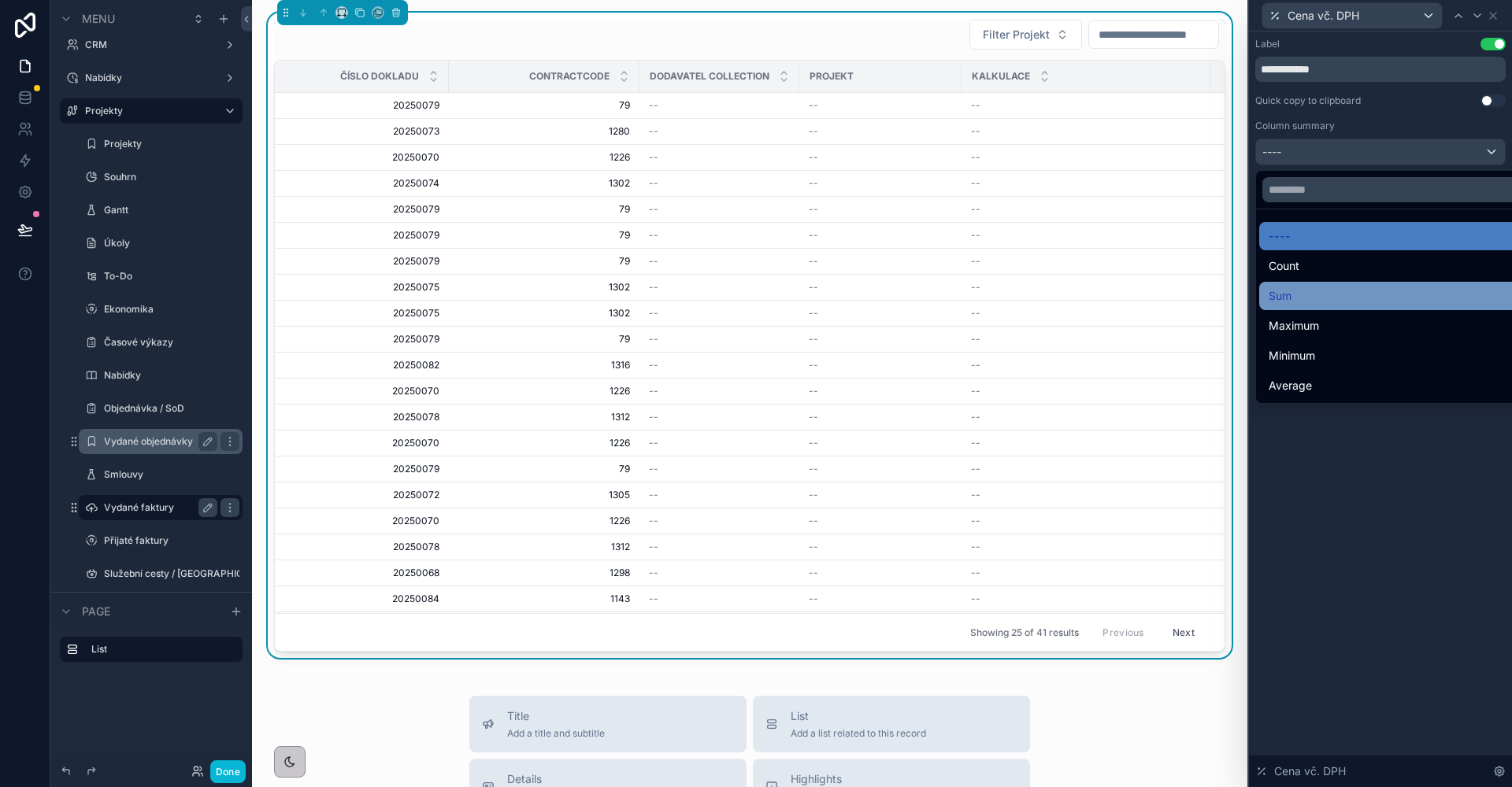
click at [1315, 293] on div "Sum" at bounding box center [1398, 295] width 260 height 18
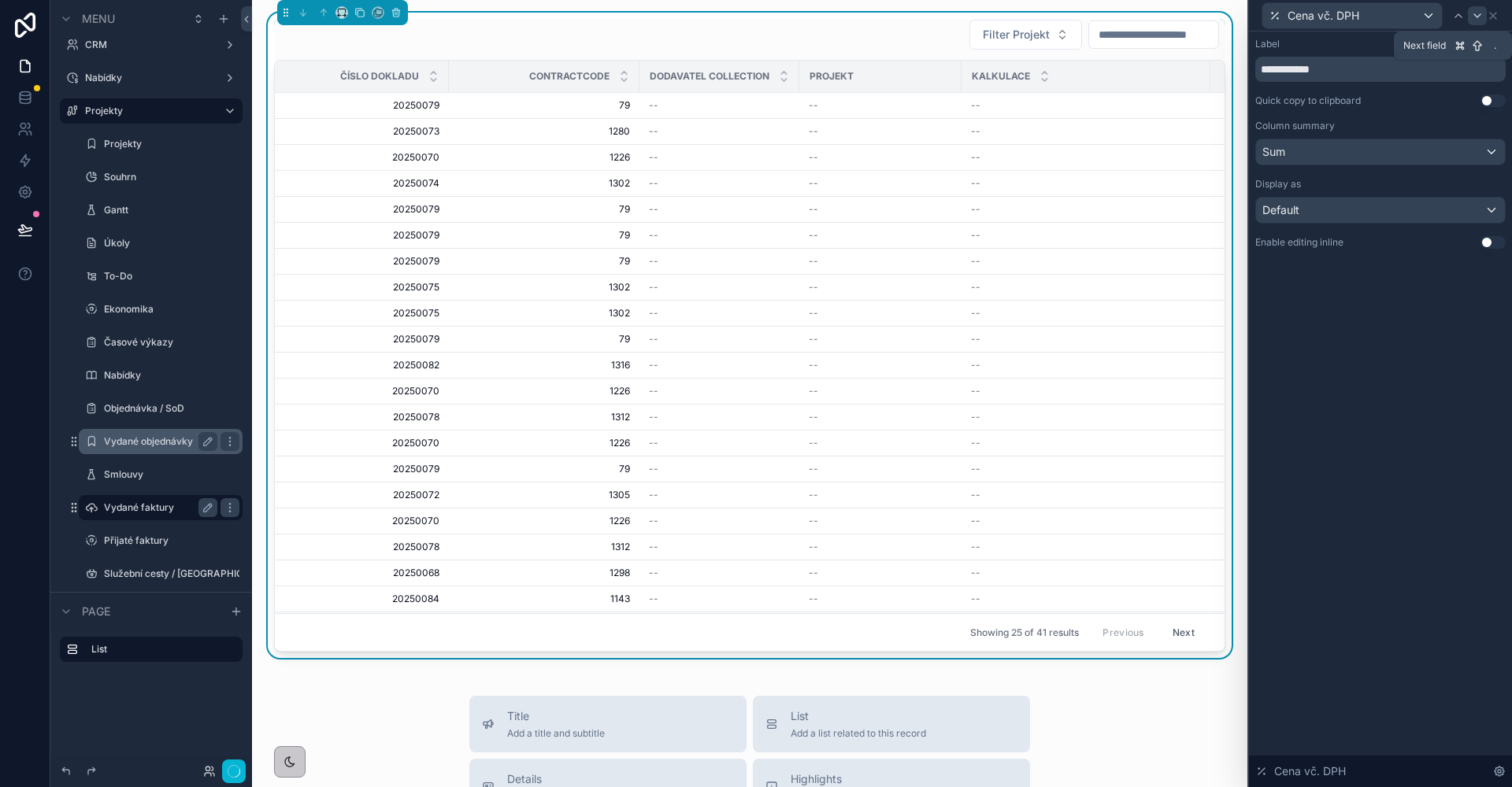
click at [1477, 19] on icon at bounding box center [1477, 16] width 13 height 13
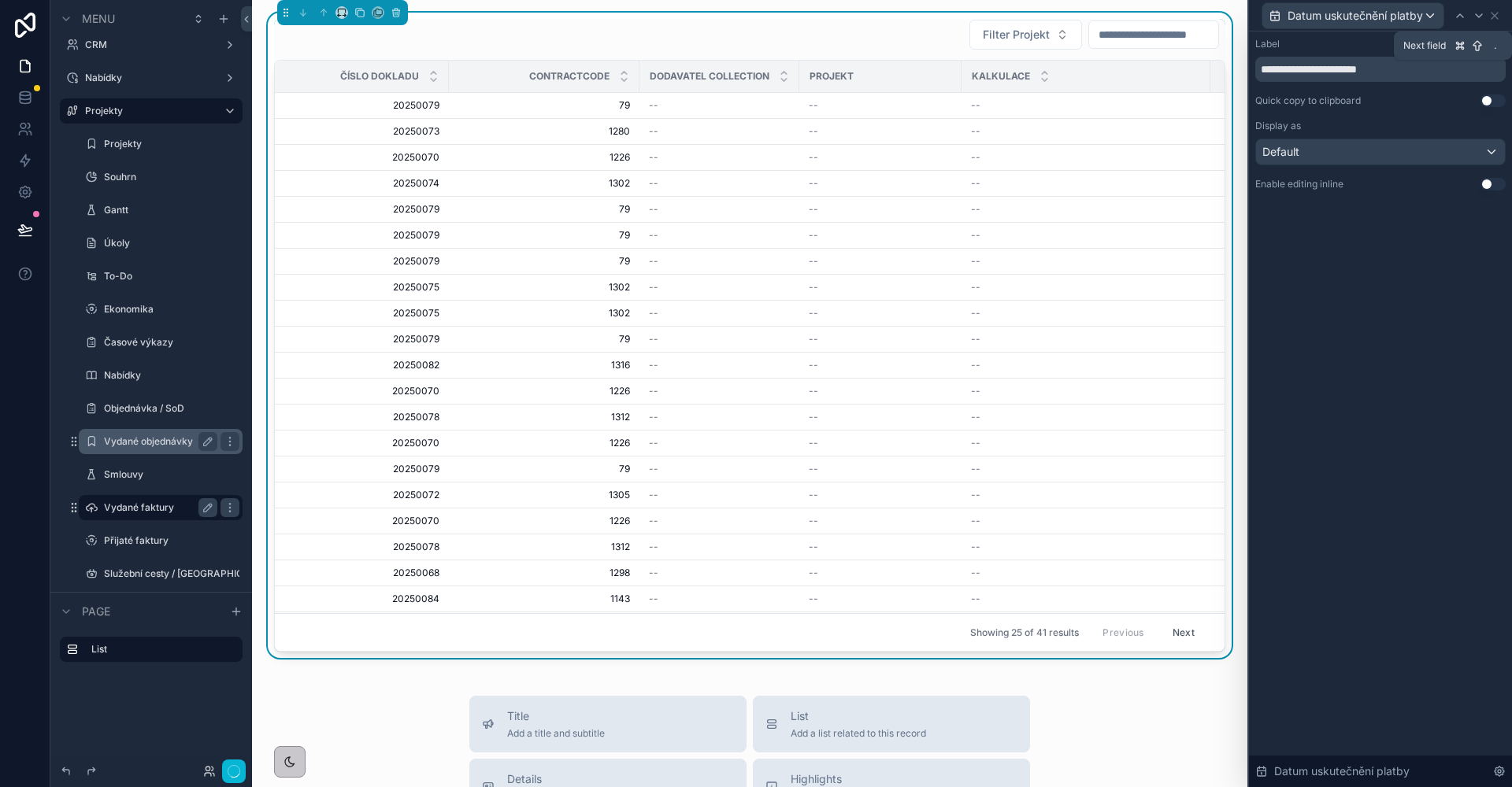
click at [1477, 19] on icon at bounding box center [1479, 16] width 13 height 13
click at [1477, 19] on icon at bounding box center [1477, 16] width 13 height 13
click at [216, 780] on button "Done" at bounding box center [228, 772] width 35 height 23
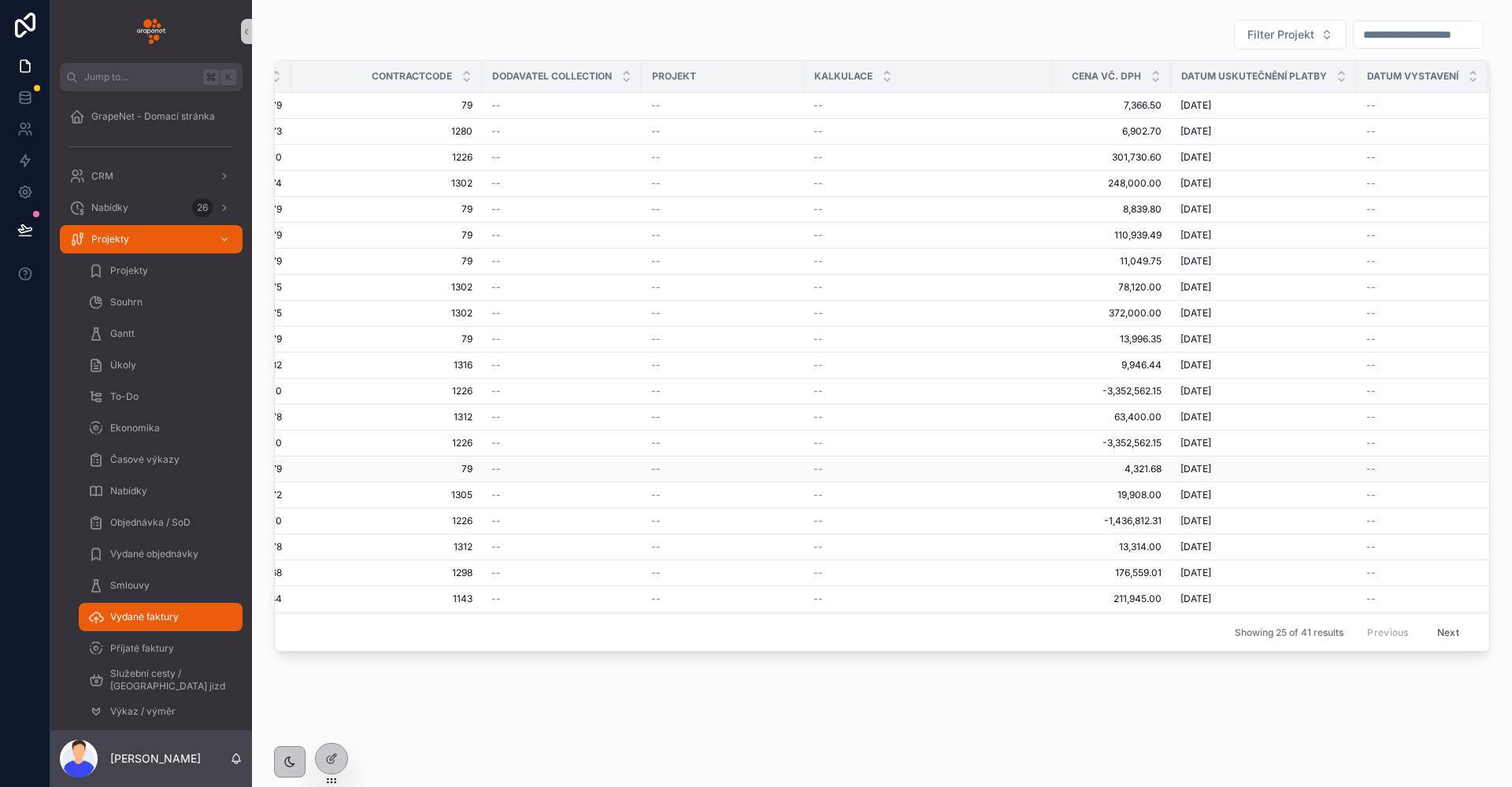
scroll to position [0, 283]
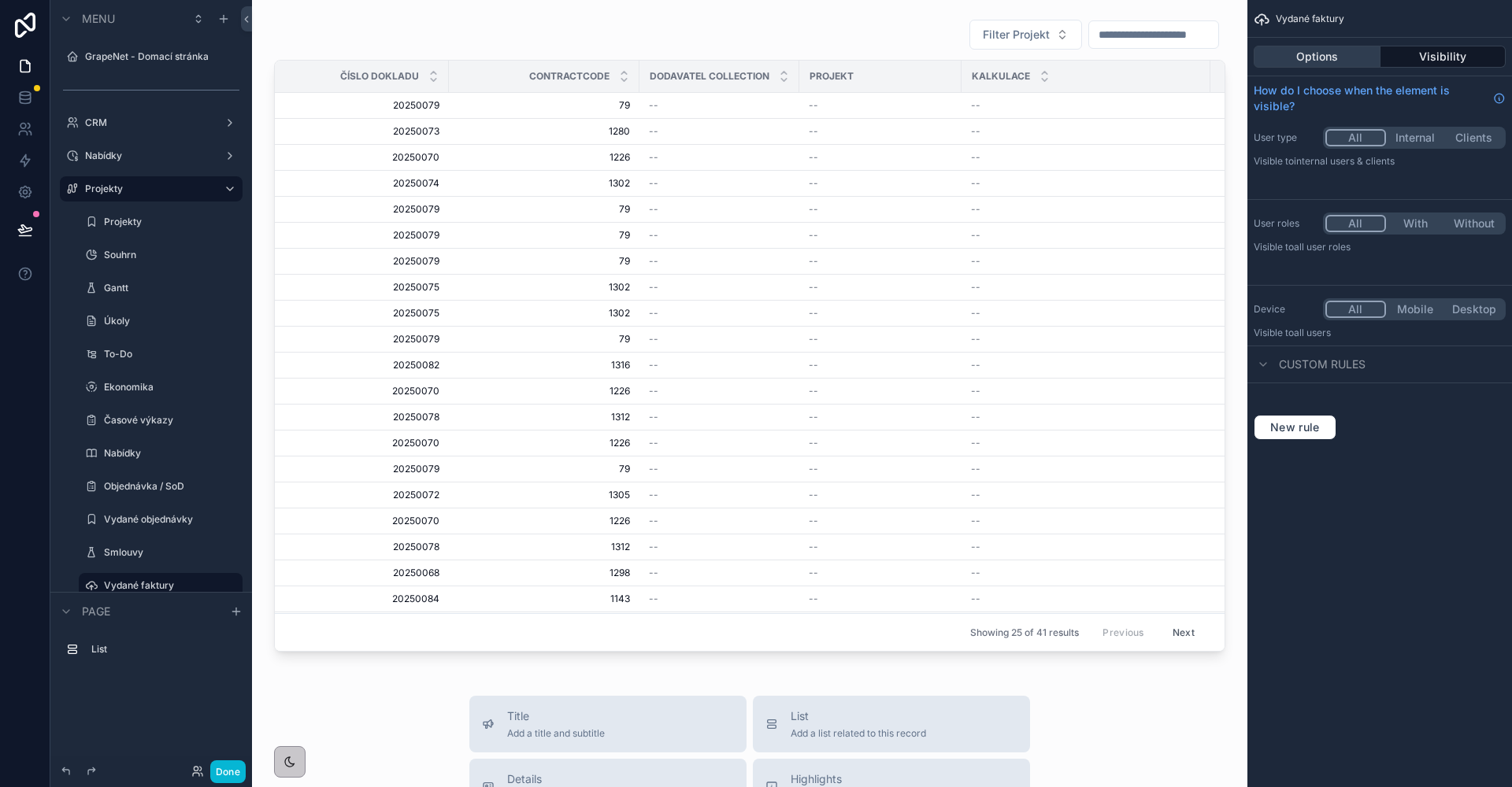
click at [1318, 45] on div "Options Visibility" at bounding box center [1379, 56] width 265 height 38
click at [1322, 51] on button "Options" at bounding box center [1317, 56] width 127 height 22
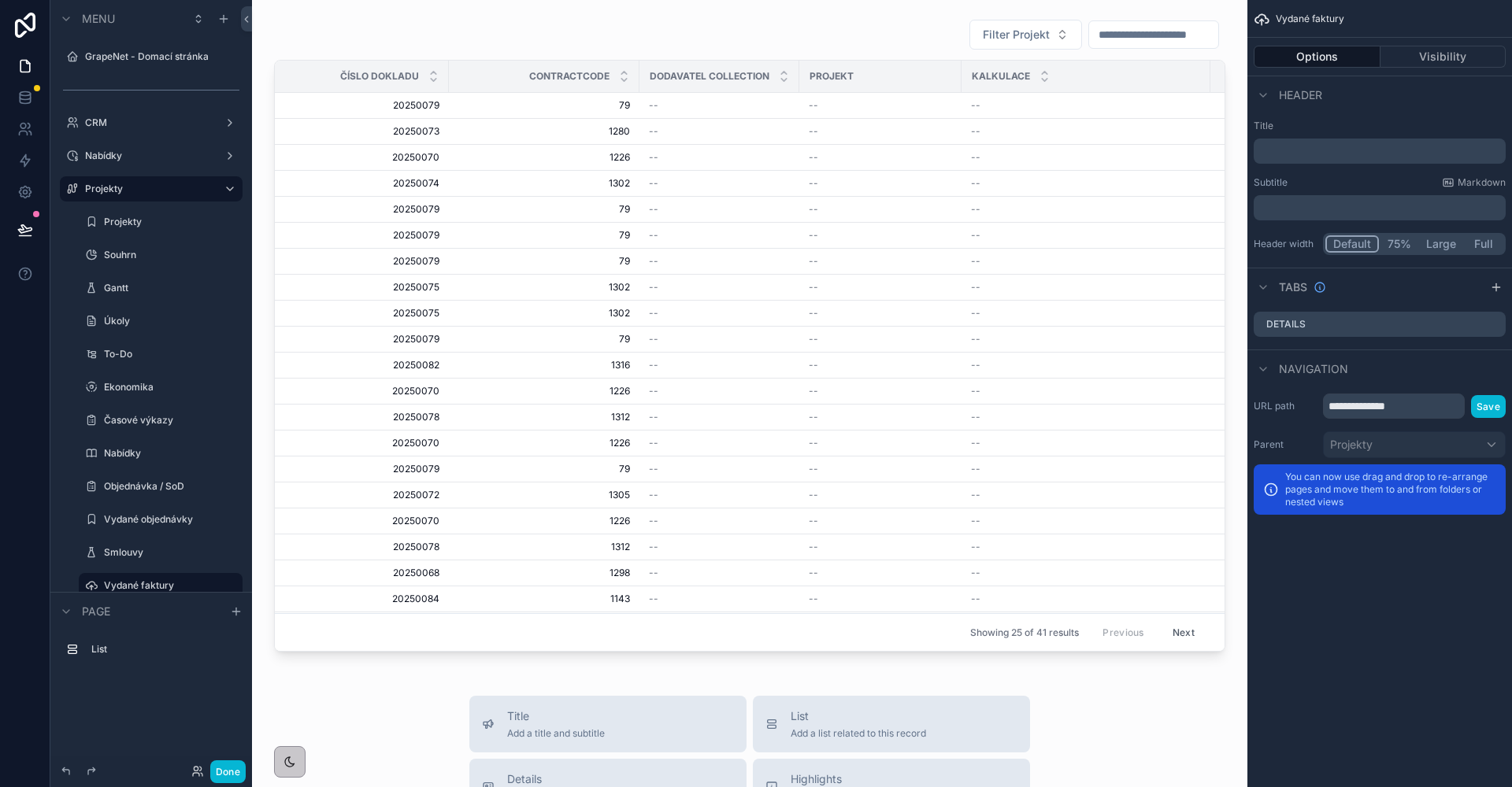
click at [1311, 158] on p "﻿" at bounding box center [1381, 151] width 243 height 16
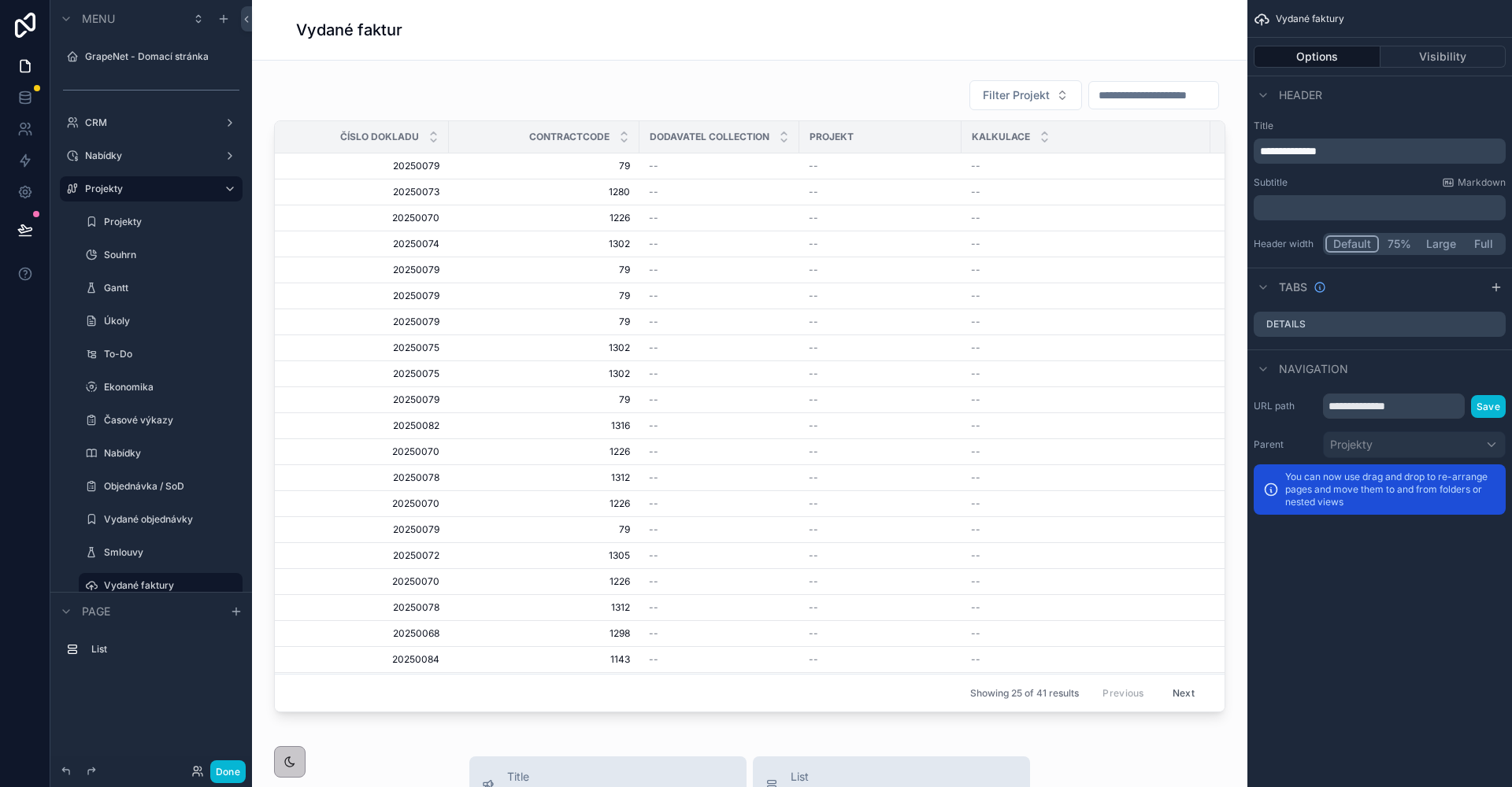
drag, startPoint x: 1342, startPoint y: 129, endPoint x: 1388, endPoint y: 185, distance: 72.5
click at [1342, 129] on label "Title" at bounding box center [1379, 126] width 252 height 13
click at [1491, 244] on button "Full" at bounding box center [1482, 244] width 42 height 18
click at [239, 766] on button "Done" at bounding box center [228, 772] width 35 height 23
drag, startPoint x: 1444, startPoint y: 250, endPoint x: 1407, endPoint y: 295, distance: 58.3
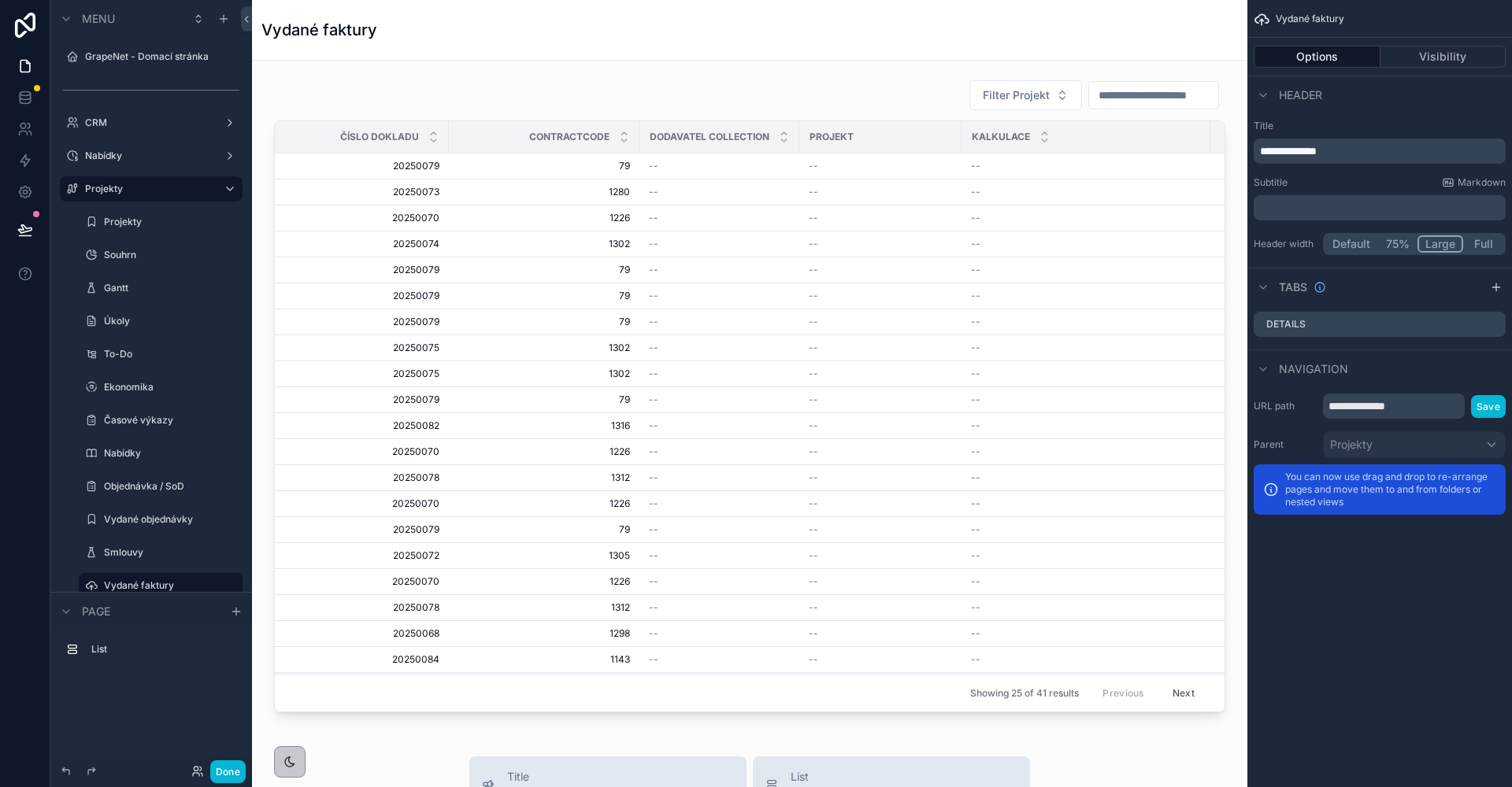
click at [1444, 250] on button "Large" at bounding box center [1440, 244] width 46 height 18
click at [238, 770] on button "Done" at bounding box center [228, 772] width 35 height 23
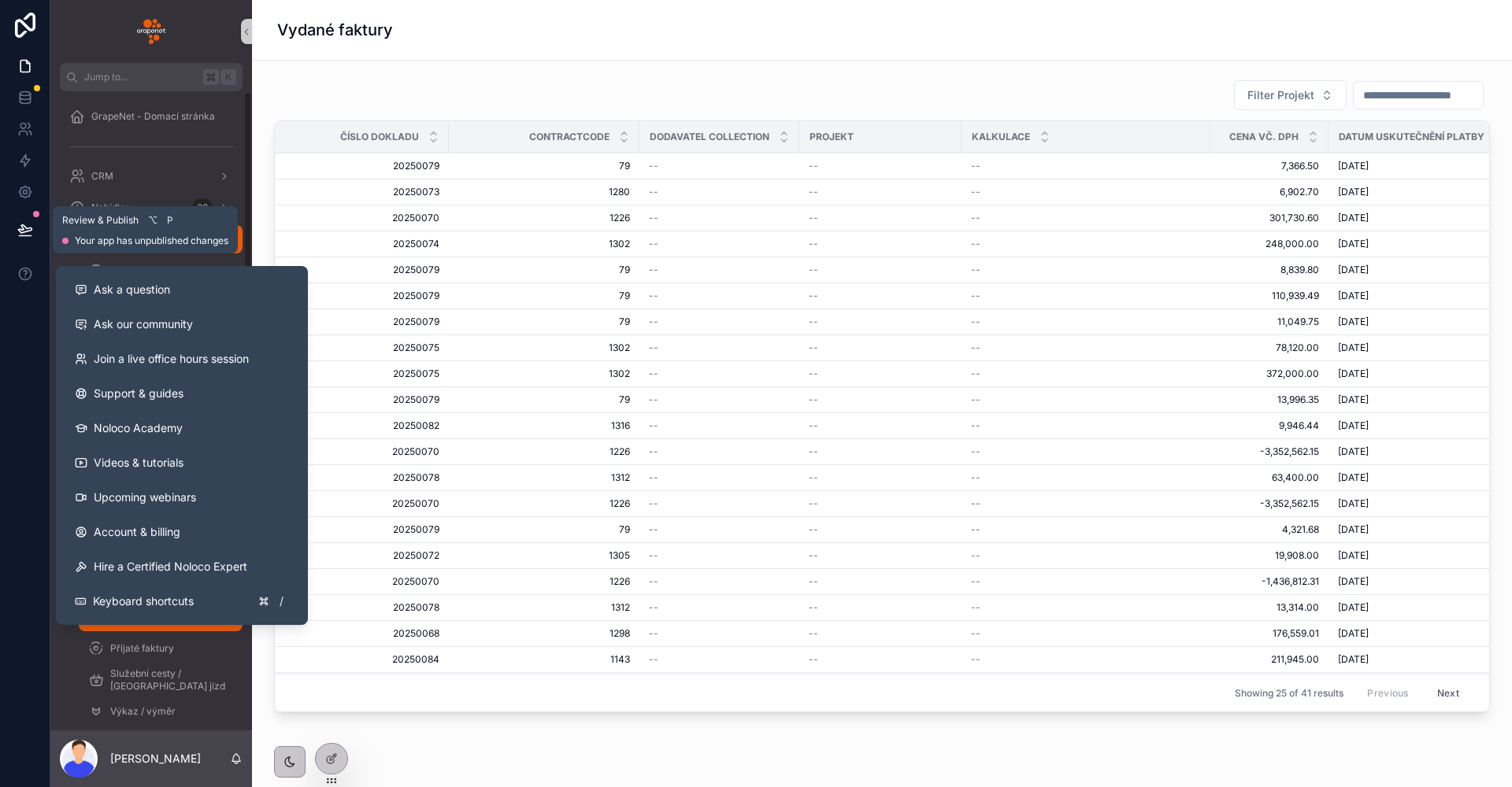
click at [29, 240] on button at bounding box center [25, 229] width 35 height 44
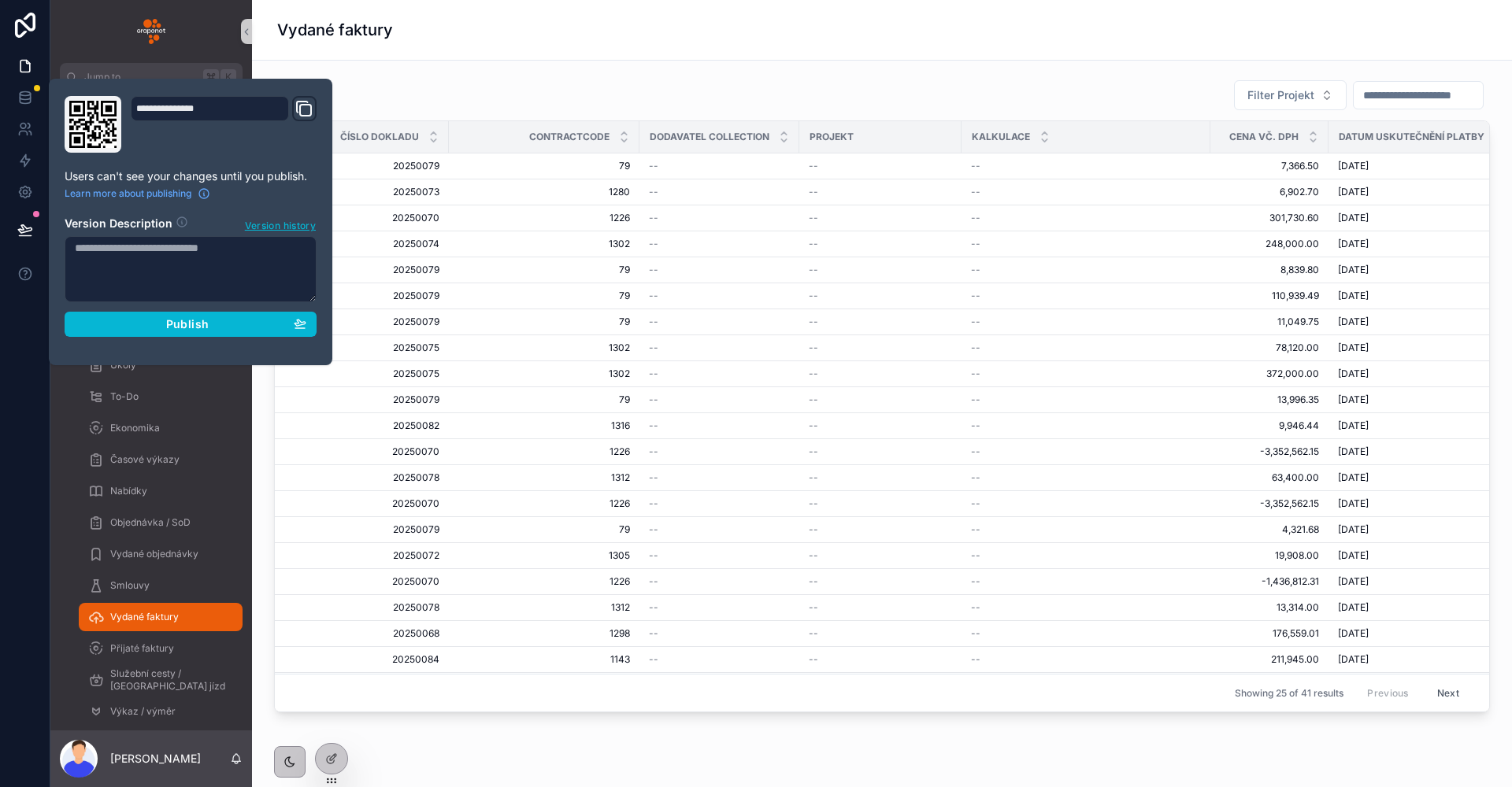
click at [281, 339] on div "**********" at bounding box center [190, 221] width 265 height 252
click at [182, 334] on button "Publish" at bounding box center [190, 324] width 252 height 25
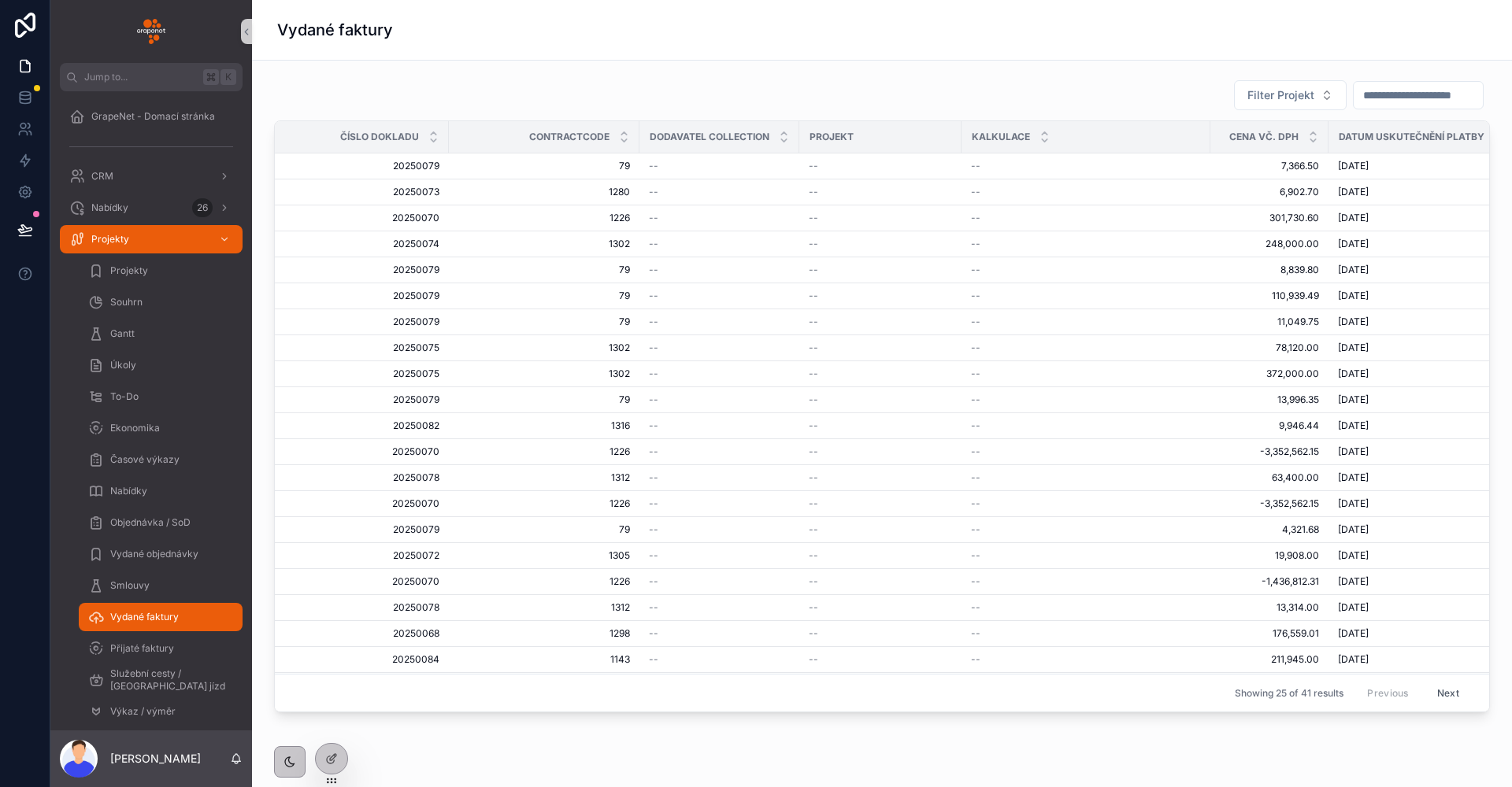
click at [554, 96] on div "Filter Projekt" at bounding box center [882, 95] width 1216 height 31
click at [555, 96] on div "Filter Projekt" at bounding box center [882, 95] width 1216 height 31
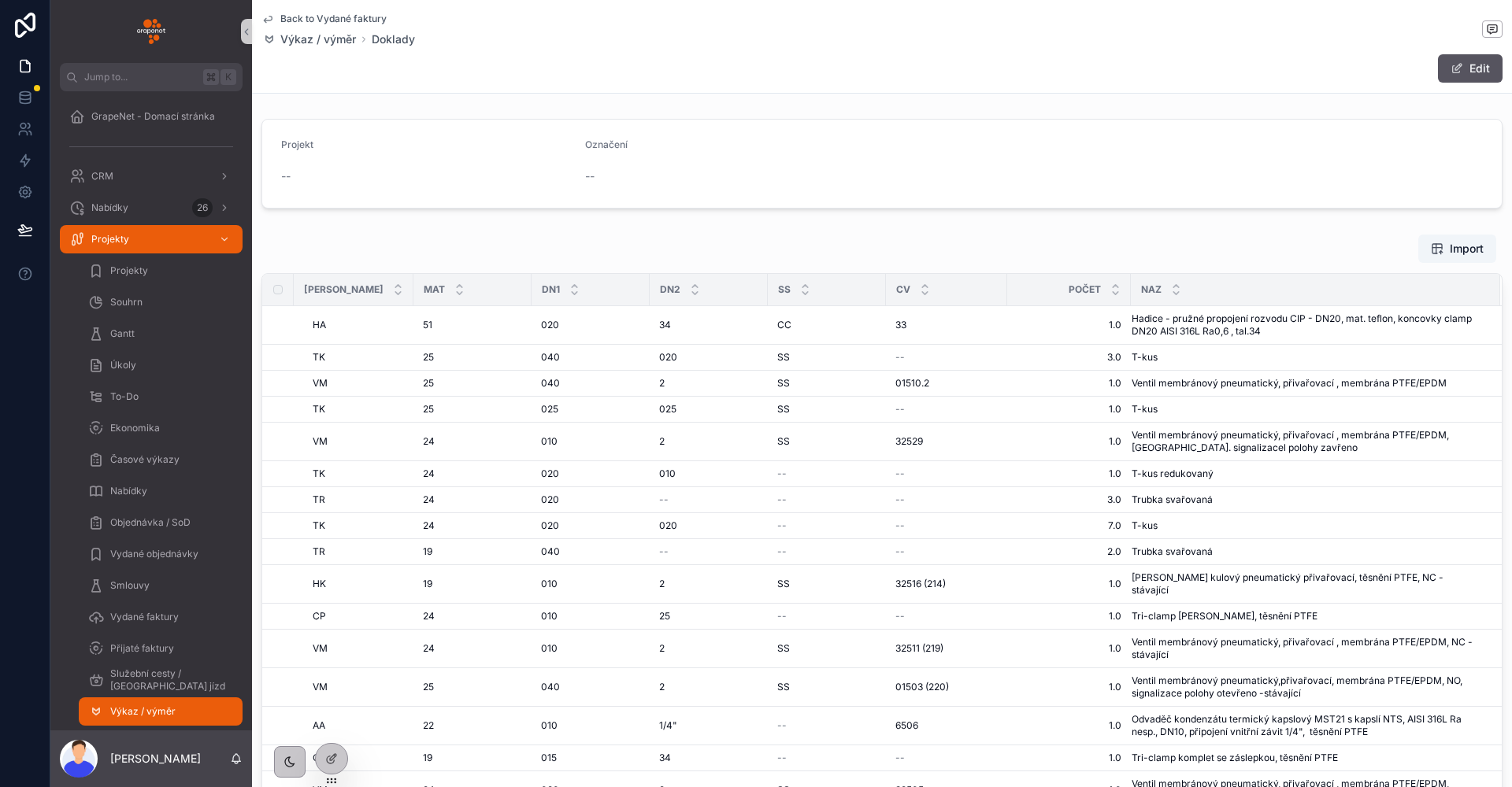
click at [348, 22] on span "Back to Vydané faktury" at bounding box center [334, 19] width 106 height 13
